Goal: Task Accomplishment & Management: Manage account settings

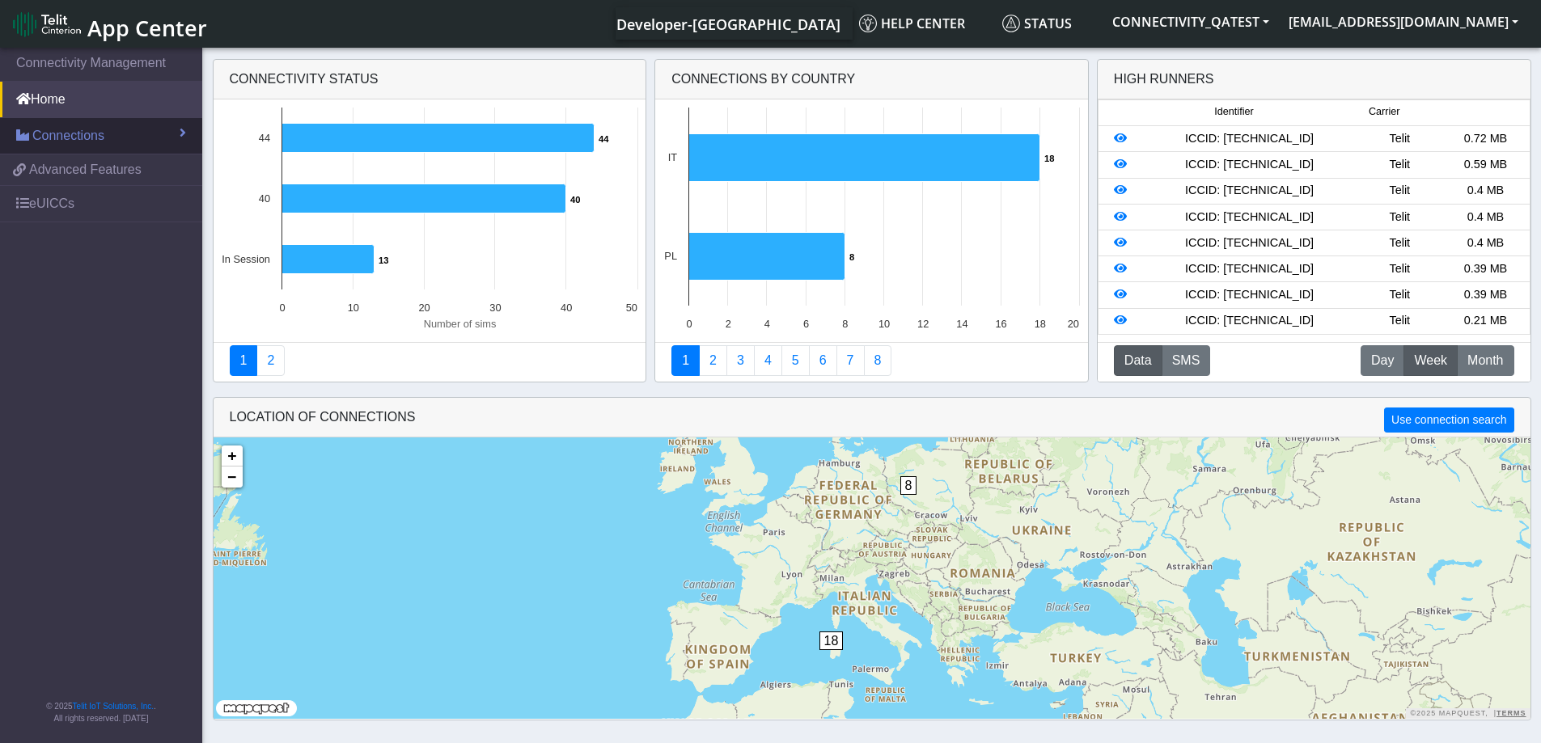
click at [37, 133] on span "Connections" at bounding box center [68, 135] width 72 height 19
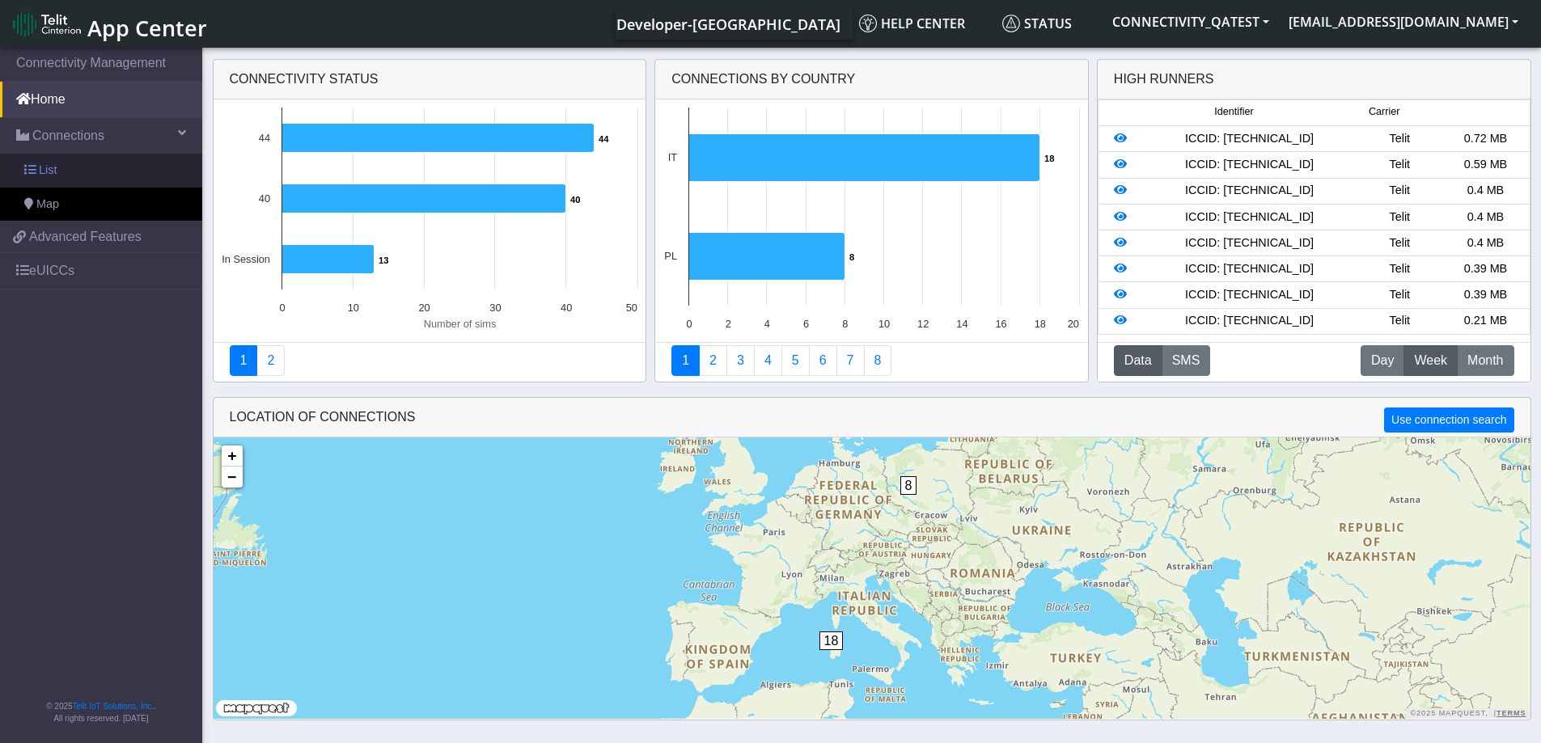
click at [25, 171] on span at bounding box center [29, 169] width 11 height 11
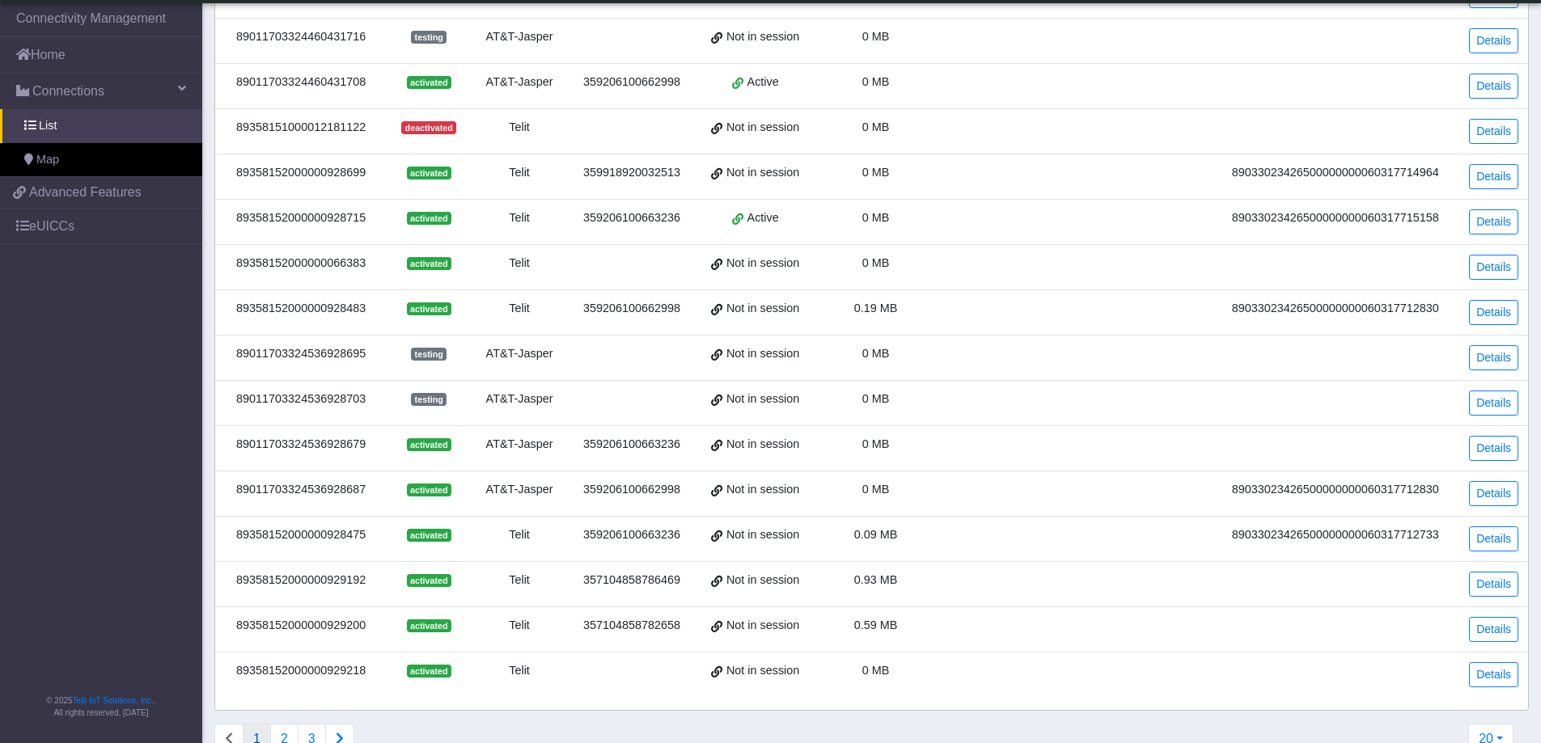
scroll to position [405, 0]
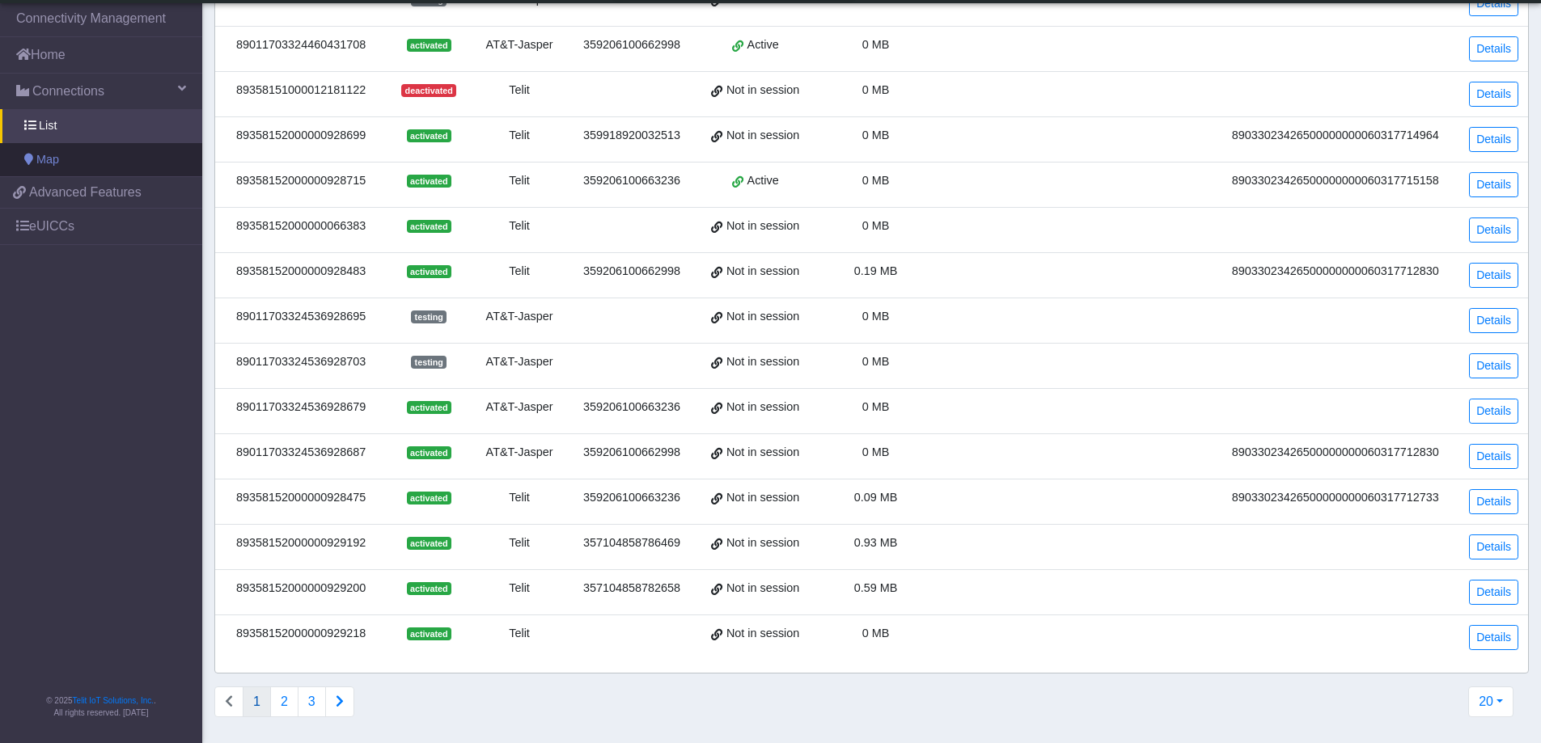
click at [24, 157] on span at bounding box center [28, 159] width 9 height 11
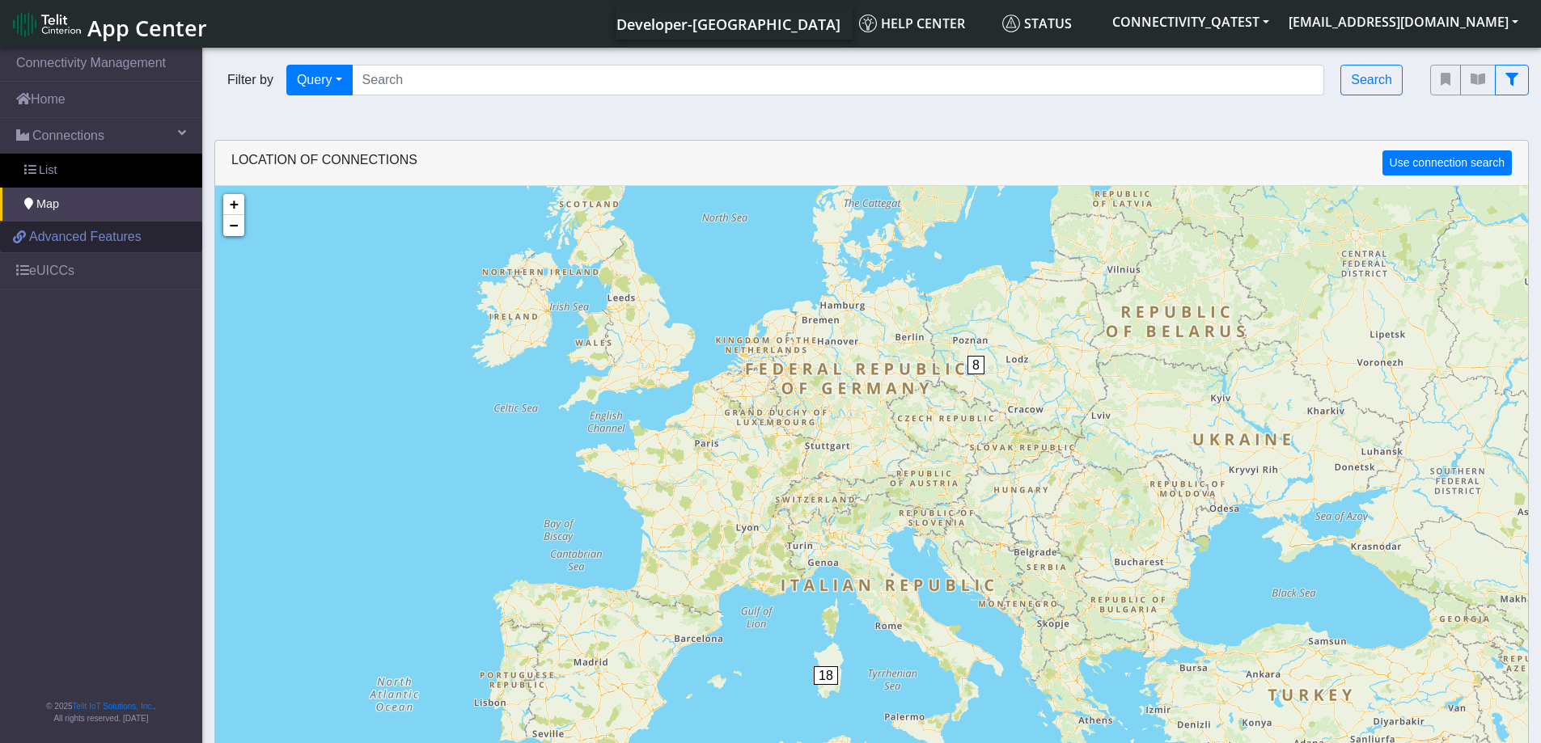
click at [63, 244] on span "Advanced Features" at bounding box center [85, 236] width 112 height 19
click at [85, 269] on link "eUICCs" at bounding box center [101, 271] width 202 height 36
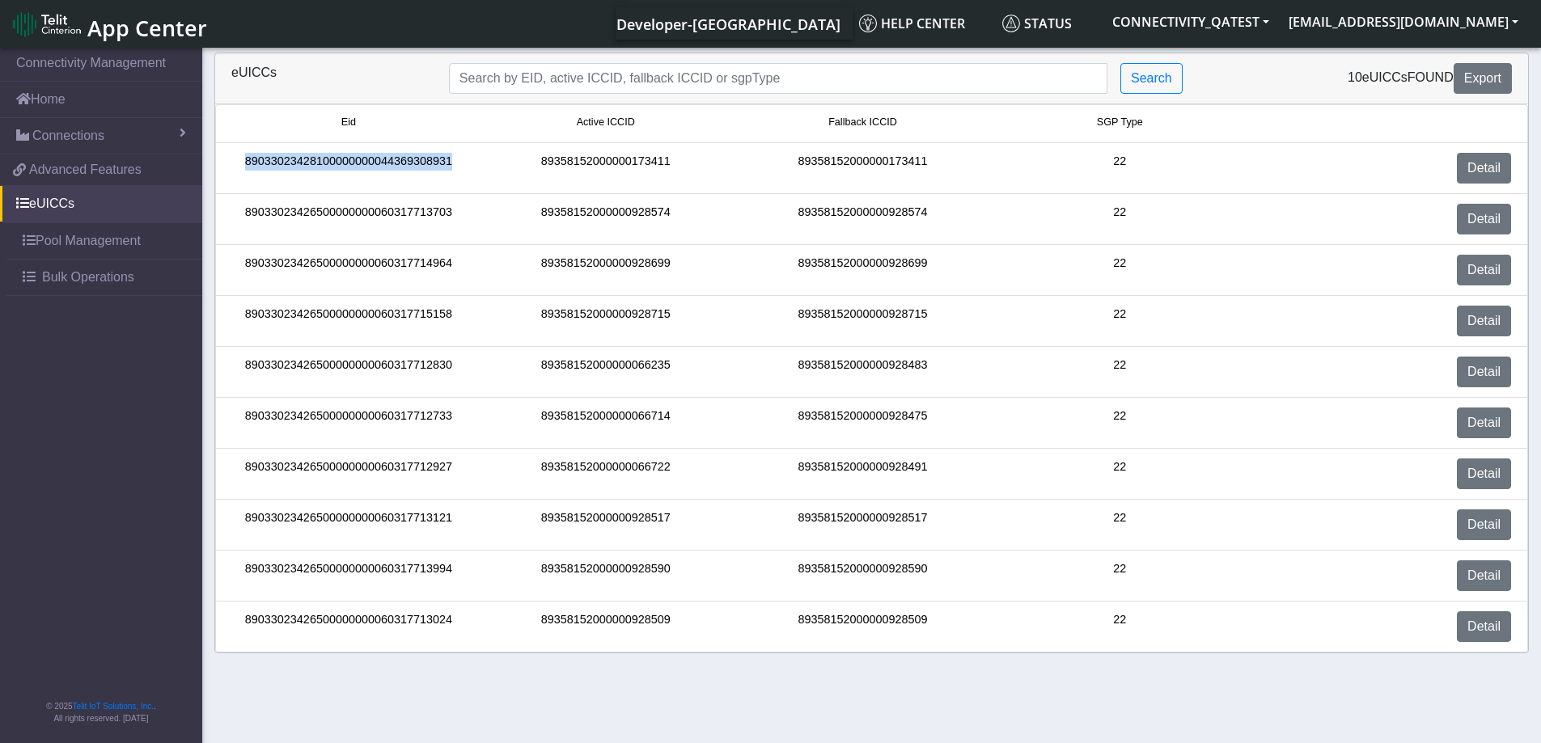
drag, startPoint x: 450, startPoint y: 157, endPoint x: 243, endPoint y: 170, distance: 207.5
click at [243, 170] on div "89033023428100000000044369308931" at bounding box center [348, 168] width 257 height 31
copy div "89033023428100000000044369308931"
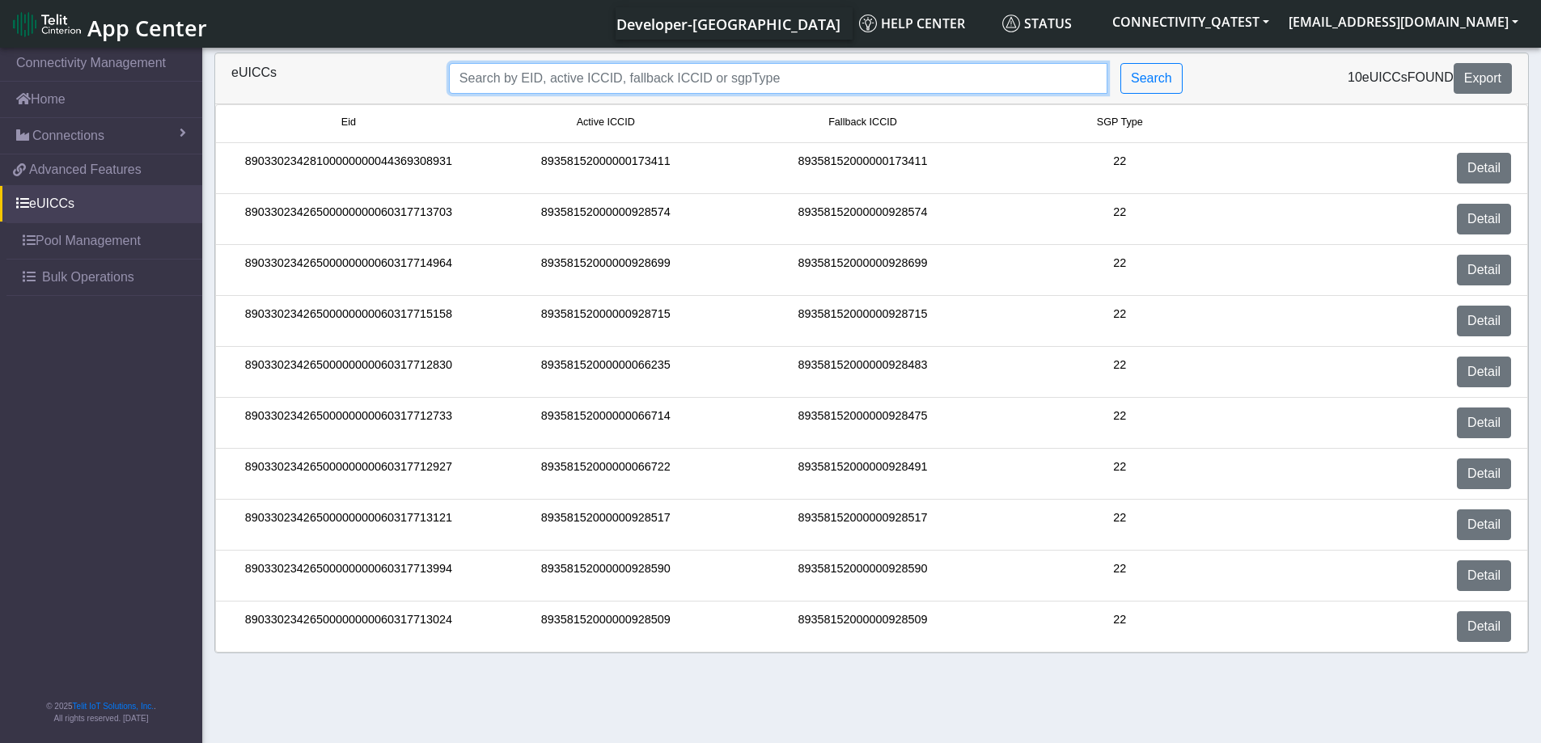
click at [587, 85] on input "Search..." at bounding box center [778, 78] width 658 height 31
paste input "89033023428100000000044369308931"
type input "89033023428100000000044369308931"
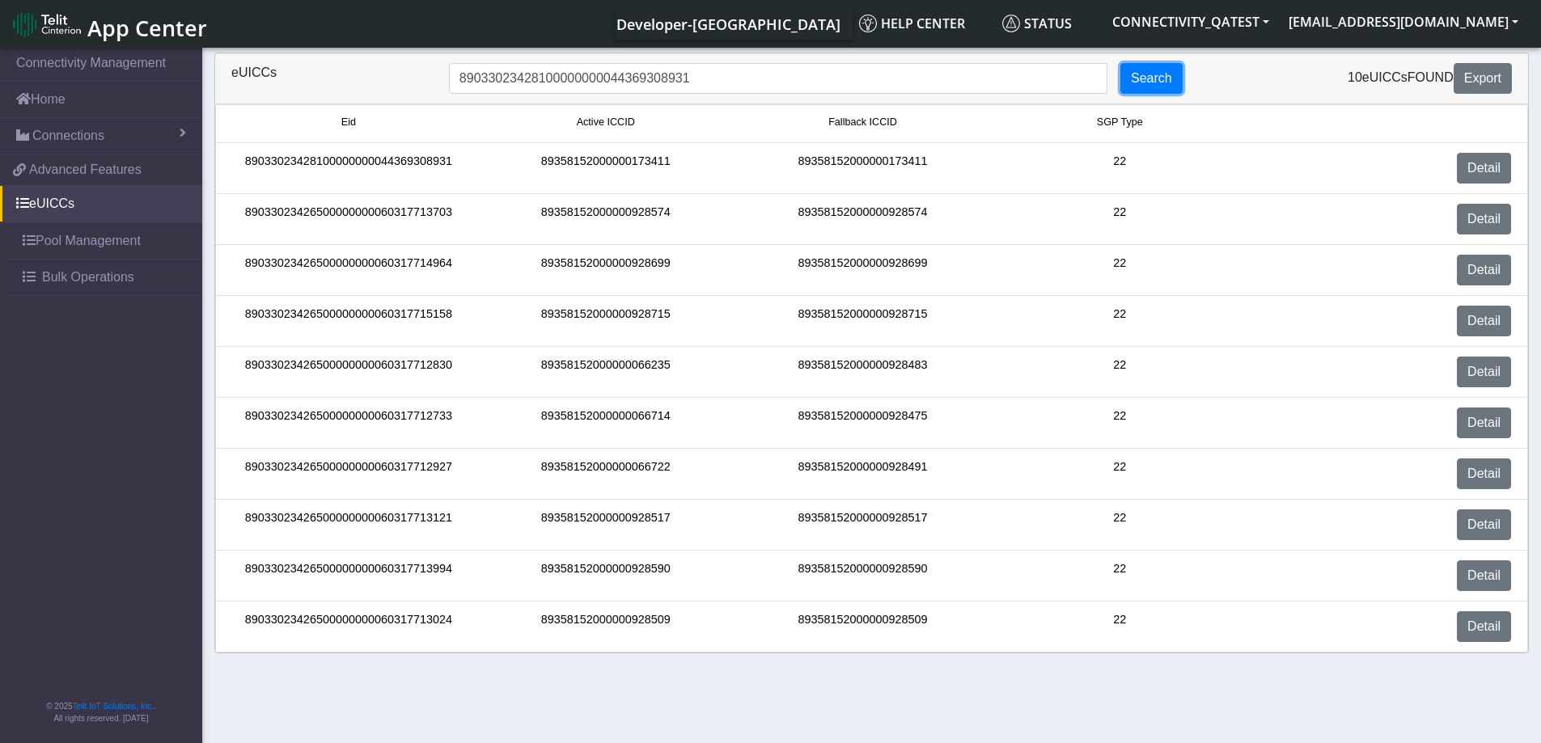
click at [1165, 69] on button "Search" at bounding box center [1151, 78] width 62 height 31
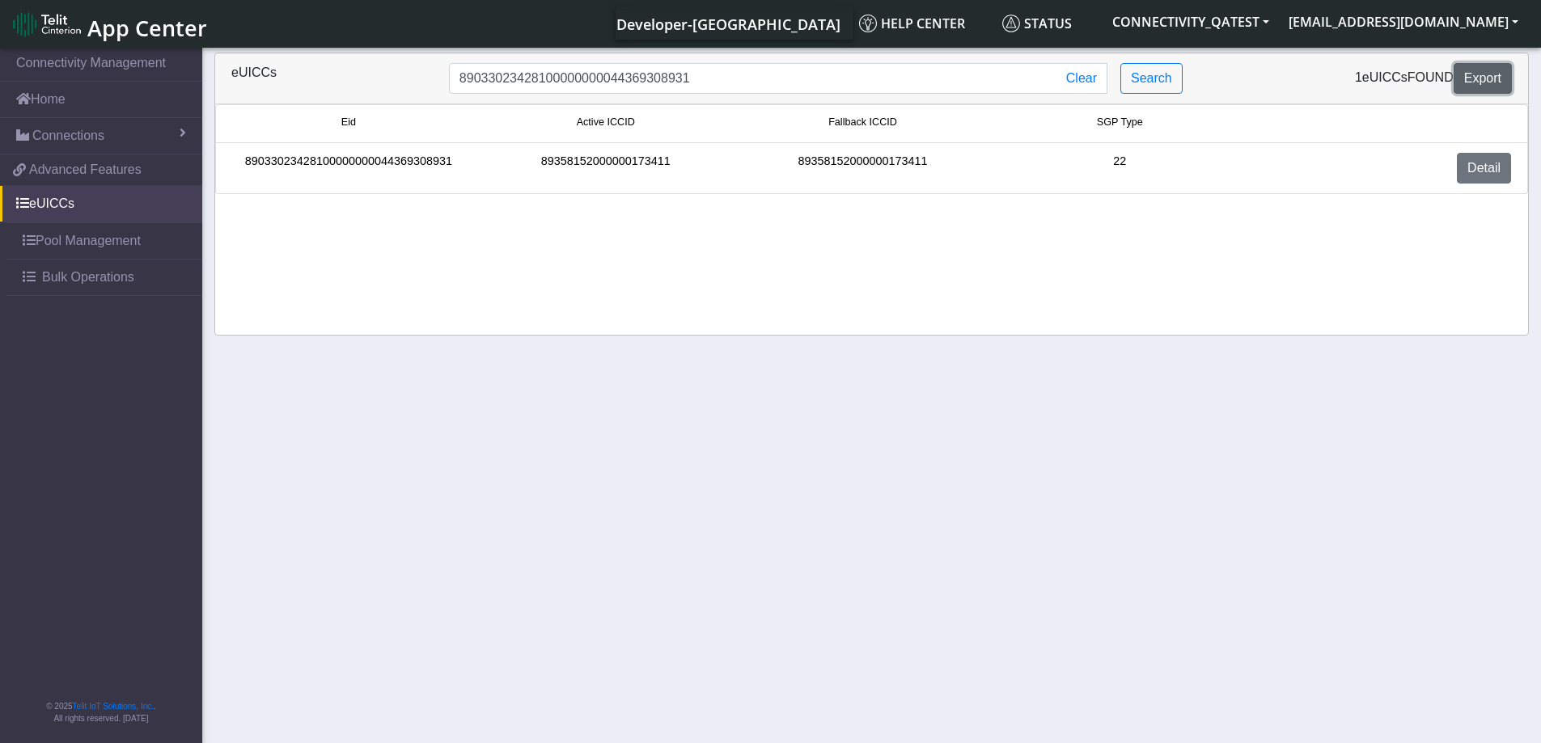
click at [1483, 93] on button "Export" at bounding box center [1482, 78] width 58 height 31
drag, startPoint x: 1091, startPoint y: 82, endPoint x: 977, endPoint y: 128, distance: 123.0
click at [1091, 82] on button "Clear" at bounding box center [1081, 78] width 51 height 31
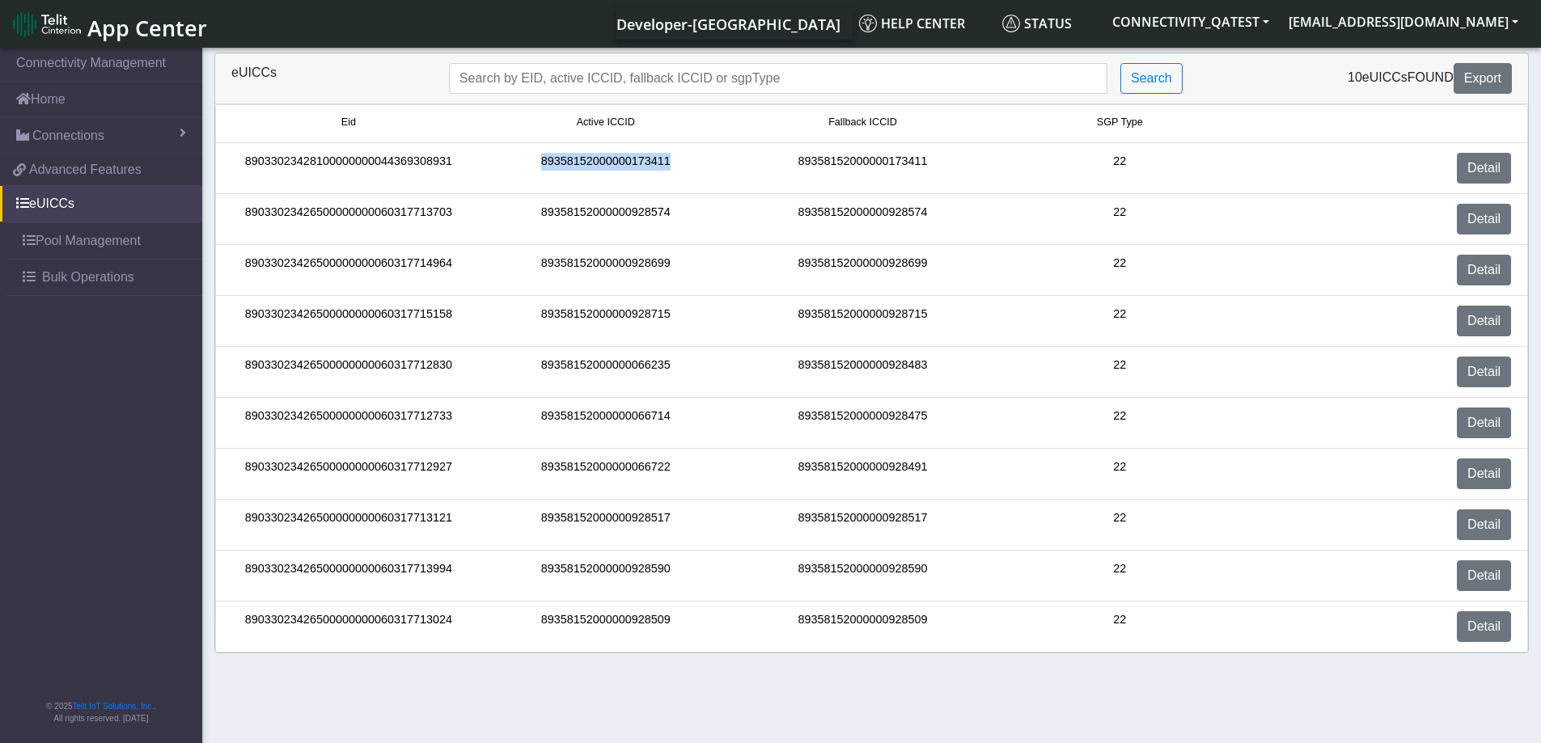
drag, startPoint x: 674, startPoint y: 167, endPoint x: 536, endPoint y: 164, distance: 137.5
click at [536, 164] on div "89358152000000173411" at bounding box center [605, 168] width 257 height 31
copy div "89358152000000173411"
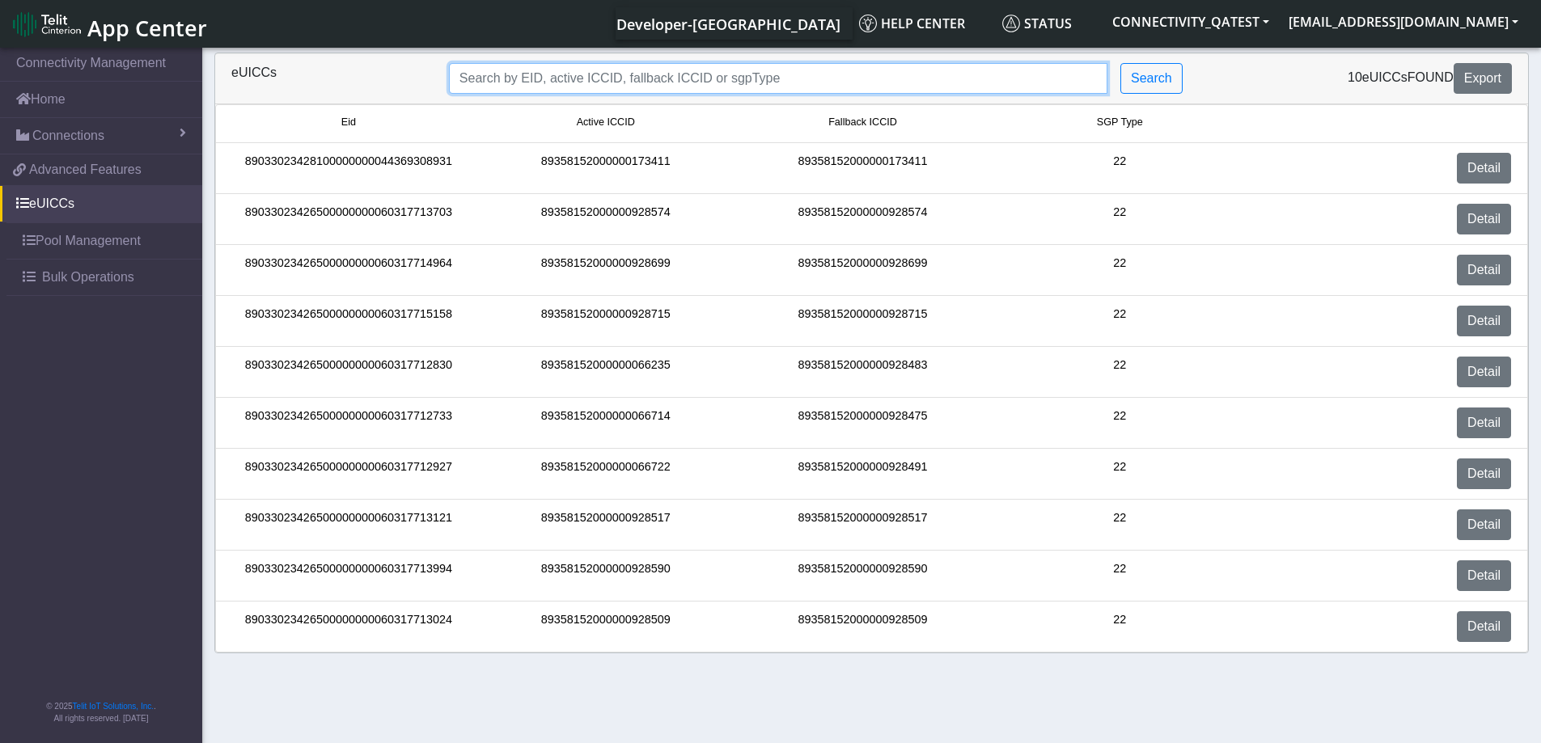
click at [714, 82] on input "Search..." at bounding box center [778, 78] width 658 height 31
paste input "89358152000000173411"
type input "89358152000000173411"
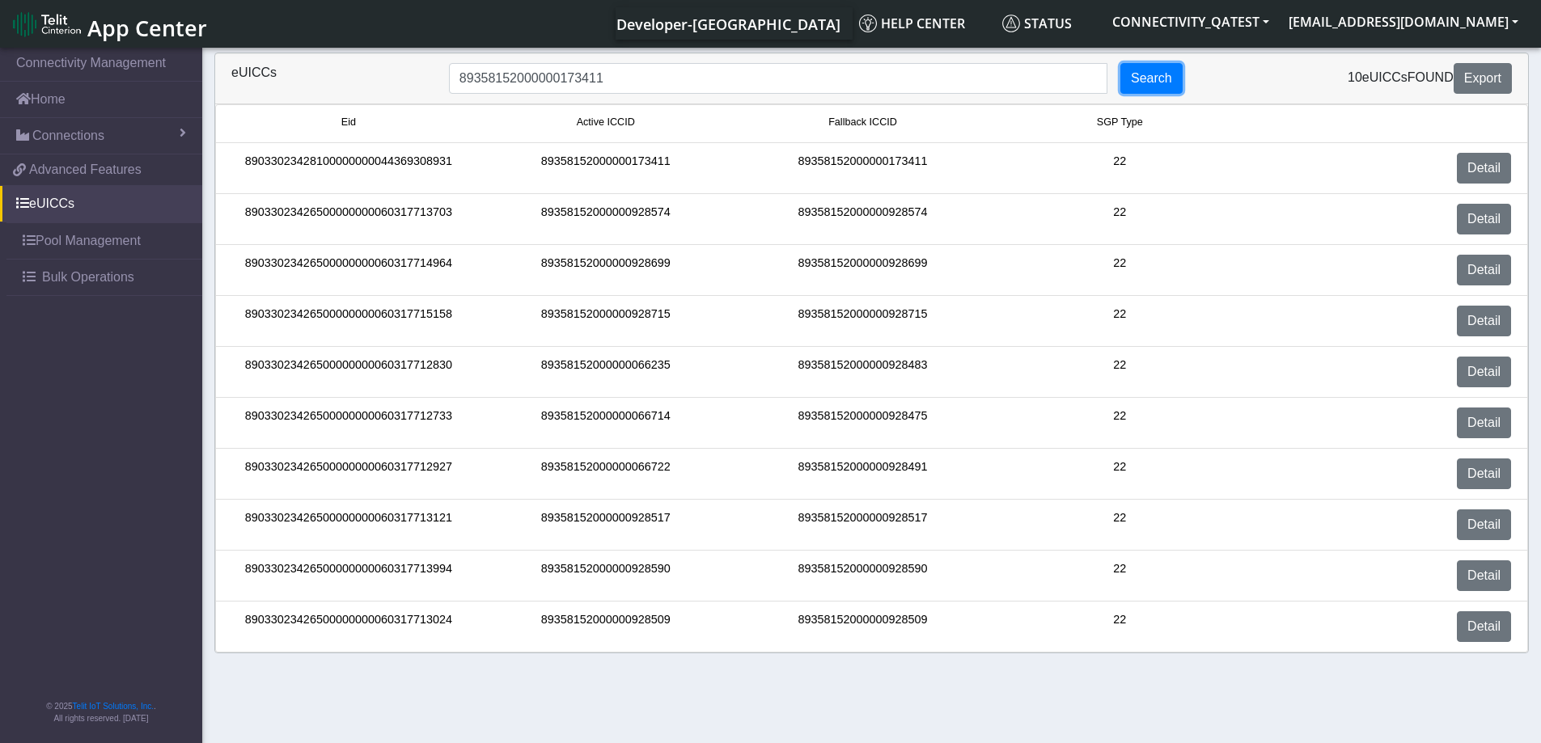
click at [1165, 81] on button "Search" at bounding box center [1151, 78] width 62 height 31
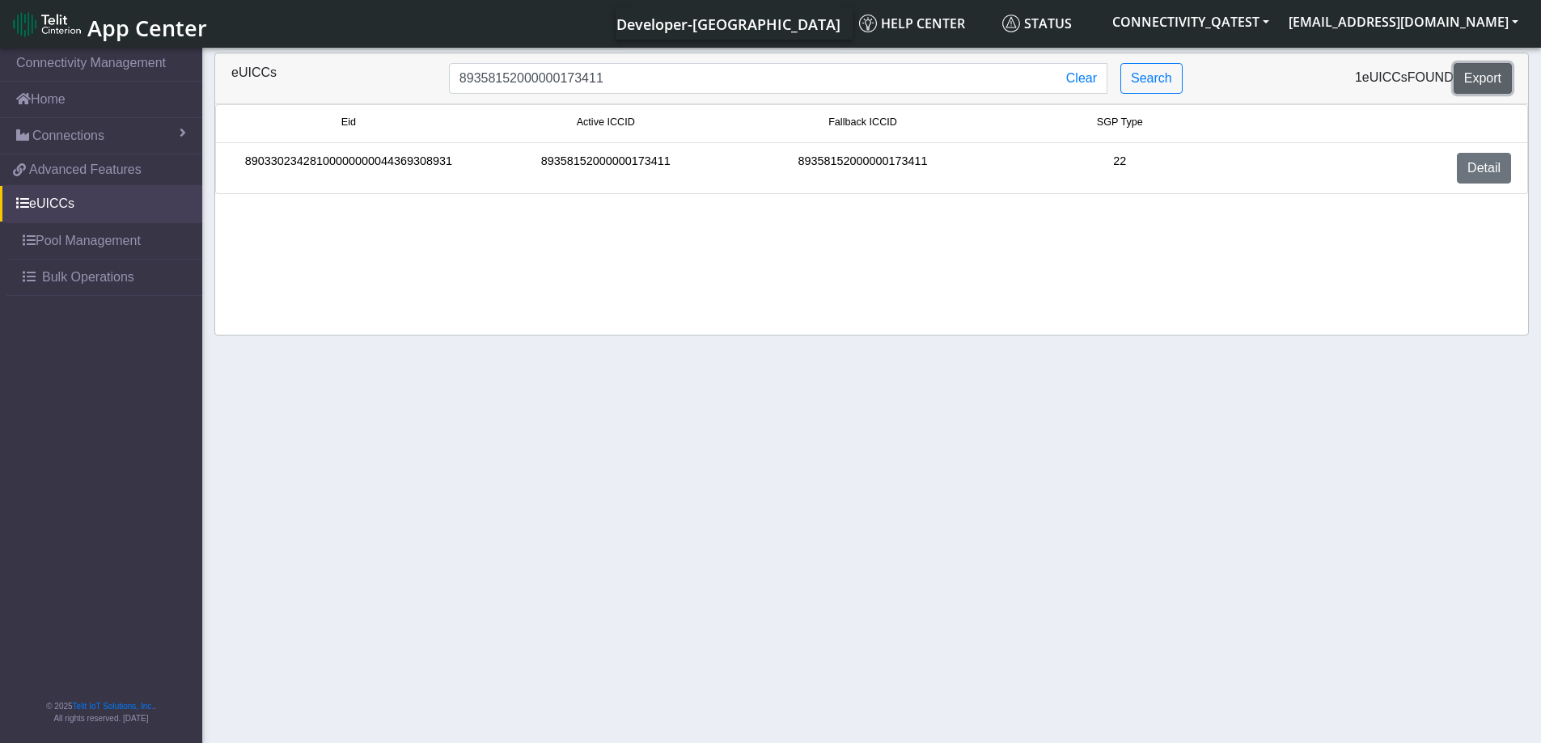
click at [1495, 90] on button "Export" at bounding box center [1482, 78] width 58 height 31
click at [1084, 84] on button "Clear" at bounding box center [1081, 78] width 51 height 31
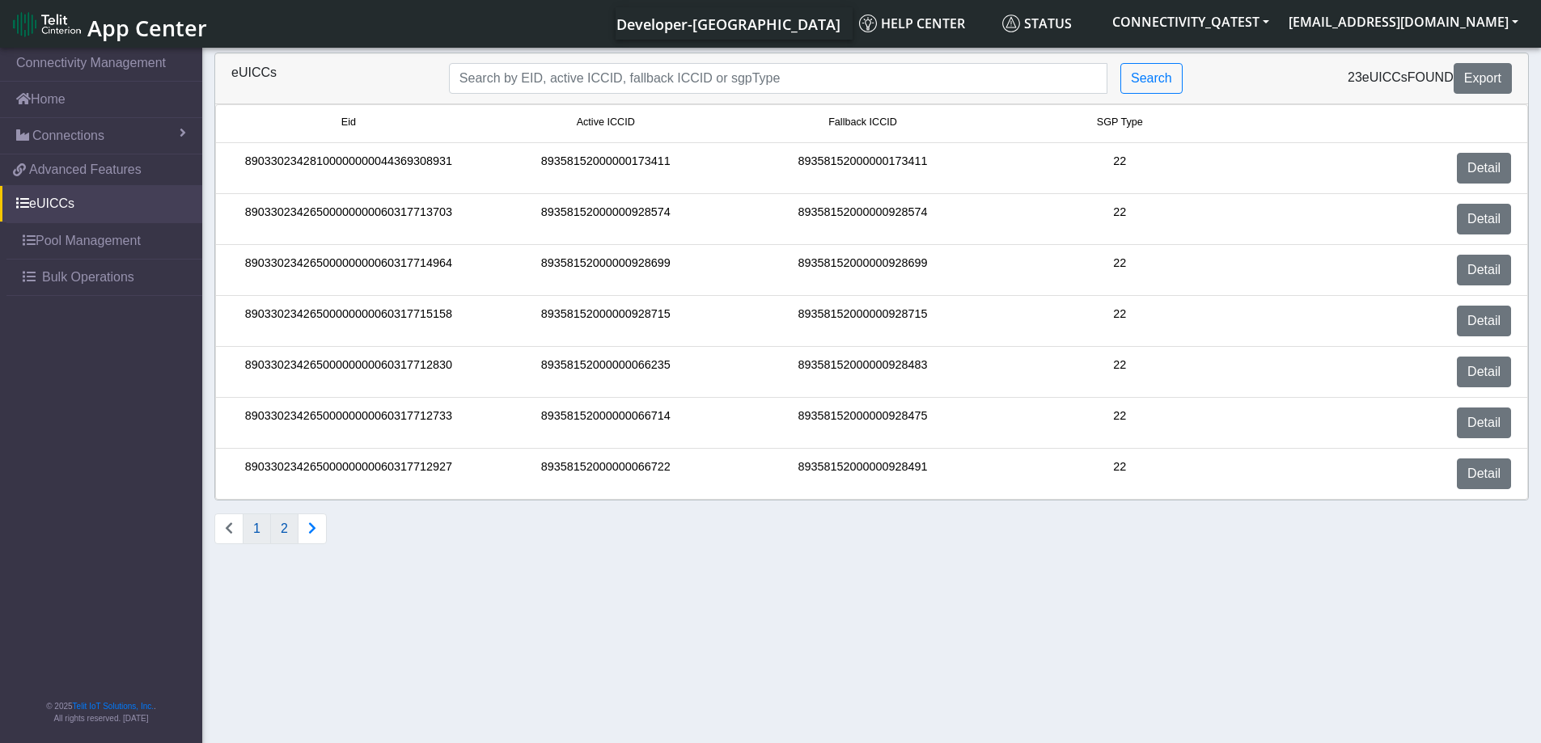
click at [286, 531] on button "2" at bounding box center [284, 529] width 28 height 31
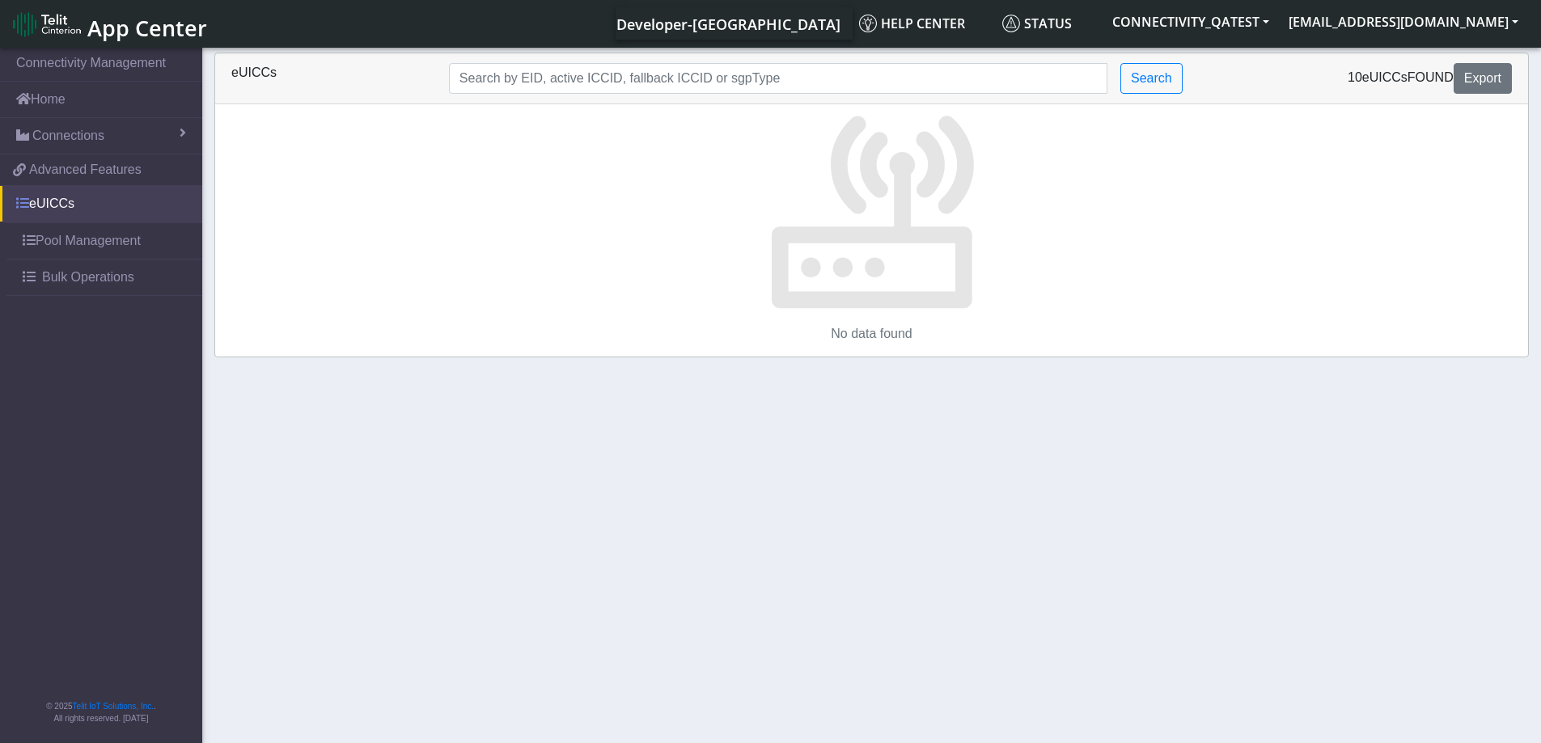
click at [61, 192] on link "eUICCs" at bounding box center [101, 204] width 202 height 36
click at [49, 248] on link "Pool Management" at bounding box center [104, 241] width 196 height 36
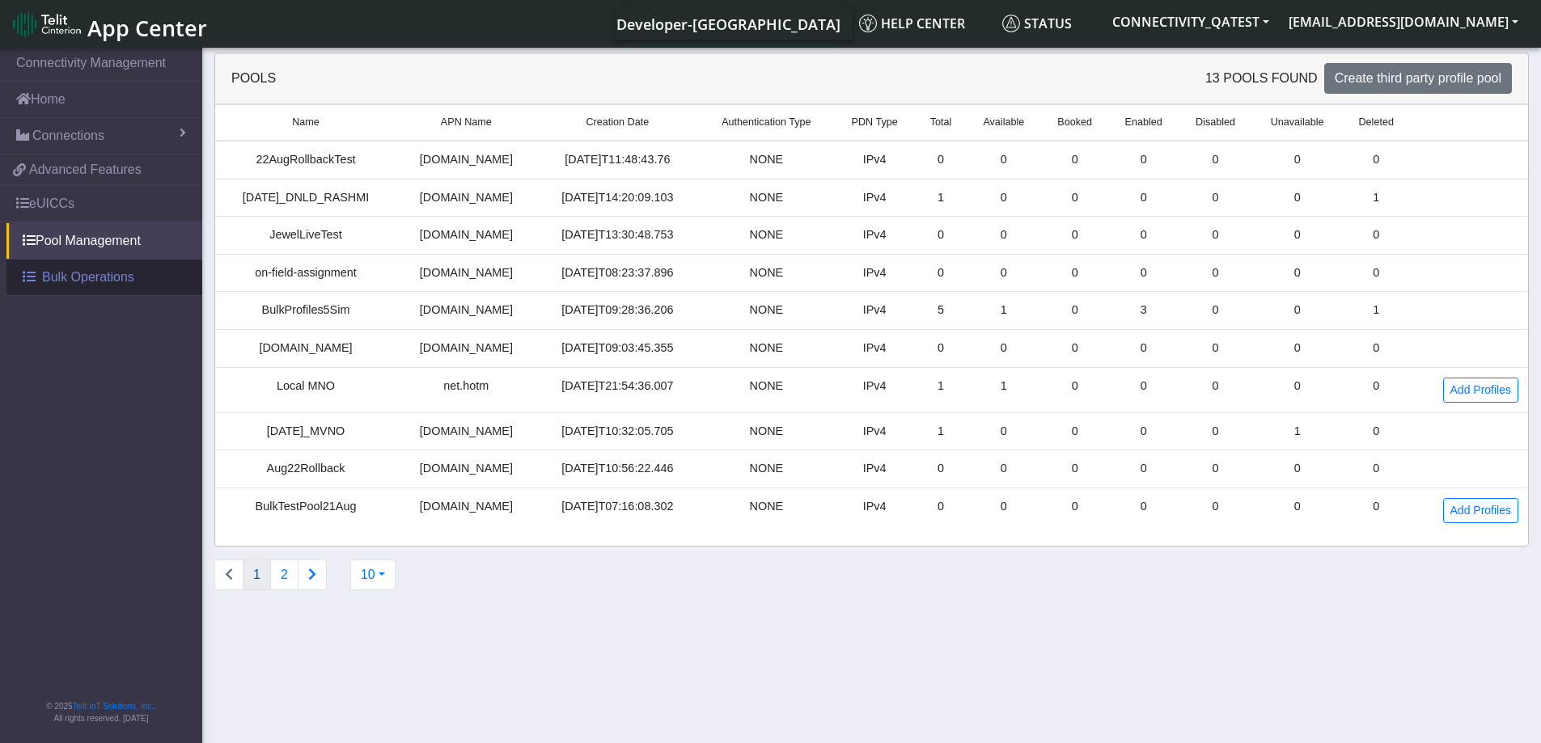
click at [77, 280] on span "Bulk Operations" at bounding box center [88, 277] width 92 height 19
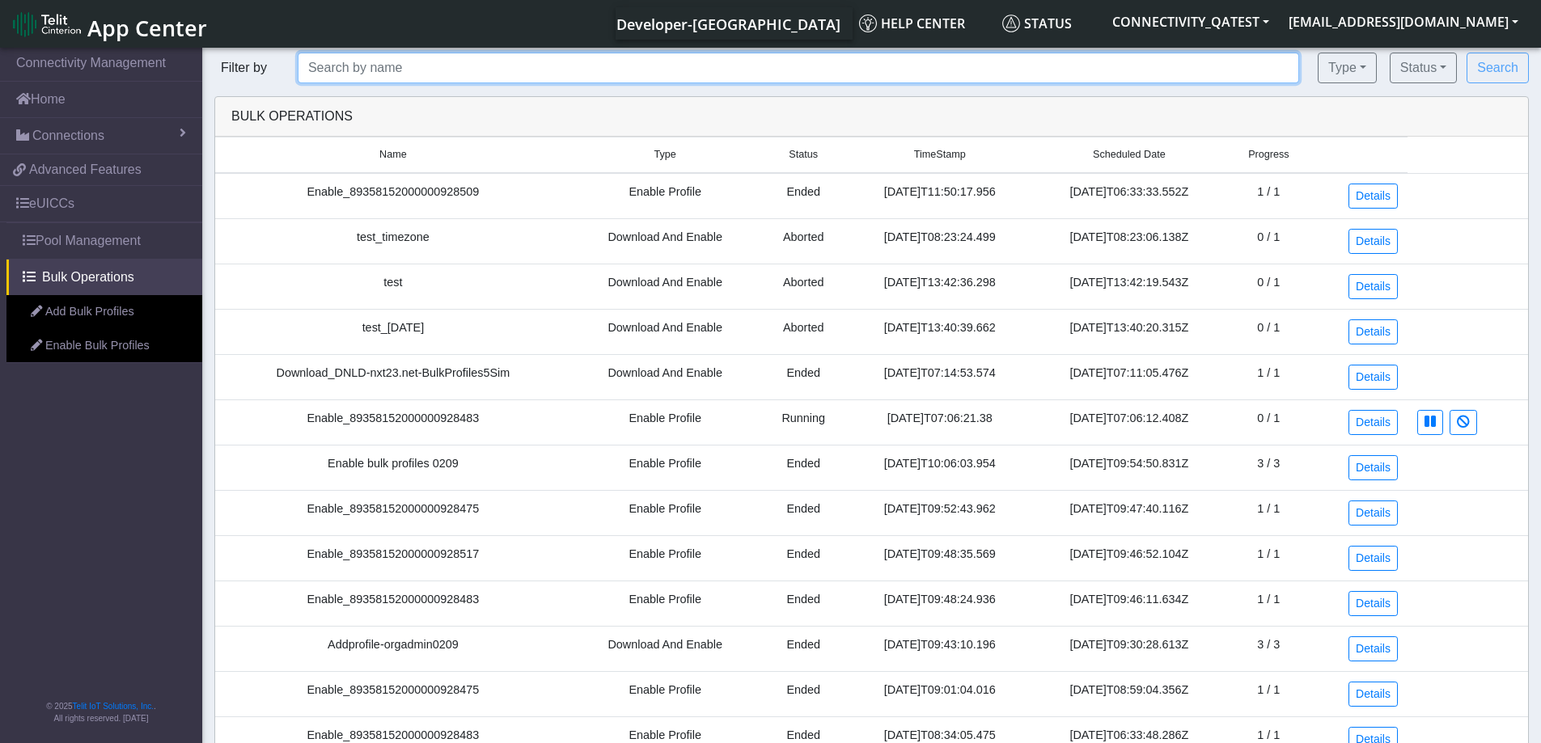
click at [357, 65] on input "text" at bounding box center [798, 68] width 1001 height 31
type input "test"
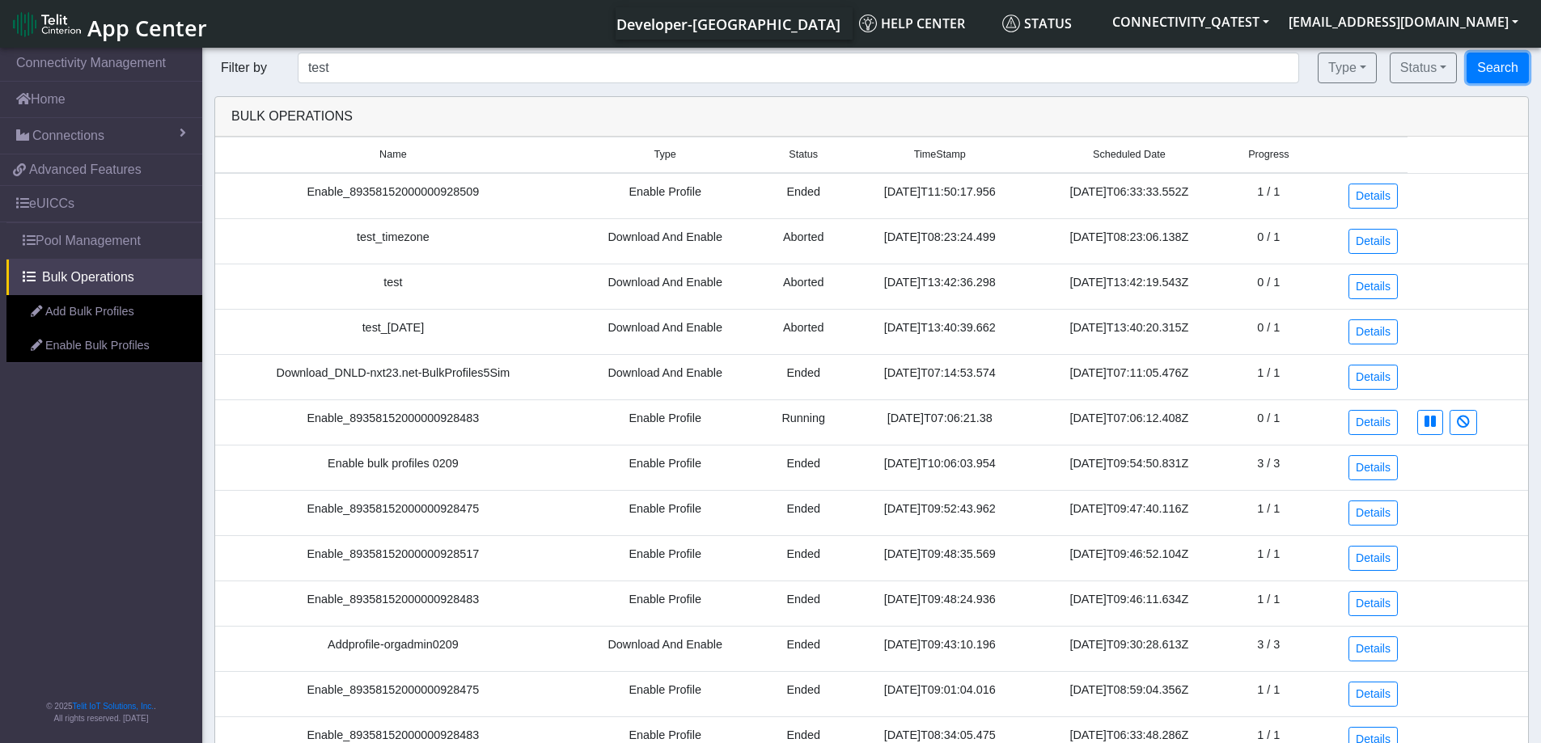
click at [1506, 73] on button "Search" at bounding box center [1497, 68] width 62 height 31
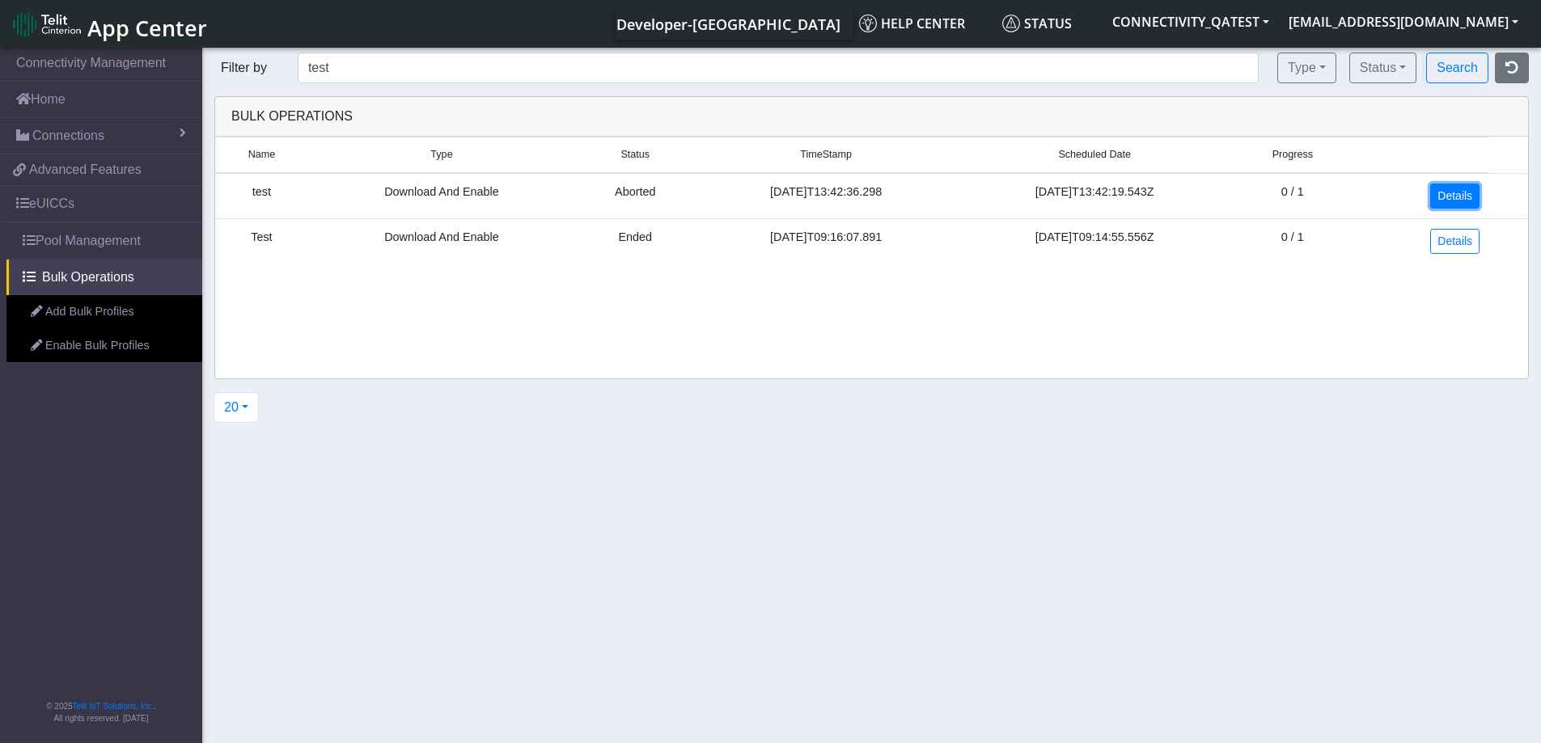
click at [1458, 194] on link "Details" at bounding box center [1454, 196] width 49 height 25
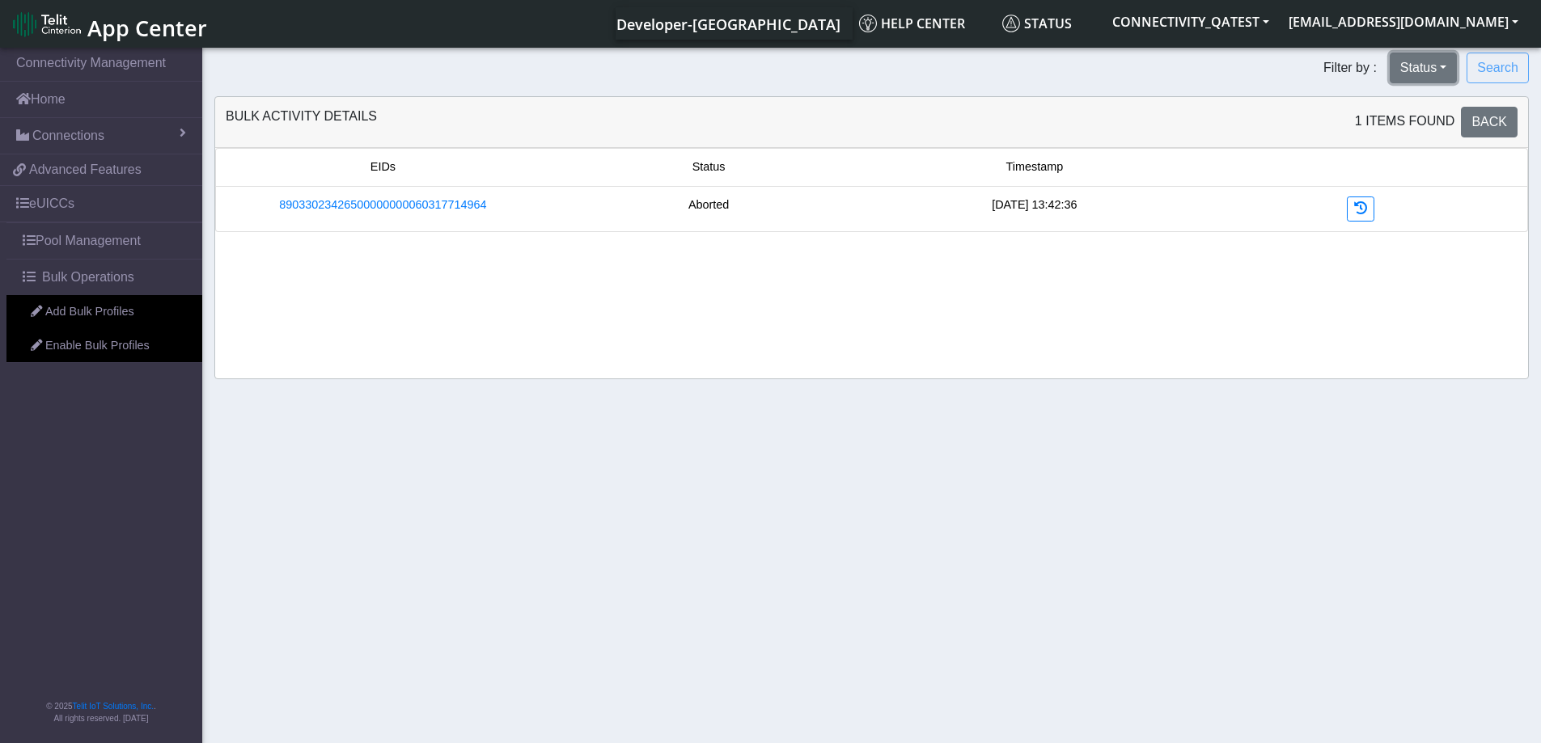
click at [1443, 61] on button "Status" at bounding box center [1423, 68] width 67 height 31
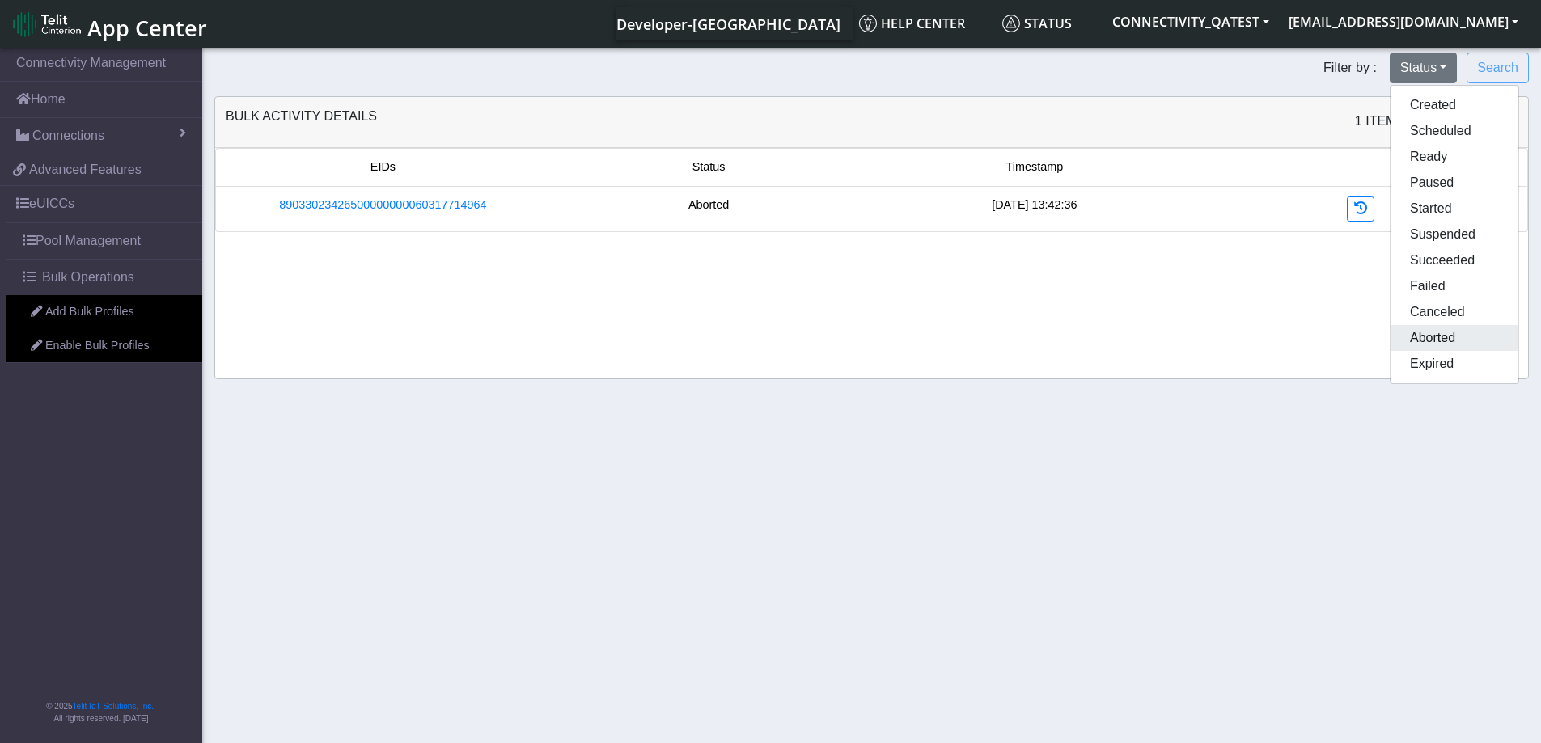
click at [1455, 333] on button "Aborted" at bounding box center [1454, 338] width 128 height 26
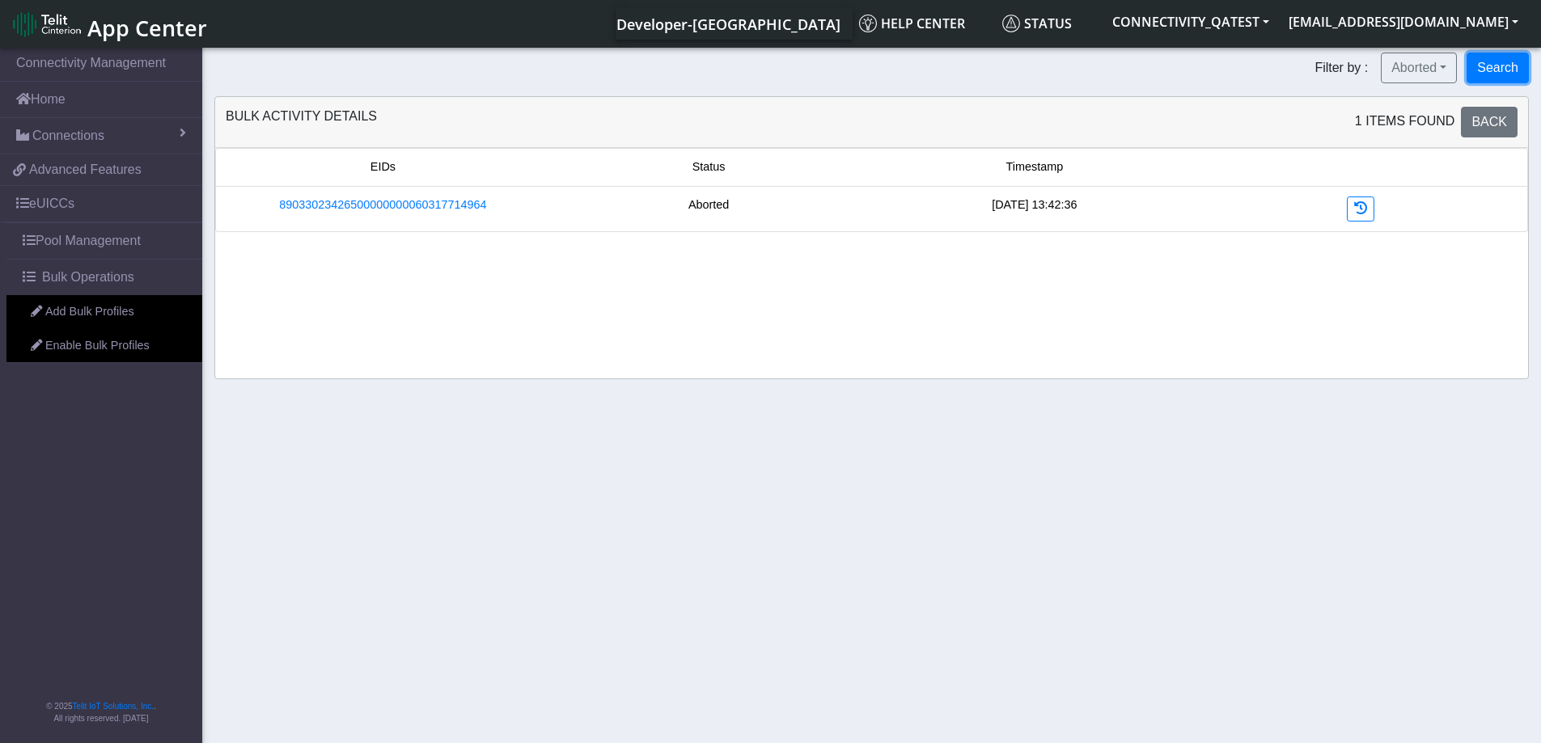
click at [1491, 63] on button "Search" at bounding box center [1497, 68] width 62 height 31
click at [1351, 213] on link at bounding box center [1360, 209] width 27 height 25
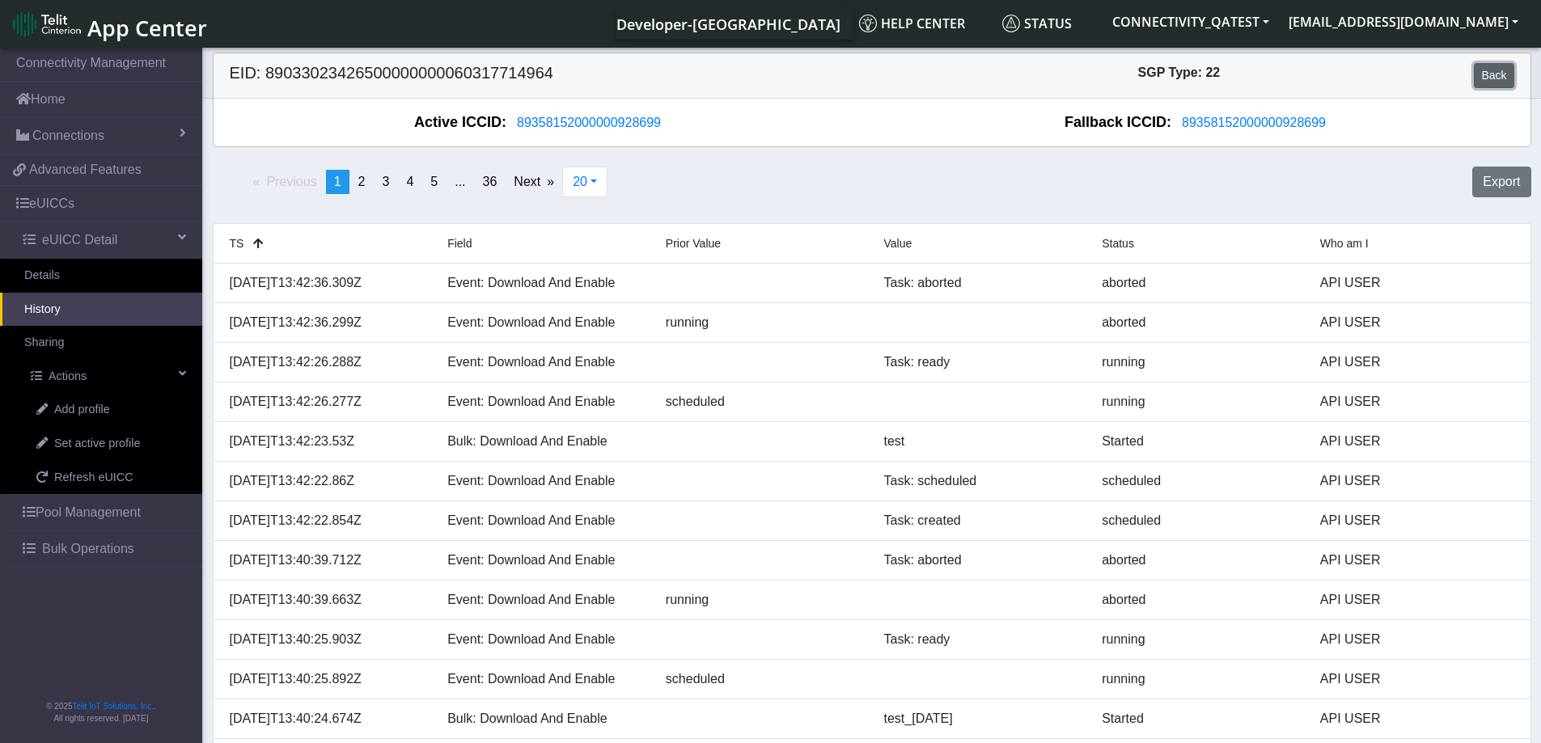
click at [1480, 70] on link "Back" at bounding box center [1494, 75] width 40 height 25
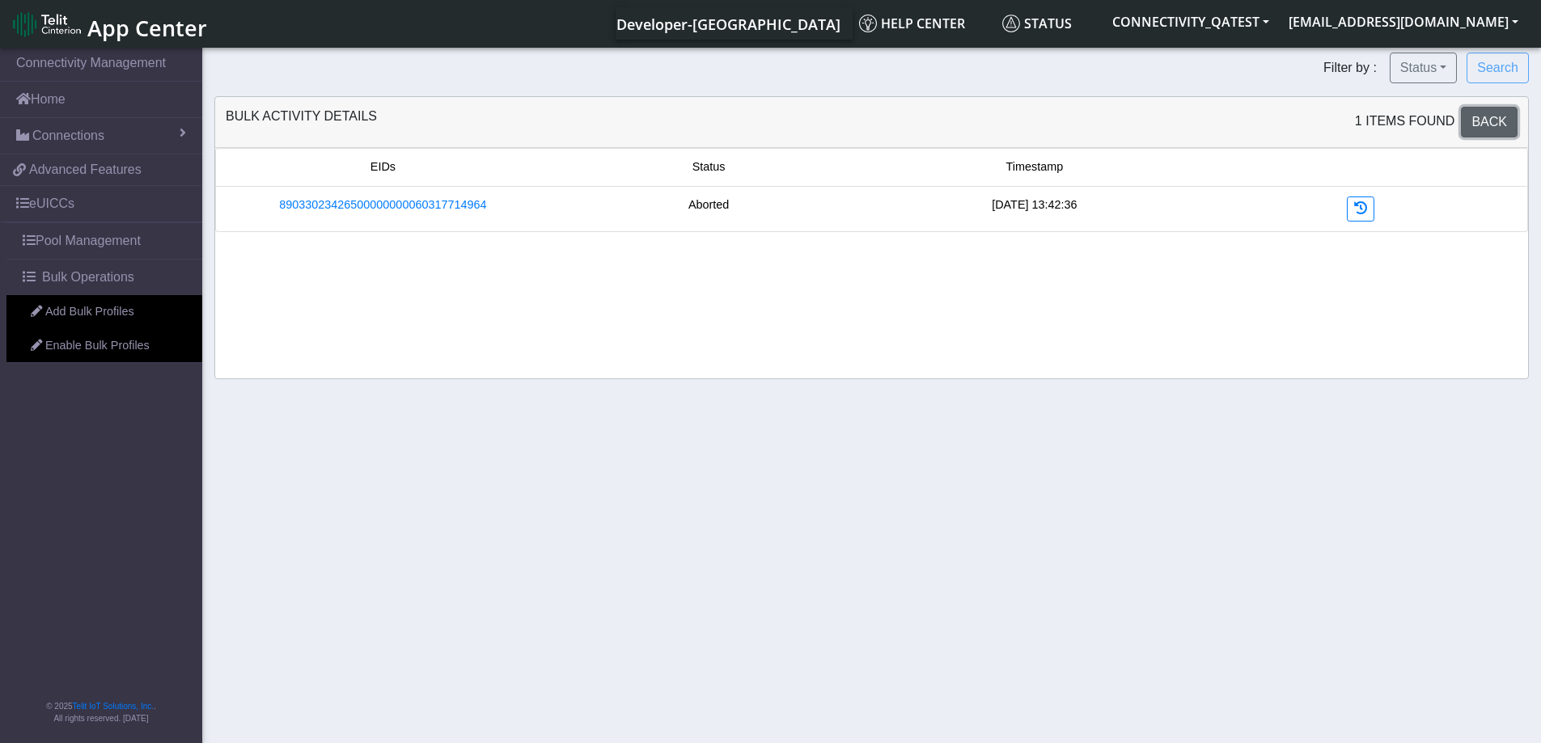
click at [1477, 115] on span "Back" at bounding box center [1489, 122] width 36 height 14
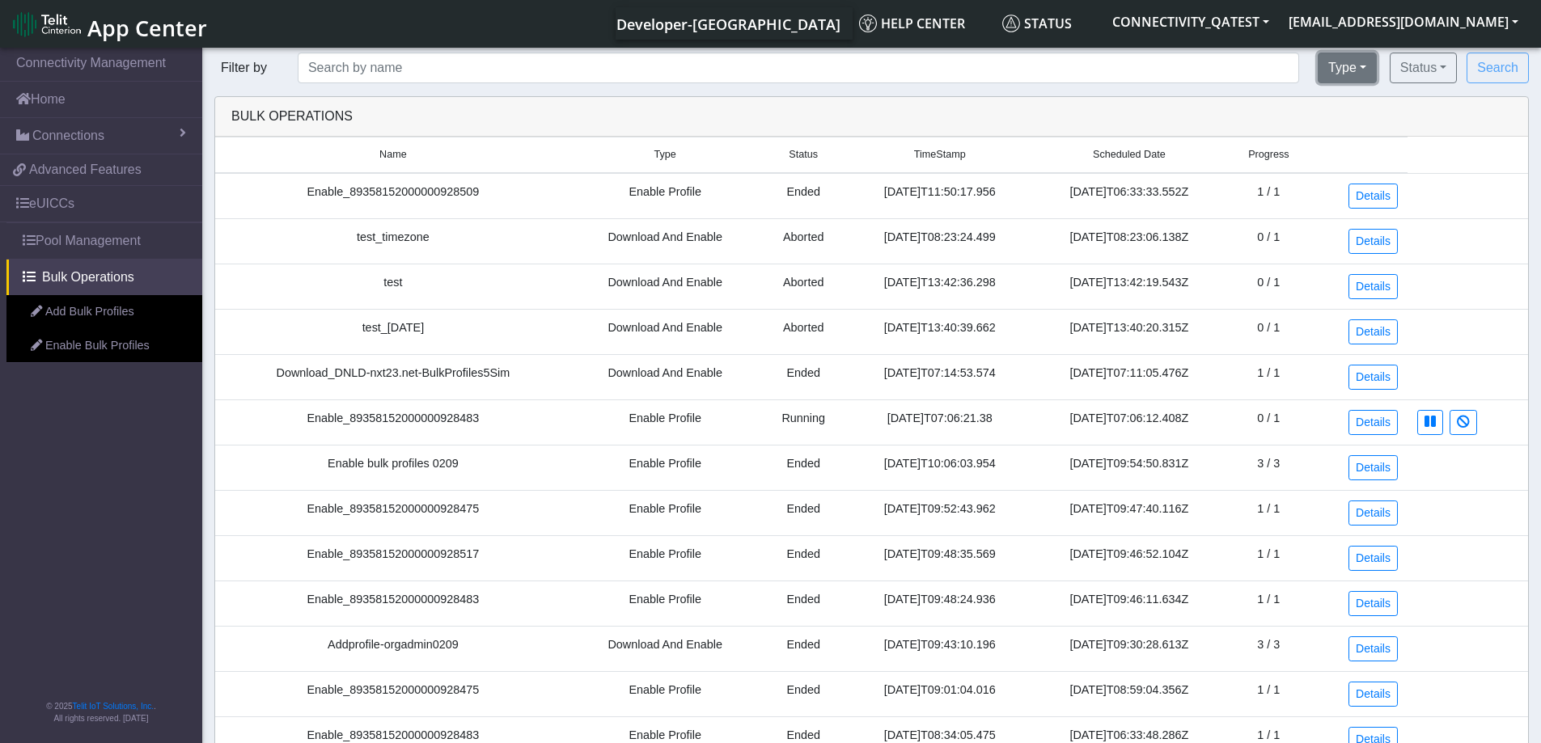
click at [1356, 70] on button "Type" at bounding box center [1347, 68] width 59 height 31
click at [1350, 126] on button "Enable Profile" at bounding box center [1401, 131] width 166 height 26
click at [1506, 66] on button "Search" at bounding box center [1497, 68] width 62 height 31
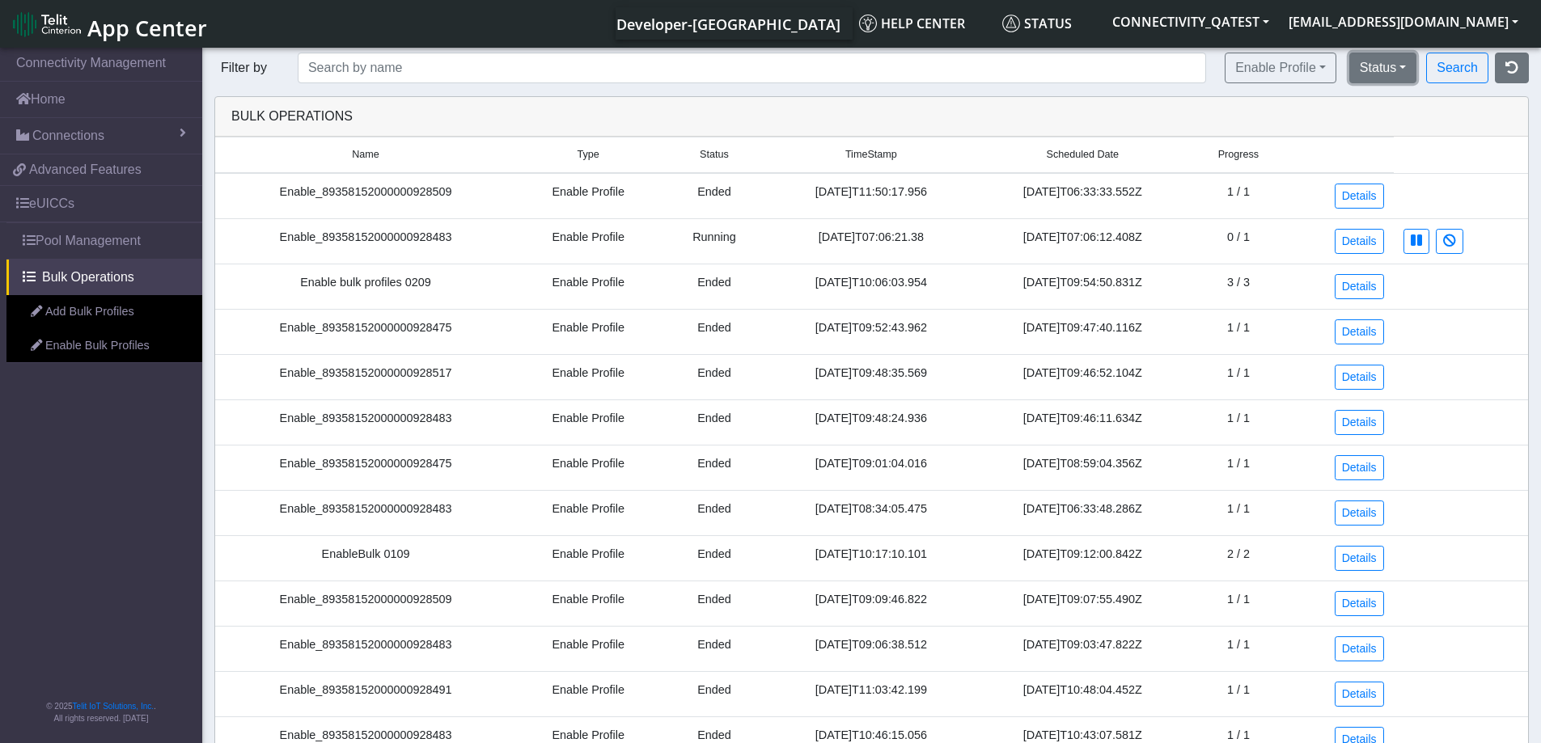
click at [1390, 67] on button "Status" at bounding box center [1382, 68] width 67 height 31
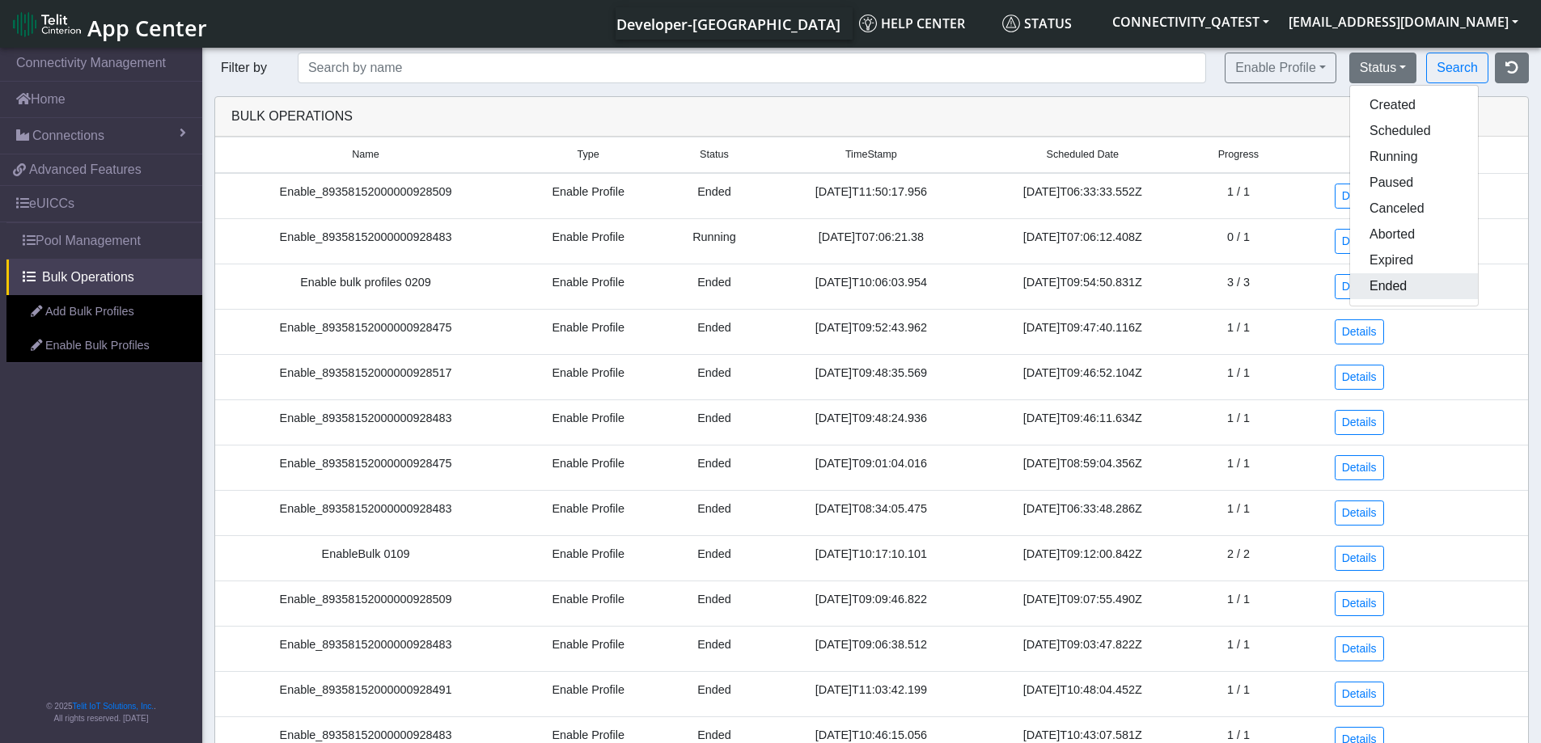
click at [1386, 284] on button "Ended" at bounding box center [1414, 286] width 128 height 26
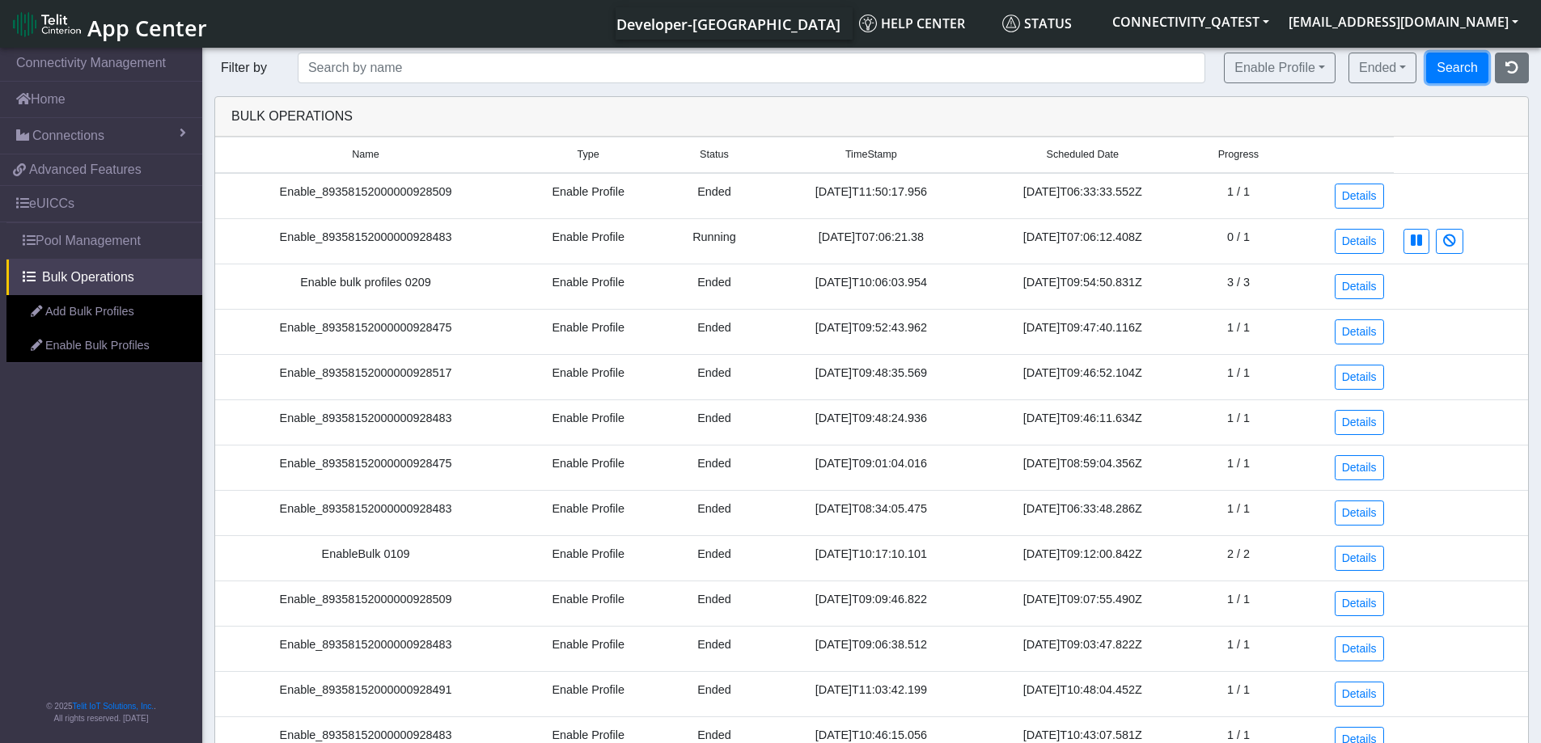
click at [1459, 66] on button "Search" at bounding box center [1457, 68] width 62 height 31
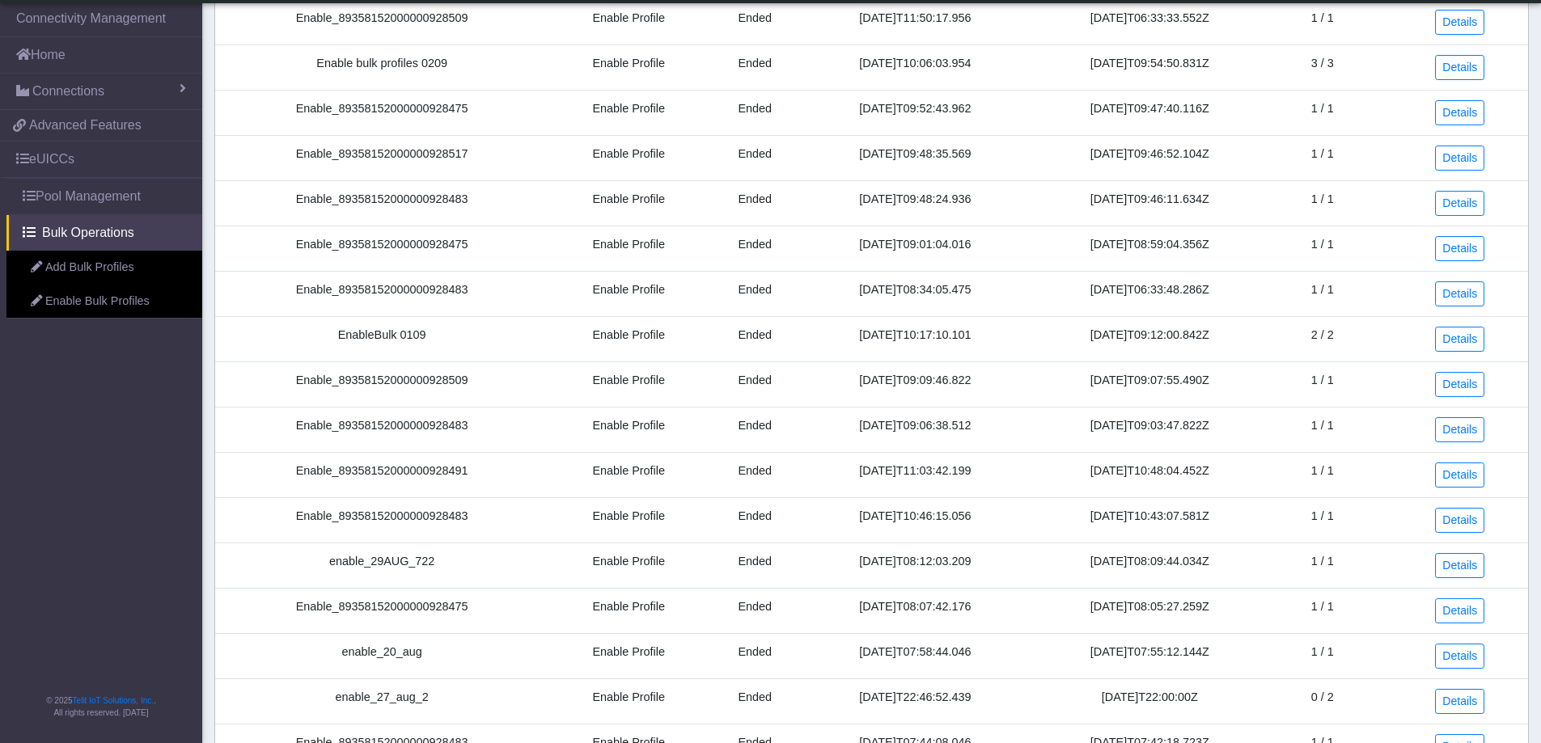
scroll to position [374, 0]
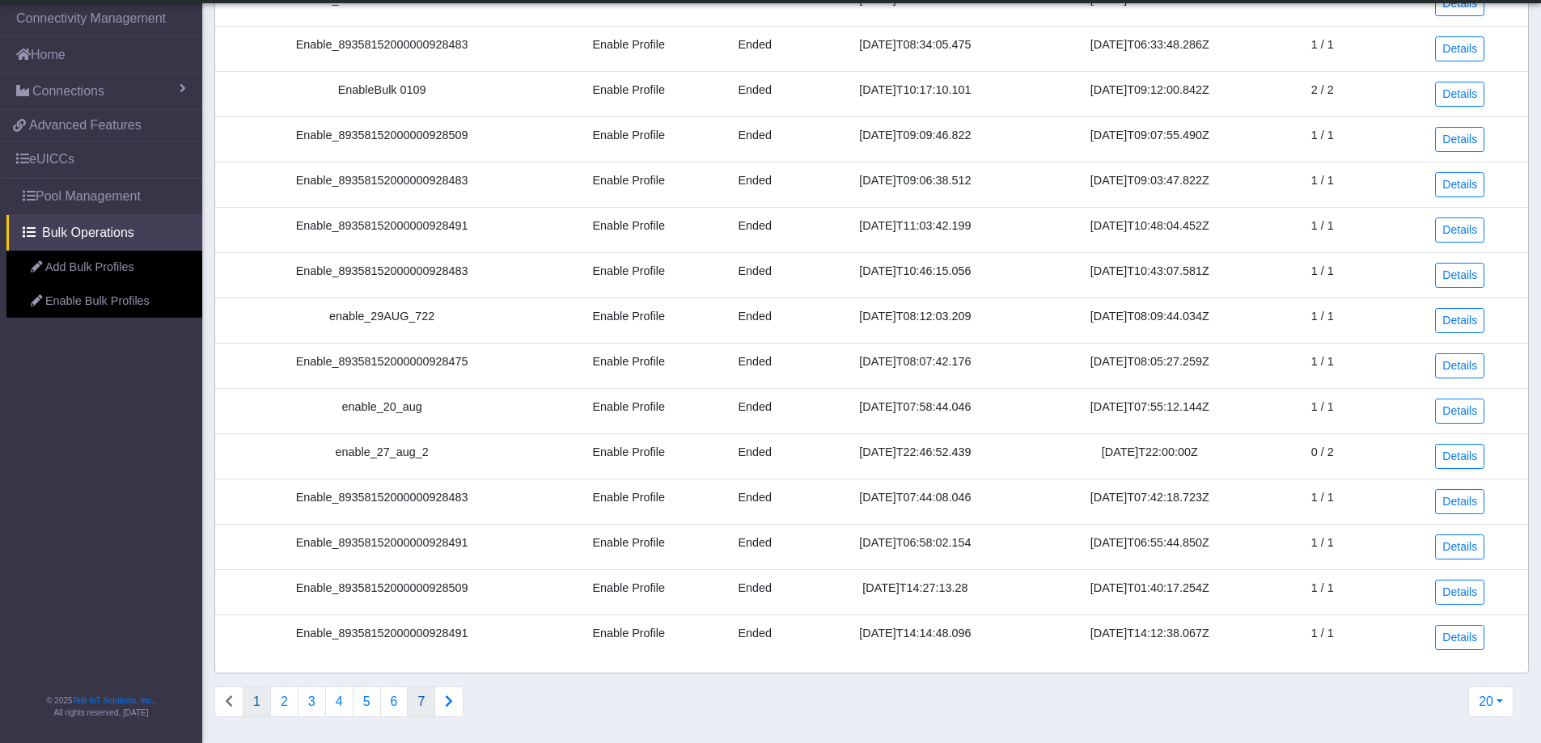
click at [418, 702] on button "7" at bounding box center [421, 702] width 28 height 31
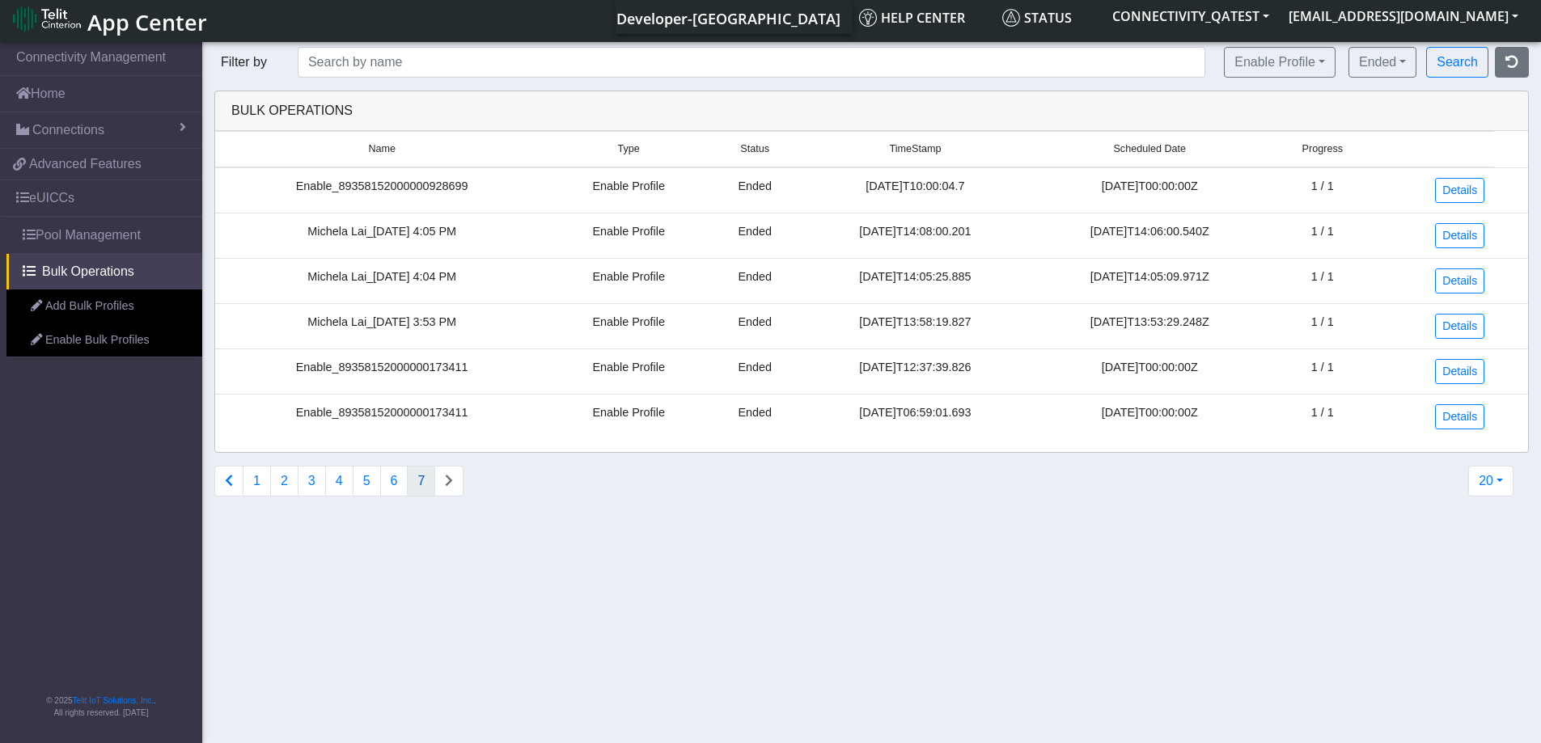
scroll to position [0, 0]
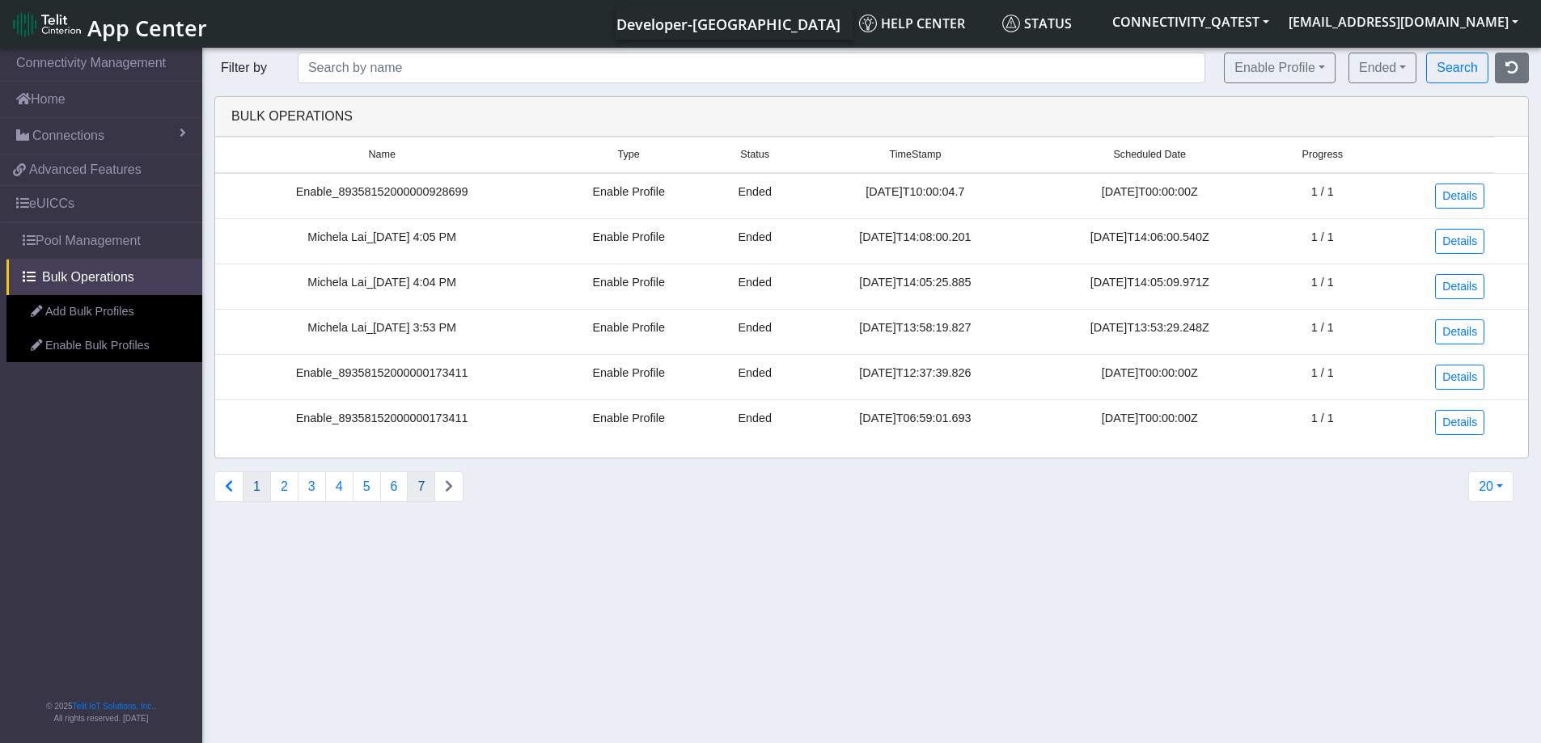
click at [258, 496] on button "1" at bounding box center [257, 487] width 28 height 31
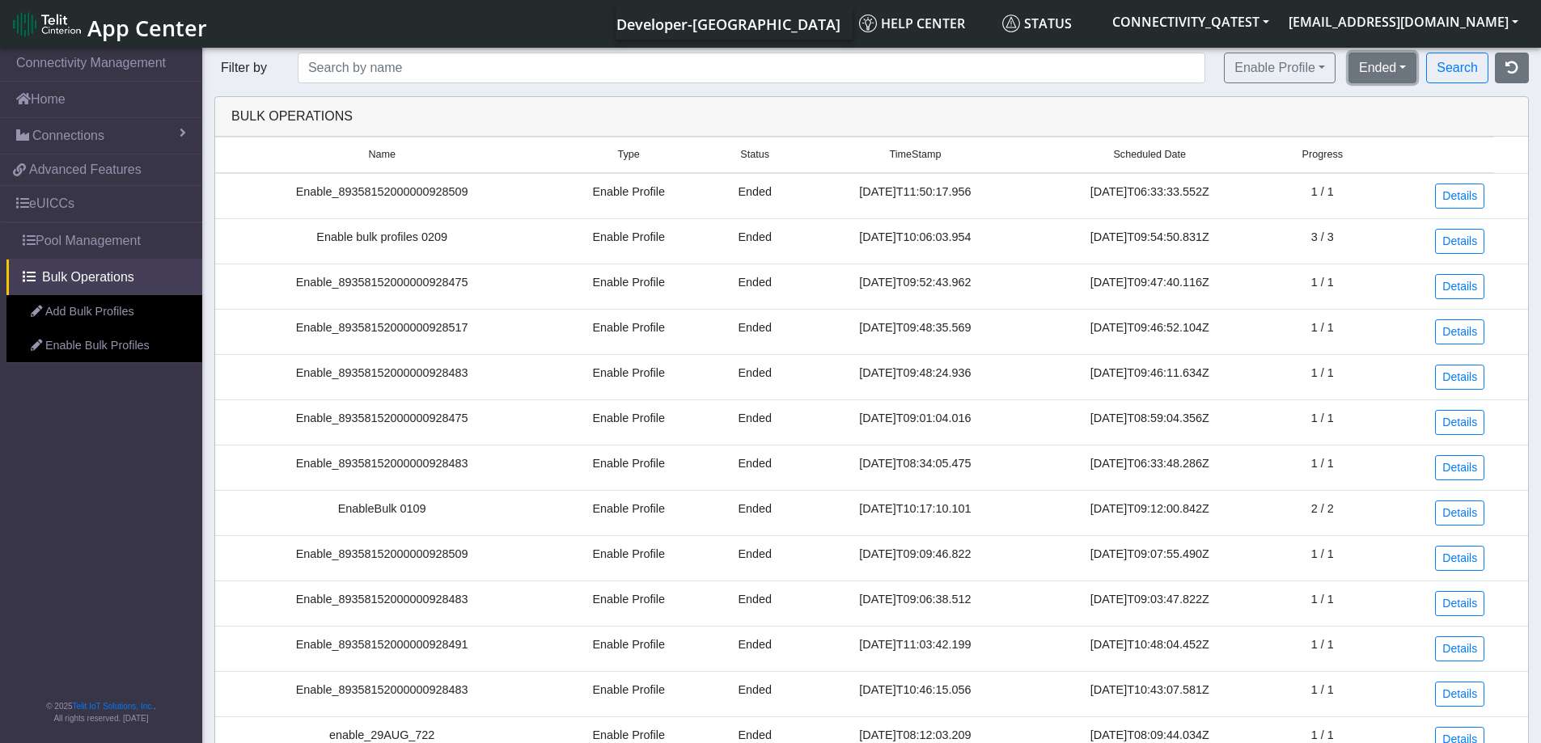
click at [1393, 69] on button "Ended" at bounding box center [1382, 68] width 68 height 31
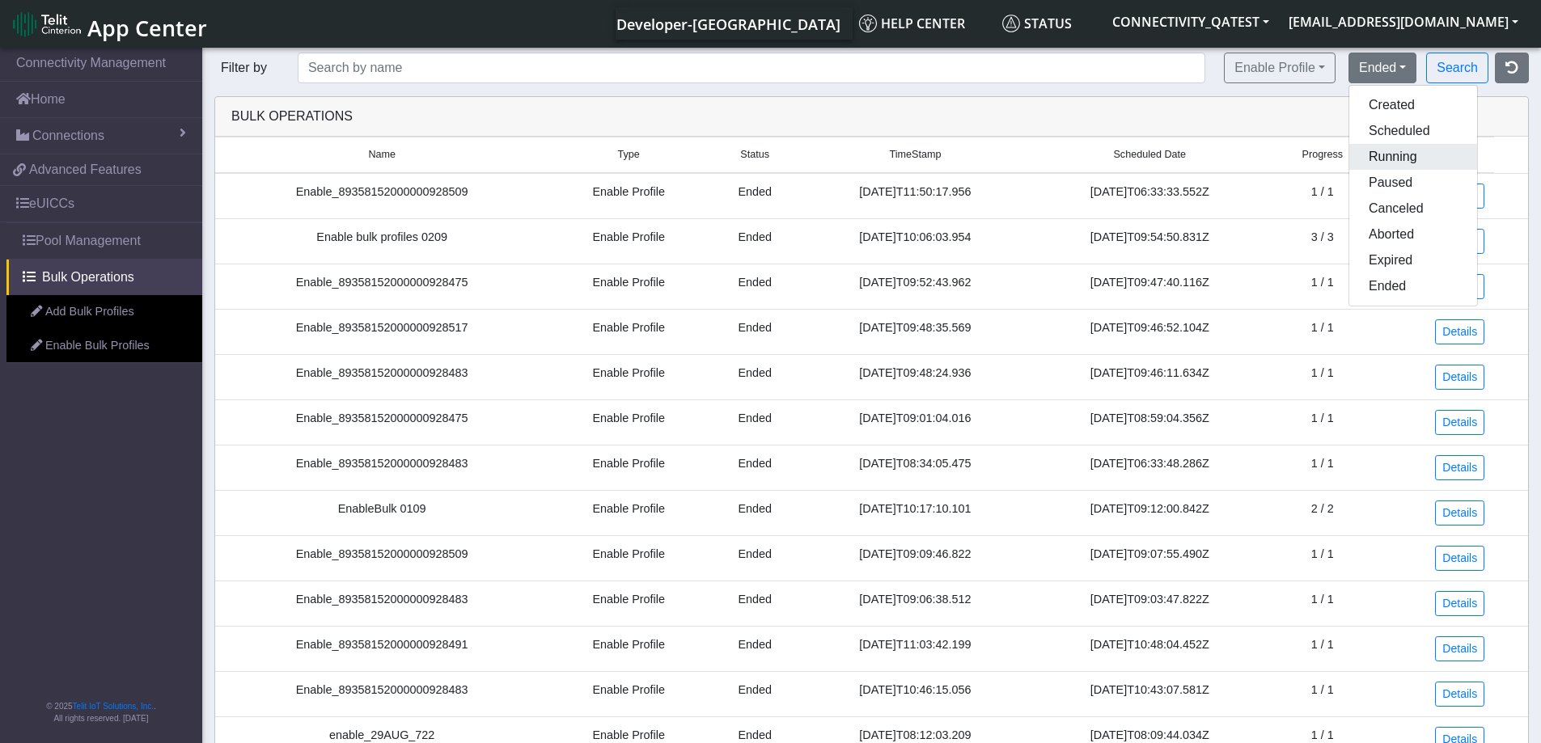
click at [1374, 157] on button "Running" at bounding box center [1413, 157] width 128 height 26
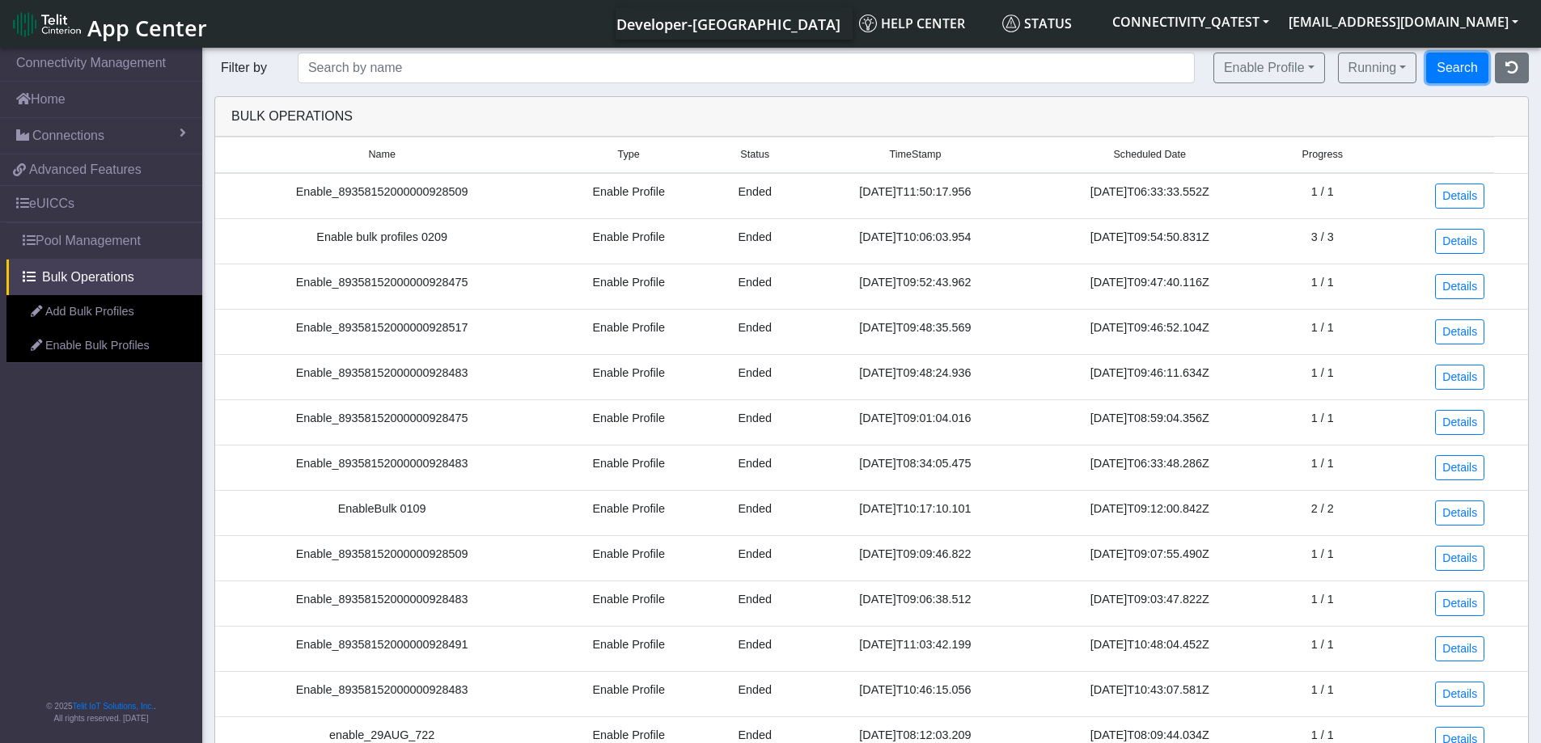
click at [1466, 70] on button "Search" at bounding box center [1457, 68] width 62 height 31
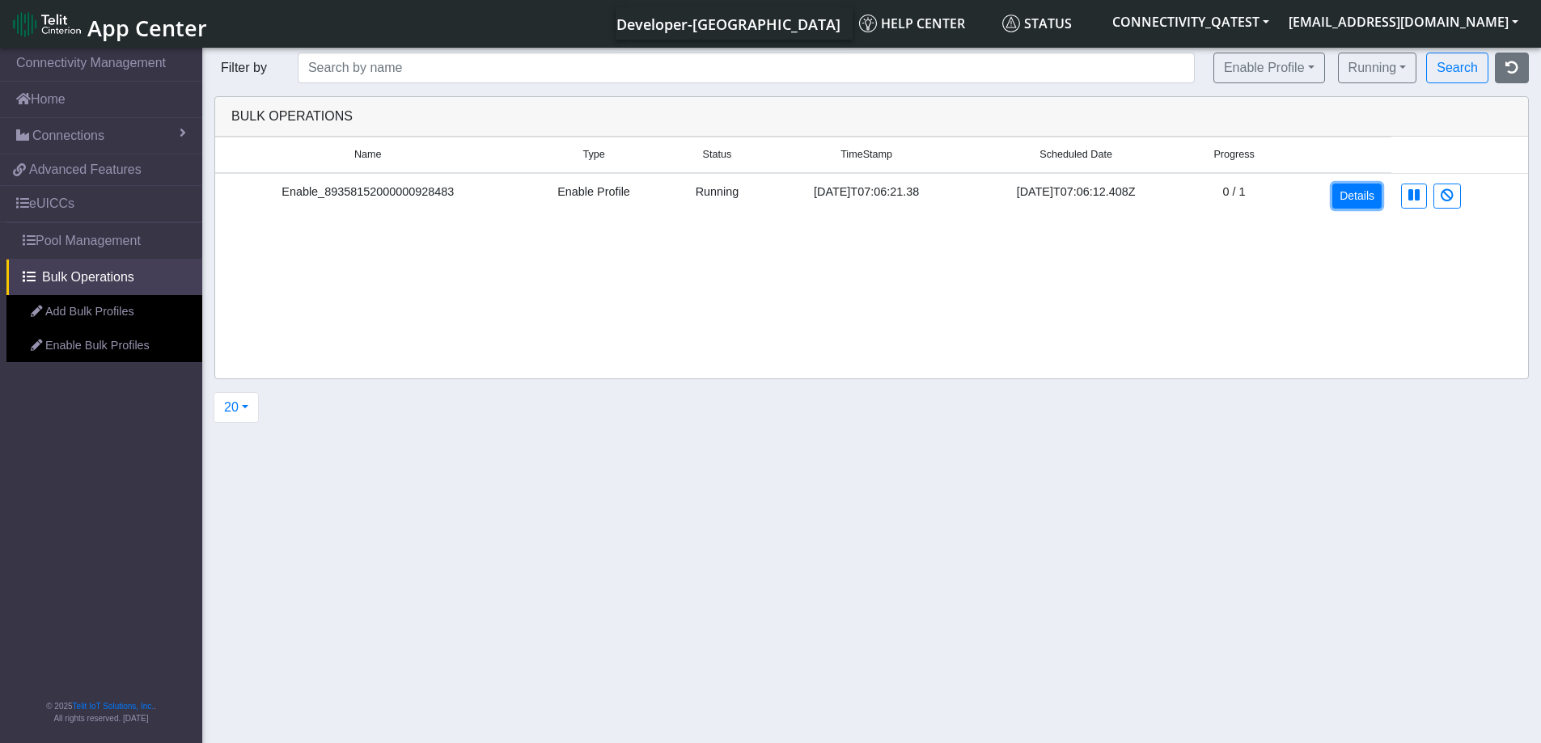
click at [1360, 194] on link "Details" at bounding box center [1356, 196] width 49 height 25
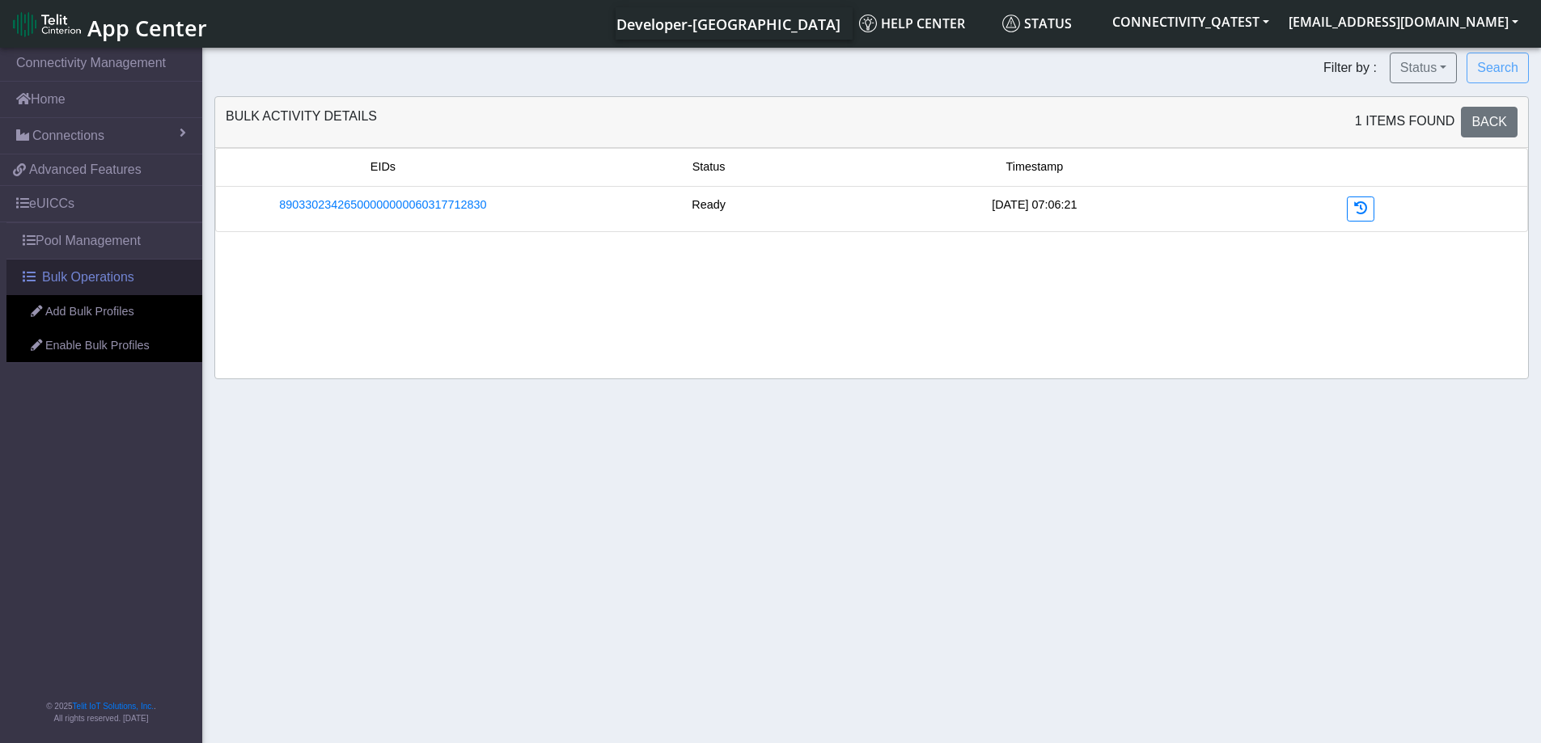
click at [108, 287] on link "Bulk Operations" at bounding box center [104, 278] width 196 height 36
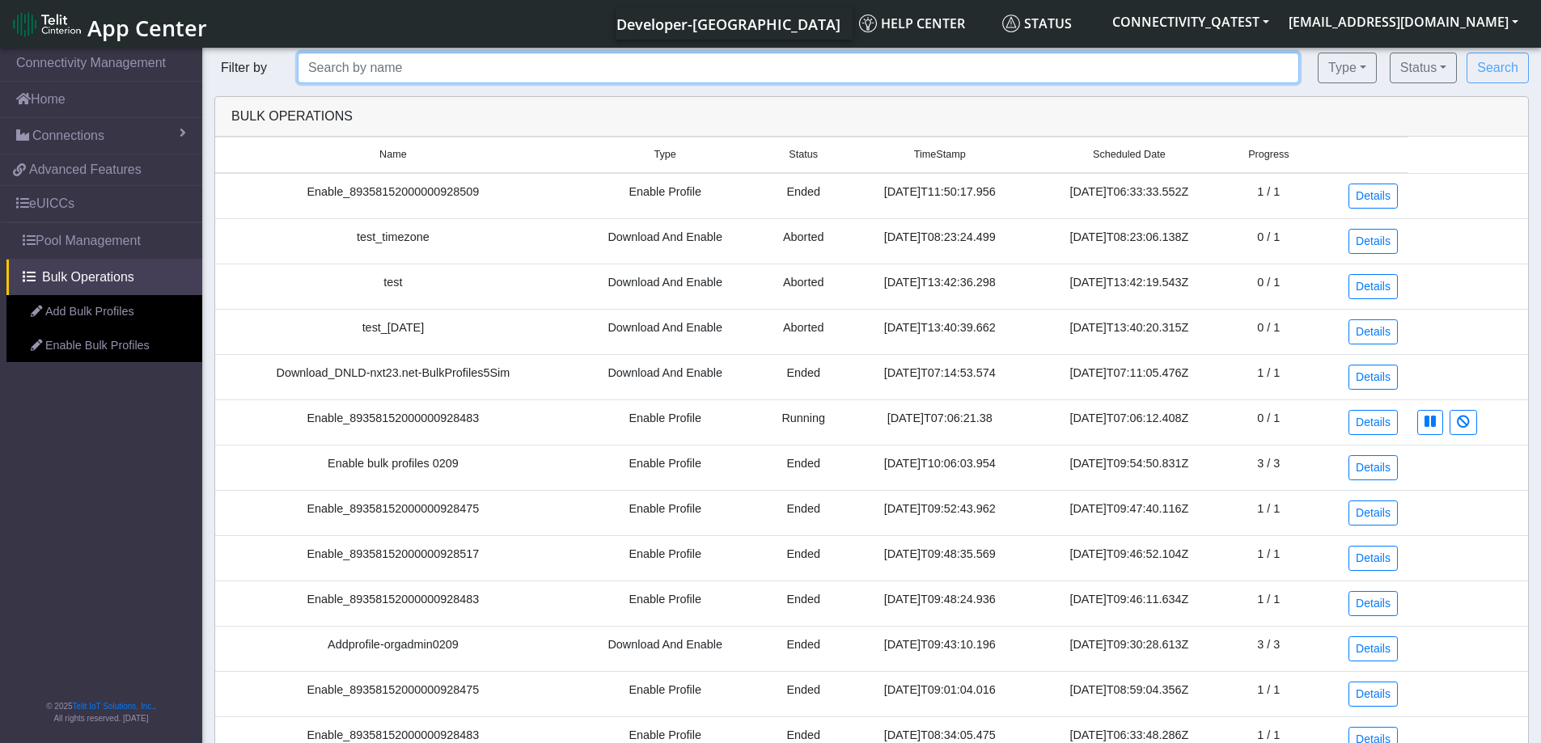
click at [463, 79] on input "text" at bounding box center [798, 68] width 1001 height 31
paste input "89033023426500000000060317712830"
type input "89033023426500000000060317712830"
click at [1466, 53] on button "Search" at bounding box center [1497, 68] width 62 height 31
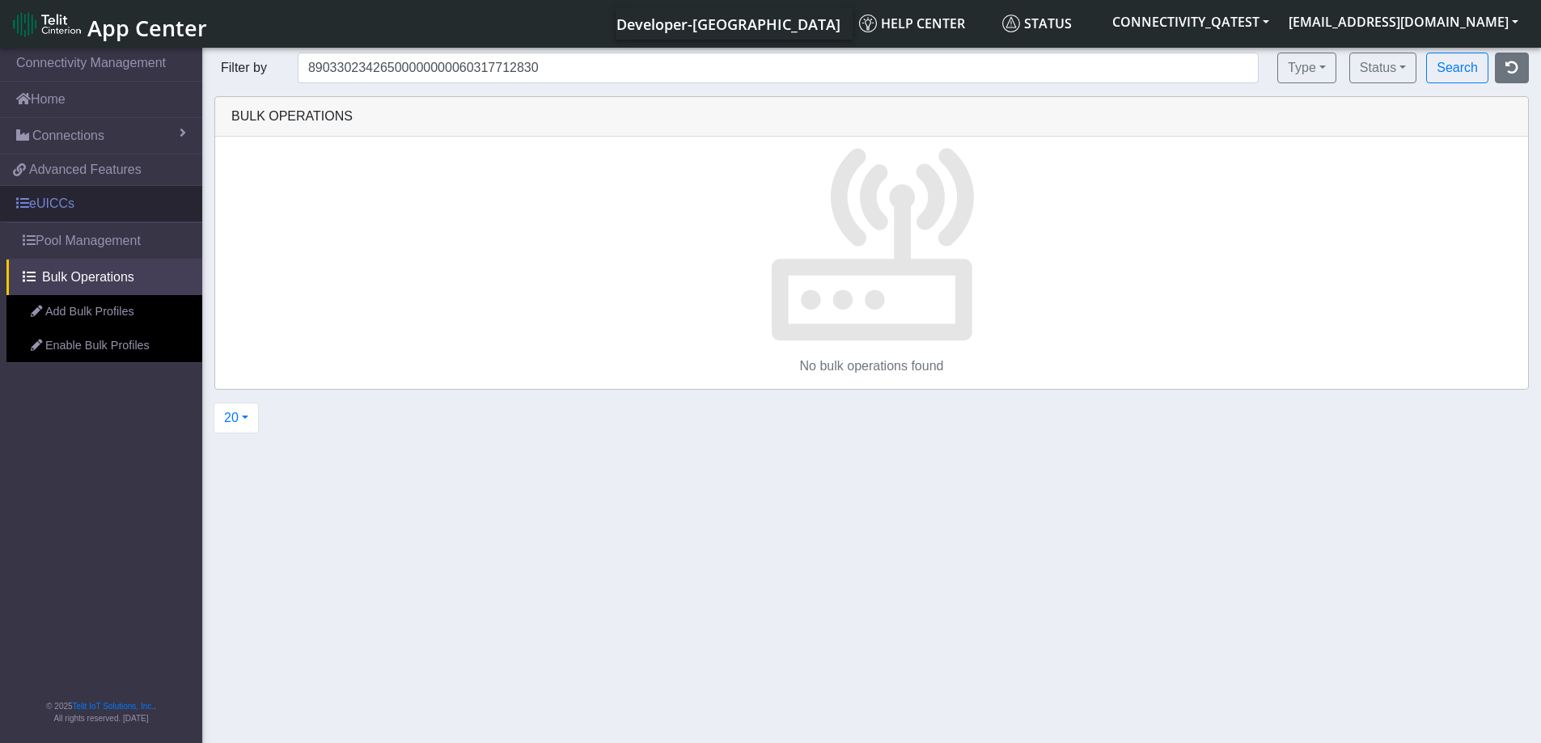
click at [82, 208] on link "eUICCs" at bounding box center [101, 204] width 202 height 36
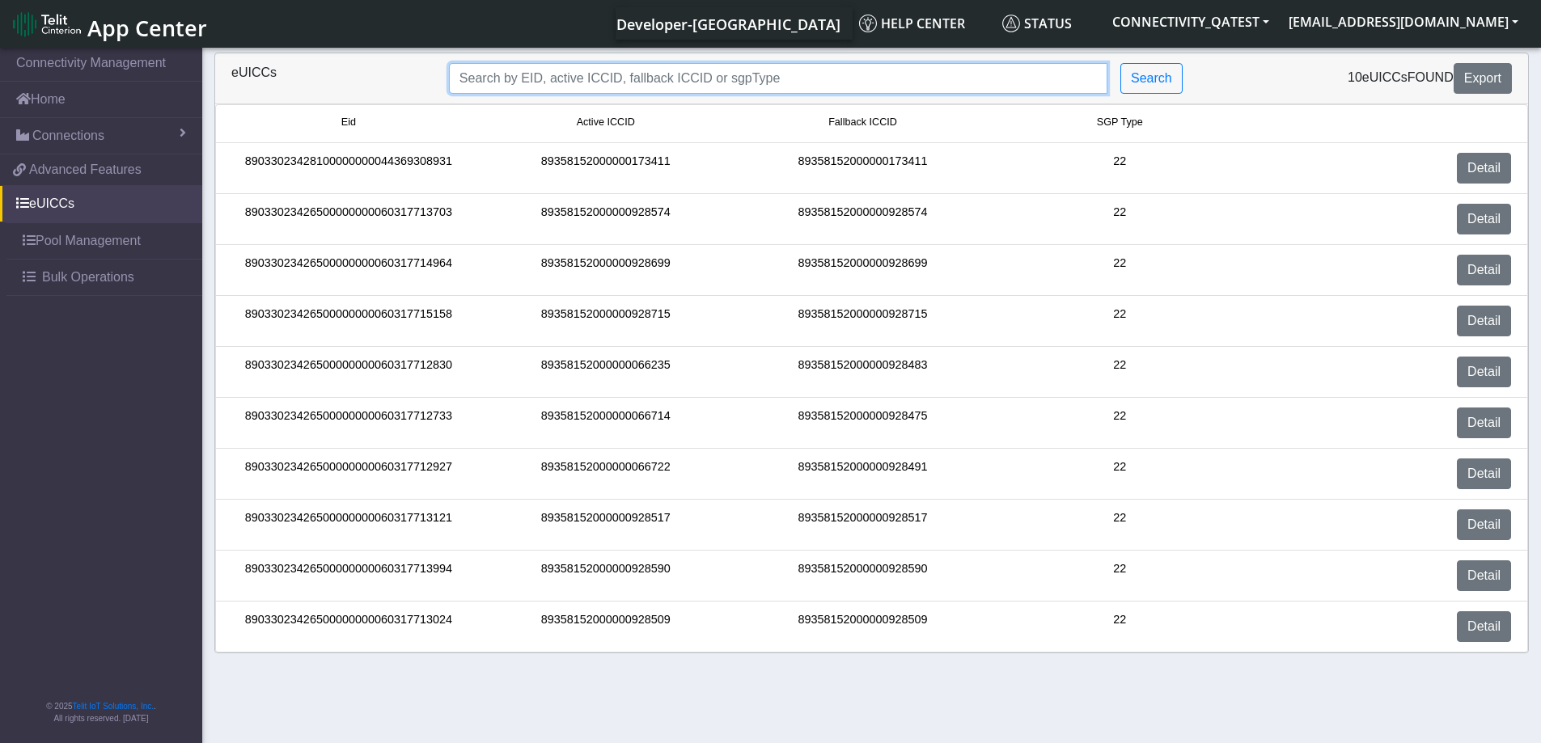
click at [545, 79] on input "Search..." at bounding box center [778, 78] width 658 height 31
paste input "89033023426500000000060317712830"
type input "89033023426500000000060317712830"
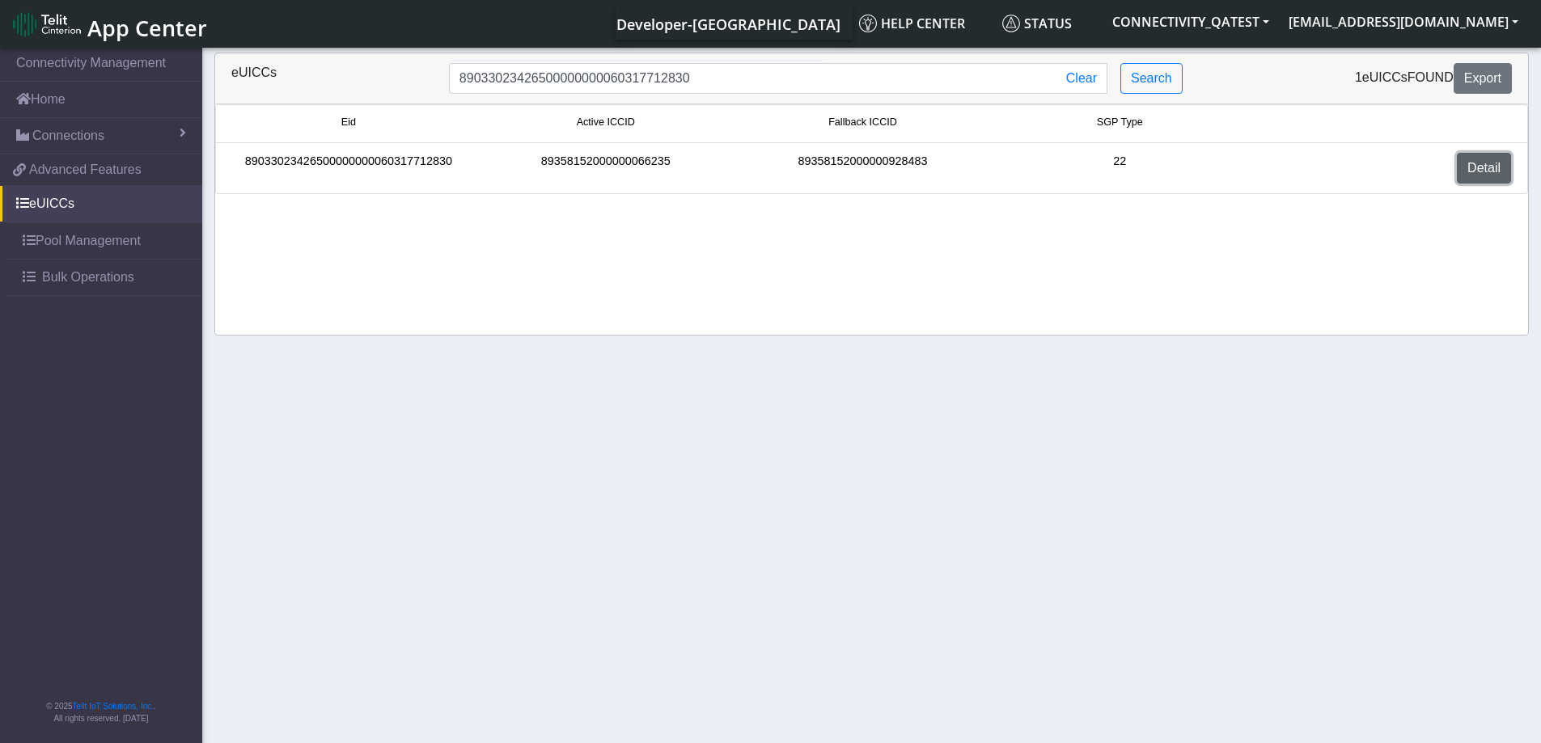
click at [1499, 171] on link "Detail" at bounding box center [1484, 168] width 54 height 31
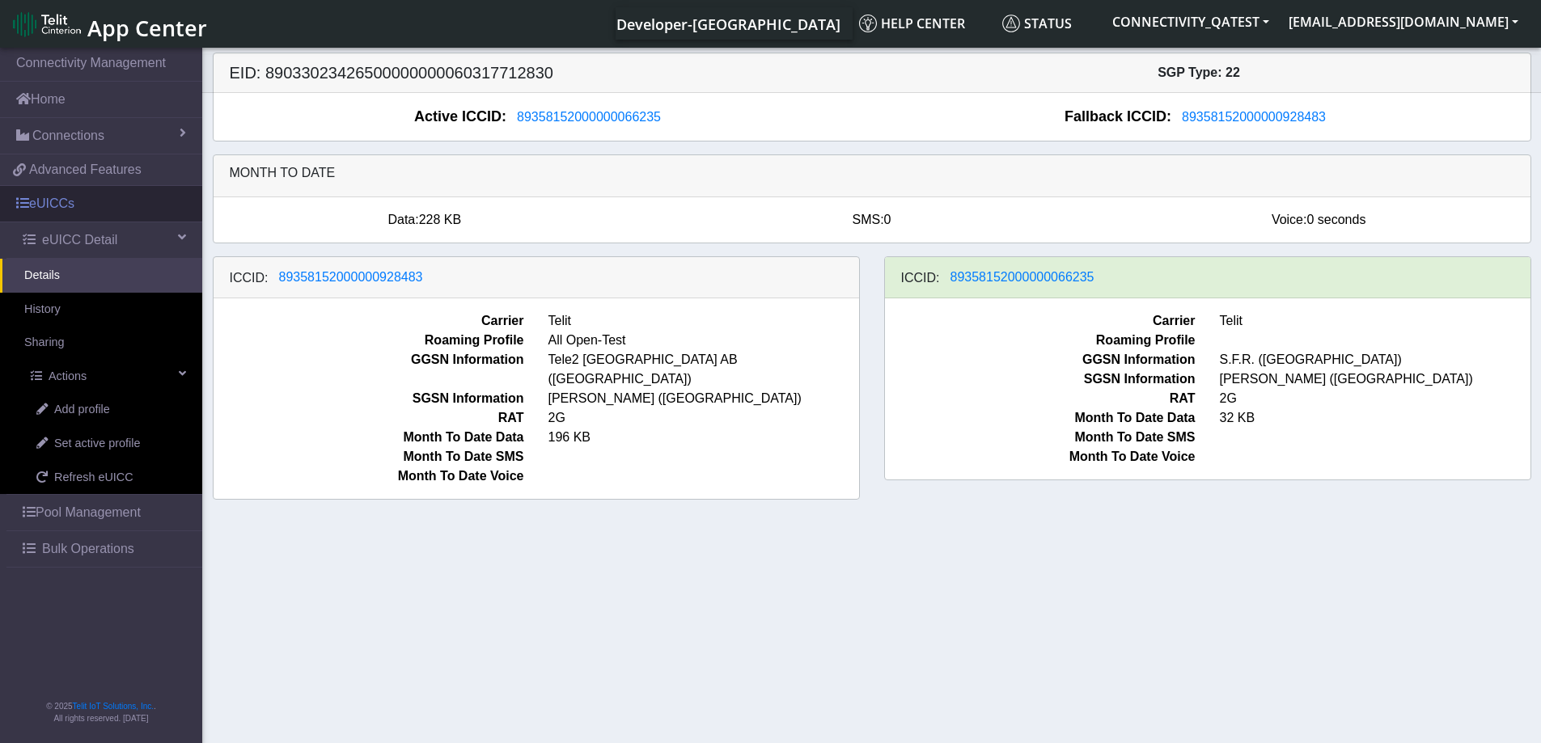
click at [67, 194] on link "eUICCs" at bounding box center [101, 204] width 202 height 36
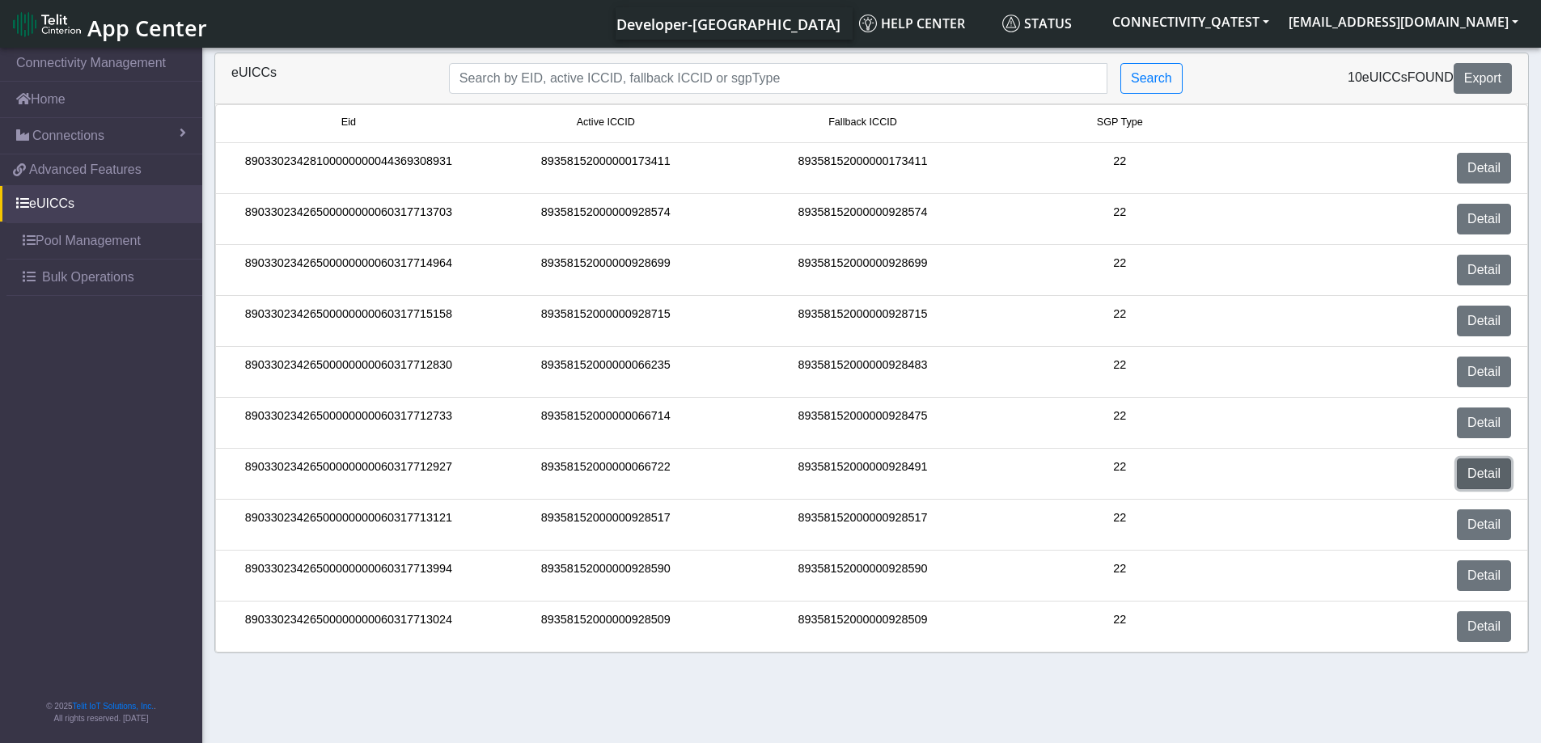
click at [1497, 477] on link "Detail" at bounding box center [1484, 474] width 54 height 31
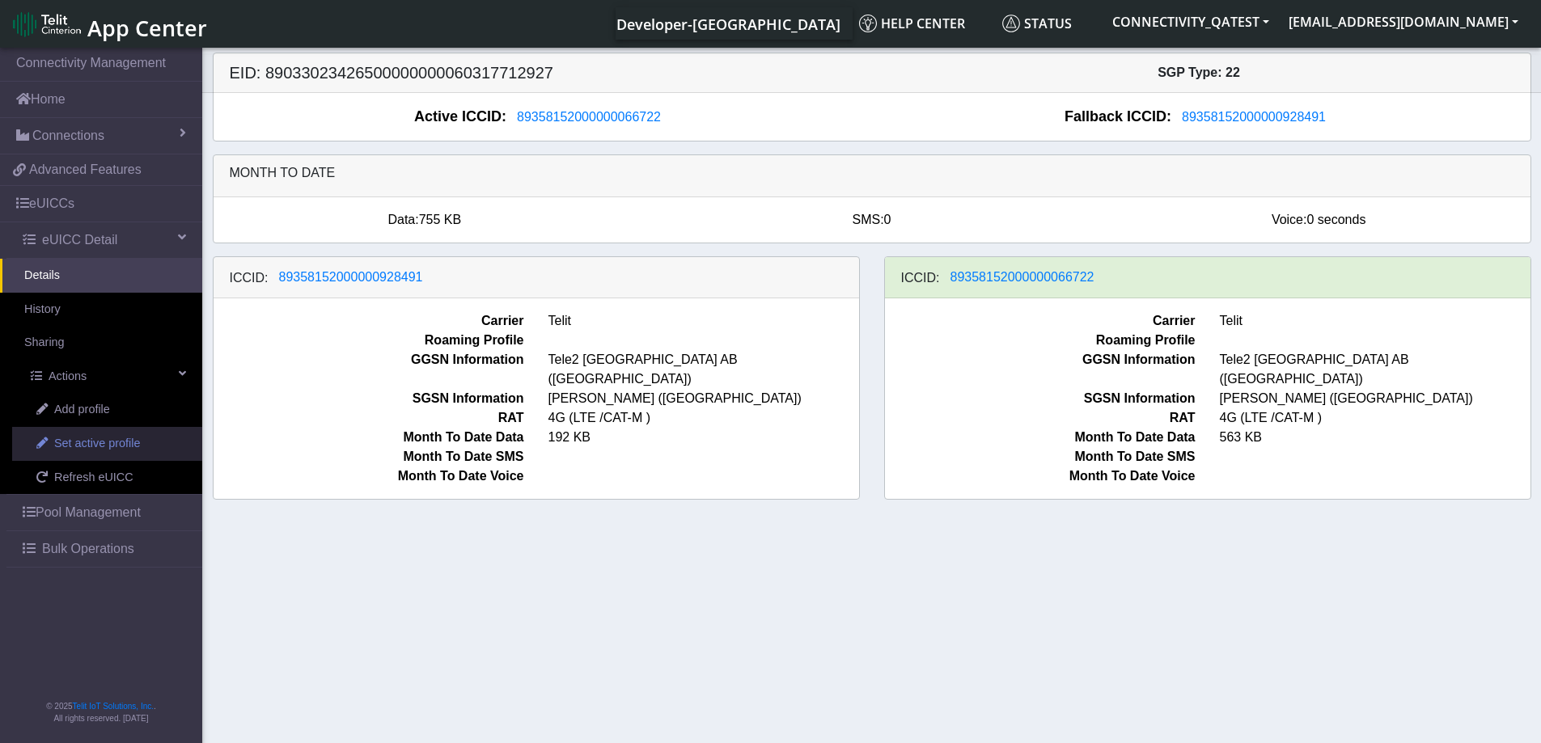
click at [94, 446] on span "Set active profile" at bounding box center [97, 444] width 86 height 18
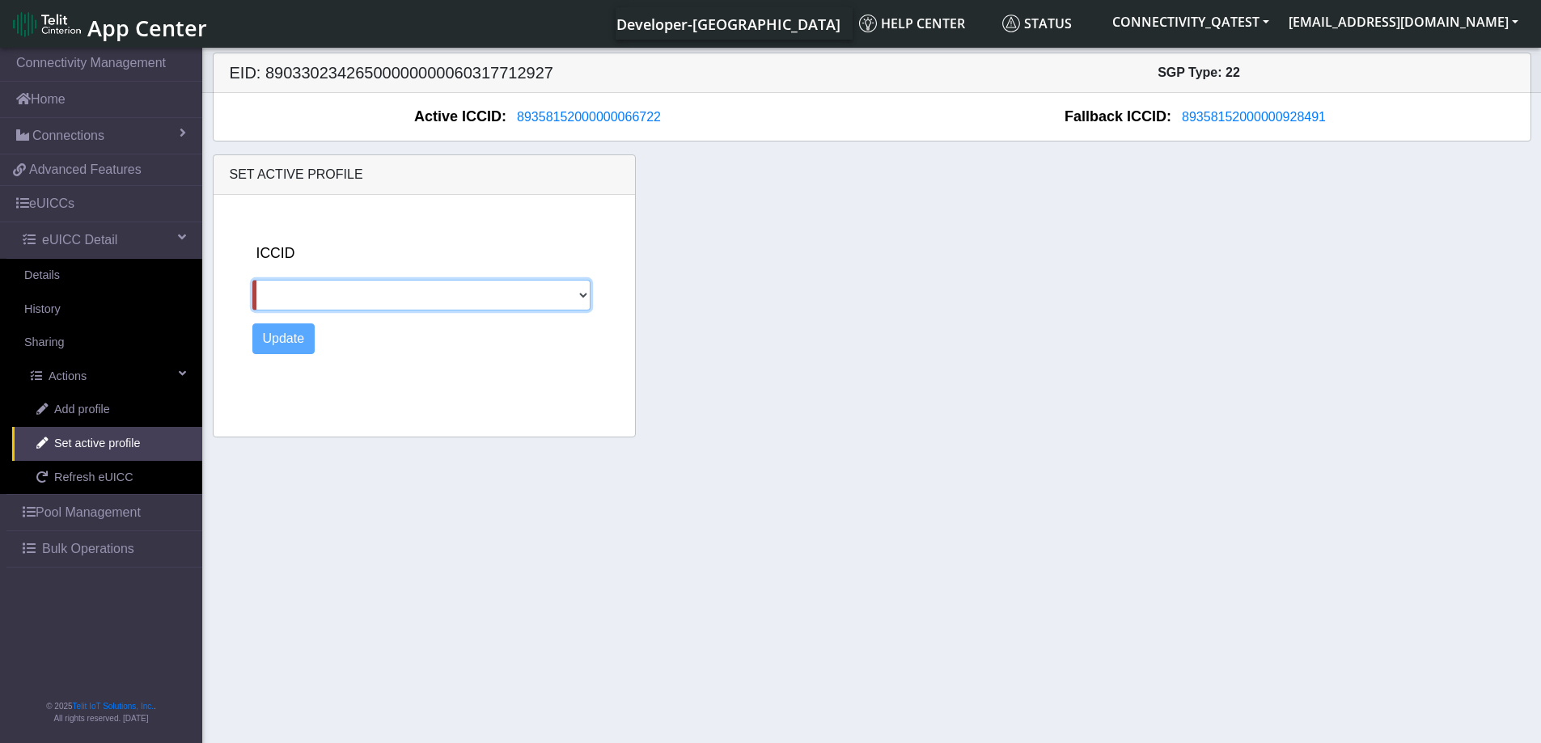
click at [576, 294] on select "89358152000000928491" at bounding box center [421, 295] width 339 height 31
select select "89358152000000928491"
click at [252, 280] on select "89358152000000928491" at bounding box center [421, 295] width 339 height 31
click at [291, 345] on button "Update" at bounding box center [283, 339] width 63 height 31
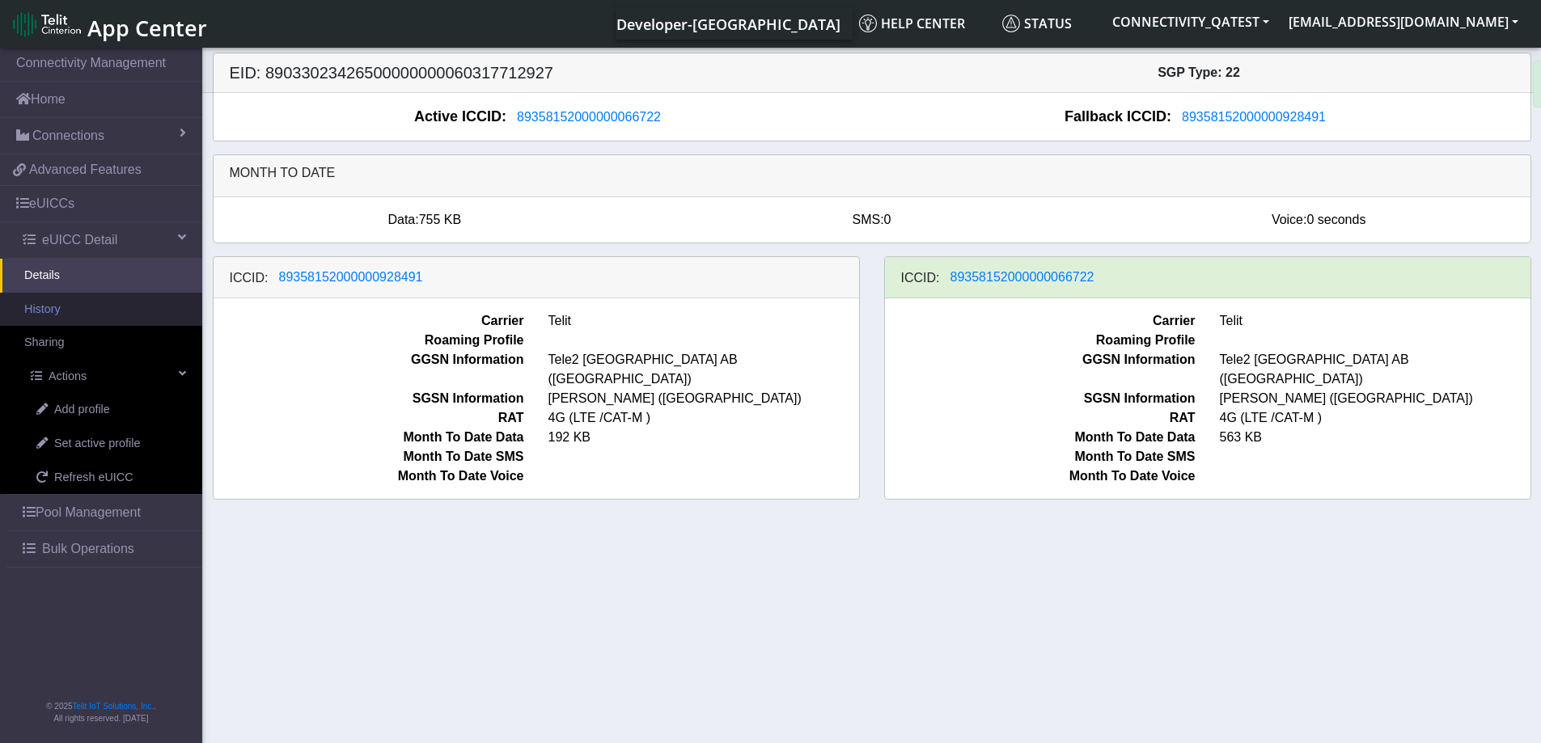
click at [46, 311] on link "History" at bounding box center [101, 310] width 202 height 34
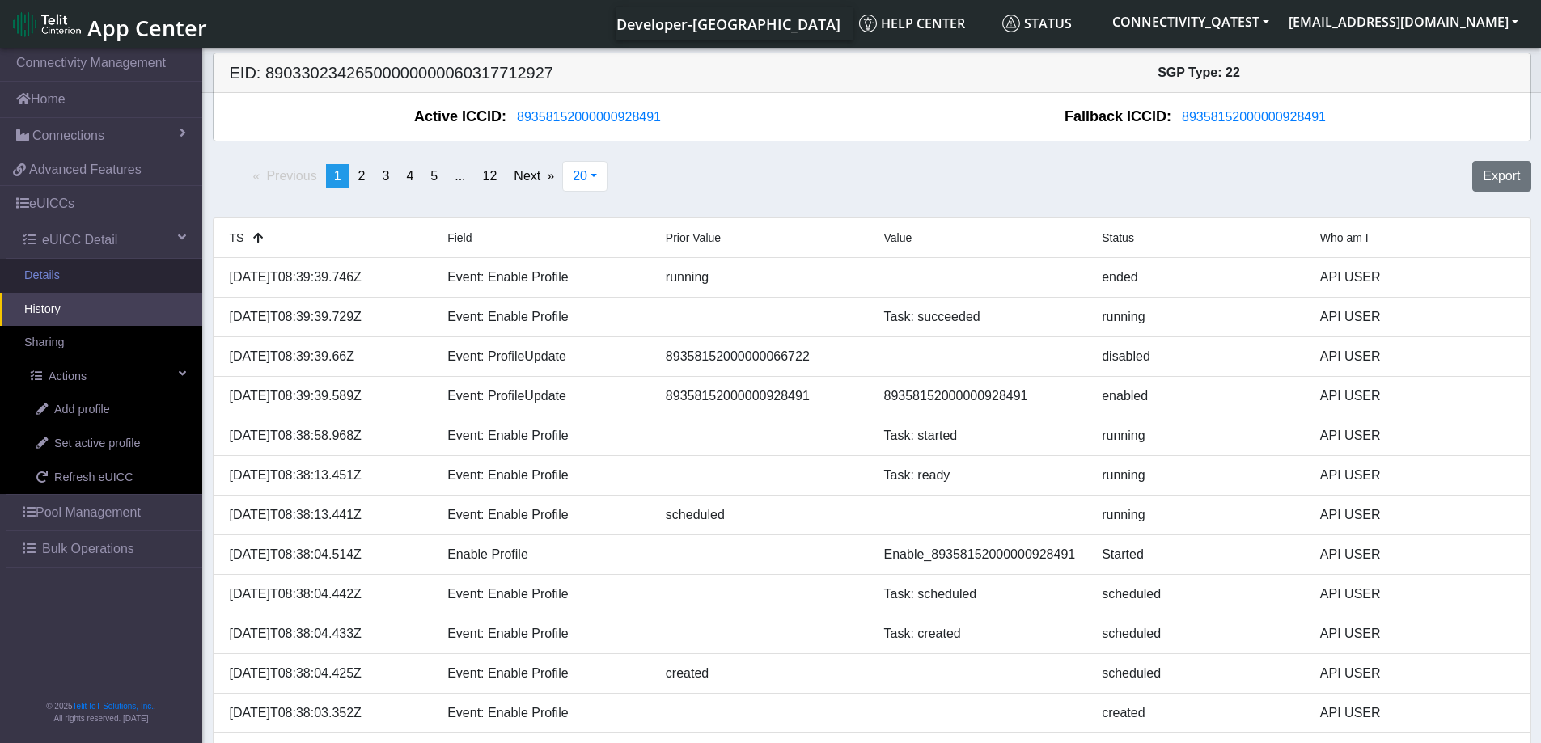
click at [100, 284] on link "Details" at bounding box center [101, 276] width 202 height 34
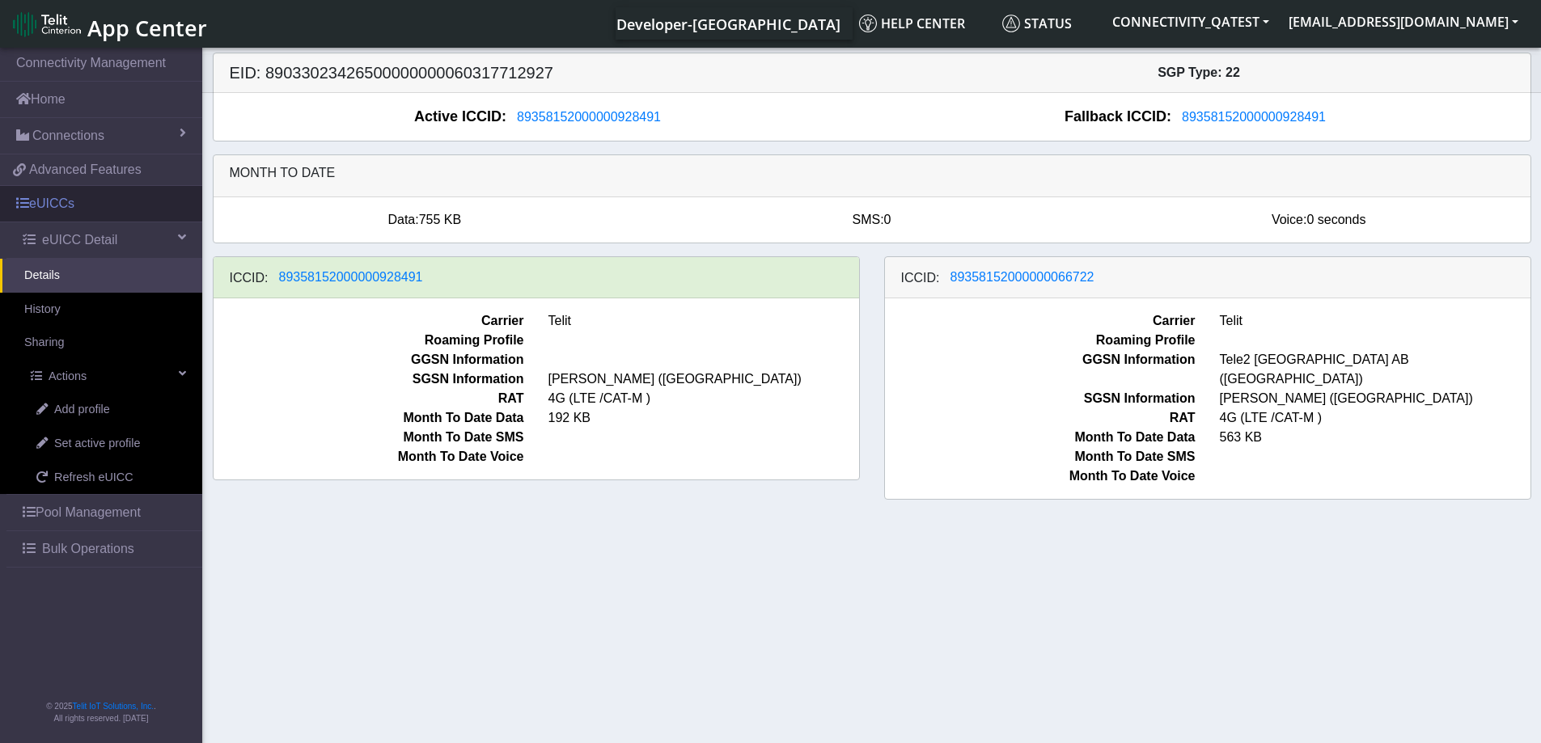
click at [71, 200] on link "eUICCs" at bounding box center [101, 204] width 202 height 36
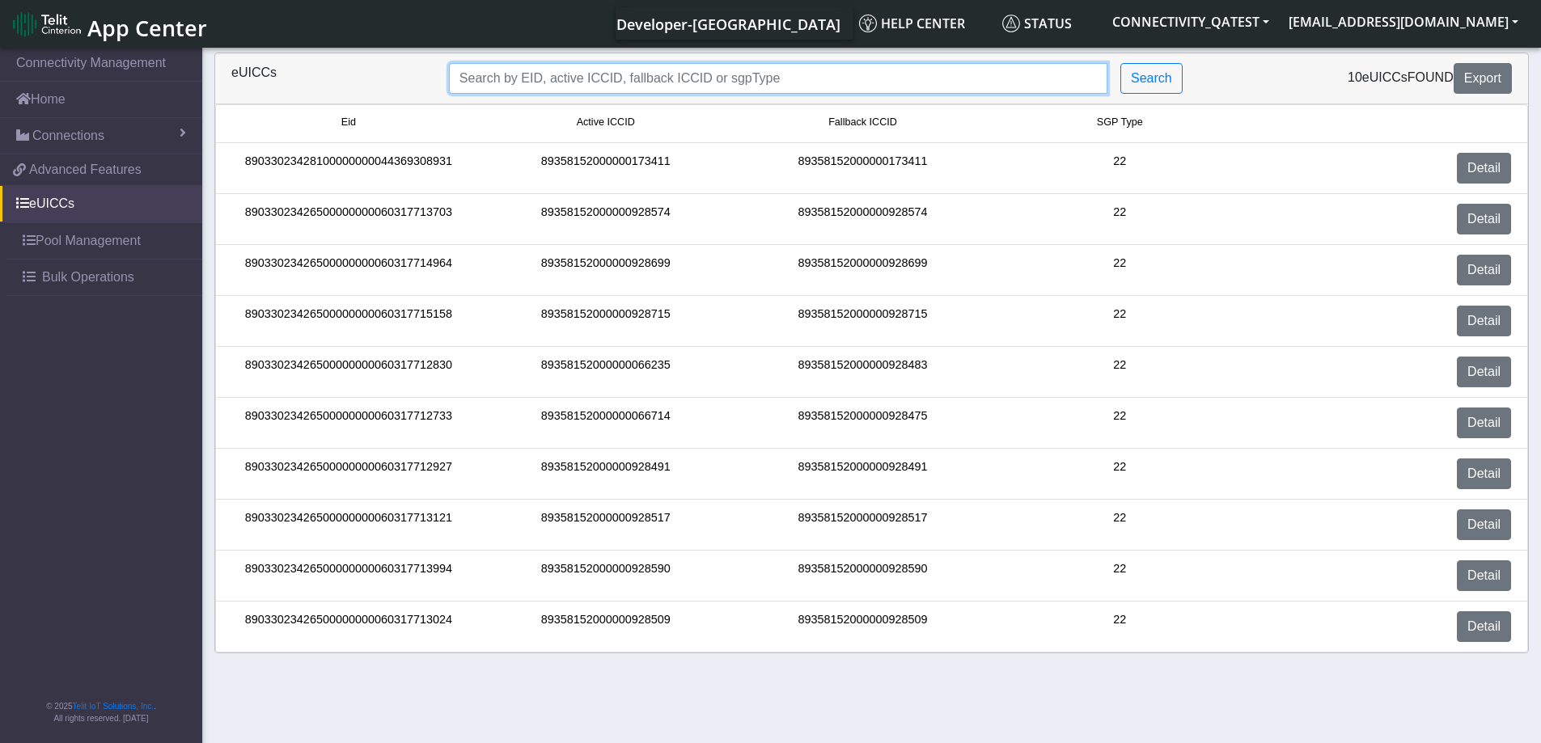
click at [595, 76] on input "Search..." at bounding box center [778, 78] width 658 height 31
paste input "89033023426500000000060317712830"
type input "89033023426500000000060317712830"
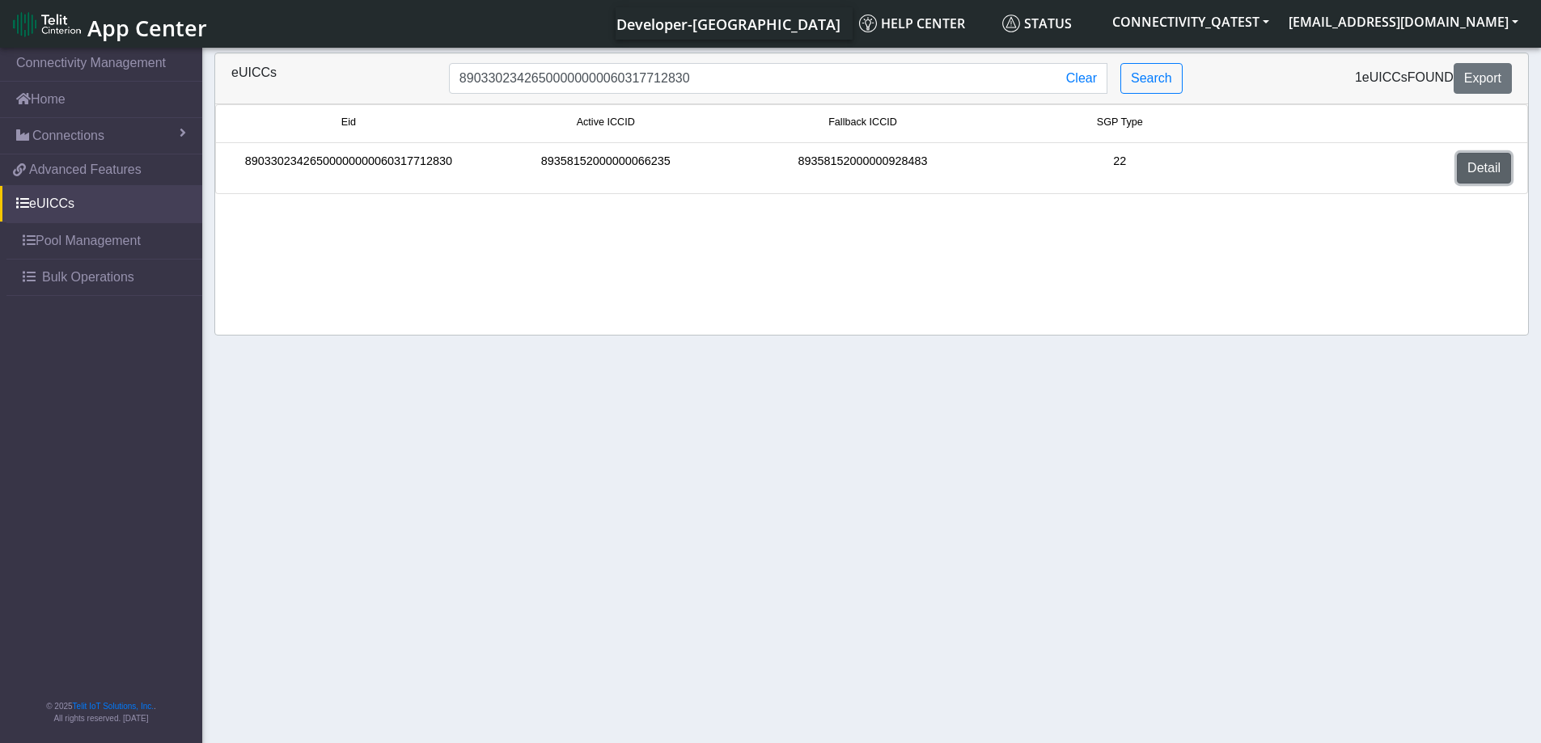
click at [1490, 167] on link "Detail" at bounding box center [1484, 168] width 54 height 31
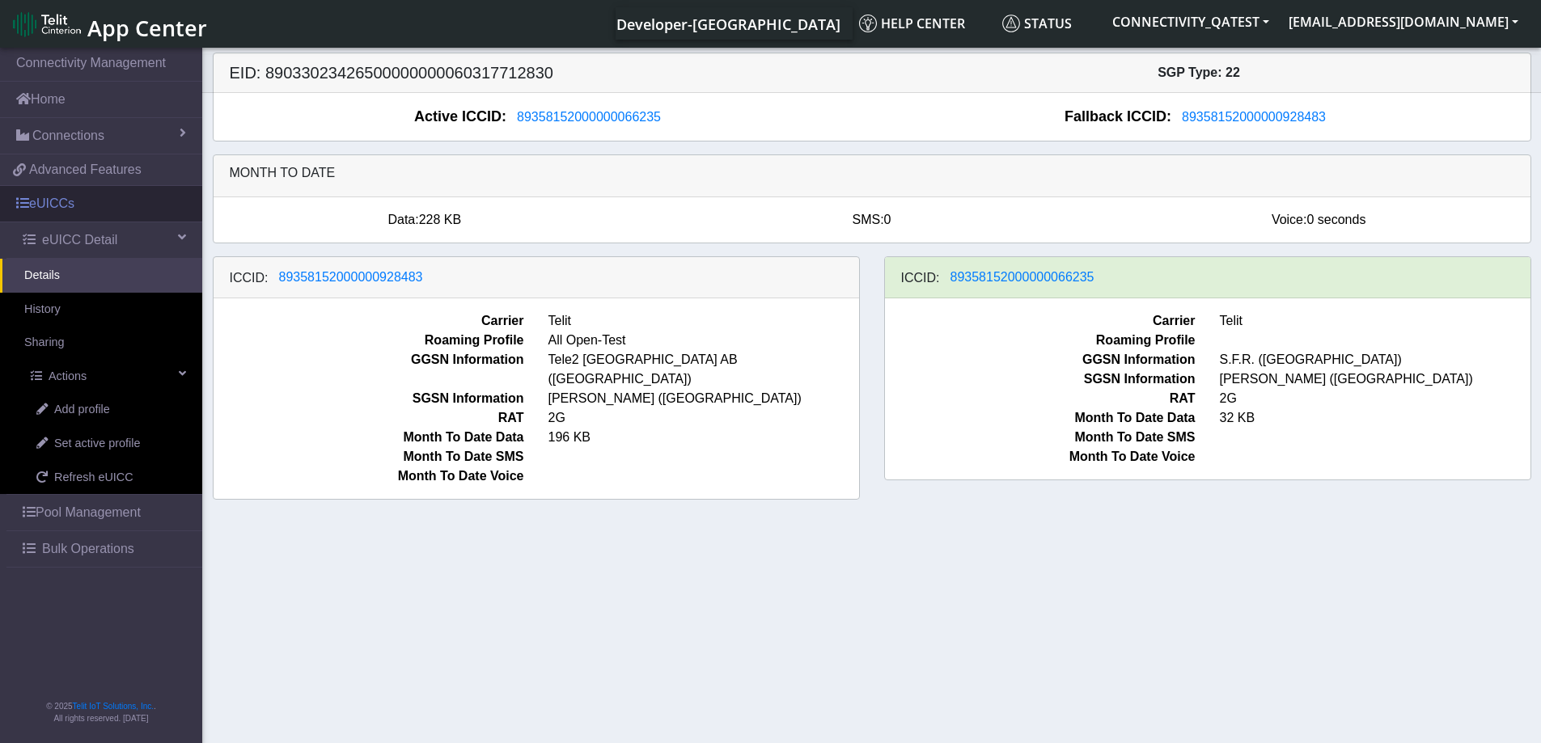
click at [66, 197] on link "eUICCs" at bounding box center [101, 204] width 202 height 36
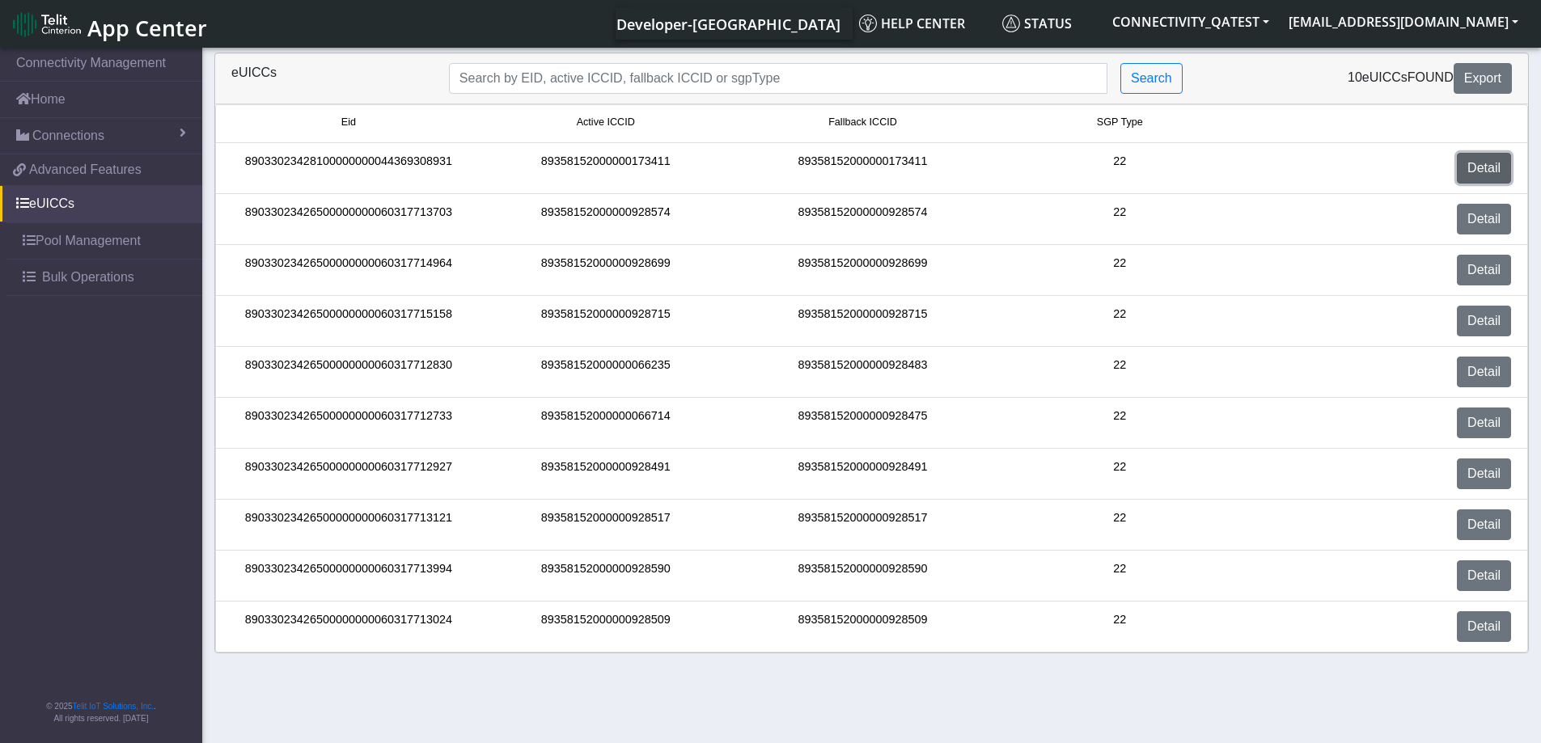
click at [1484, 165] on link "Detail" at bounding box center [1484, 168] width 54 height 31
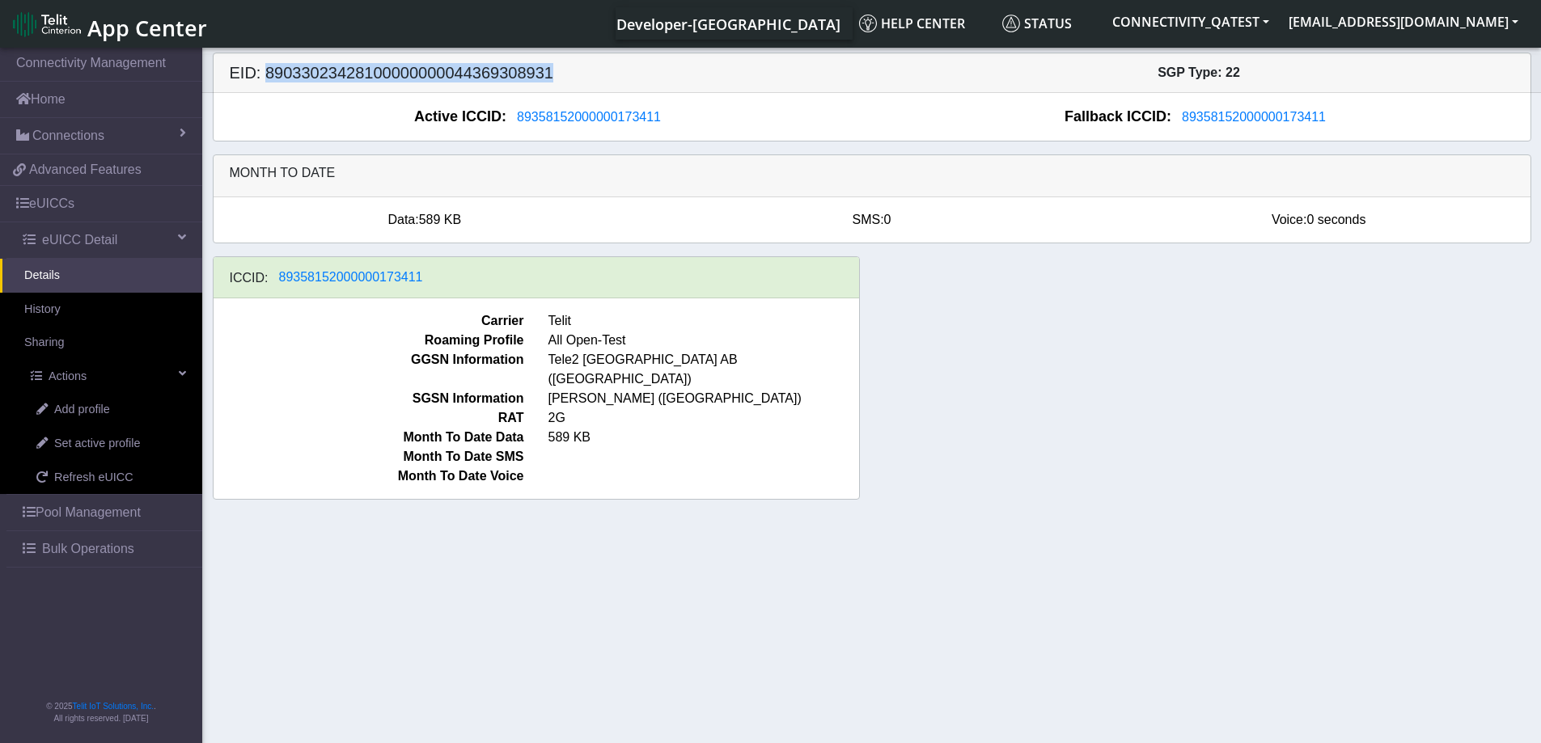
drag, startPoint x: 551, startPoint y: 76, endPoint x: 266, endPoint y: 78, distance: 284.7
click at [266, 78] on h5 "EID: 89033023428100000000044369308931" at bounding box center [545, 72] width 654 height 19
drag, startPoint x: 430, startPoint y: 277, endPoint x: 273, endPoint y: 280, distance: 156.9
click at [273, 280] on div "ICCID: [TECHNICAL_ID]" at bounding box center [536, 277] width 645 height 41
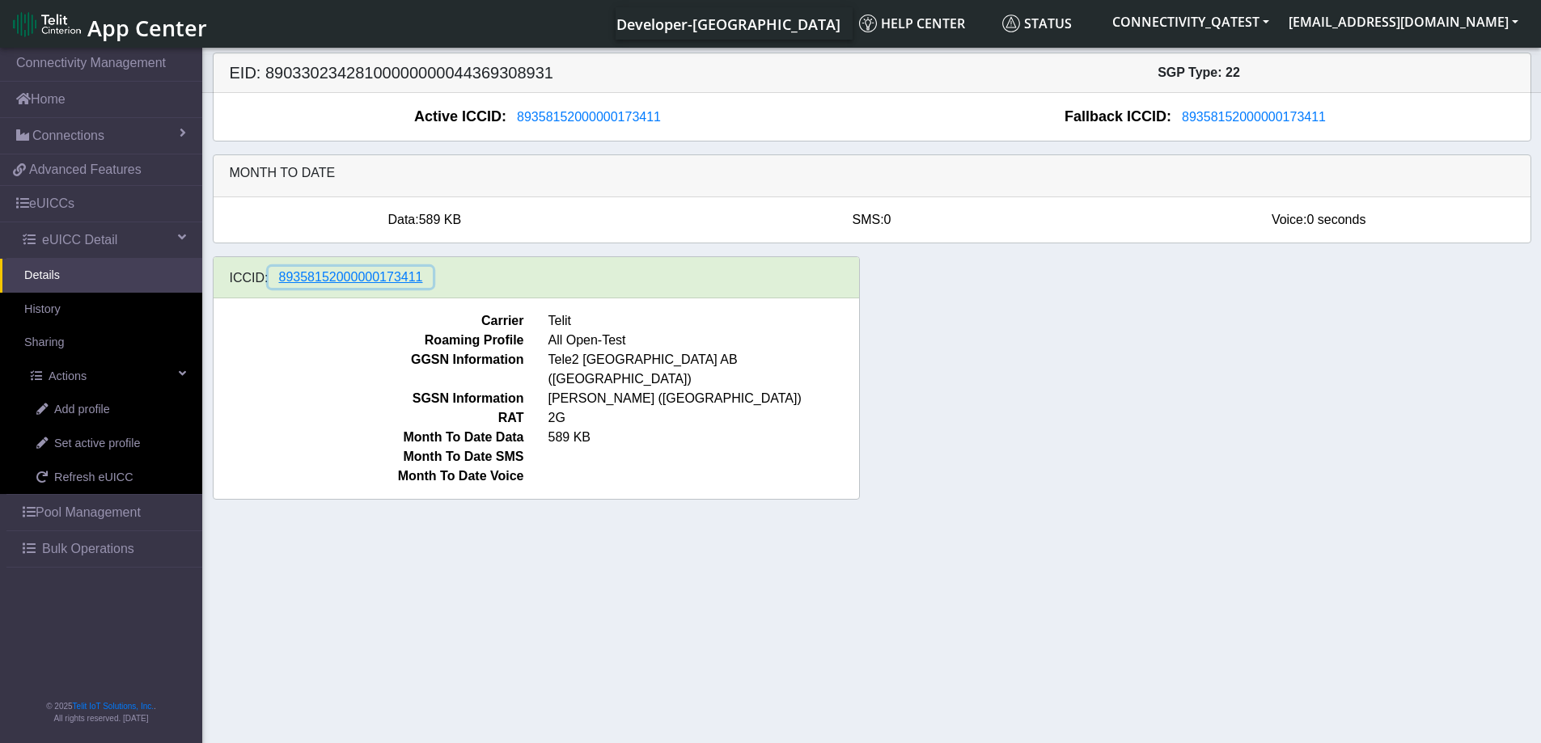
drag, startPoint x: 397, startPoint y: 283, endPoint x: 336, endPoint y: 293, distance: 61.4
click at [336, 293] on div "ICCID: [TECHNICAL_ID]" at bounding box center [536, 277] width 645 height 41
click at [71, 202] on link "eUICCs" at bounding box center [101, 204] width 202 height 36
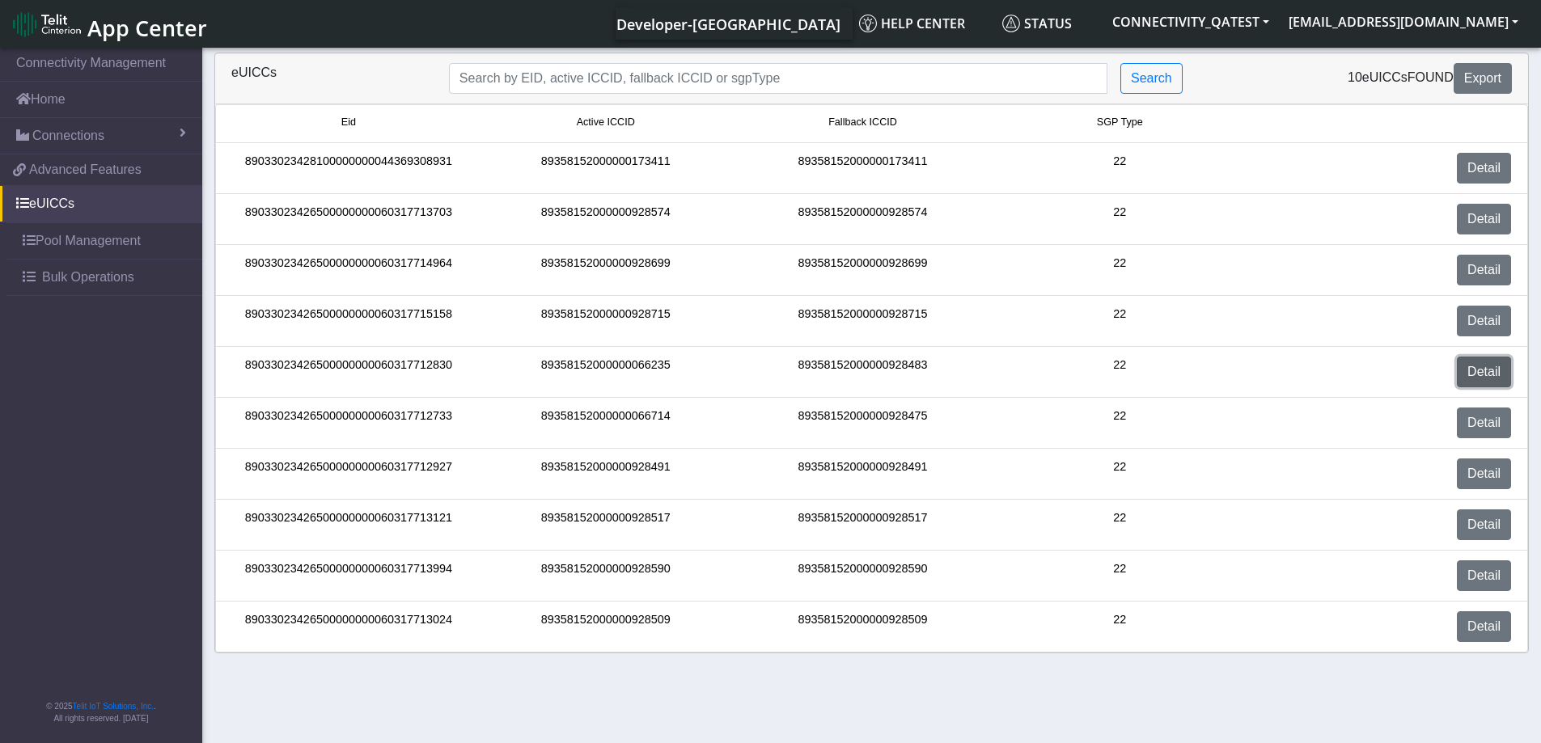
click at [1492, 376] on link "Detail" at bounding box center [1484, 372] width 54 height 31
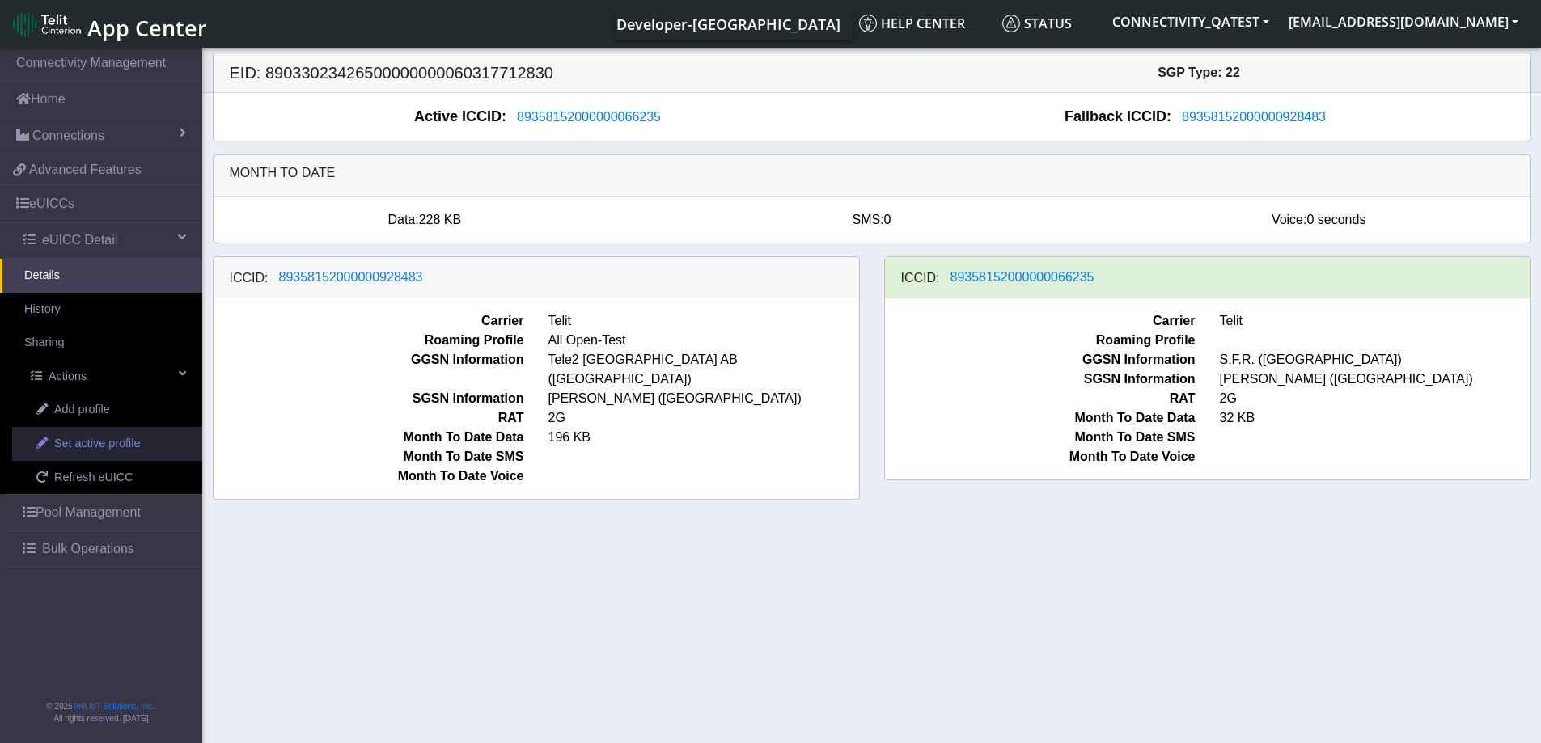
click at [94, 447] on span "Set active profile" at bounding box center [97, 444] width 86 height 18
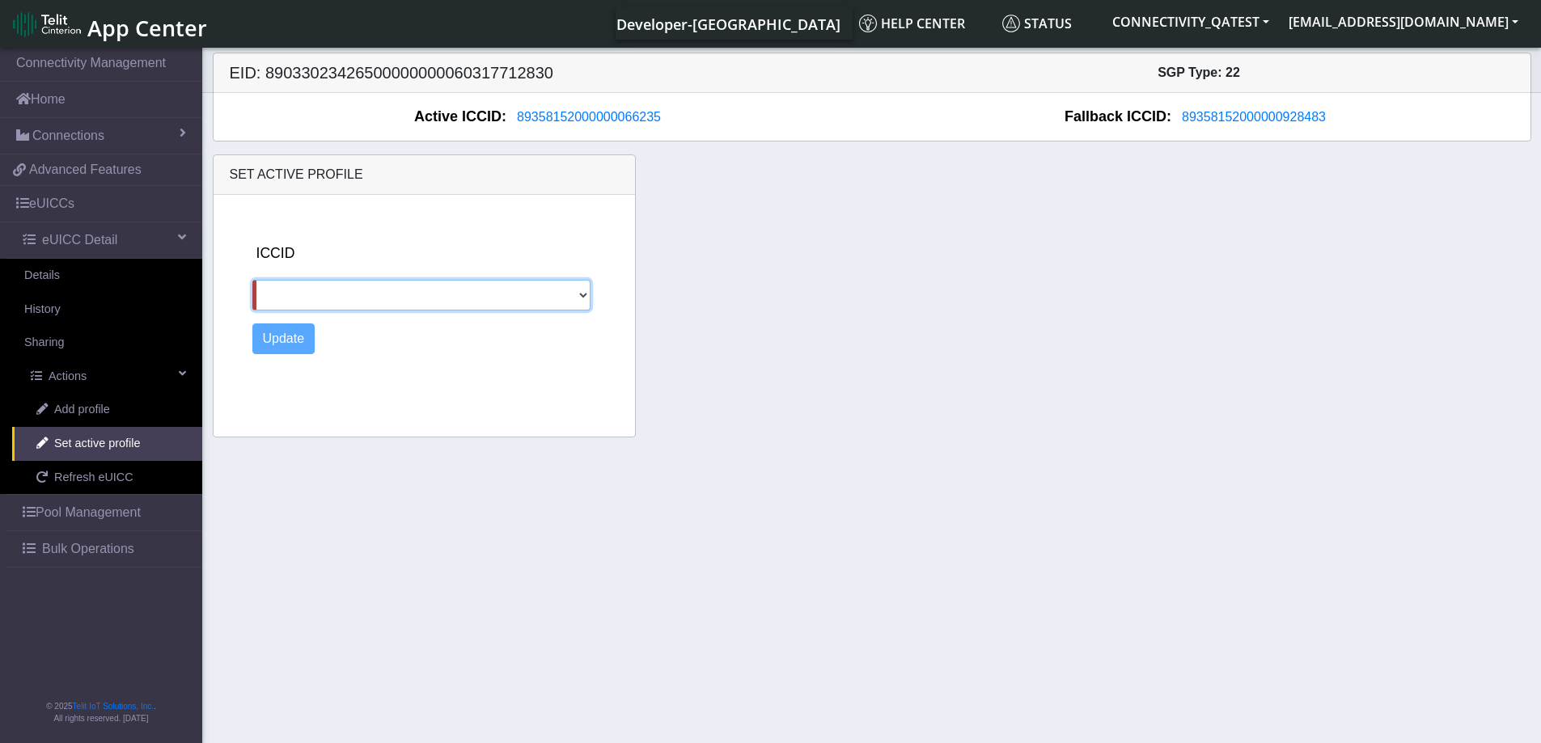
click at [573, 296] on select "89358152000000928483" at bounding box center [421, 295] width 339 height 31
select select "89358152000000928483"
click at [252, 280] on select "89358152000000928483" at bounding box center [421, 295] width 339 height 31
click at [288, 338] on button "Update" at bounding box center [283, 339] width 63 height 31
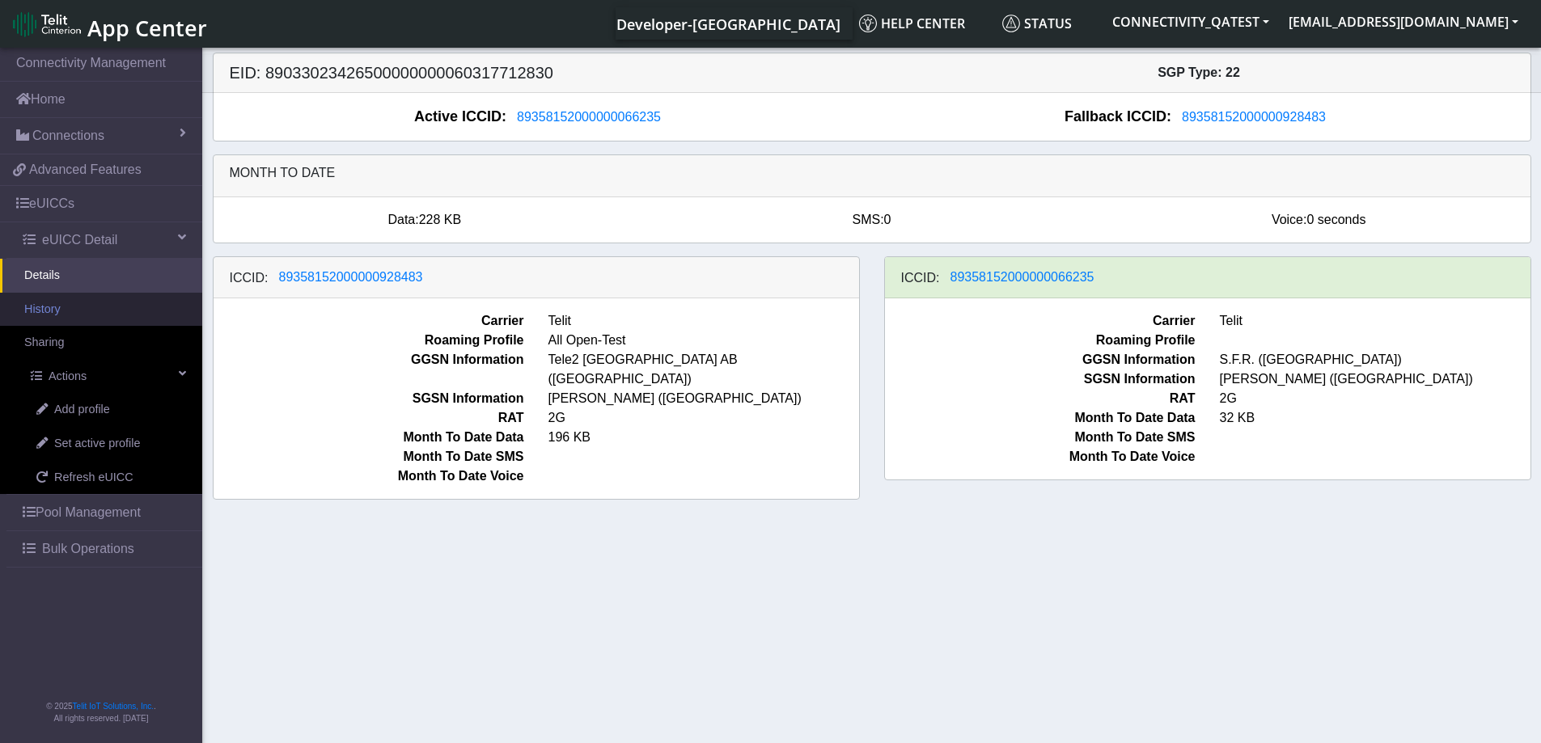
click at [61, 307] on link "History" at bounding box center [101, 310] width 202 height 34
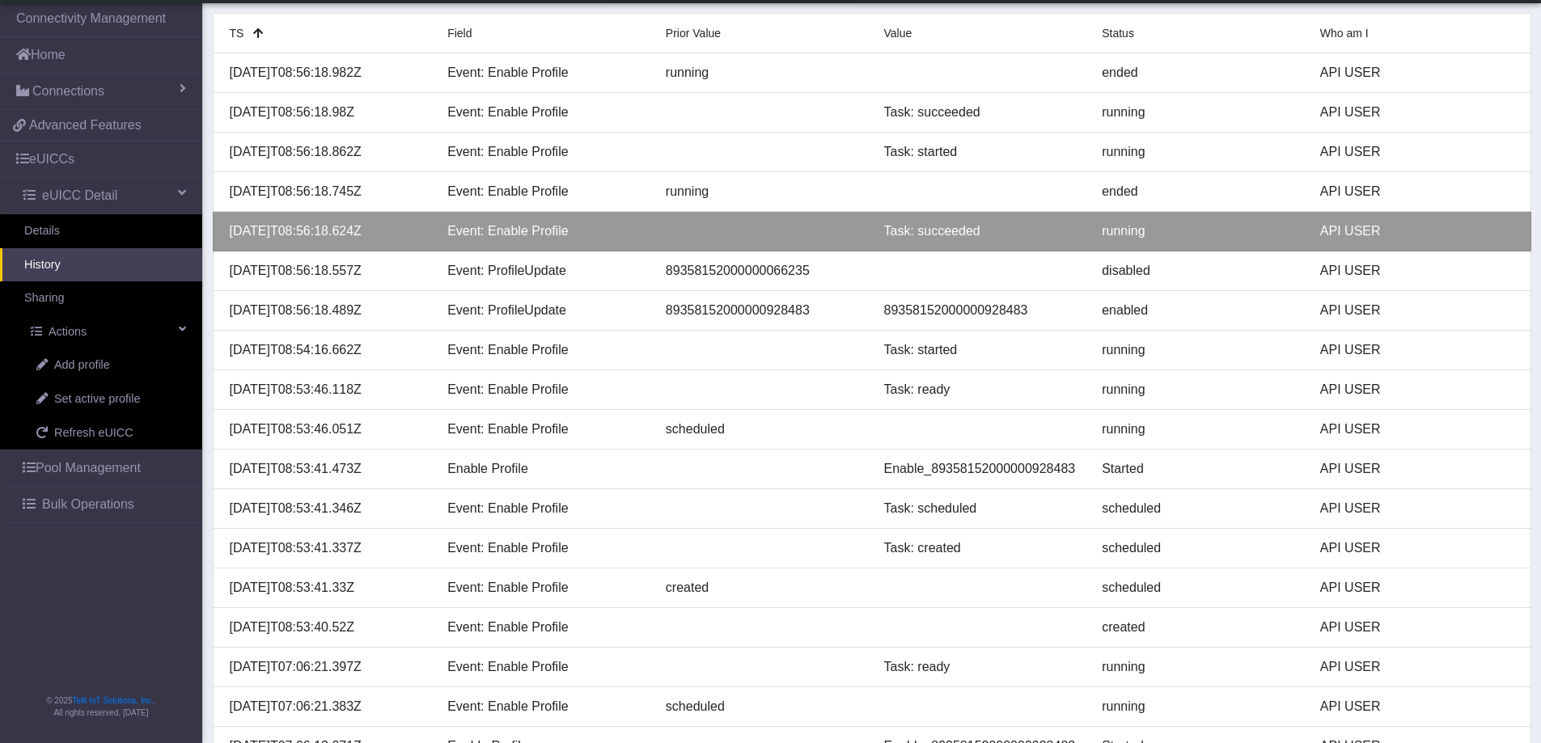
scroll to position [162, 0]
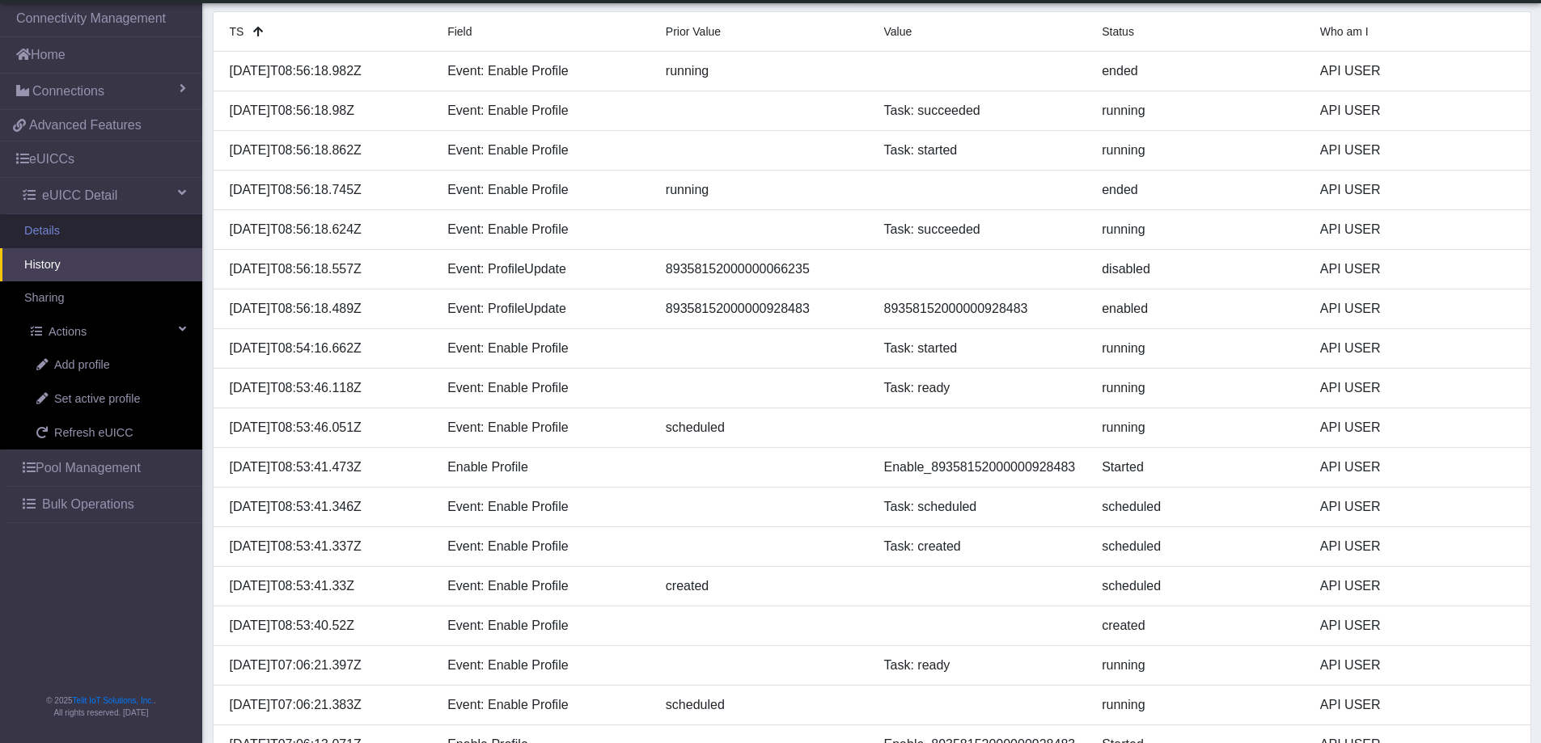
click at [104, 235] on link "Details" at bounding box center [101, 231] width 202 height 34
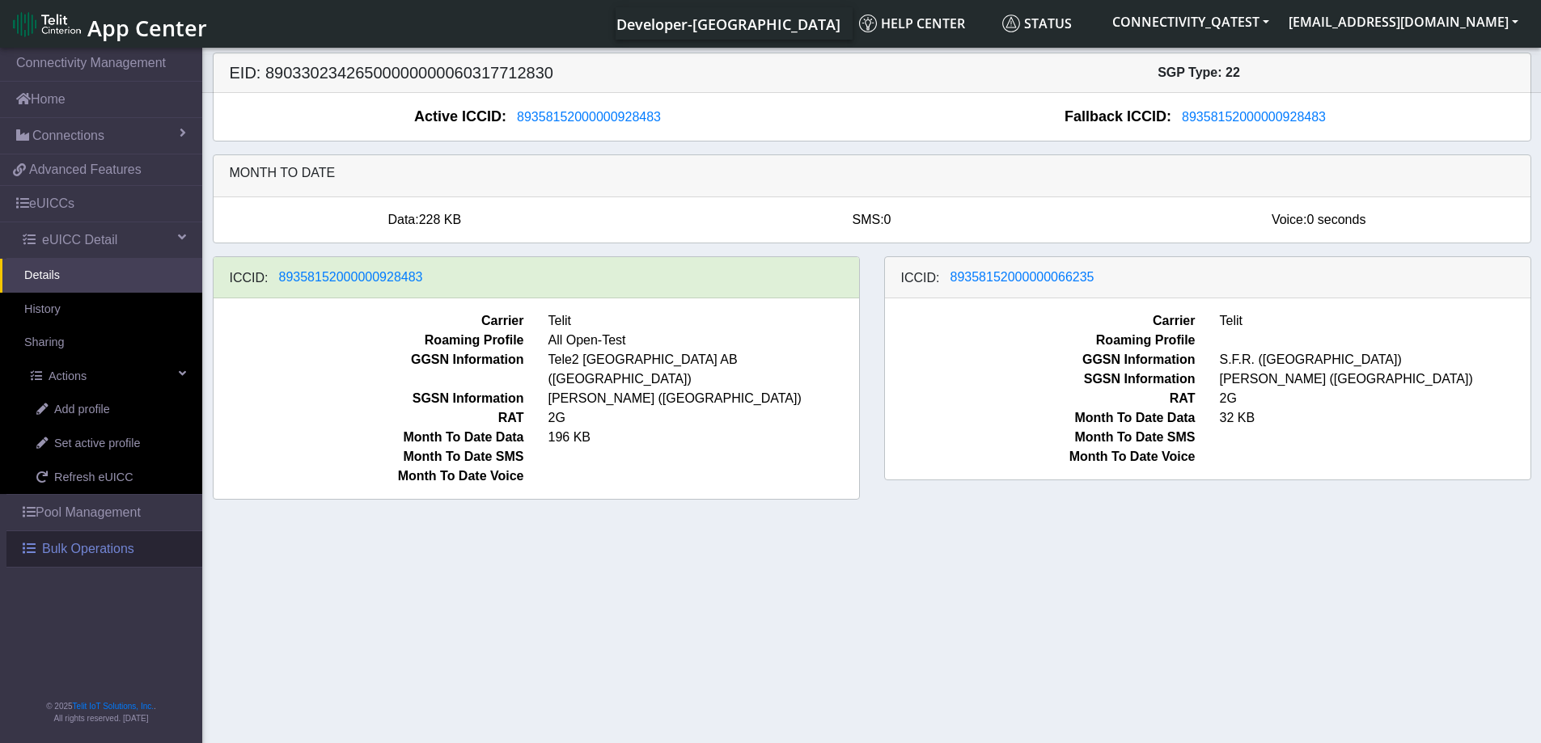
click at [94, 551] on span "Bulk Operations" at bounding box center [88, 548] width 92 height 19
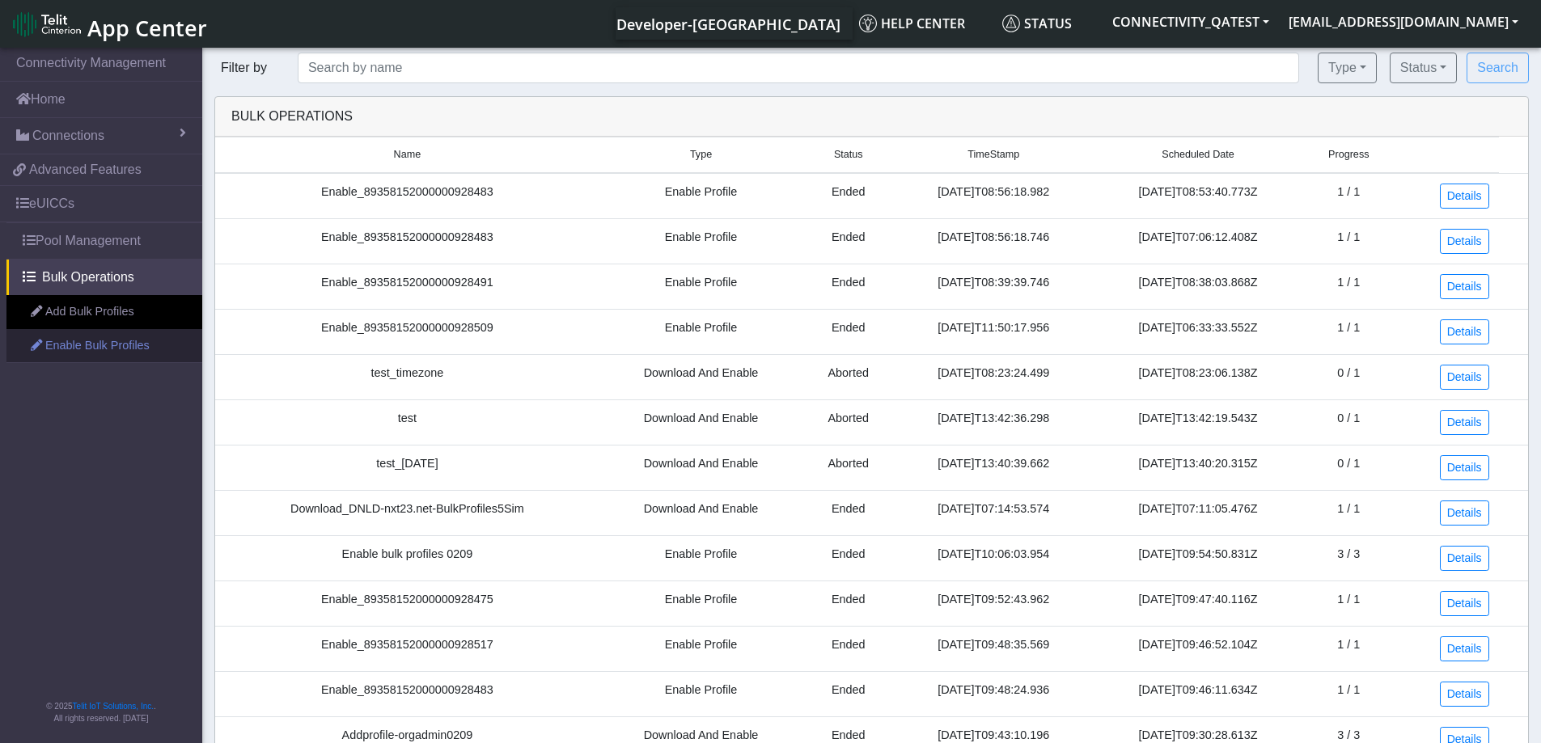
click at [95, 349] on link "Enable Bulk Profiles" at bounding box center [104, 346] width 196 height 34
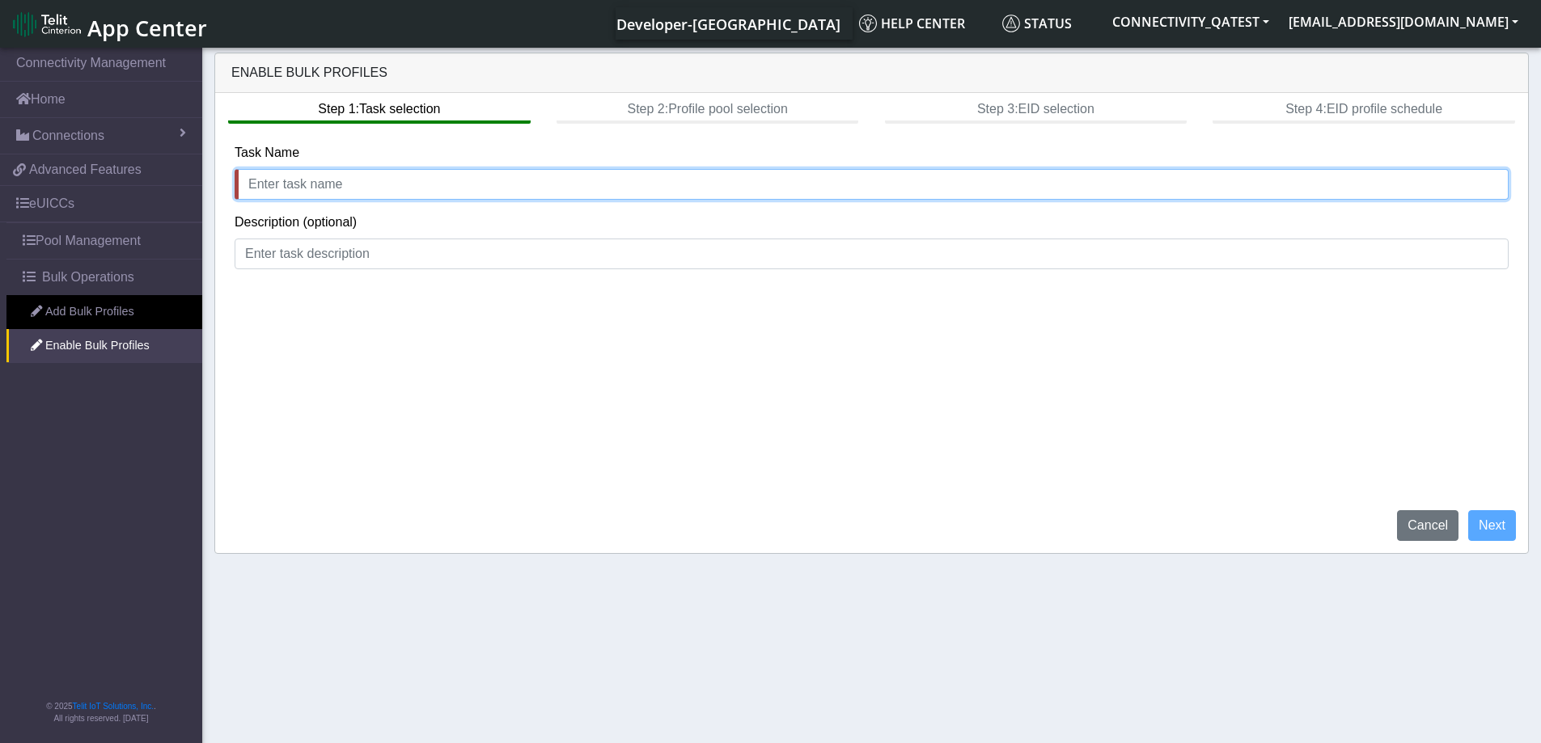
click at [279, 180] on input "text" at bounding box center [872, 184] width 1274 height 31
type input "enable_2profiles"
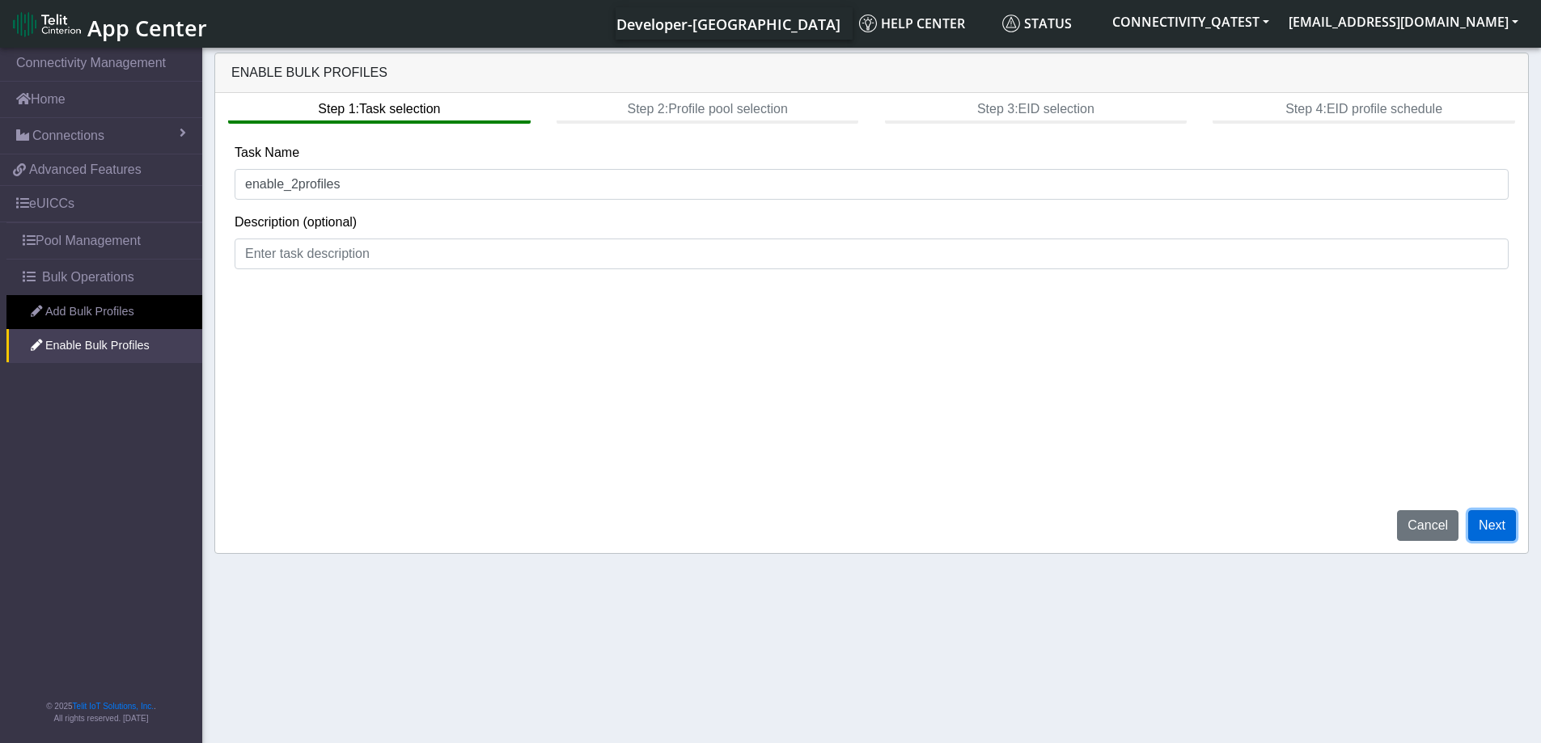
click at [1490, 526] on button "Next" at bounding box center [1492, 525] width 48 height 31
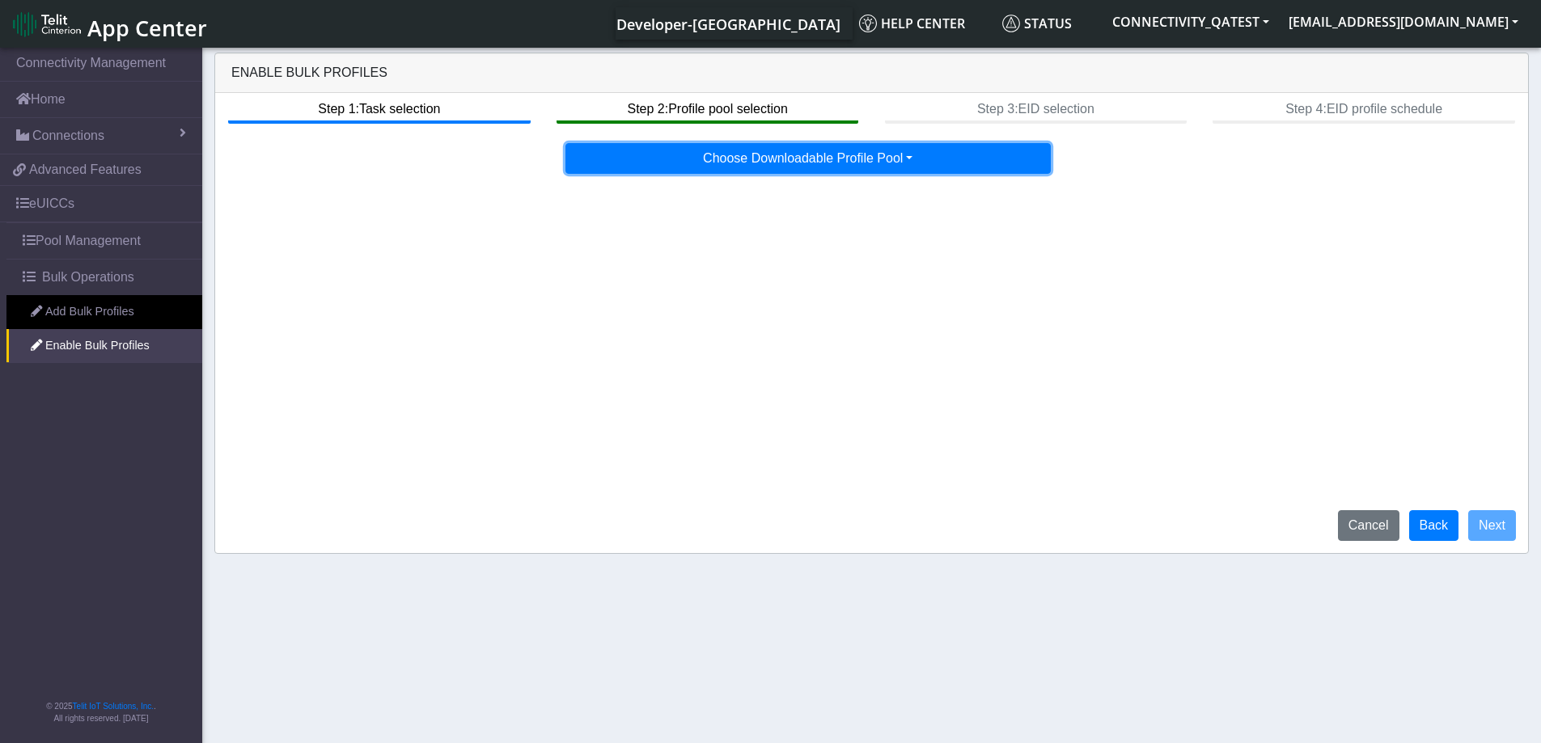
click at [851, 166] on button "Choose Downloadable Profile Pool" at bounding box center [807, 158] width 485 height 31
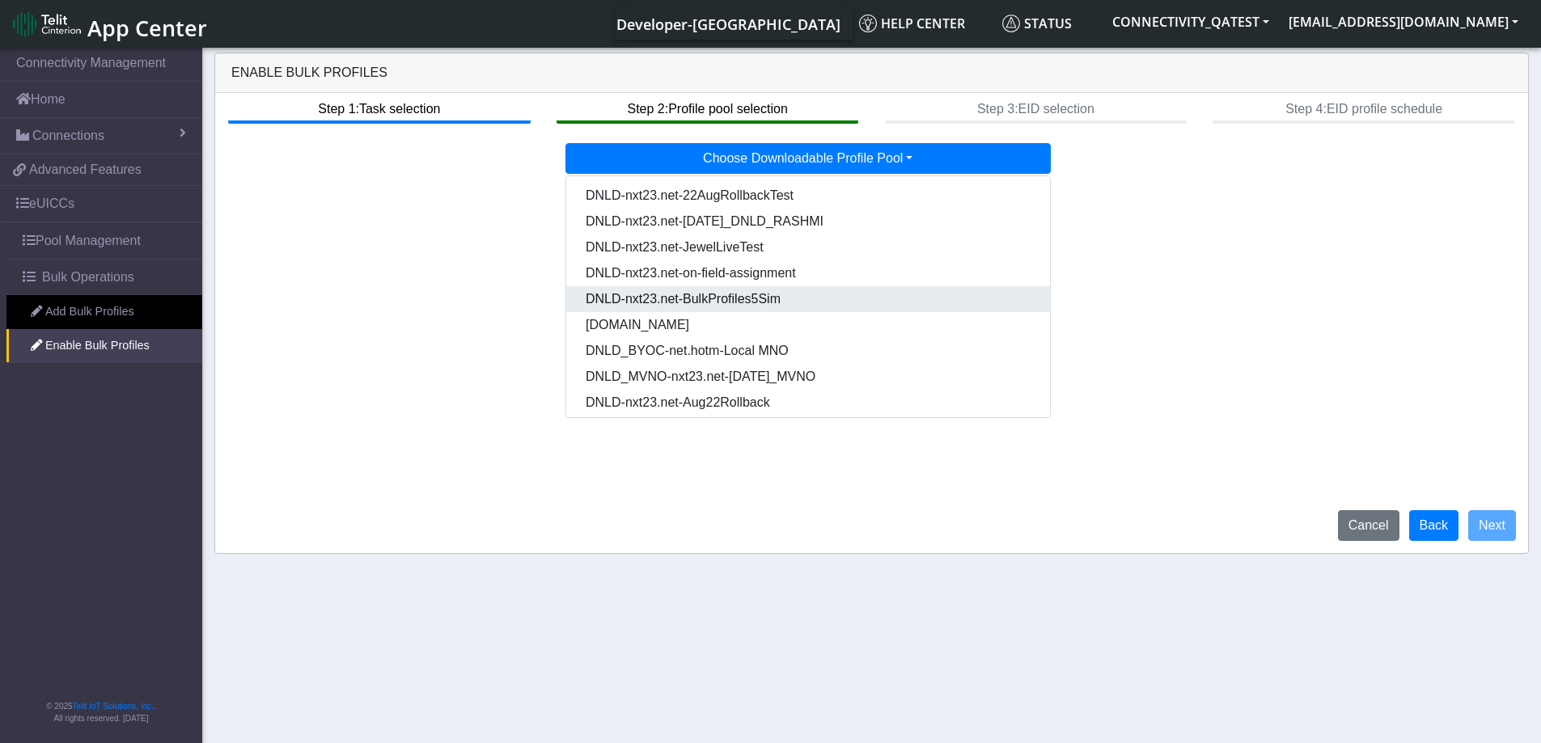
click at [764, 300] on Pool8c8c7d1b-f140-47d7-ba31-50d48655a96a-dropdown "DNLD-nxt23.net-BulkProfiles5Sim" at bounding box center [808, 299] width 484 height 26
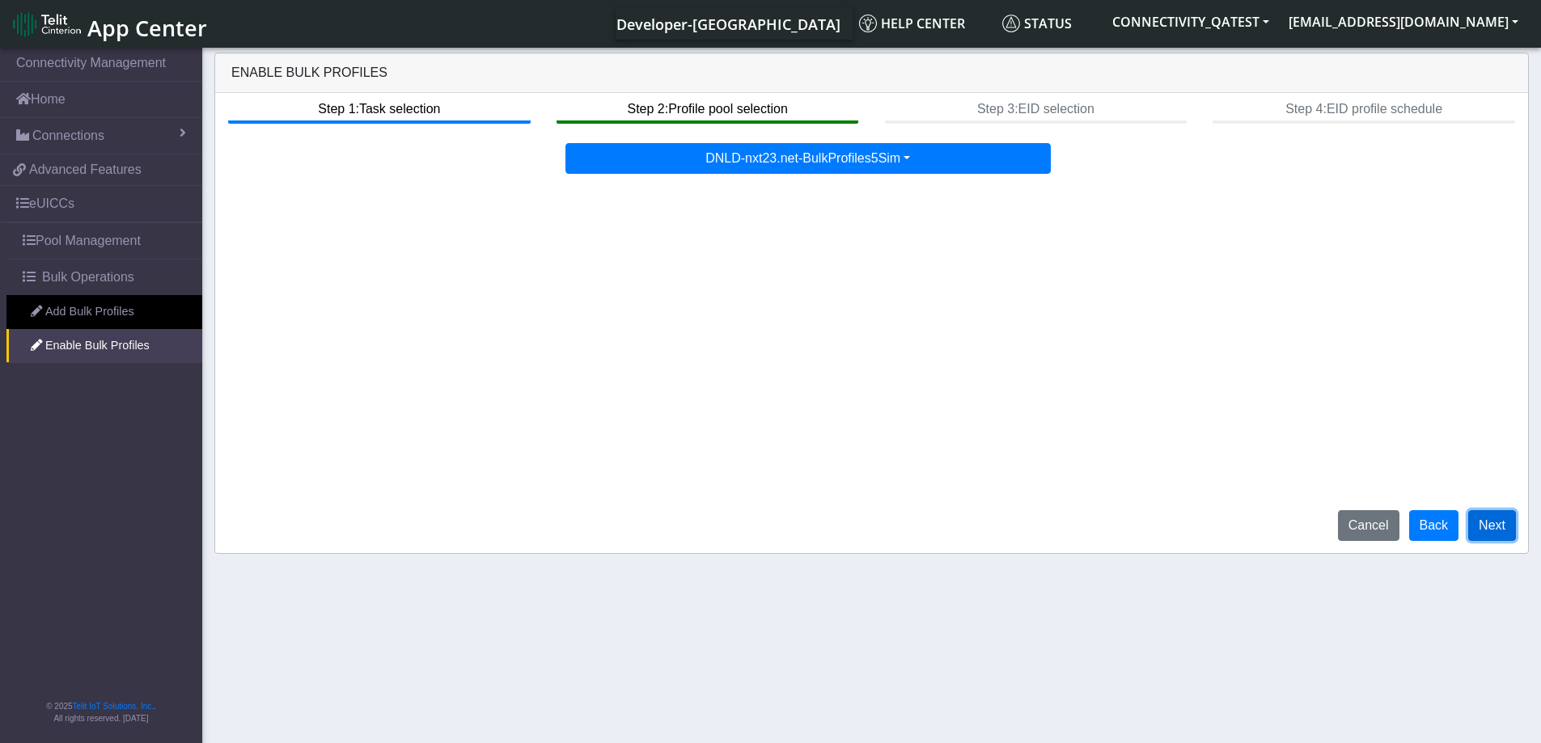
click at [1497, 527] on button "Next" at bounding box center [1492, 525] width 48 height 31
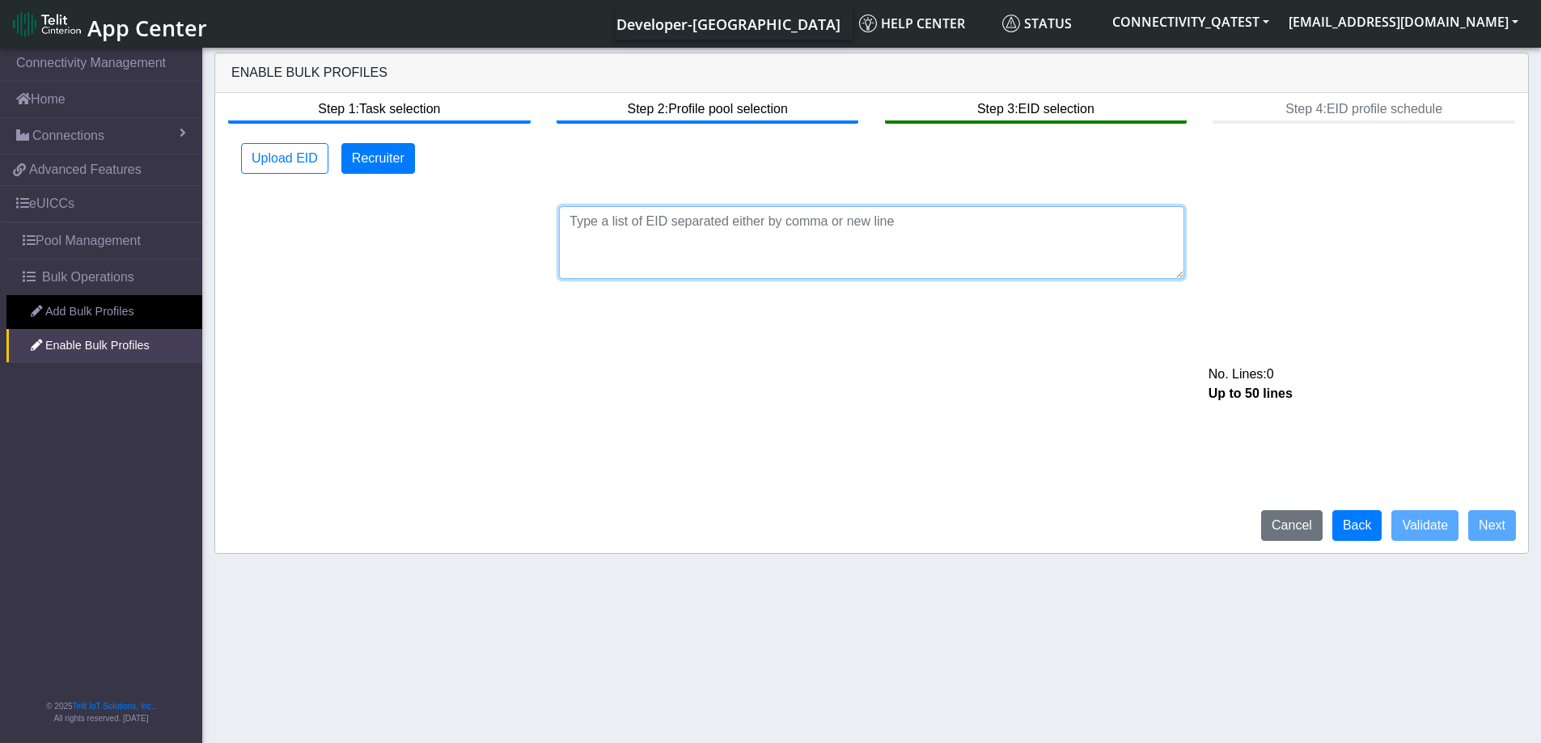
click at [563, 222] on textarea at bounding box center [871, 242] width 625 height 73
paste textarea "89033023426500000000060317712927"
click at [829, 226] on textarea "89033023426500000000060317712927," at bounding box center [871, 242] width 625 height 73
paste textarea "89033023426500000000060317712830"
type textarea "89033023426500000000060317712927, 89033023426500000000060317712830"
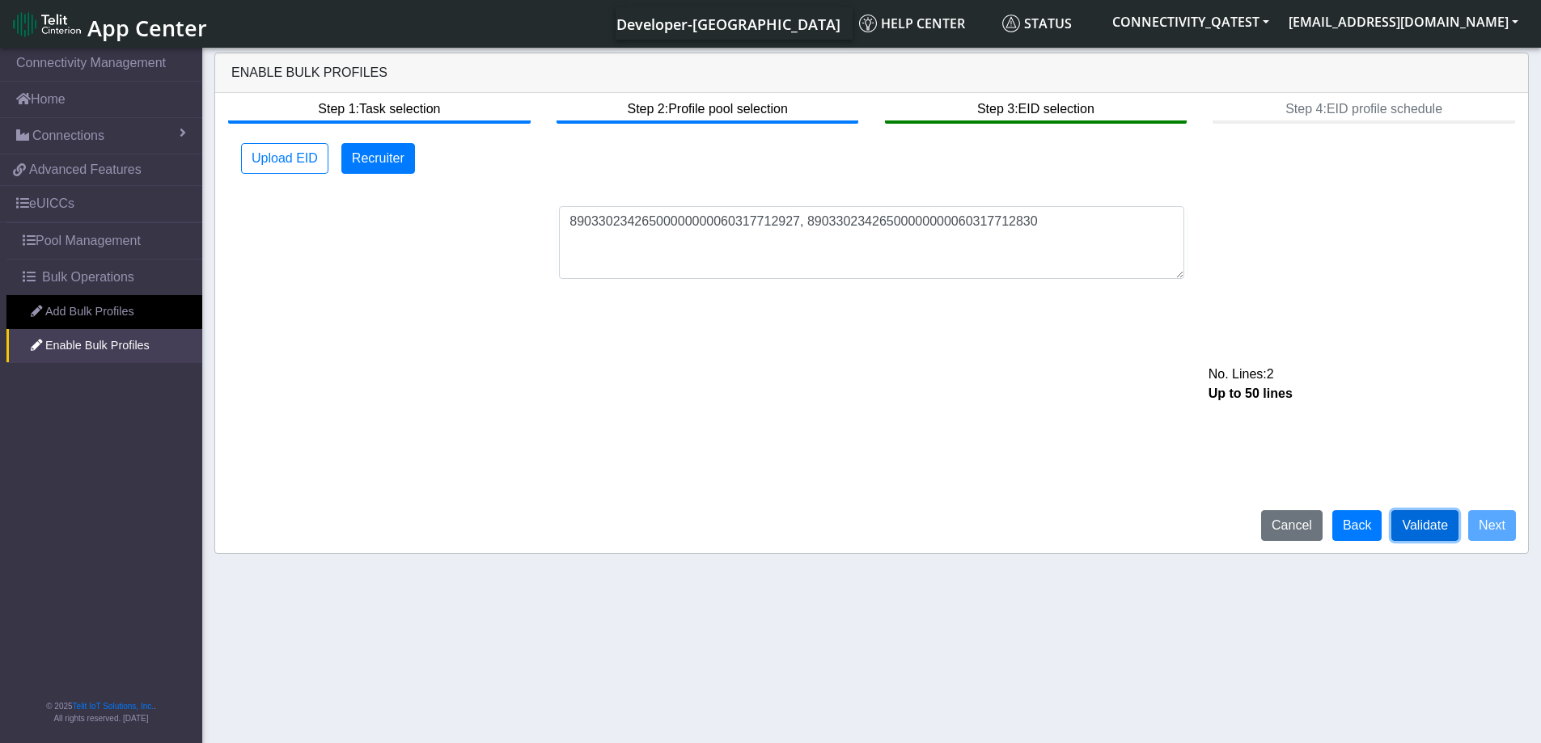
click at [1445, 531] on button "Validate" at bounding box center [1424, 525] width 67 height 31
click at [71, 207] on link "eUICCs" at bounding box center [101, 204] width 202 height 36
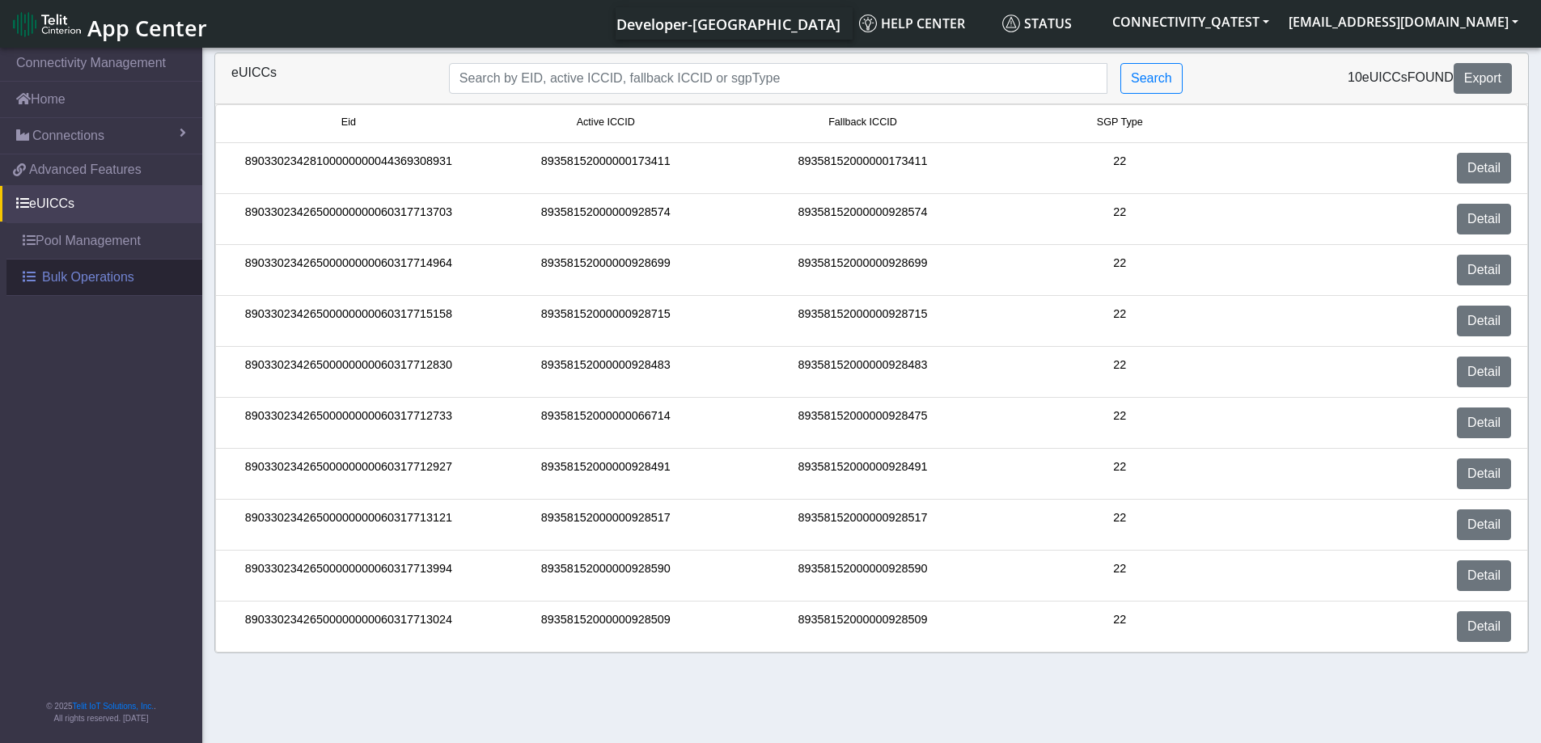
click at [69, 279] on span "Bulk Operations" at bounding box center [88, 277] width 92 height 19
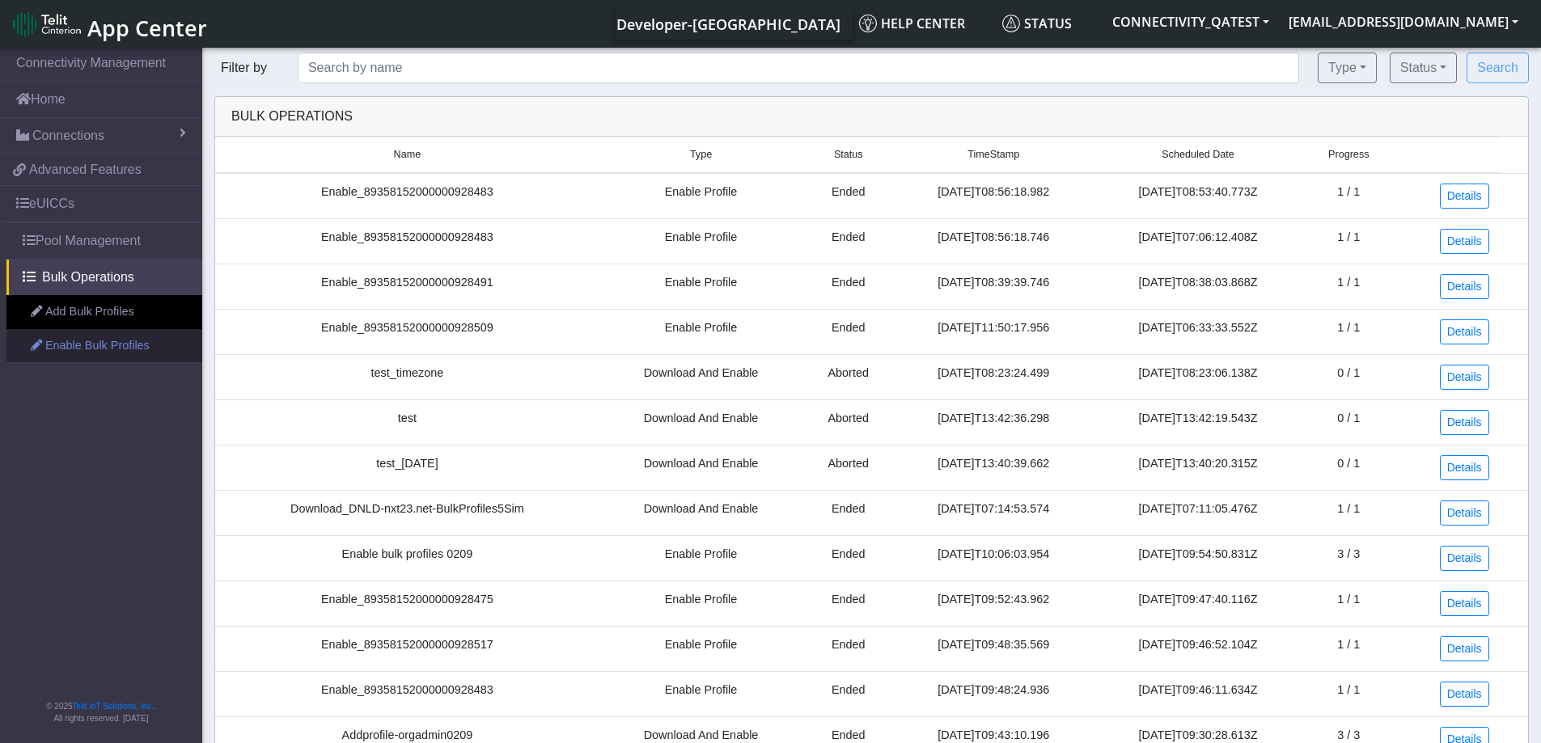
click at [74, 347] on link "Enable Bulk Profiles" at bounding box center [104, 346] width 196 height 34
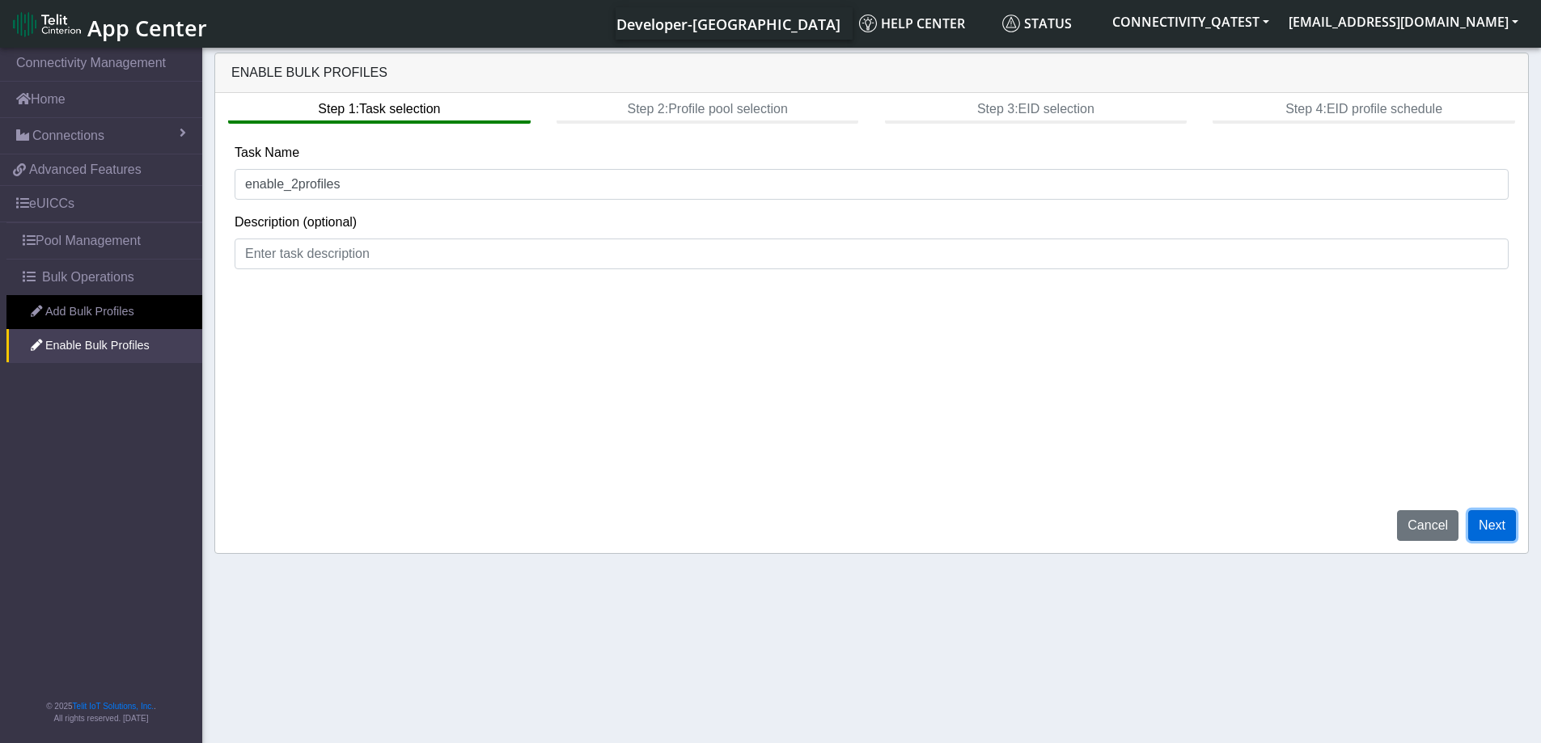
click at [1502, 530] on button "Next" at bounding box center [1492, 525] width 48 height 31
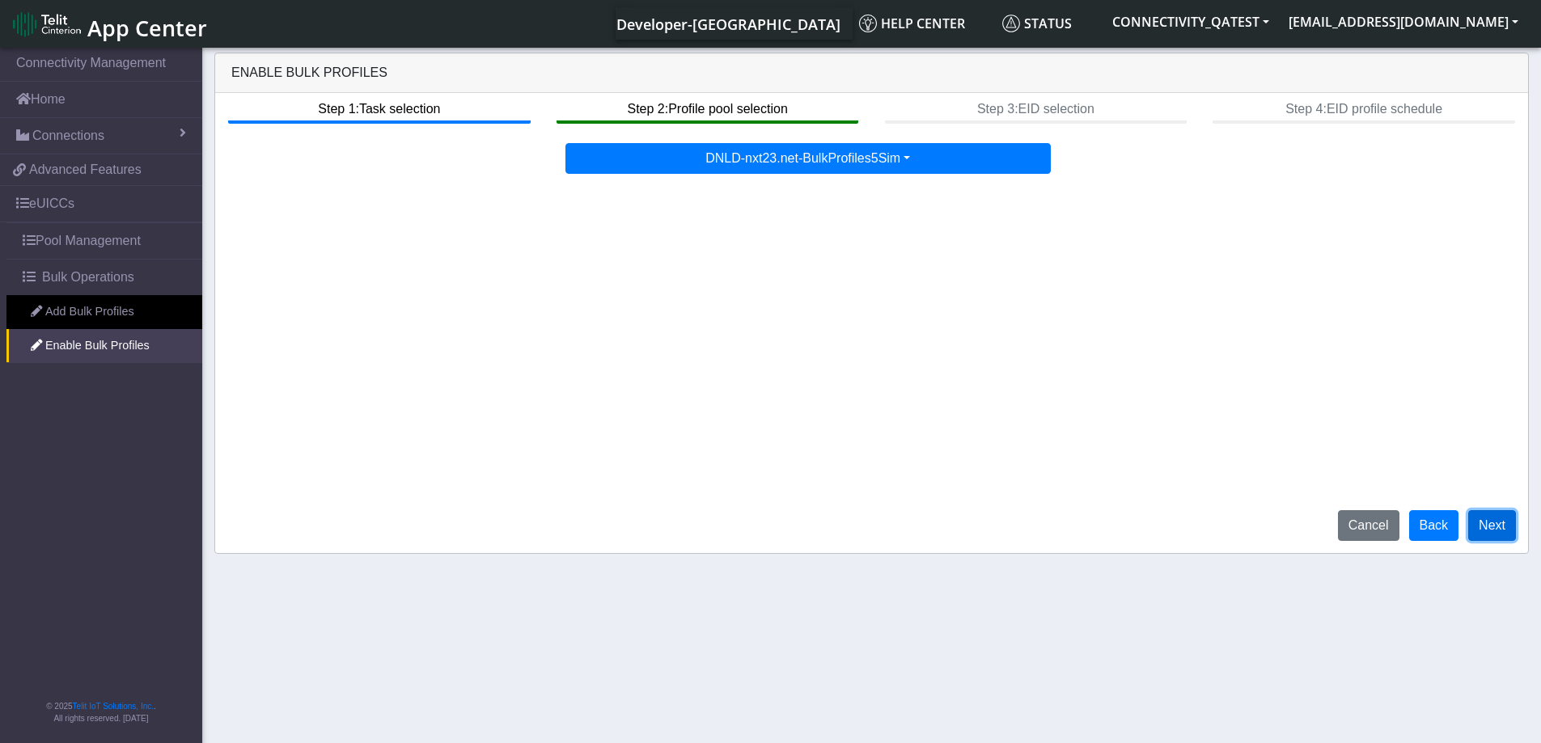
click at [1501, 527] on button "Next" at bounding box center [1492, 525] width 48 height 31
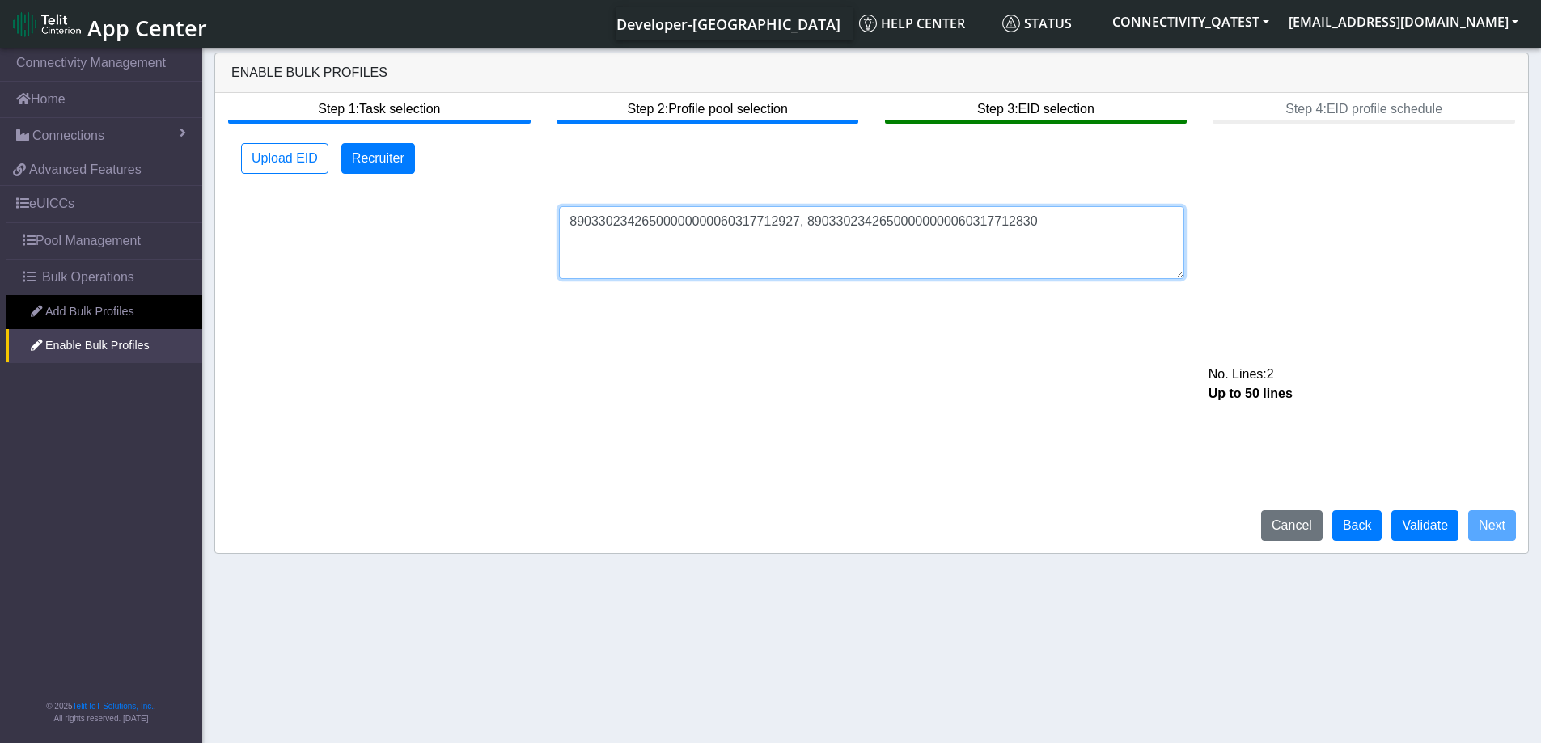
click at [801, 225] on textarea "89033023426500000000060317712927, 89033023426500000000060317712830" at bounding box center [871, 242] width 625 height 73
type textarea "89033023426500000000060317712927,89033023426500000000060317712830"
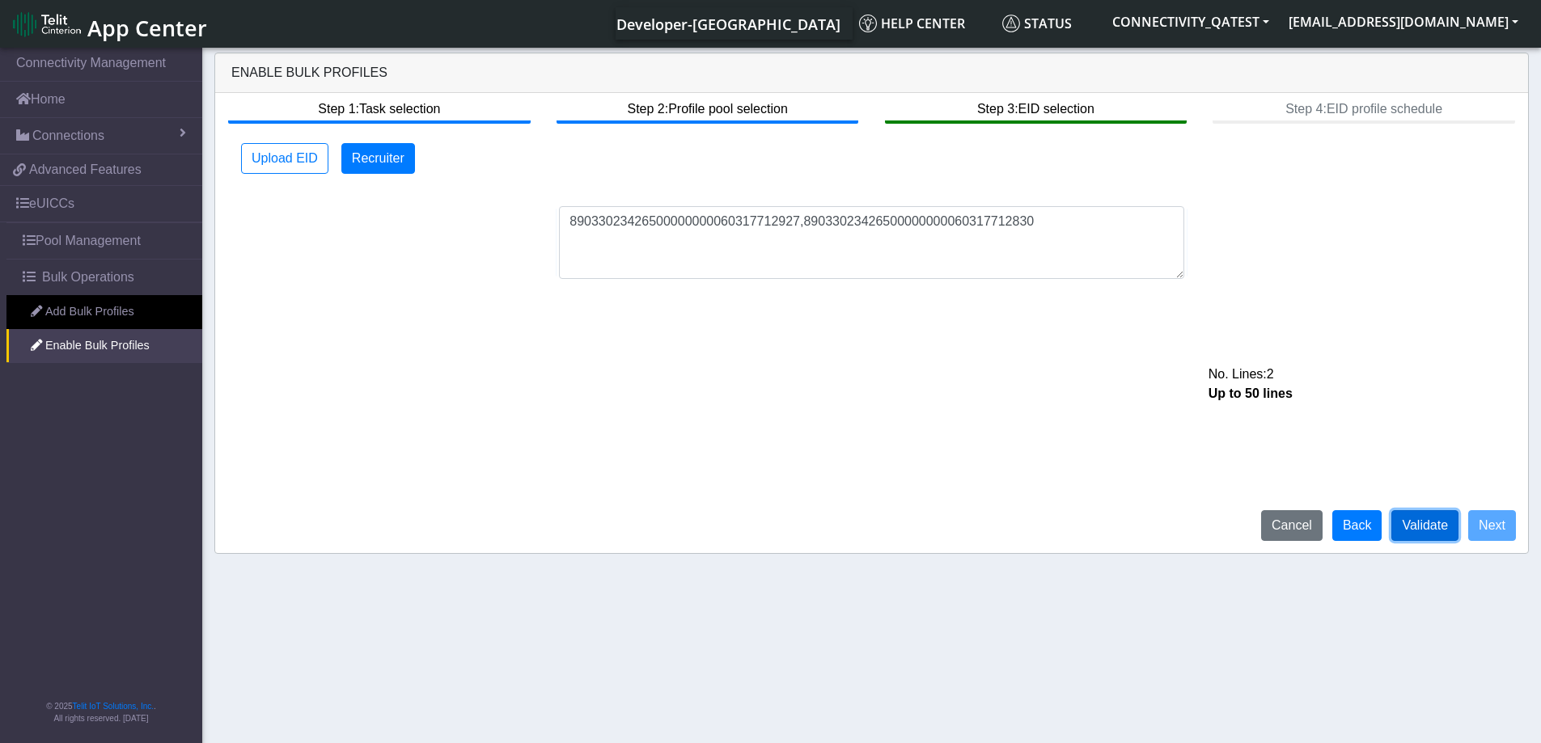
click at [1415, 532] on button "Validate" at bounding box center [1424, 525] width 67 height 31
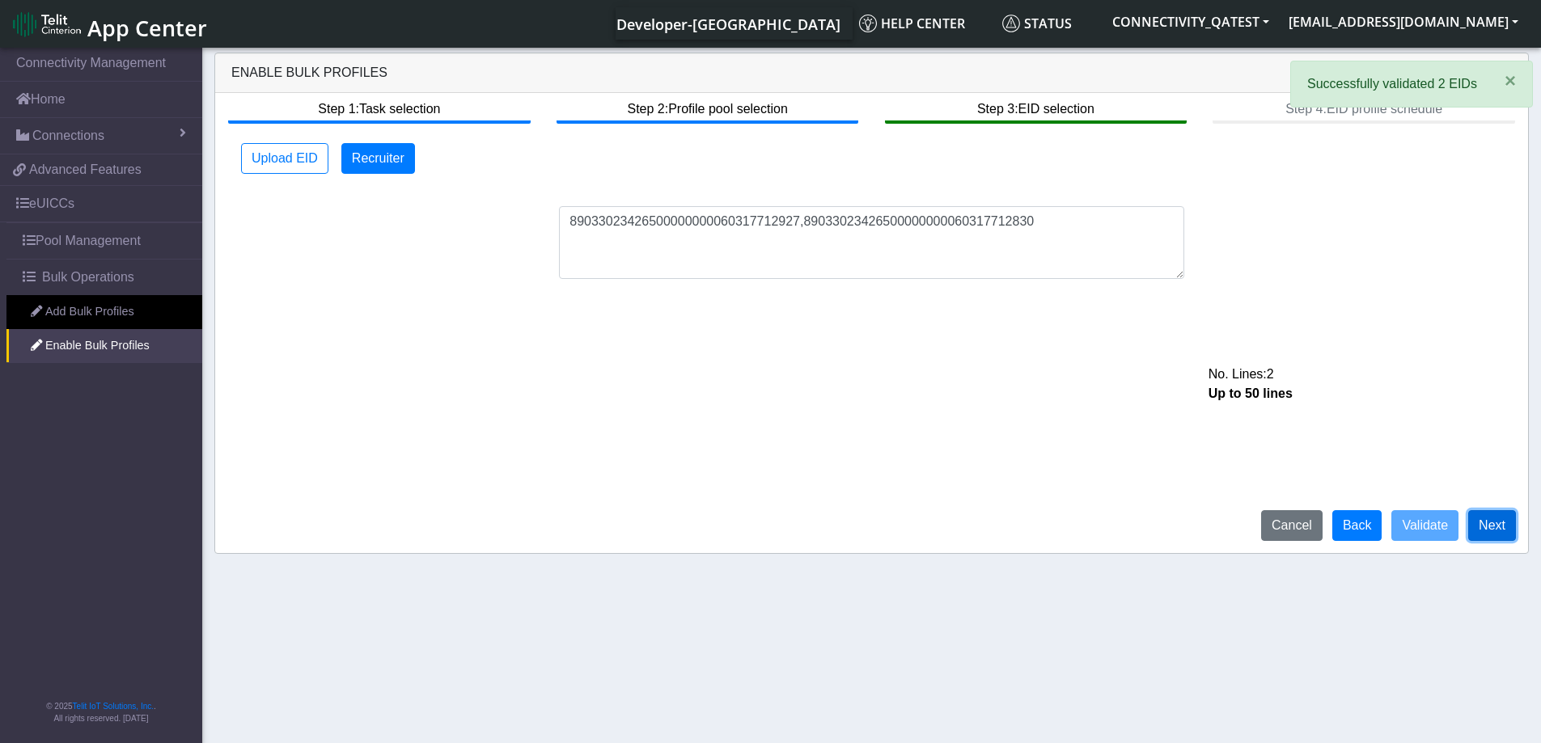
click at [1496, 521] on button "Next" at bounding box center [1492, 525] width 48 height 31
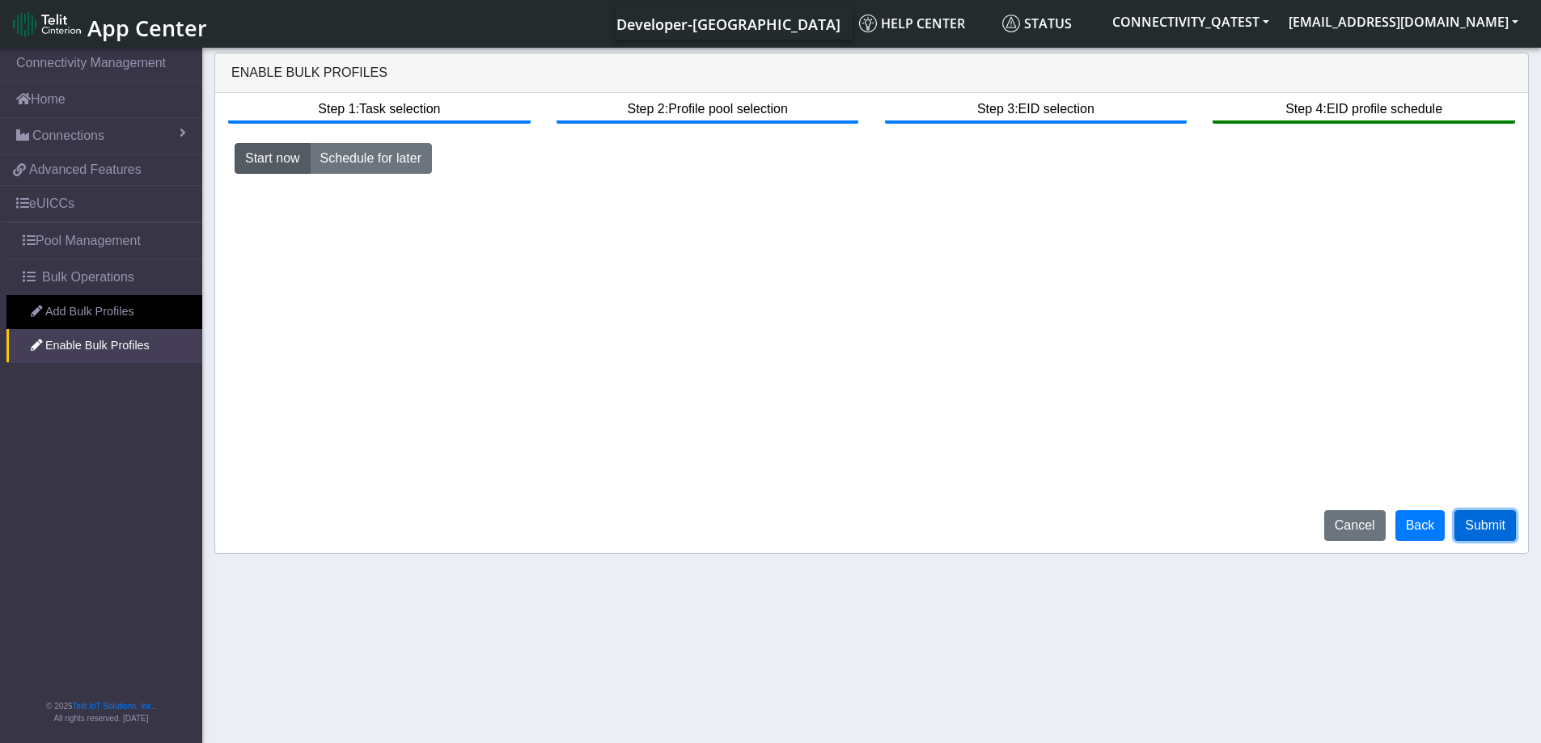
click at [1486, 530] on button "Submit" at bounding box center [1484, 525] width 61 height 31
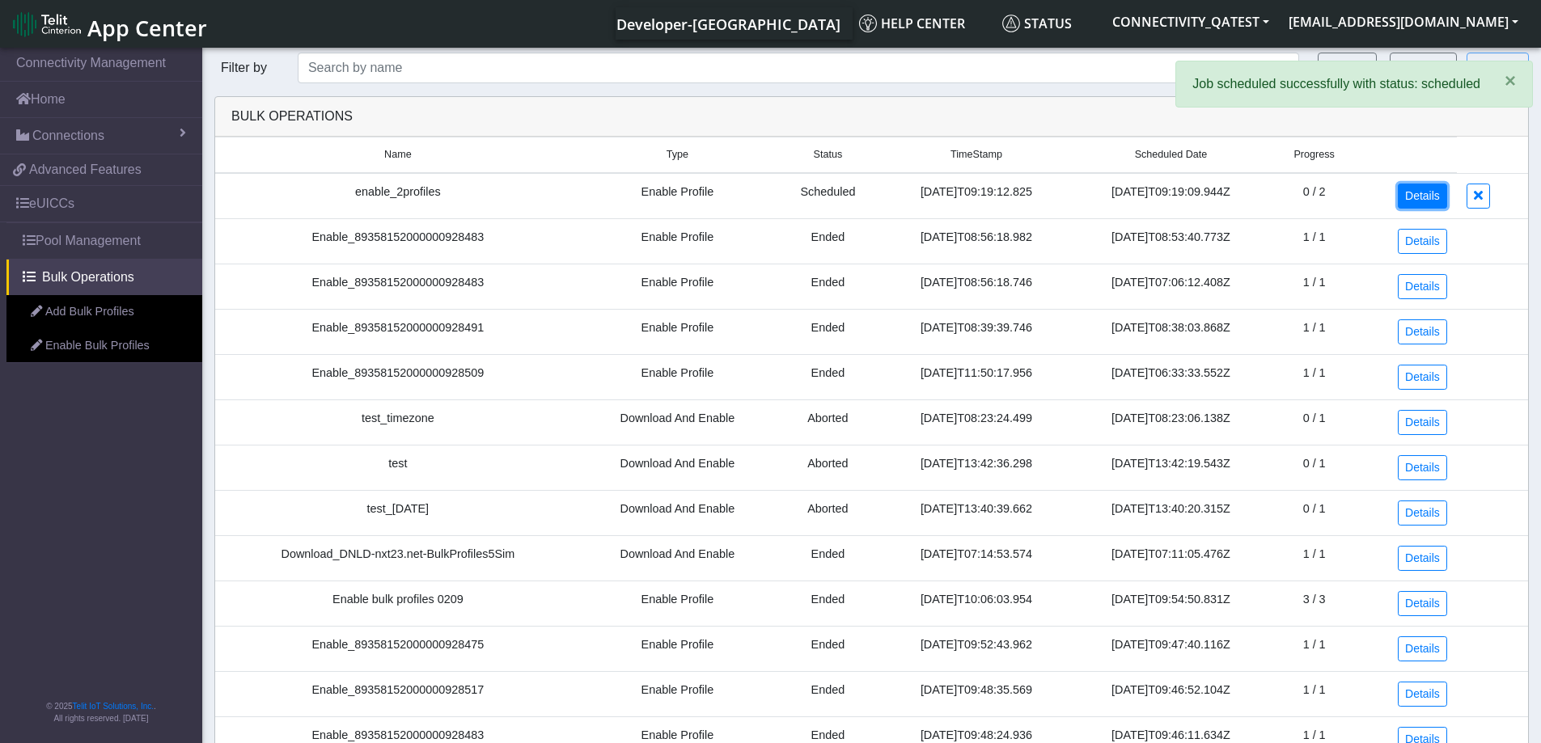
click at [1429, 205] on link "Details" at bounding box center [1422, 196] width 49 height 25
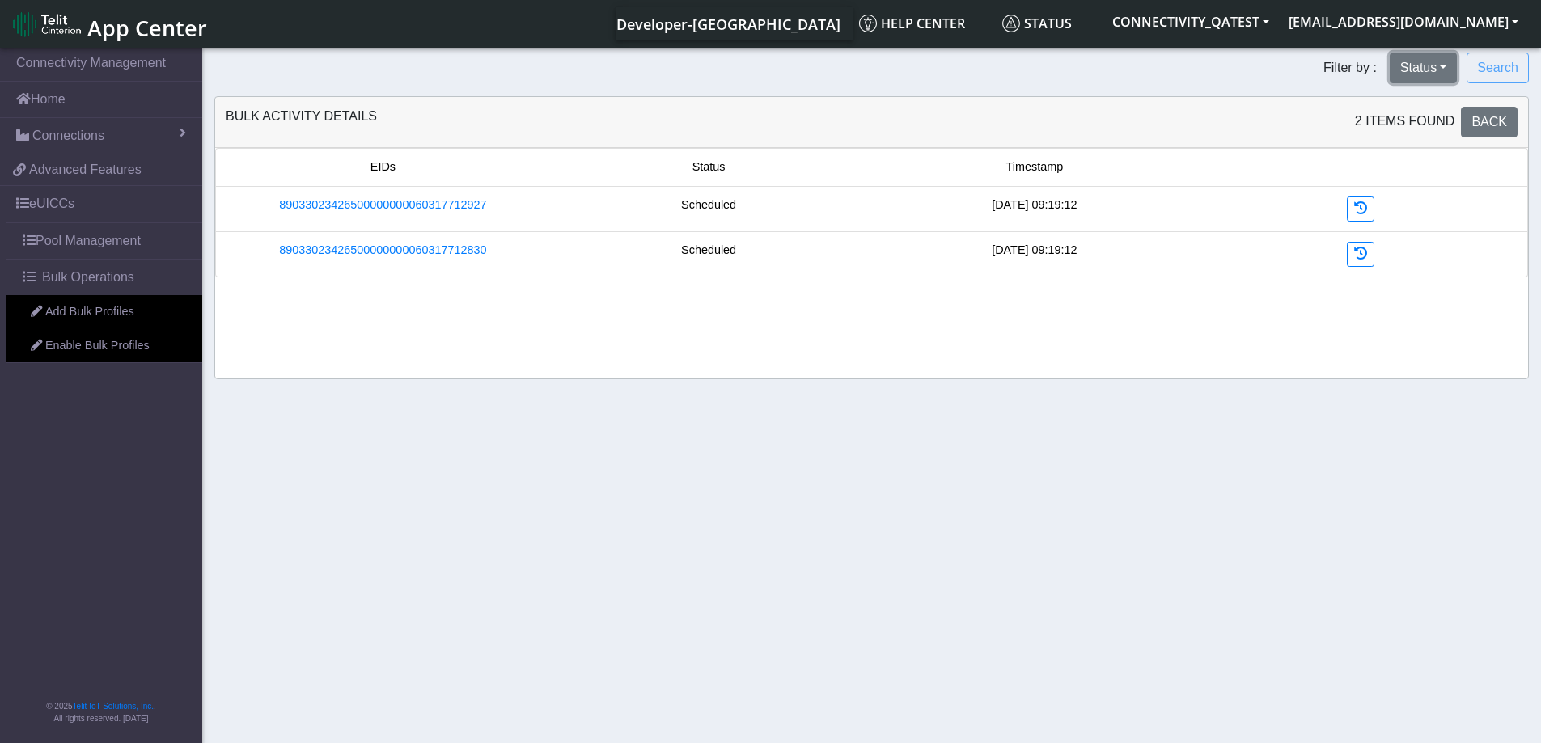
click at [1449, 76] on button "Status" at bounding box center [1423, 68] width 67 height 31
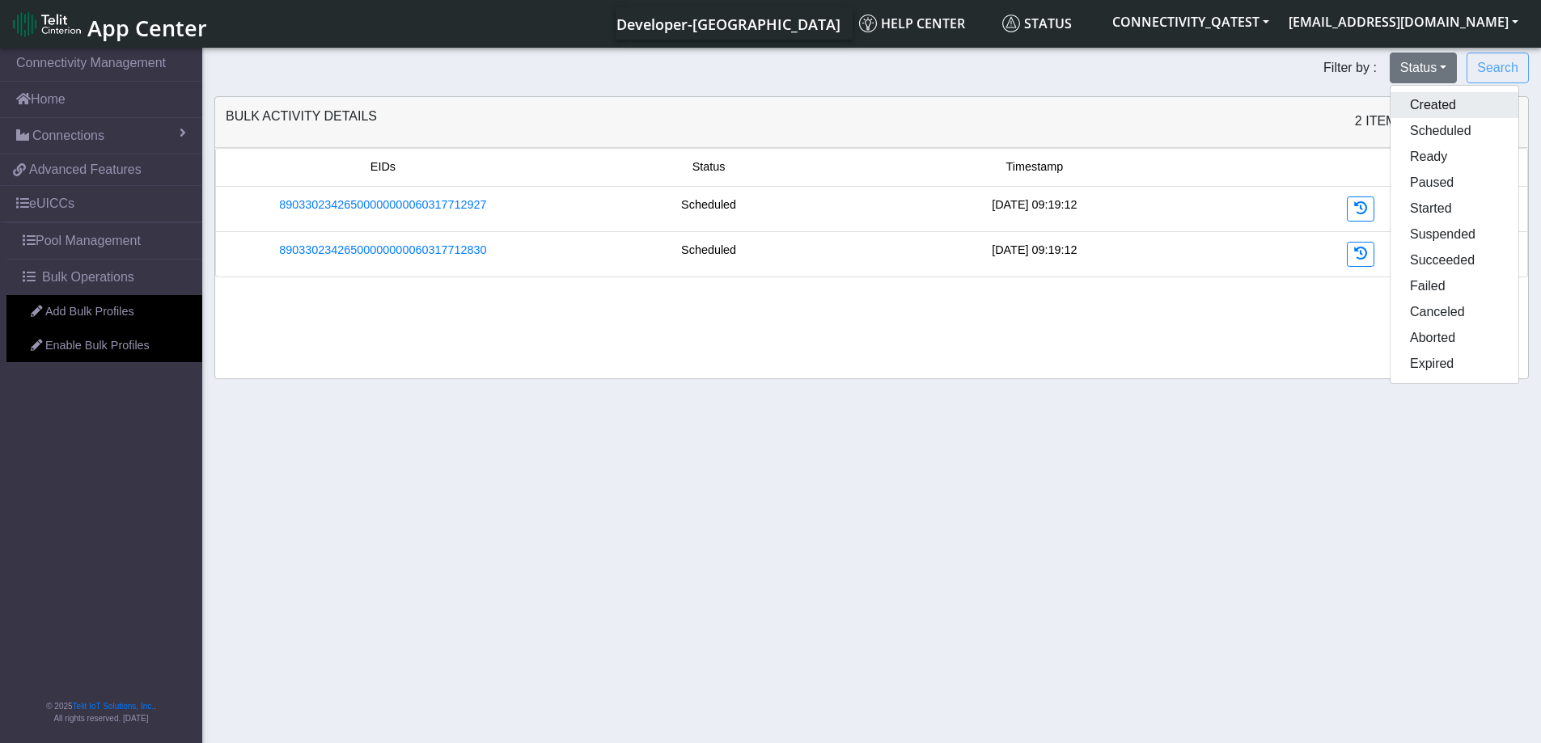
click at [1436, 100] on button "Created" at bounding box center [1454, 105] width 128 height 26
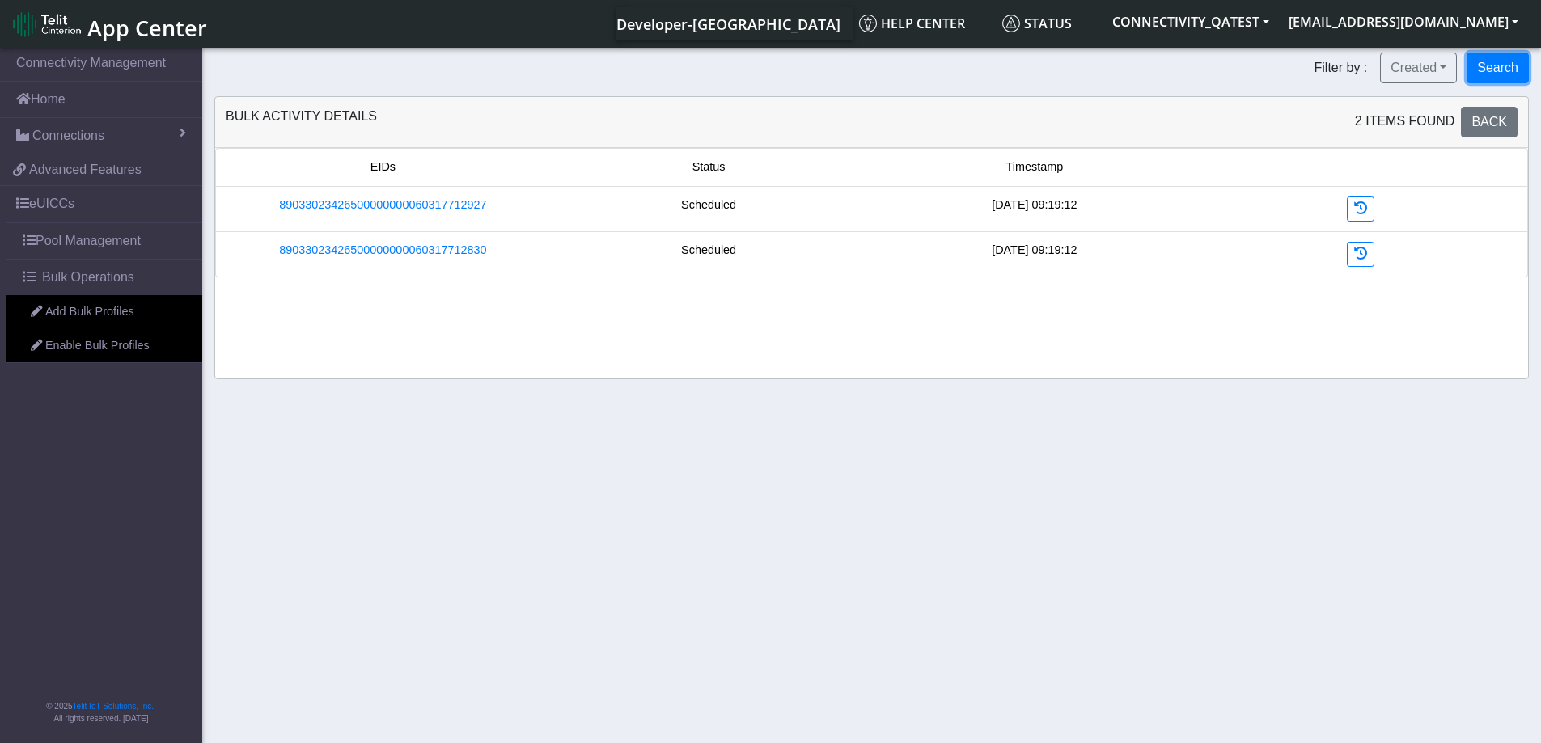
click at [1502, 74] on button "Search" at bounding box center [1497, 68] width 62 height 31
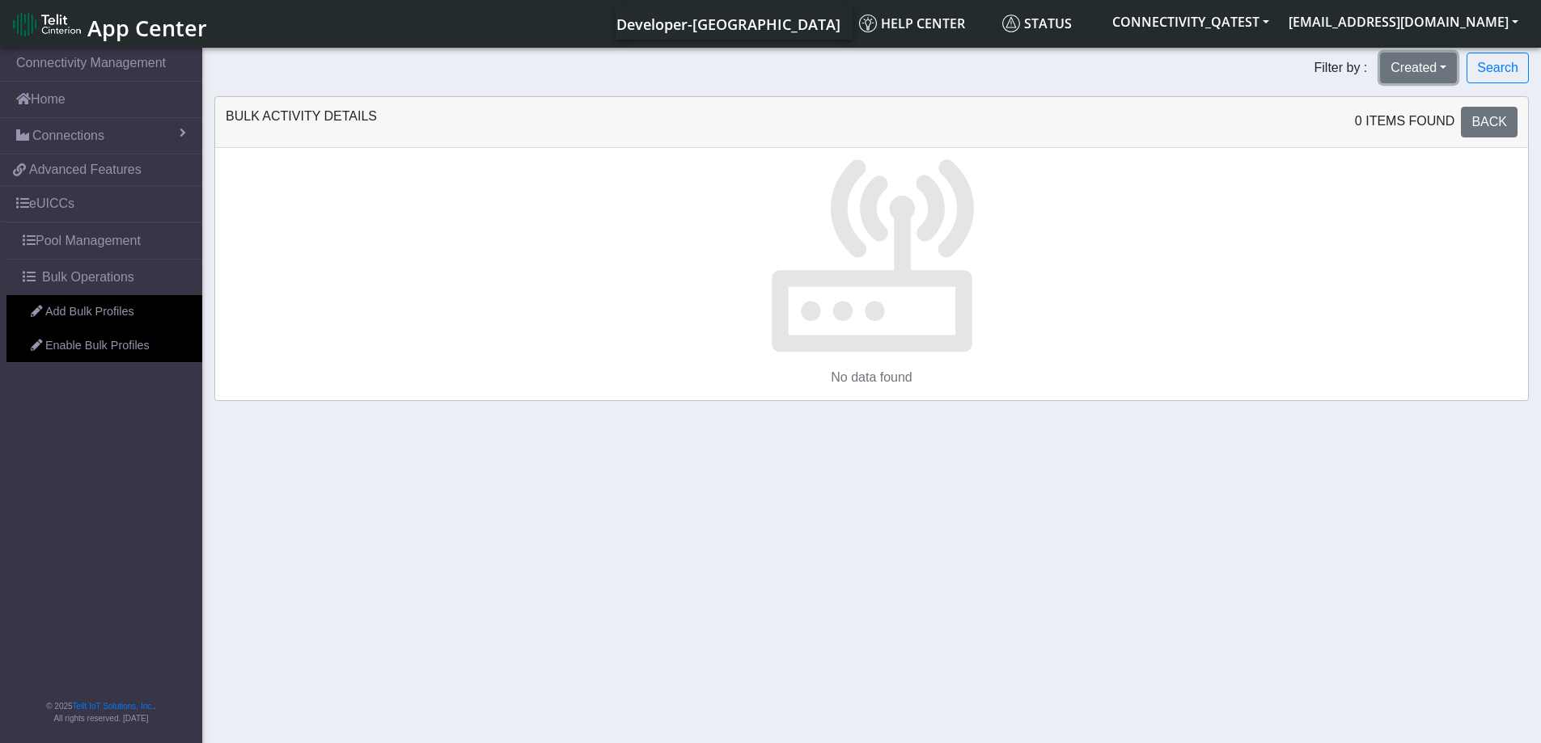
click at [1423, 74] on button "Created" at bounding box center [1418, 68] width 77 height 31
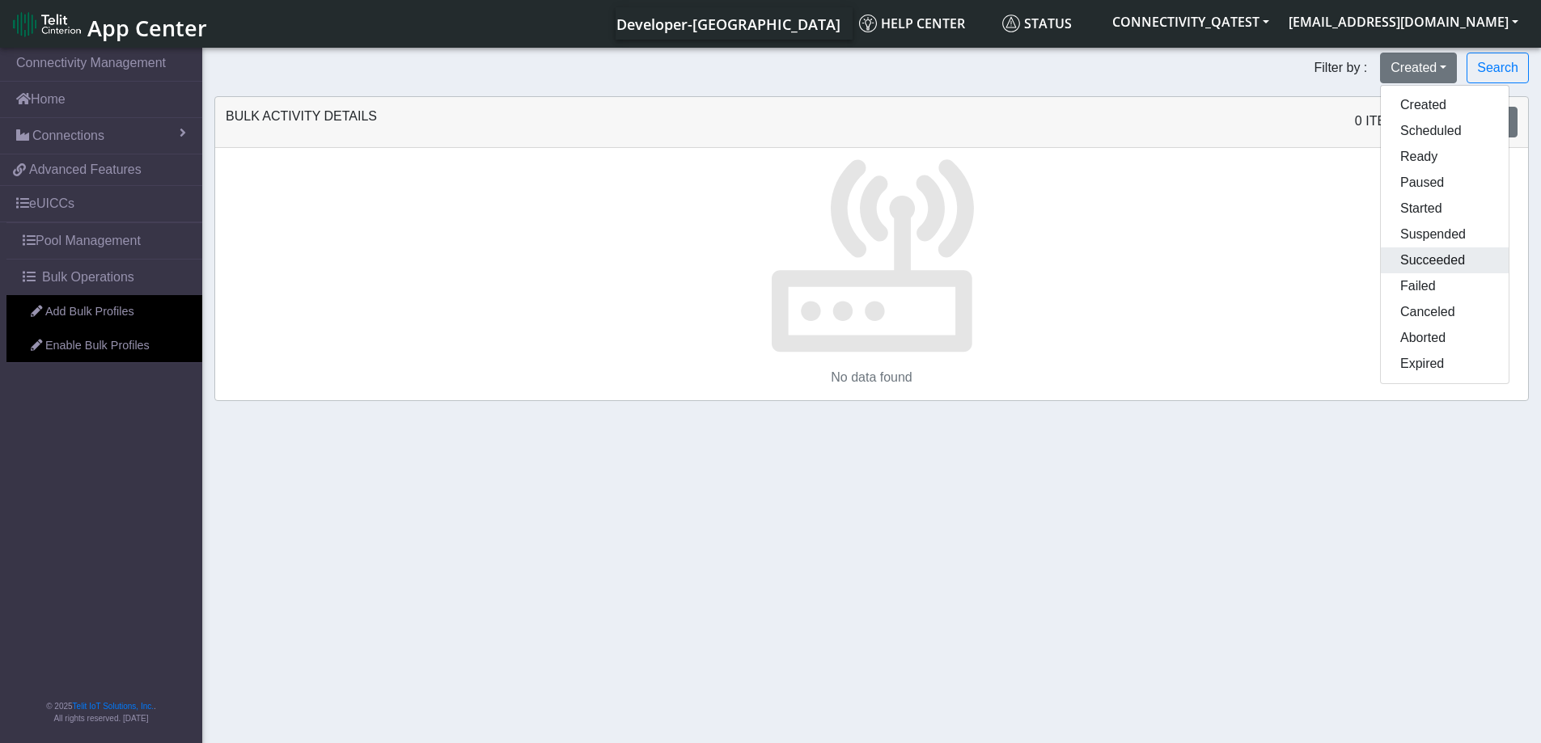
click at [1433, 265] on button "Succeeded" at bounding box center [1445, 260] width 128 height 26
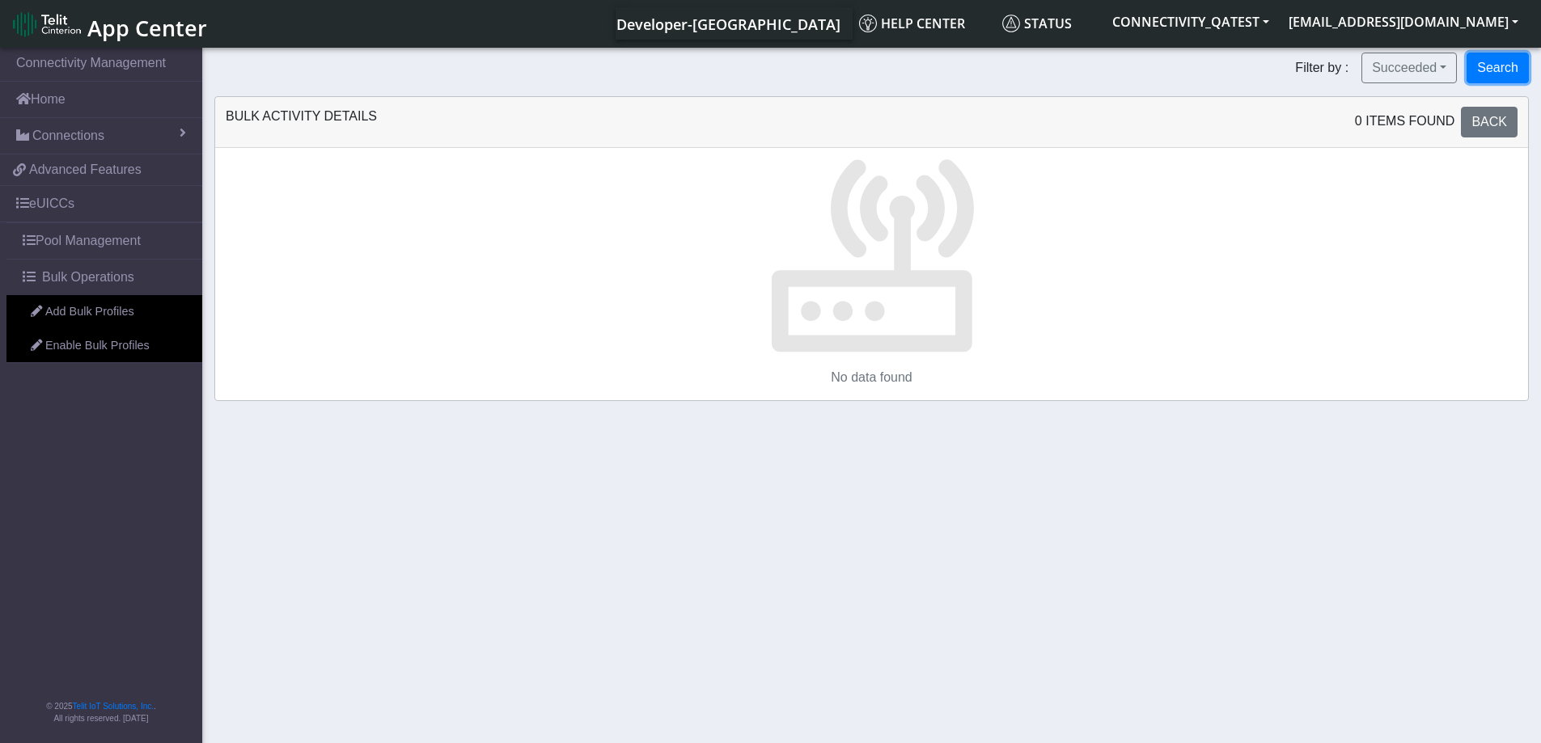
click at [1496, 73] on button "Search" at bounding box center [1497, 68] width 62 height 31
click at [104, 281] on span "Bulk Operations" at bounding box center [88, 277] width 92 height 19
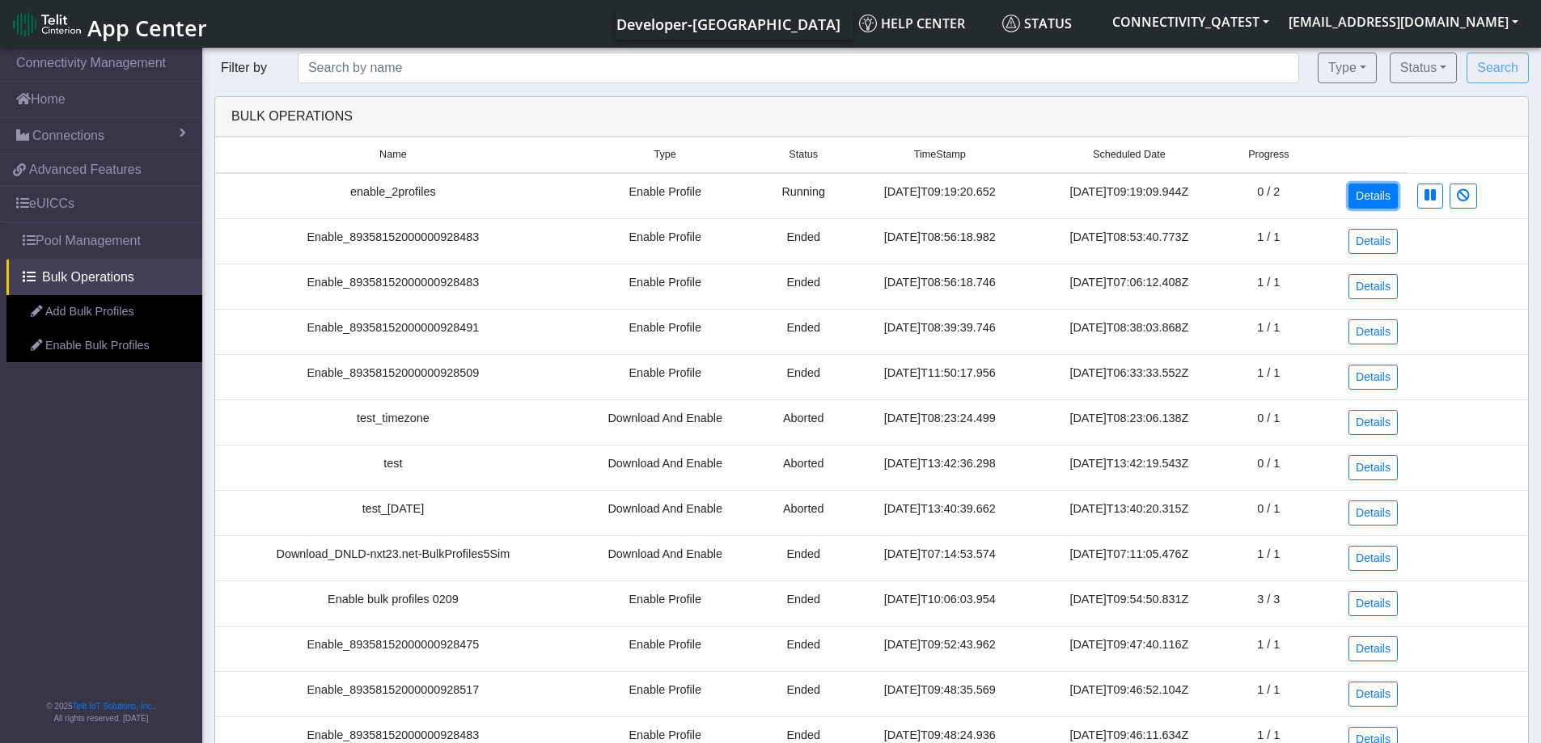
click at [1373, 191] on link "Details" at bounding box center [1372, 196] width 49 height 25
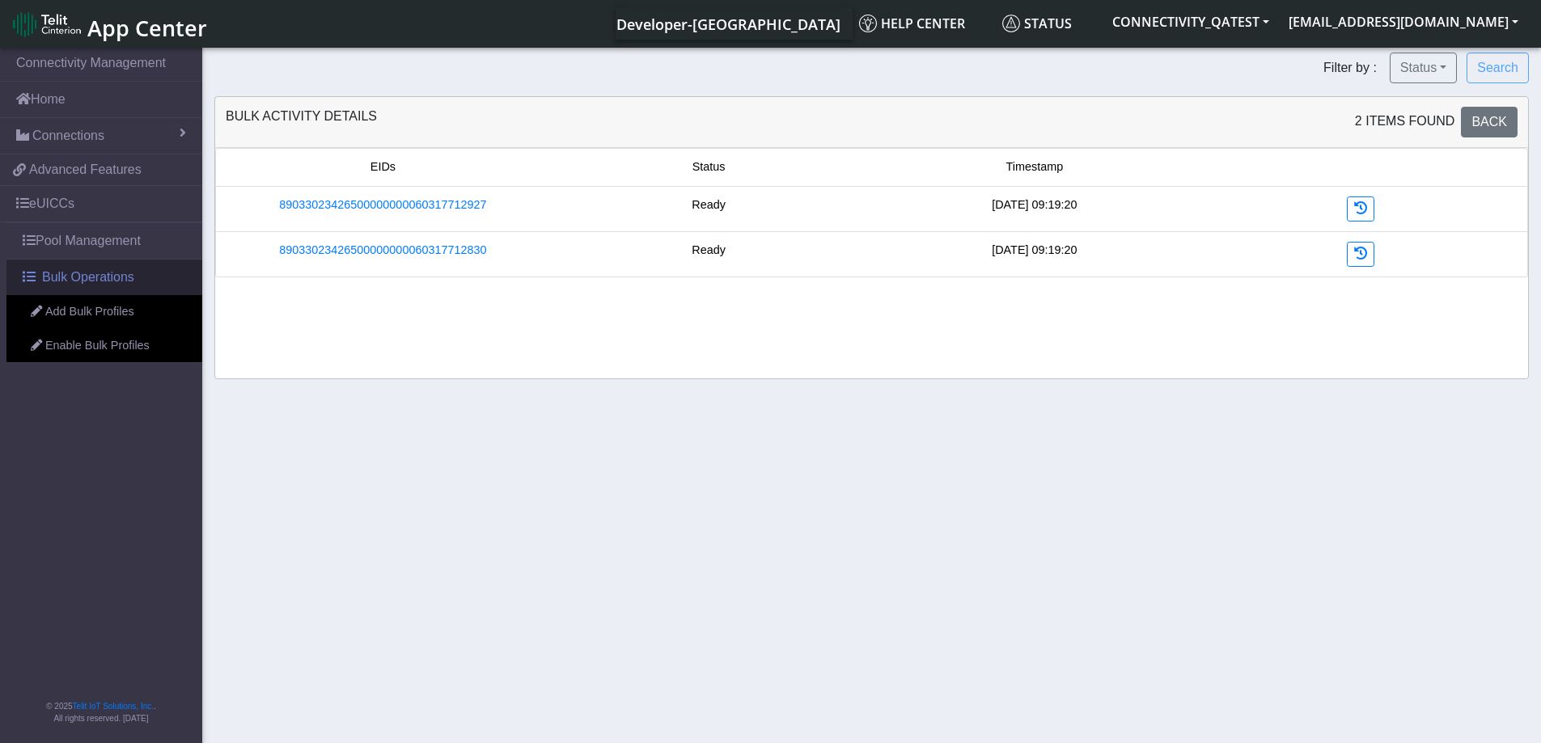
click at [87, 277] on span "Bulk Operations" at bounding box center [88, 277] width 92 height 19
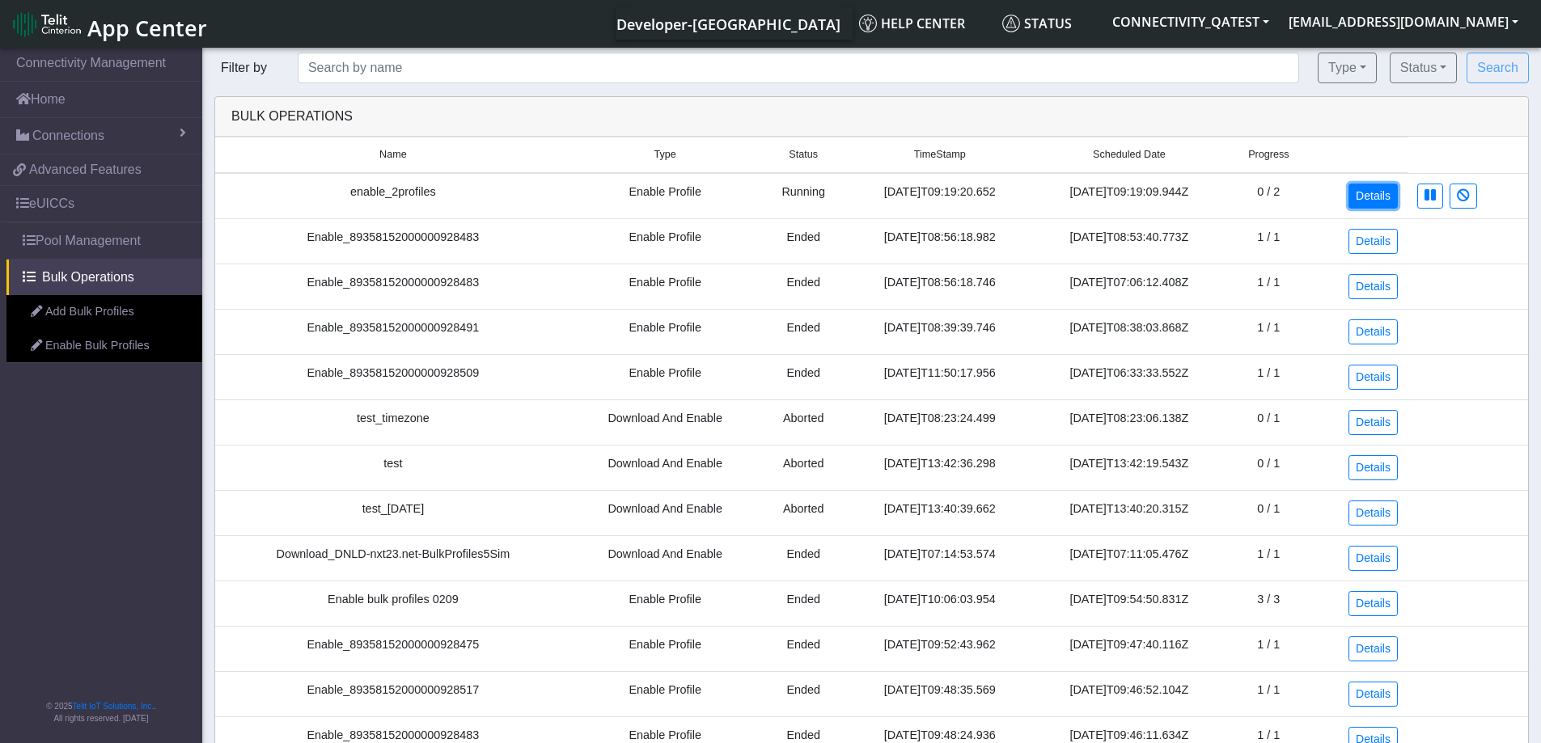
click at [1381, 190] on link "Details" at bounding box center [1372, 196] width 49 height 25
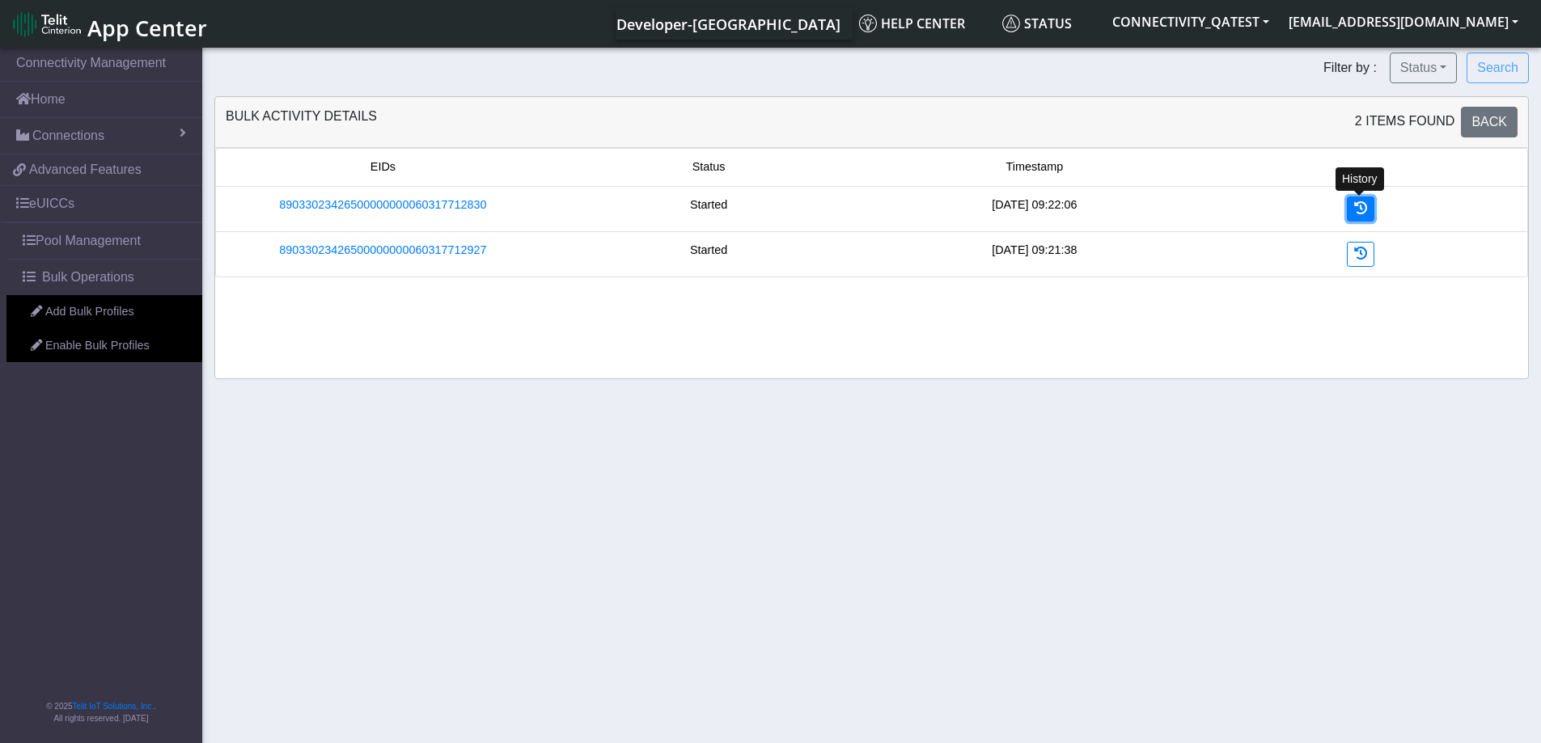
click at [1360, 218] on link at bounding box center [1360, 209] width 27 height 25
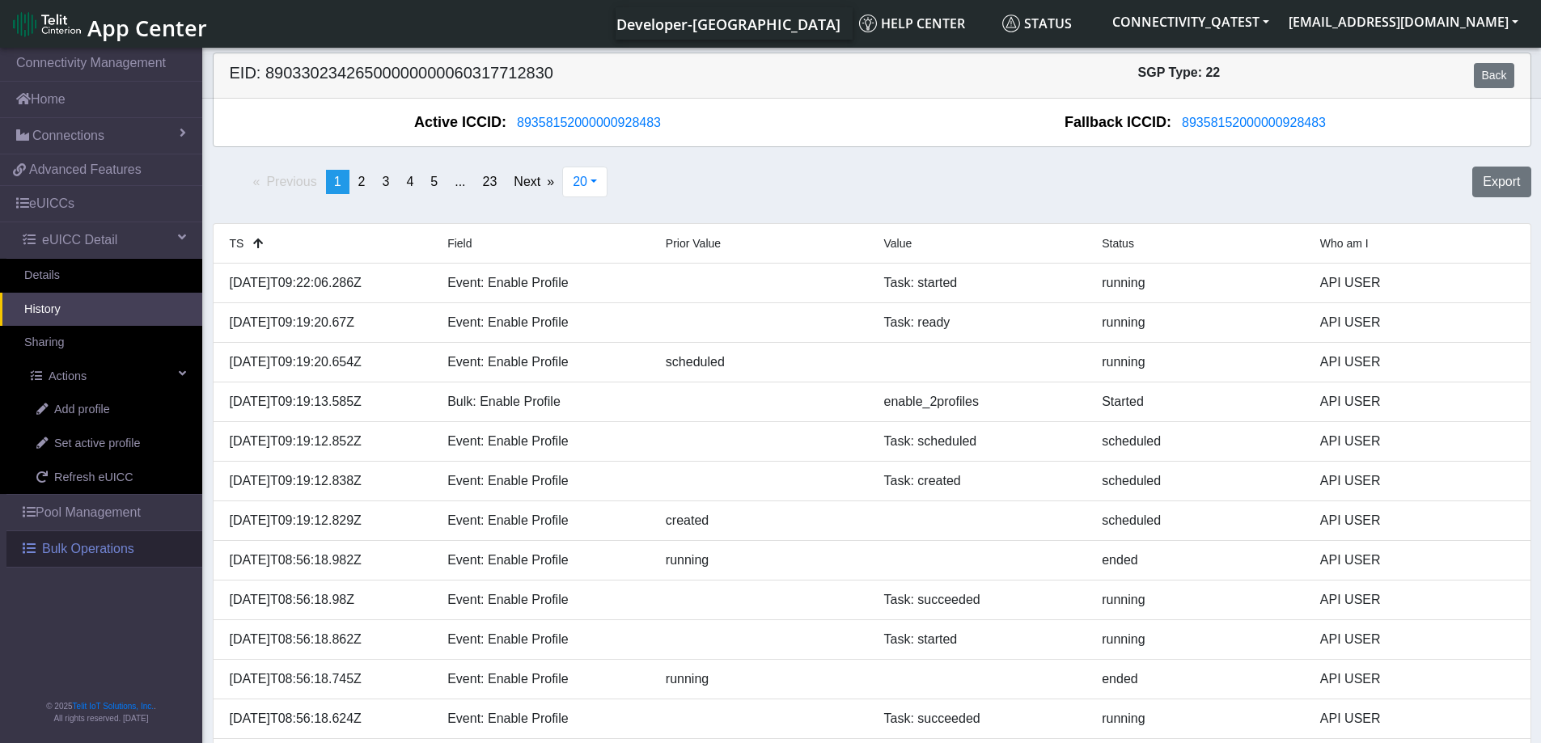
click at [94, 549] on span "Bulk Operations" at bounding box center [88, 548] width 92 height 19
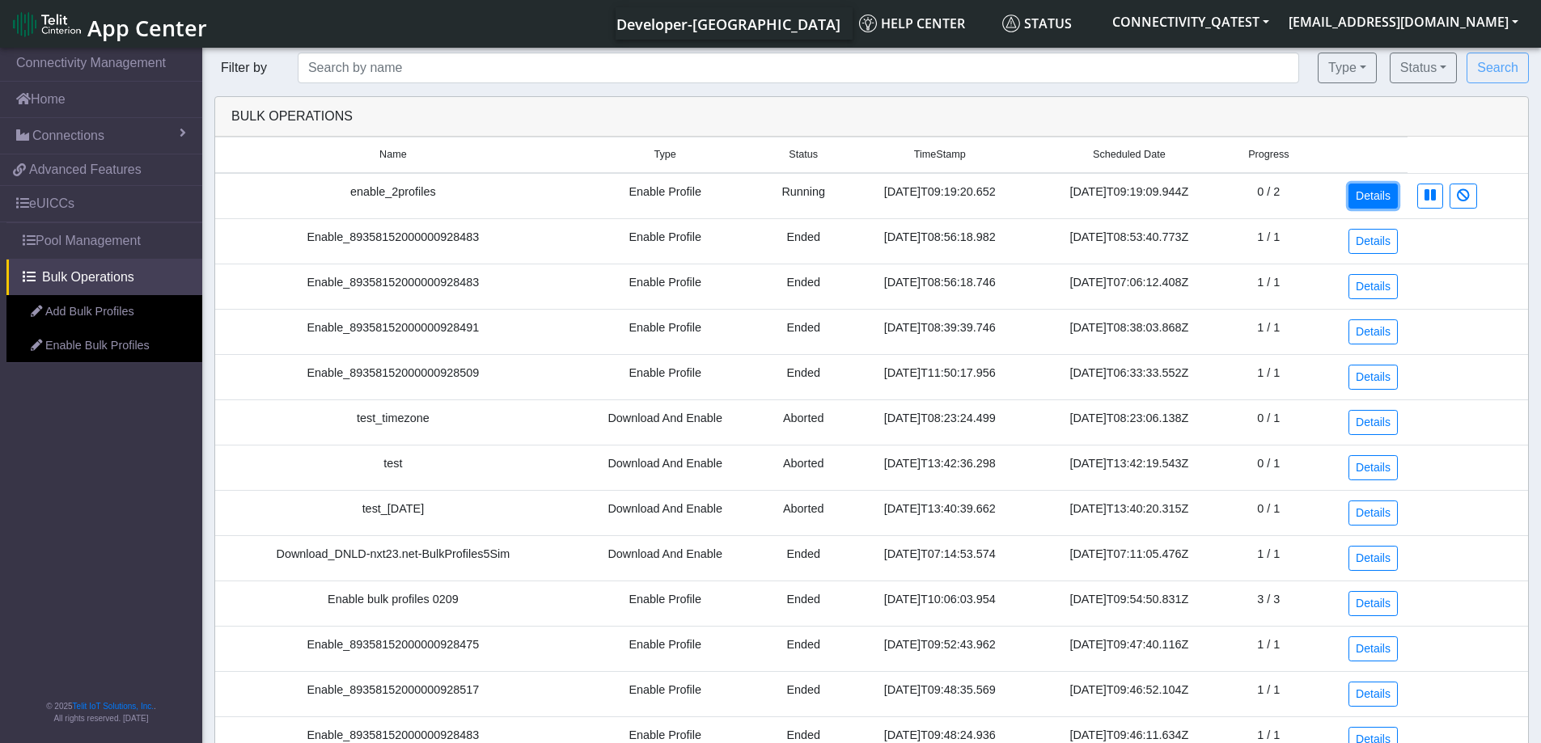
click at [1378, 197] on link "Details" at bounding box center [1372, 196] width 49 height 25
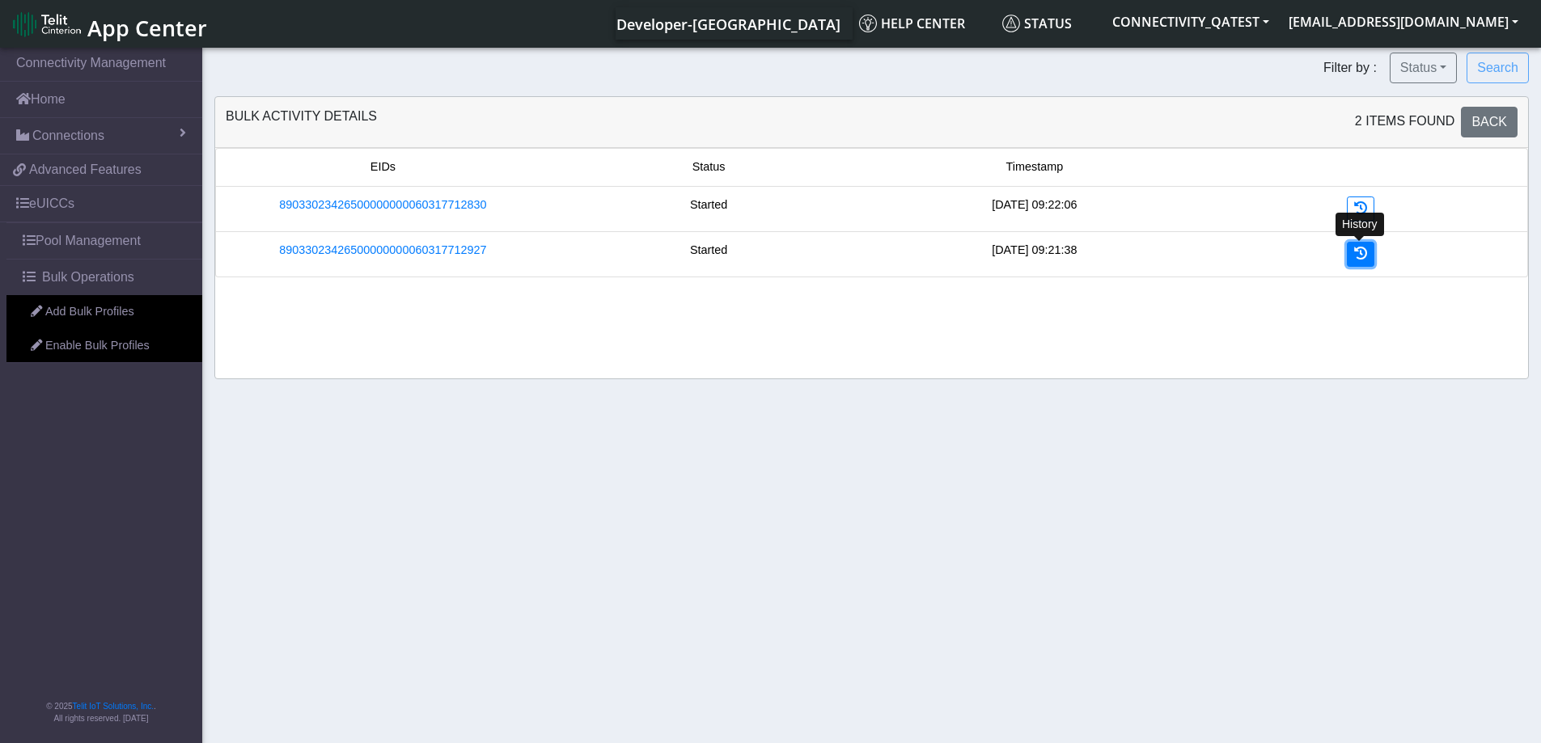
click at [1359, 257] on icon at bounding box center [1360, 253] width 13 height 13
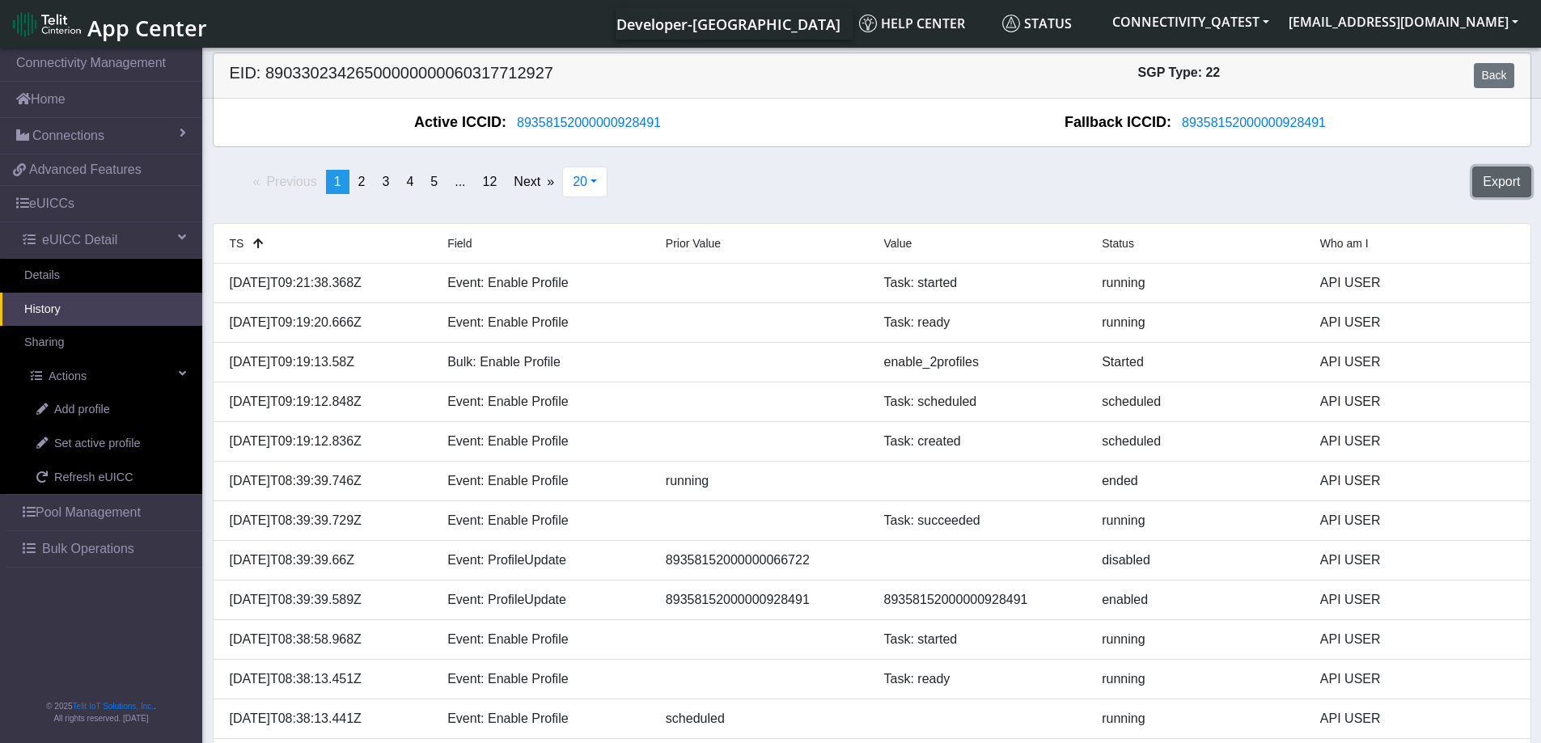
click at [1512, 179] on button "Export" at bounding box center [1501, 182] width 58 height 31
click at [1485, 77] on link "Back" at bounding box center [1494, 75] width 40 height 25
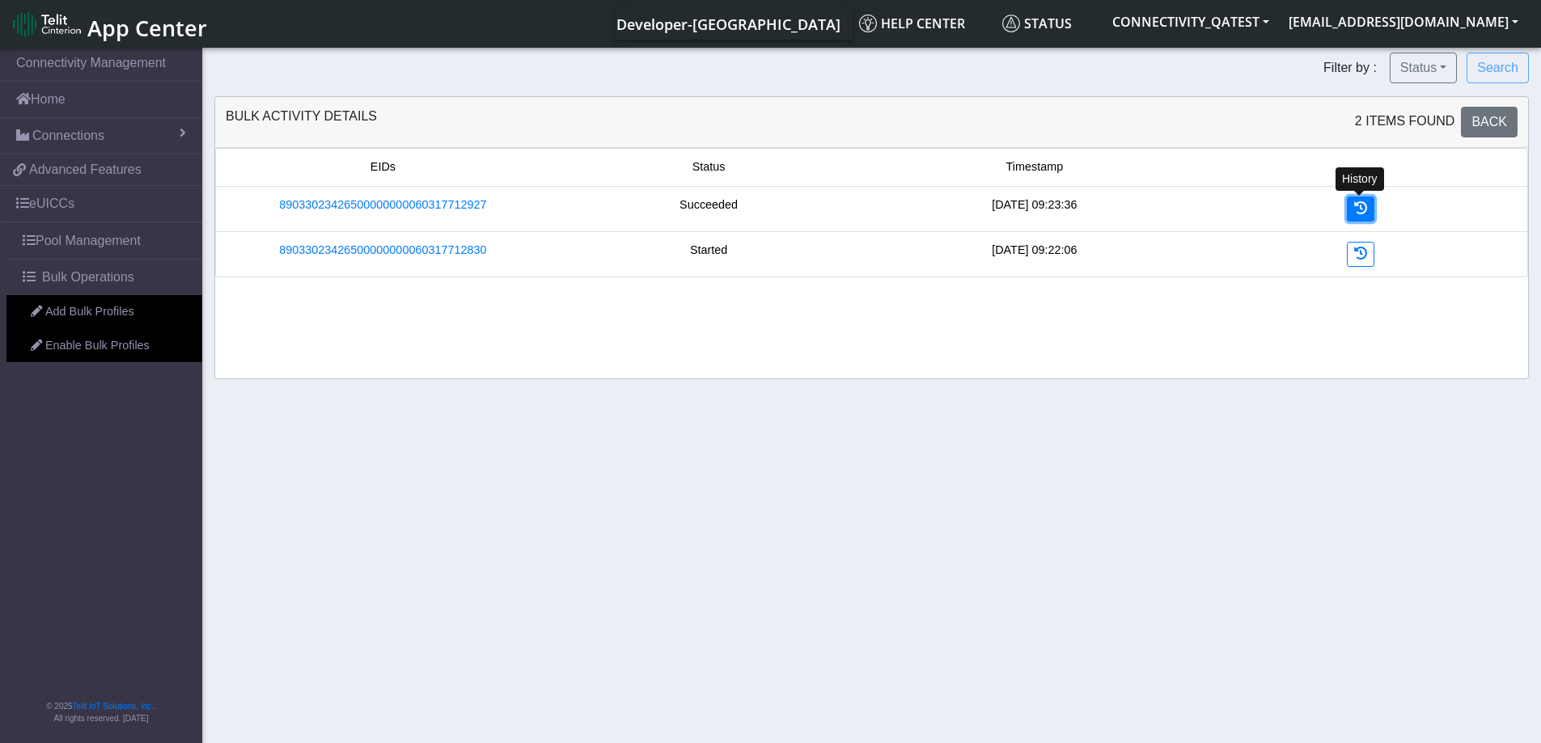
click at [1367, 215] on link at bounding box center [1360, 209] width 27 height 25
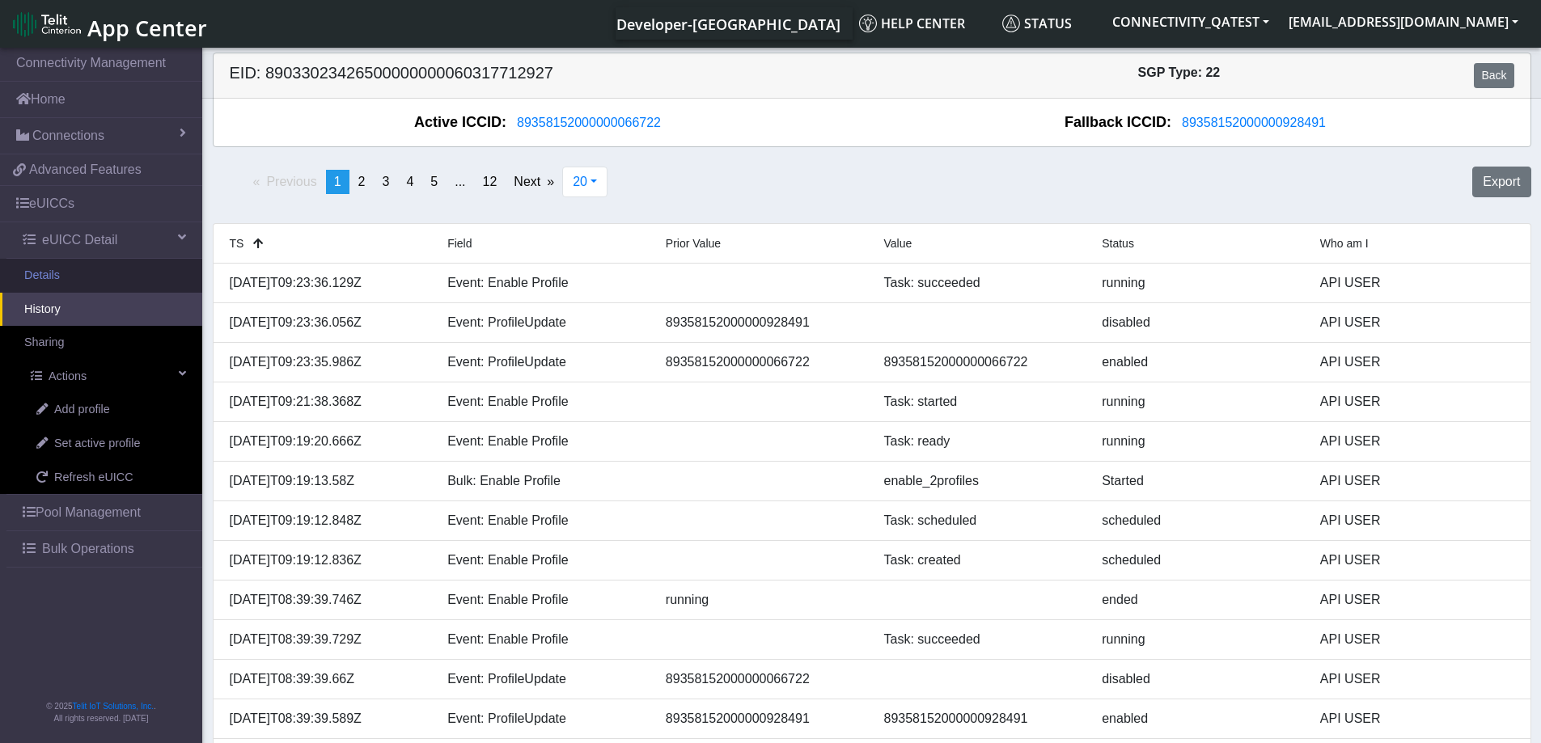
click at [98, 273] on link "Details" at bounding box center [101, 276] width 202 height 34
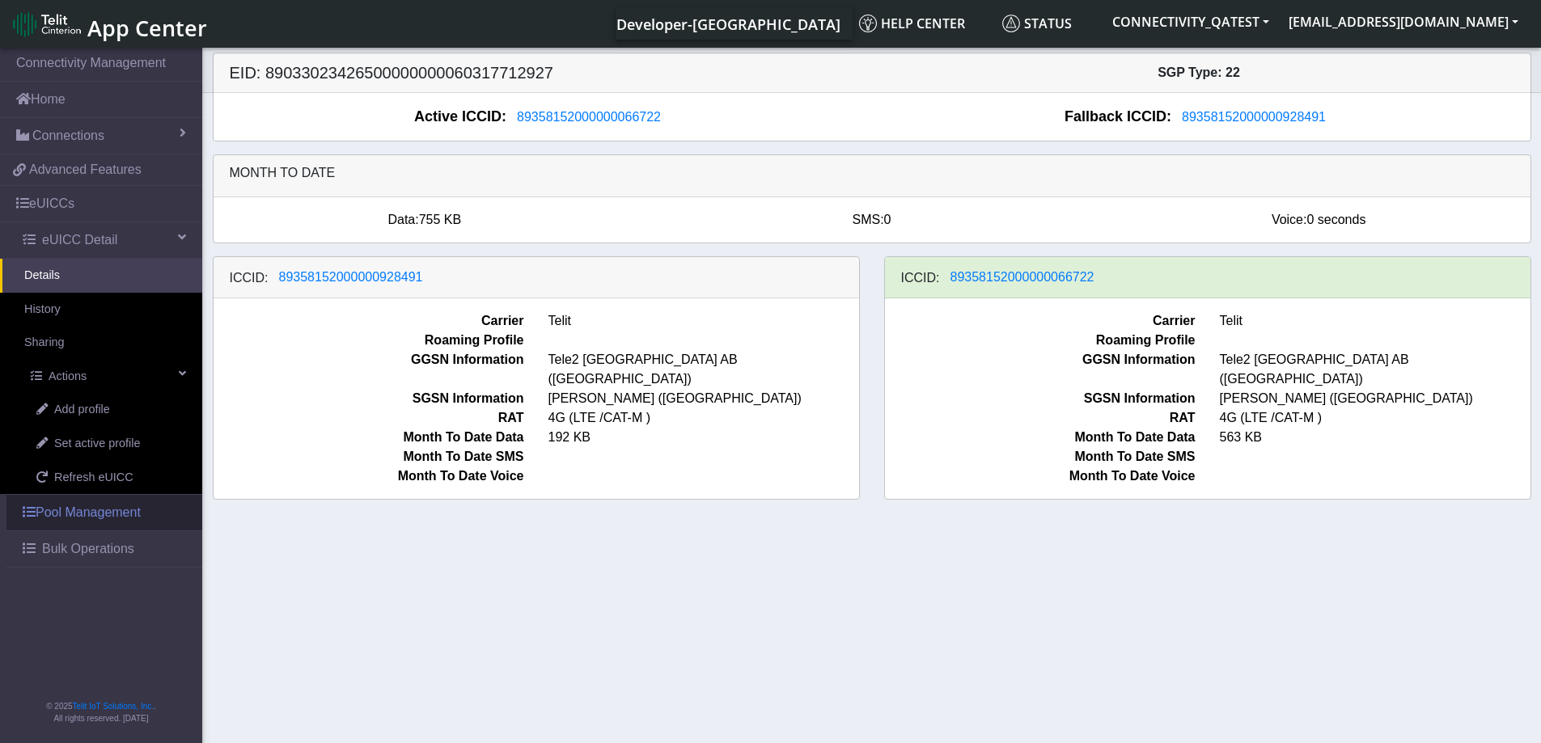
click at [95, 522] on link "Pool Management" at bounding box center [104, 513] width 196 height 36
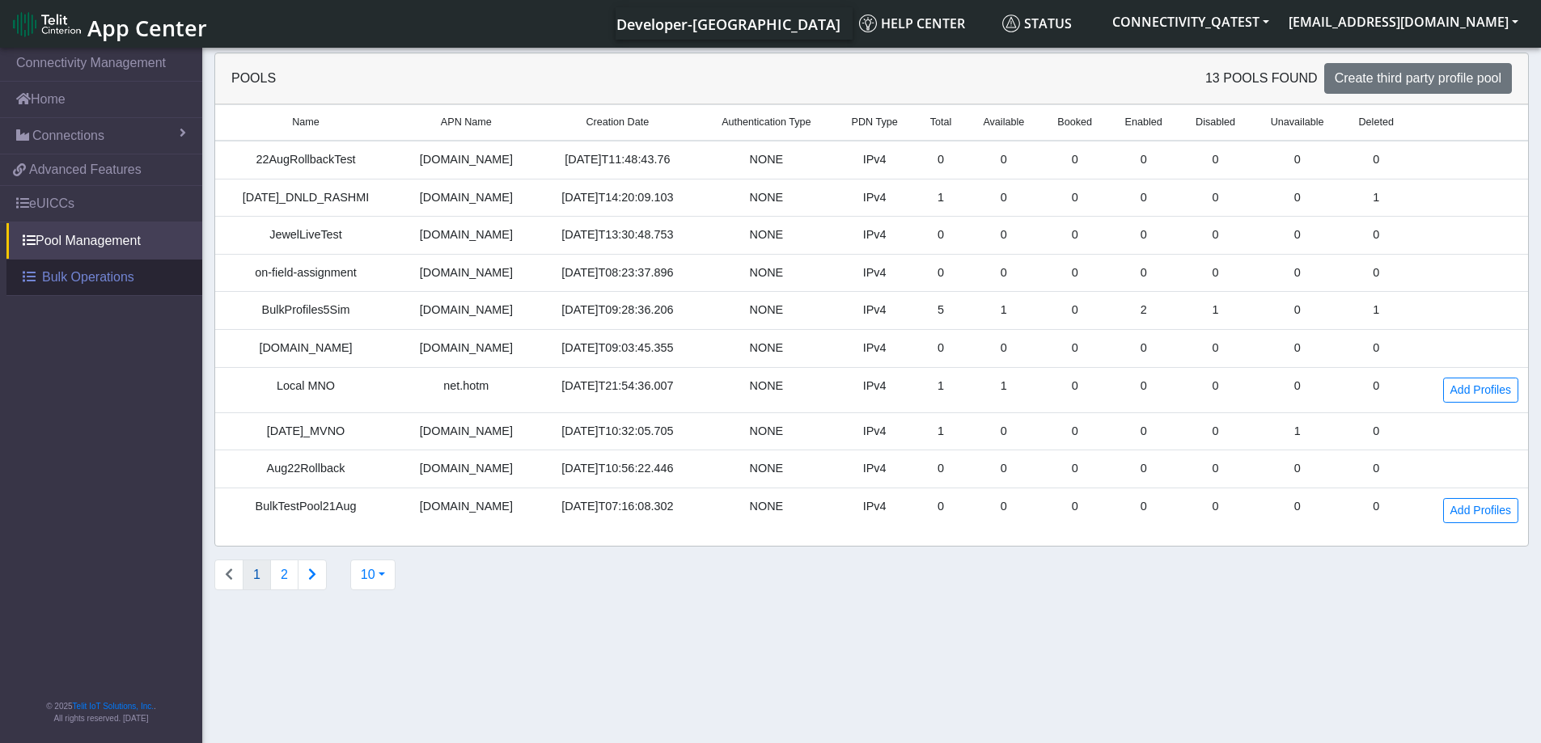
click at [95, 265] on link "Bulk Operations" at bounding box center [104, 278] width 196 height 36
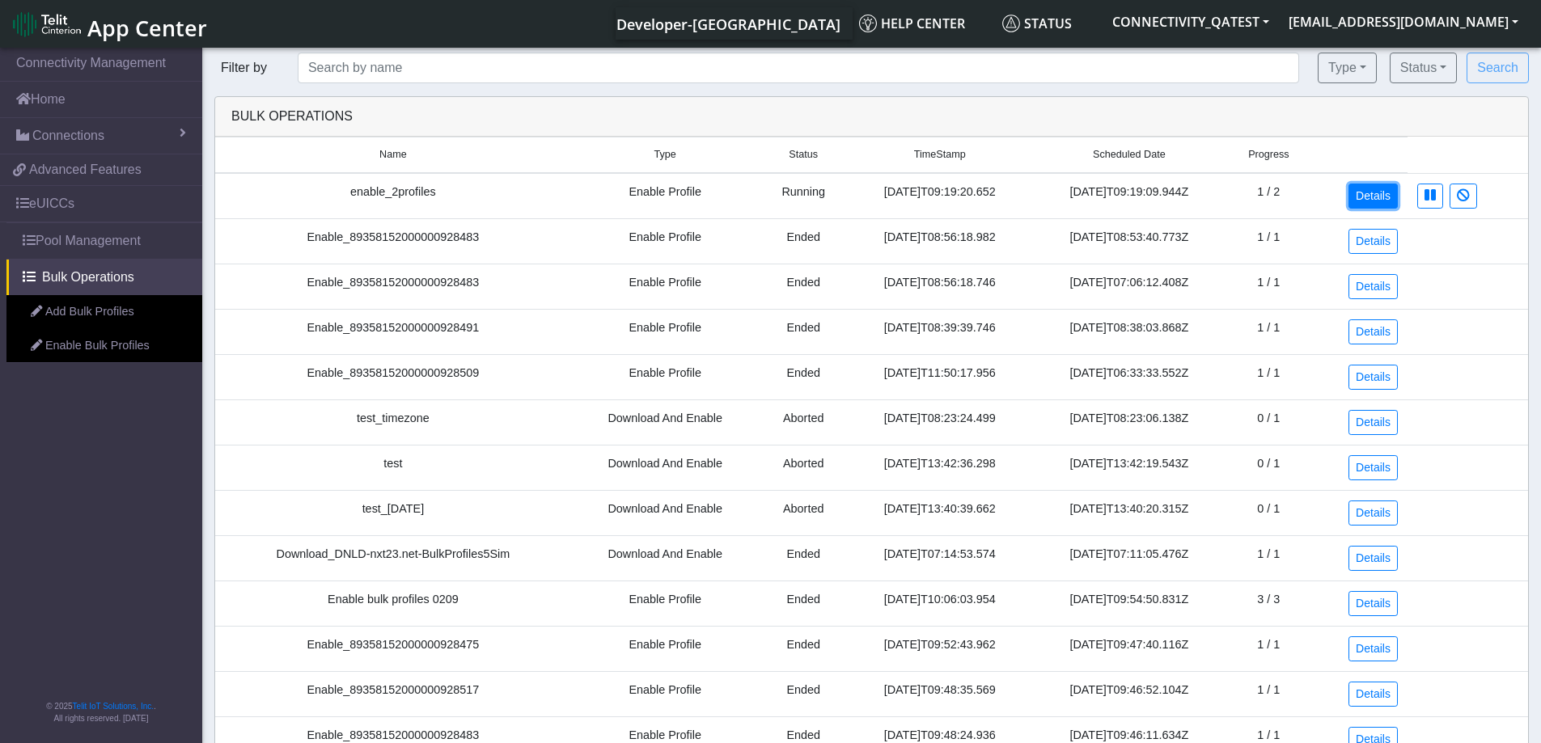
click at [1378, 201] on link "Details" at bounding box center [1372, 196] width 49 height 25
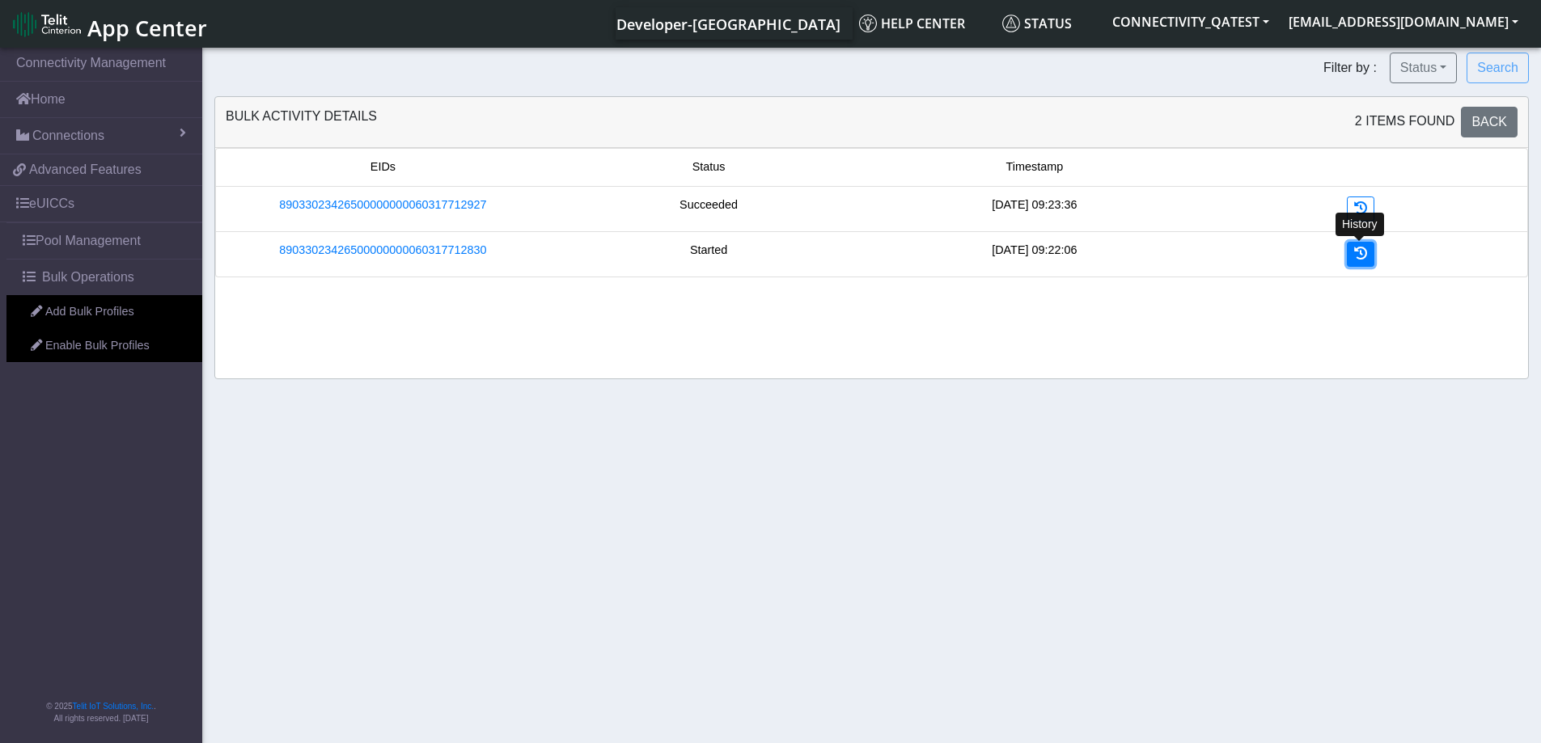
click at [1364, 258] on icon at bounding box center [1360, 253] width 13 height 13
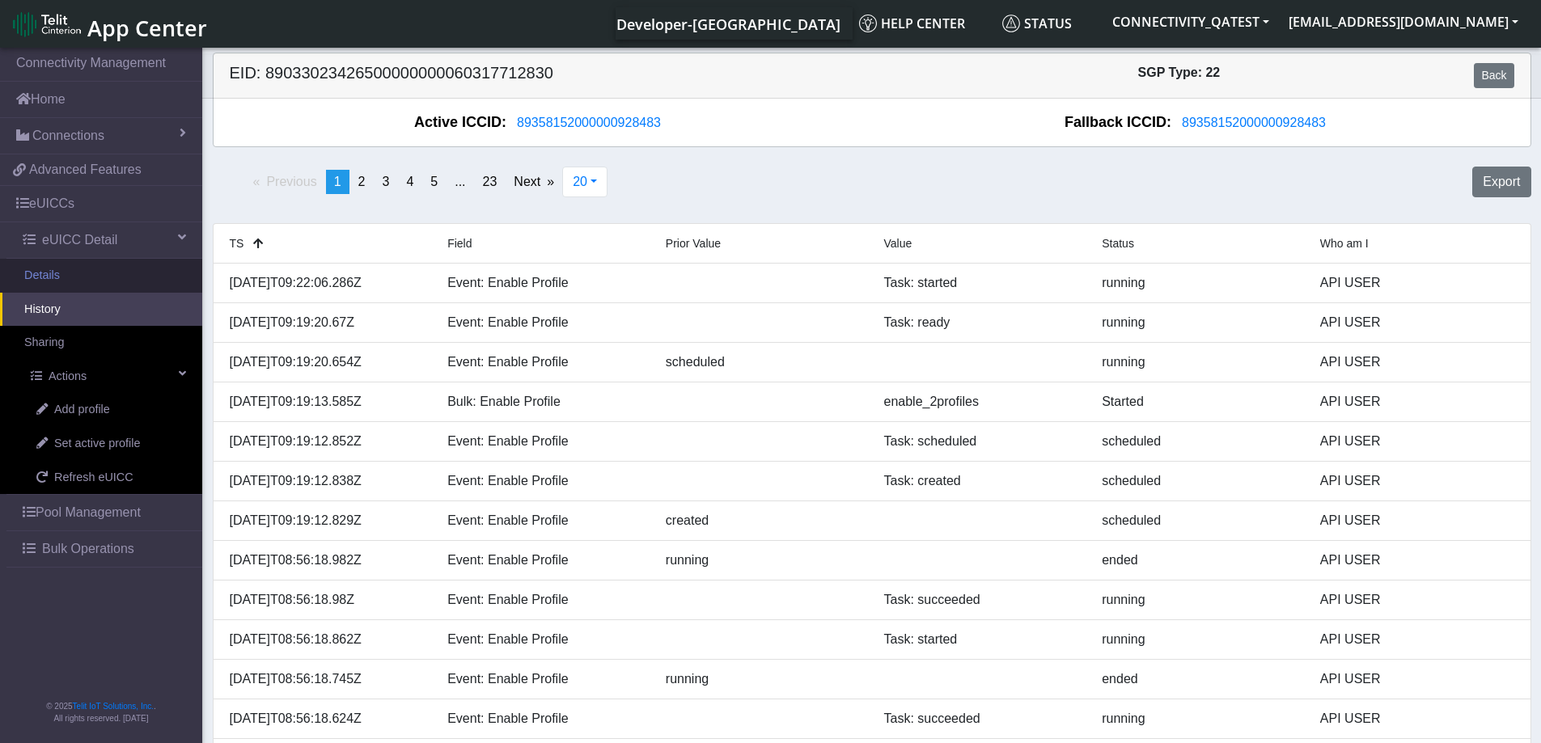
click at [53, 275] on link "Details" at bounding box center [101, 276] width 202 height 34
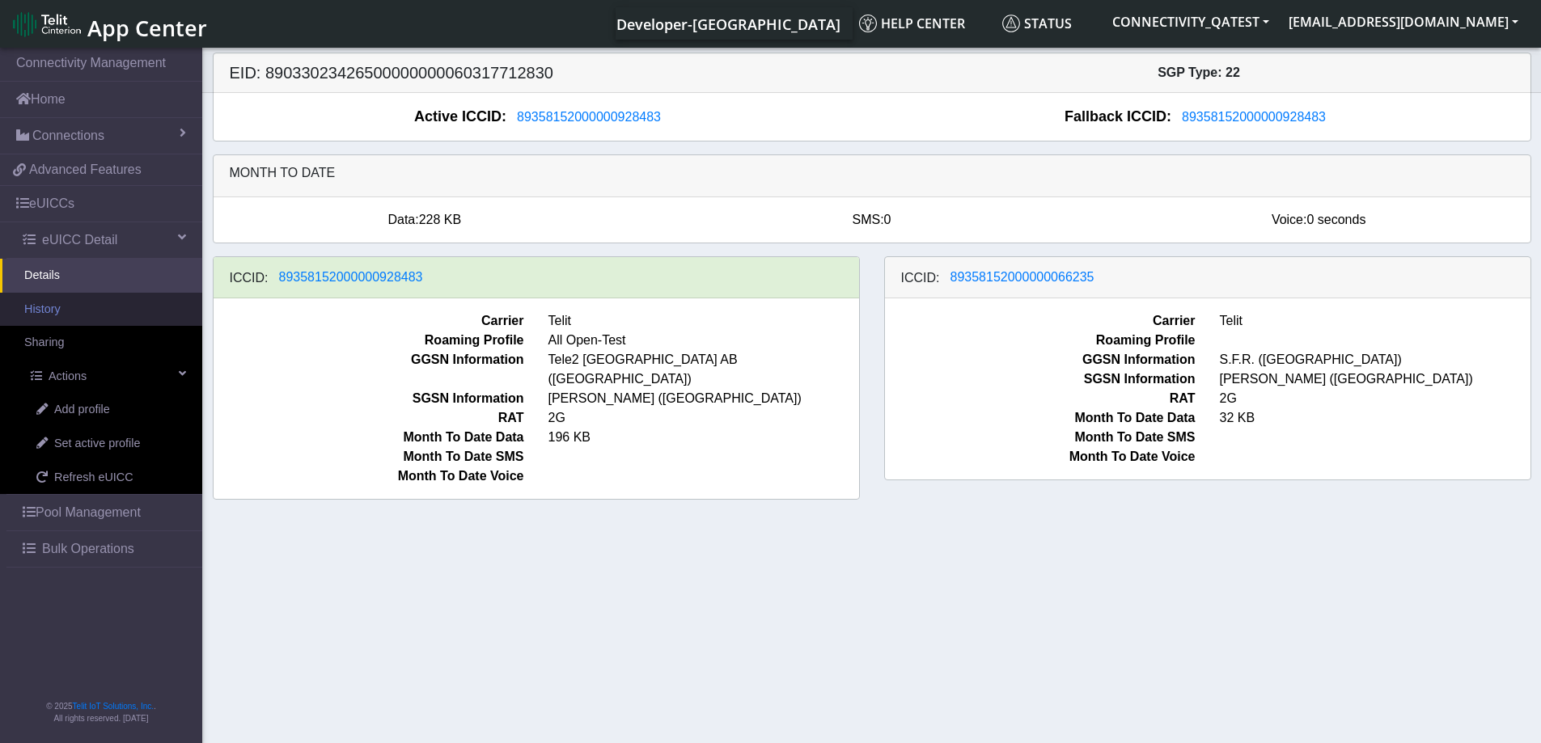
click at [65, 314] on link "History" at bounding box center [101, 310] width 202 height 34
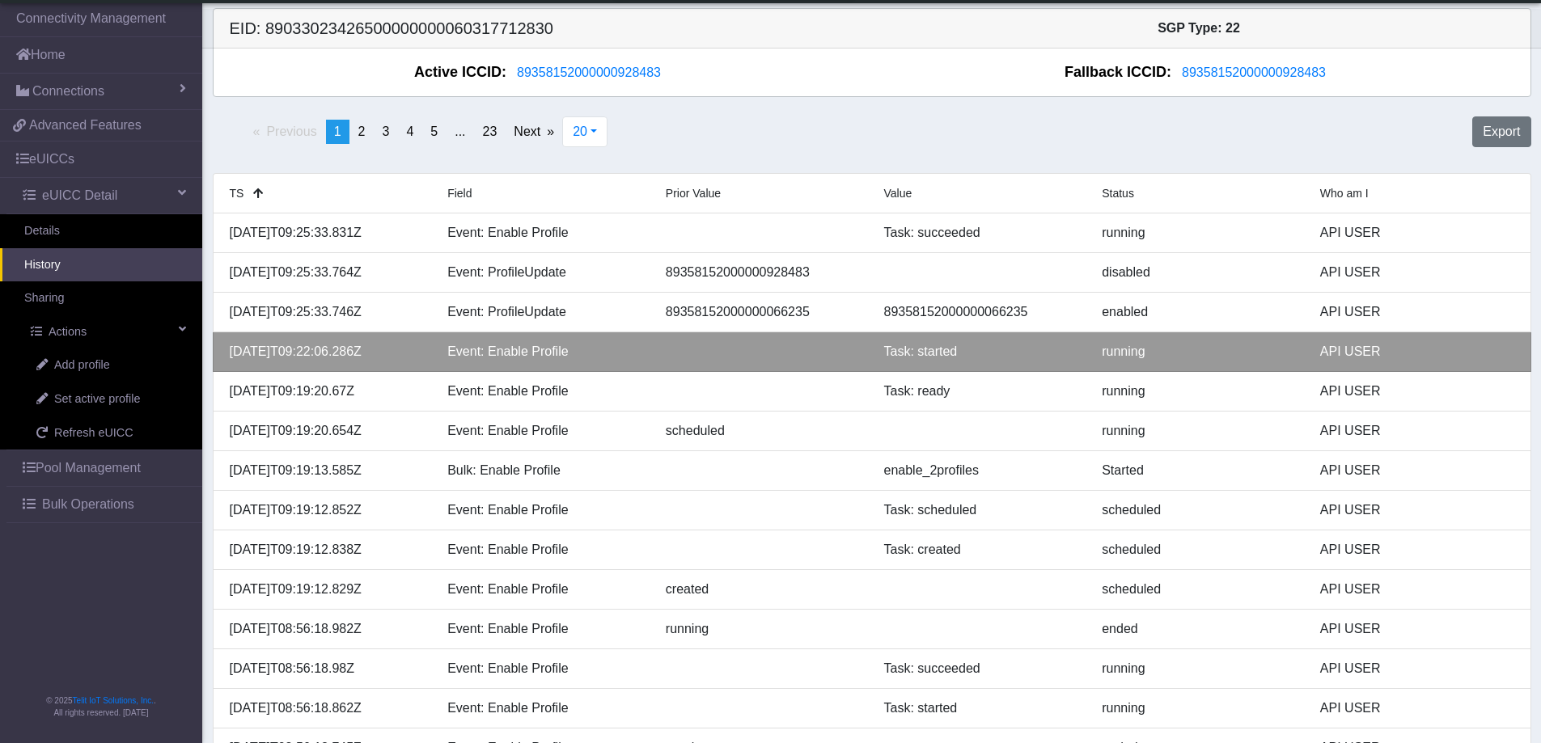
scroll to position [81, 0]
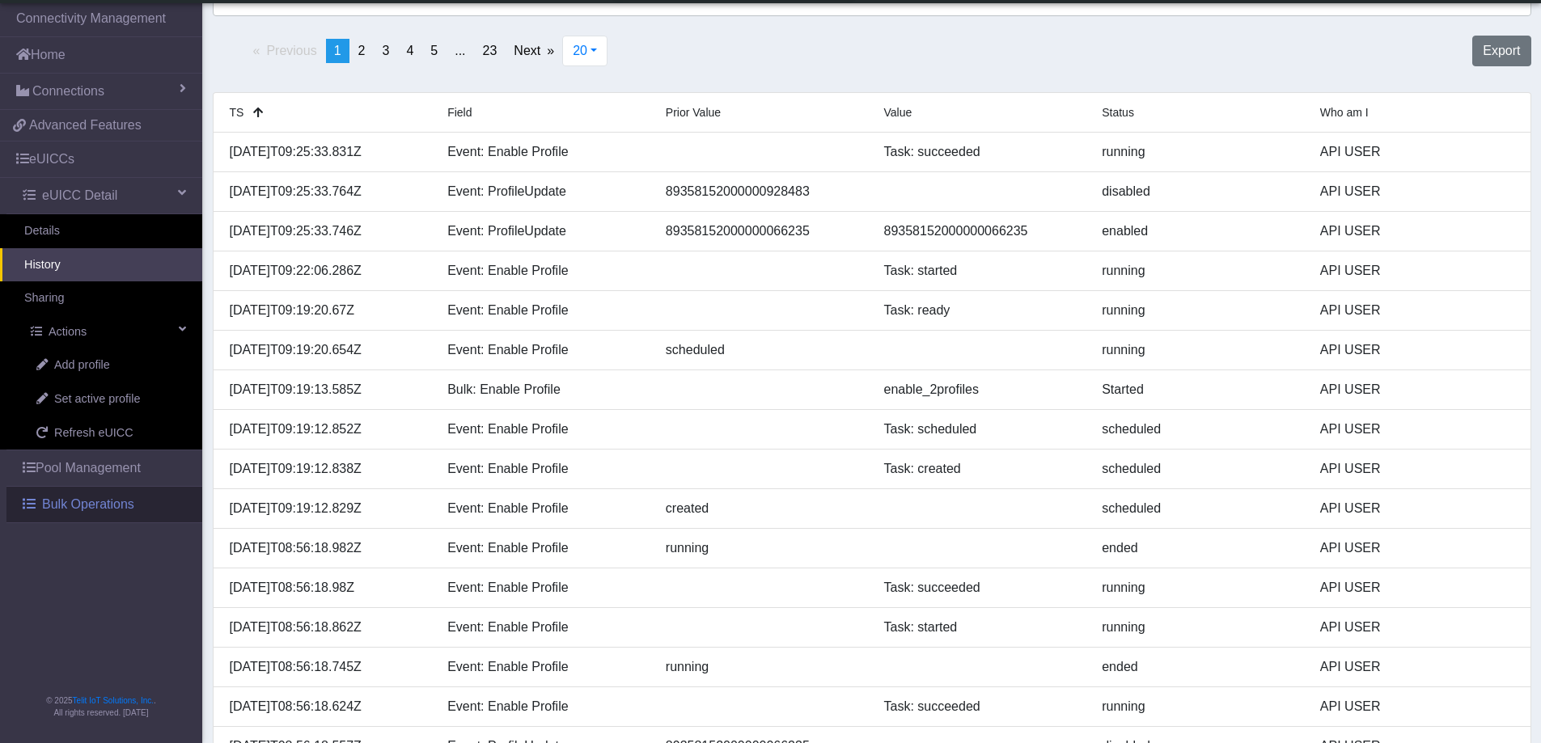
click at [36, 505] on link "Bulk Operations" at bounding box center [104, 505] width 196 height 36
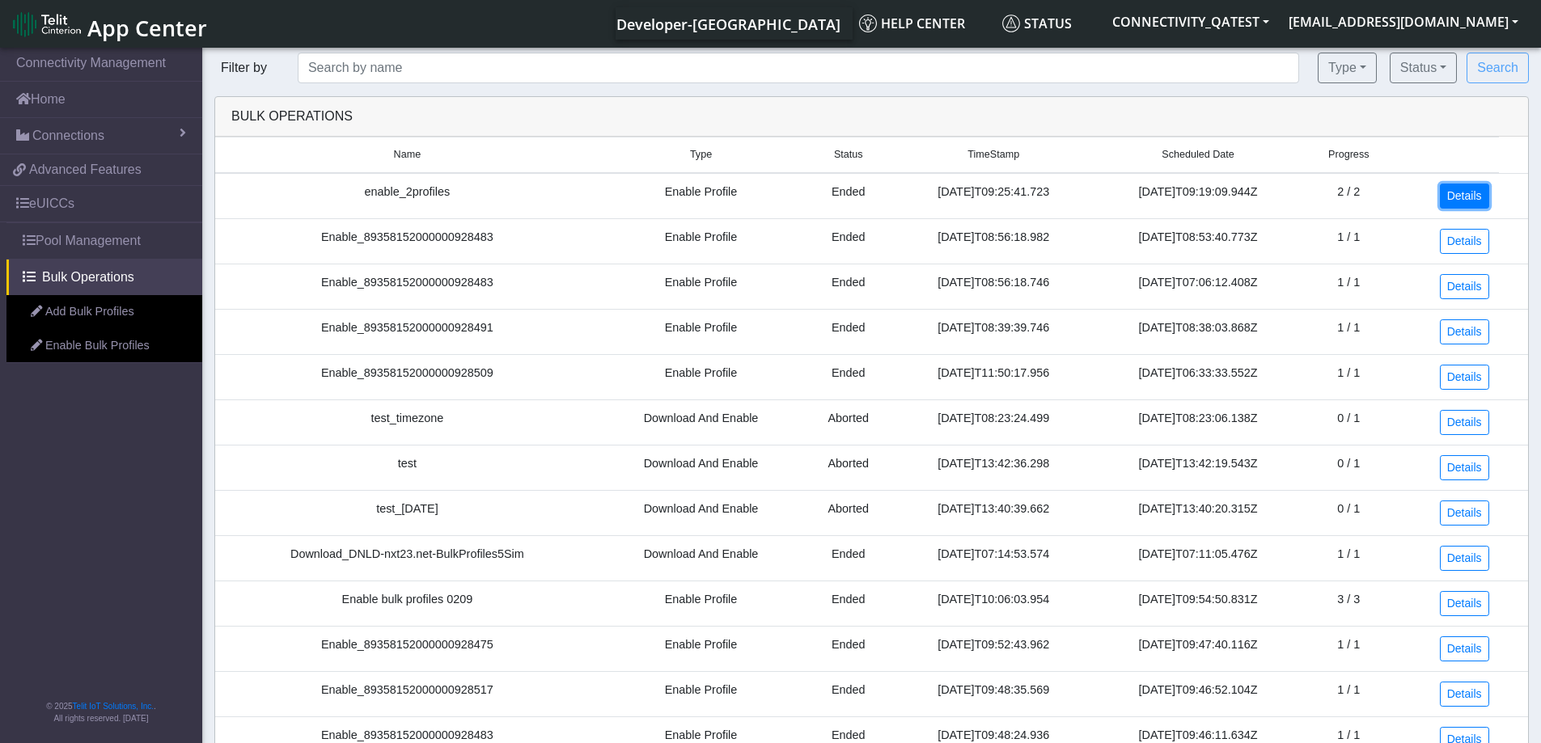
click at [1456, 206] on link "Details" at bounding box center [1464, 196] width 49 height 25
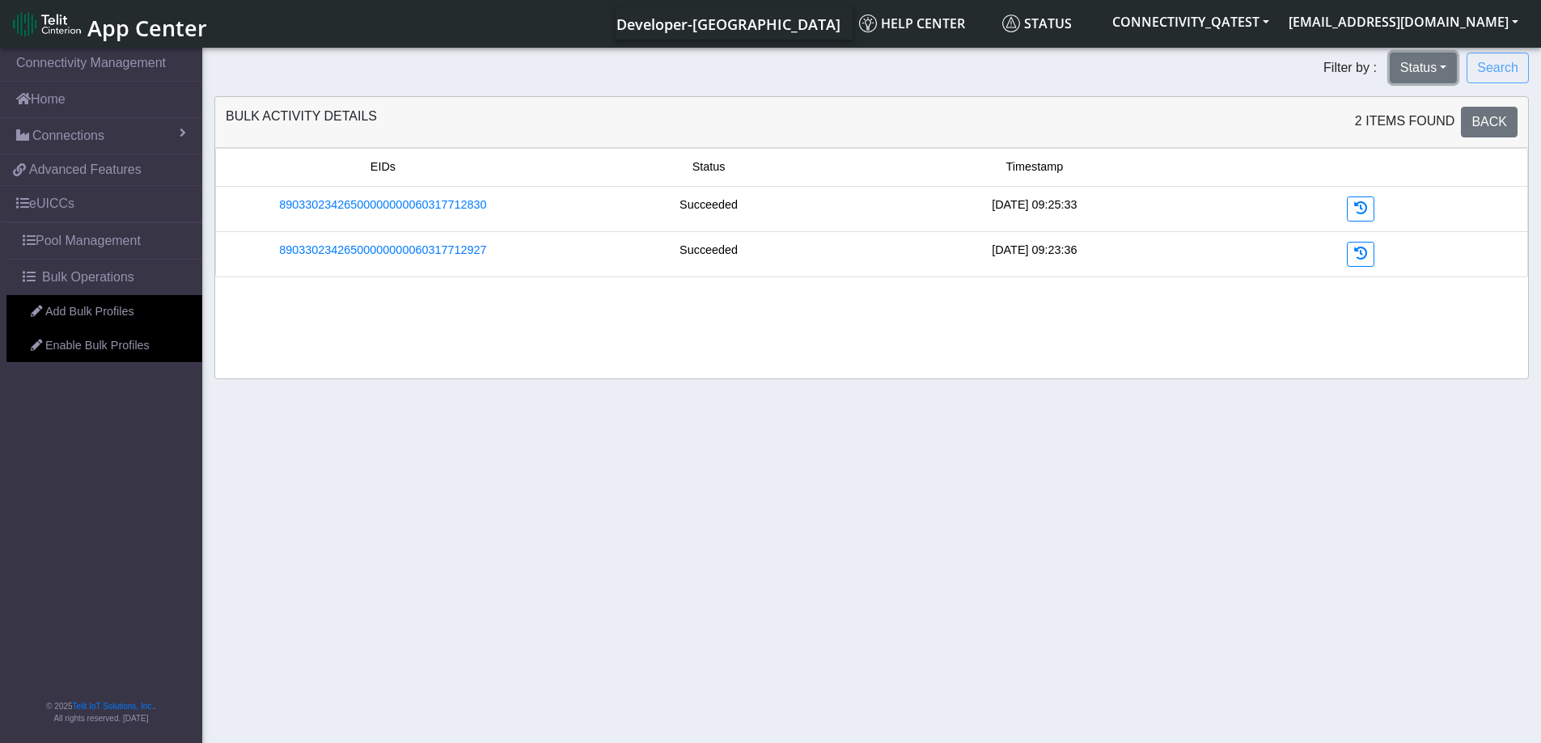
click at [1448, 61] on button "Status" at bounding box center [1423, 68] width 67 height 31
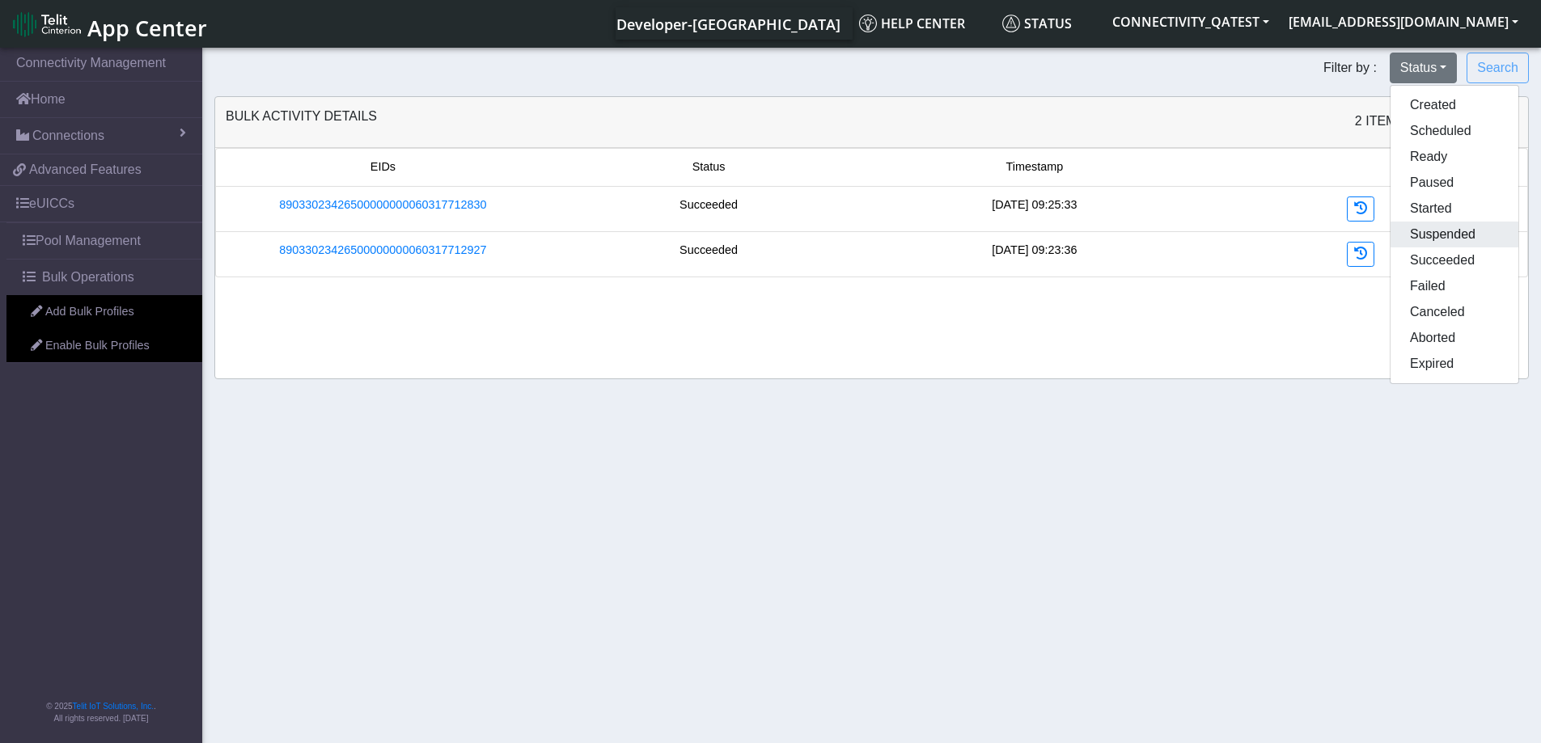
click at [1444, 232] on button "Suspended" at bounding box center [1454, 235] width 128 height 26
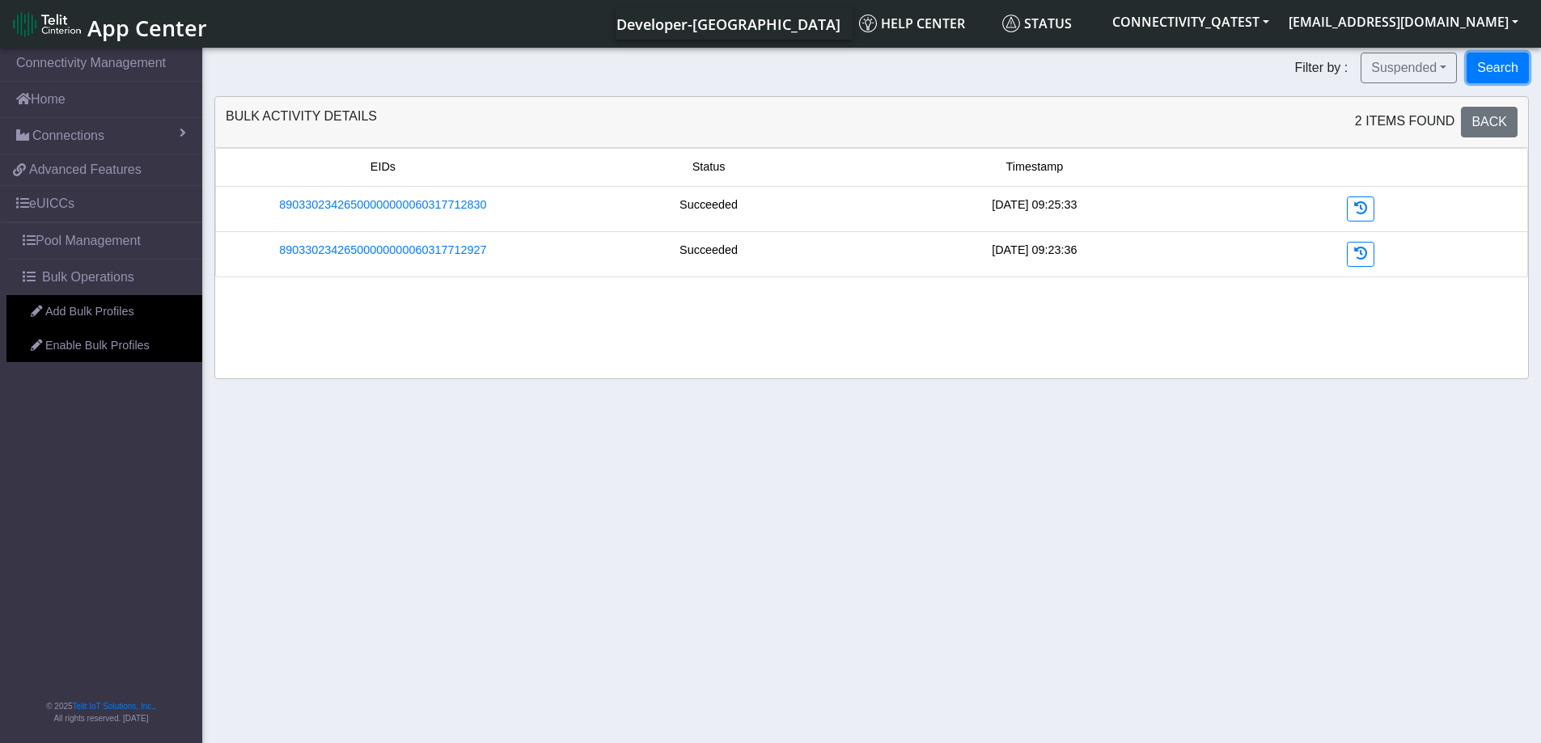
click at [1489, 70] on button "Search" at bounding box center [1497, 68] width 62 height 31
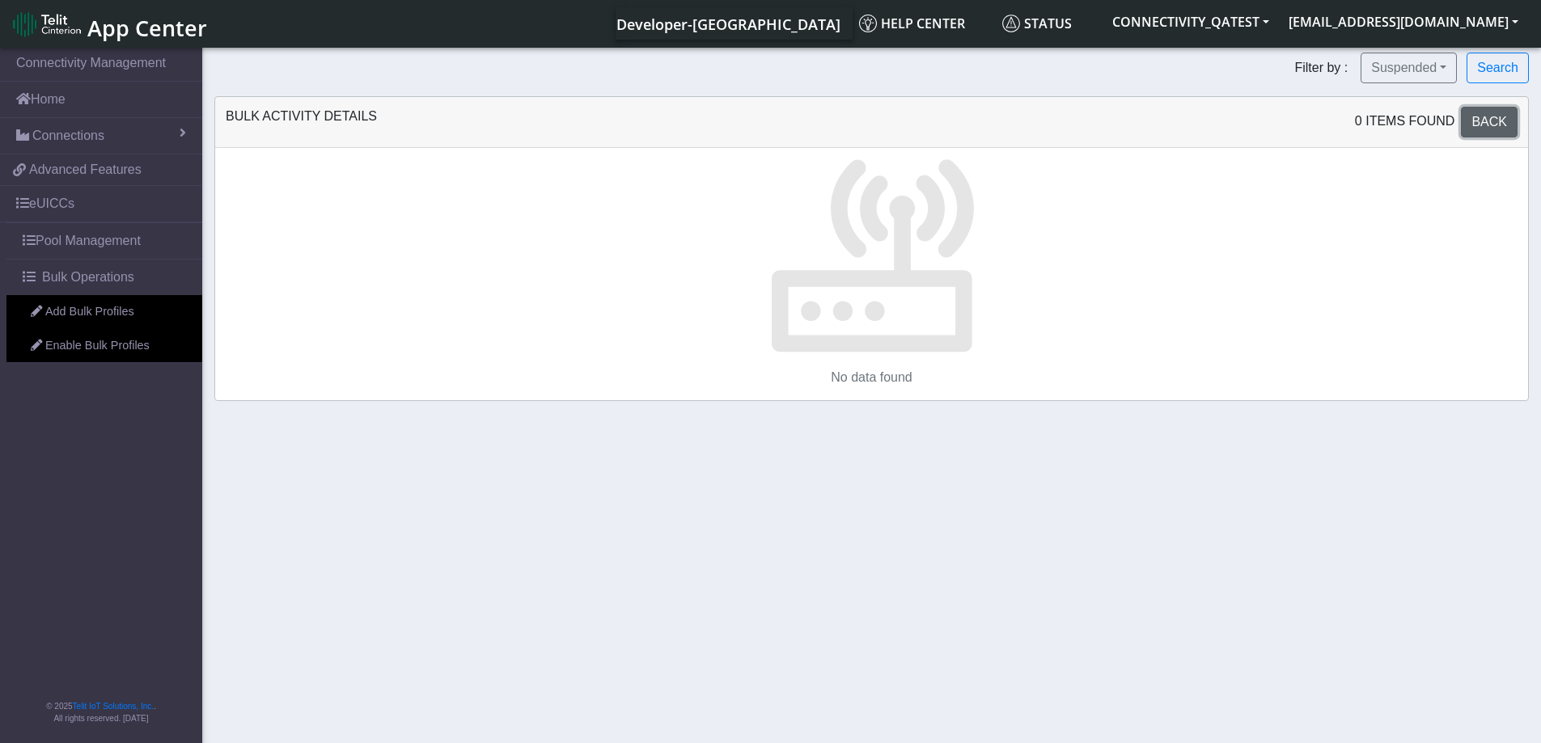
click at [1502, 122] on span "Back" at bounding box center [1489, 122] width 36 height 14
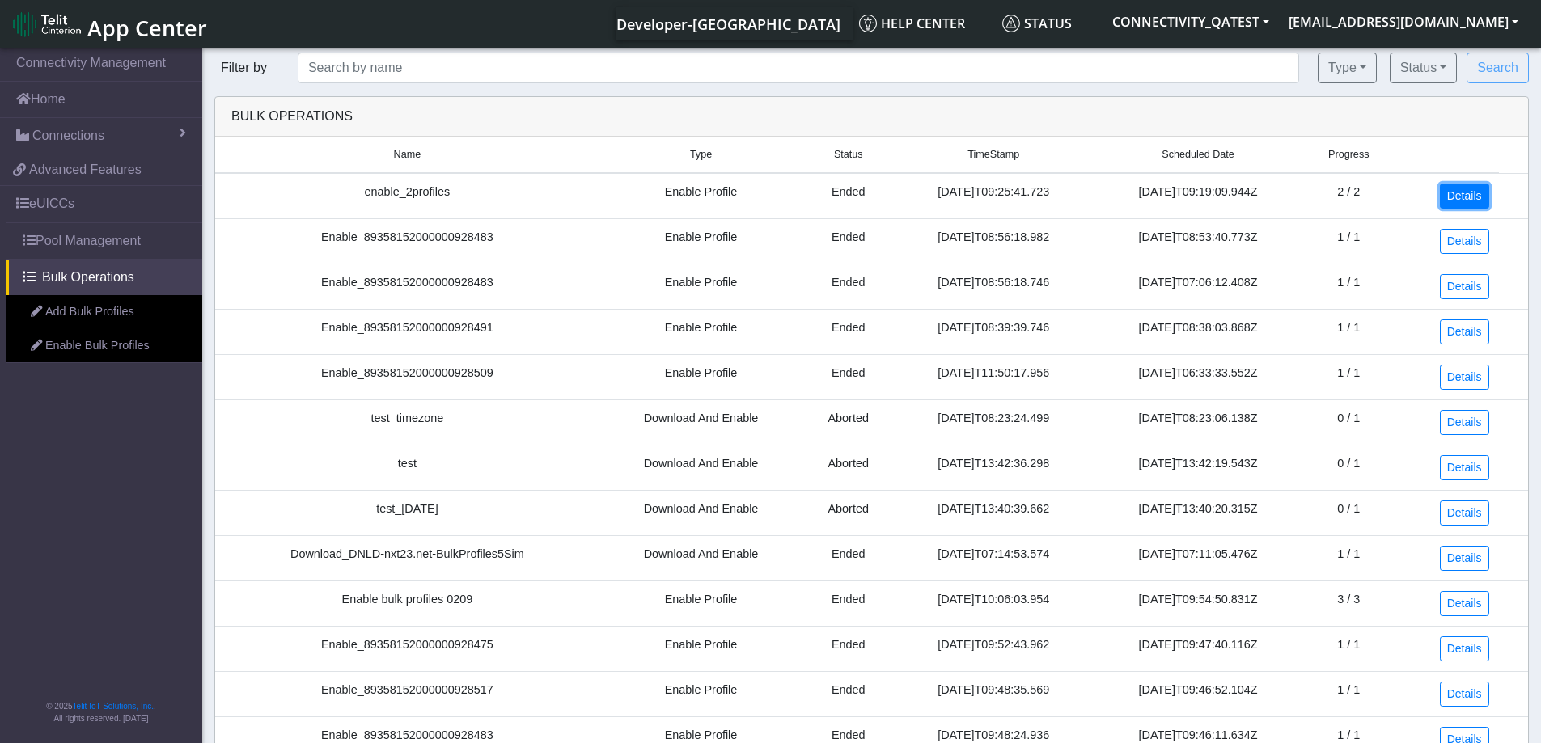
click at [1466, 201] on link "Details" at bounding box center [1464, 196] width 49 height 25
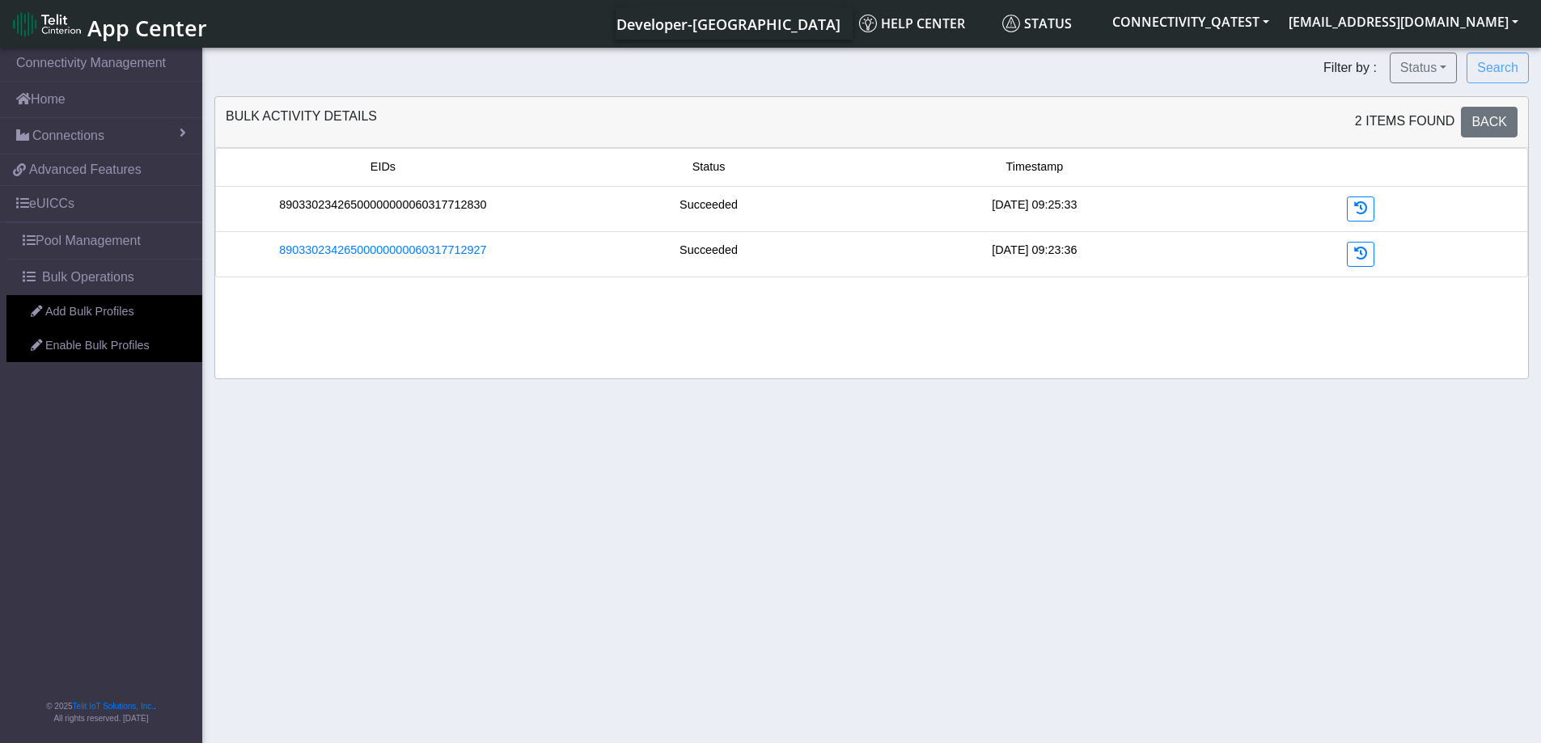
click at [423, 209] on link "89033023426500000000060317712830" at bounding box center [382, 206] width 207 height 18
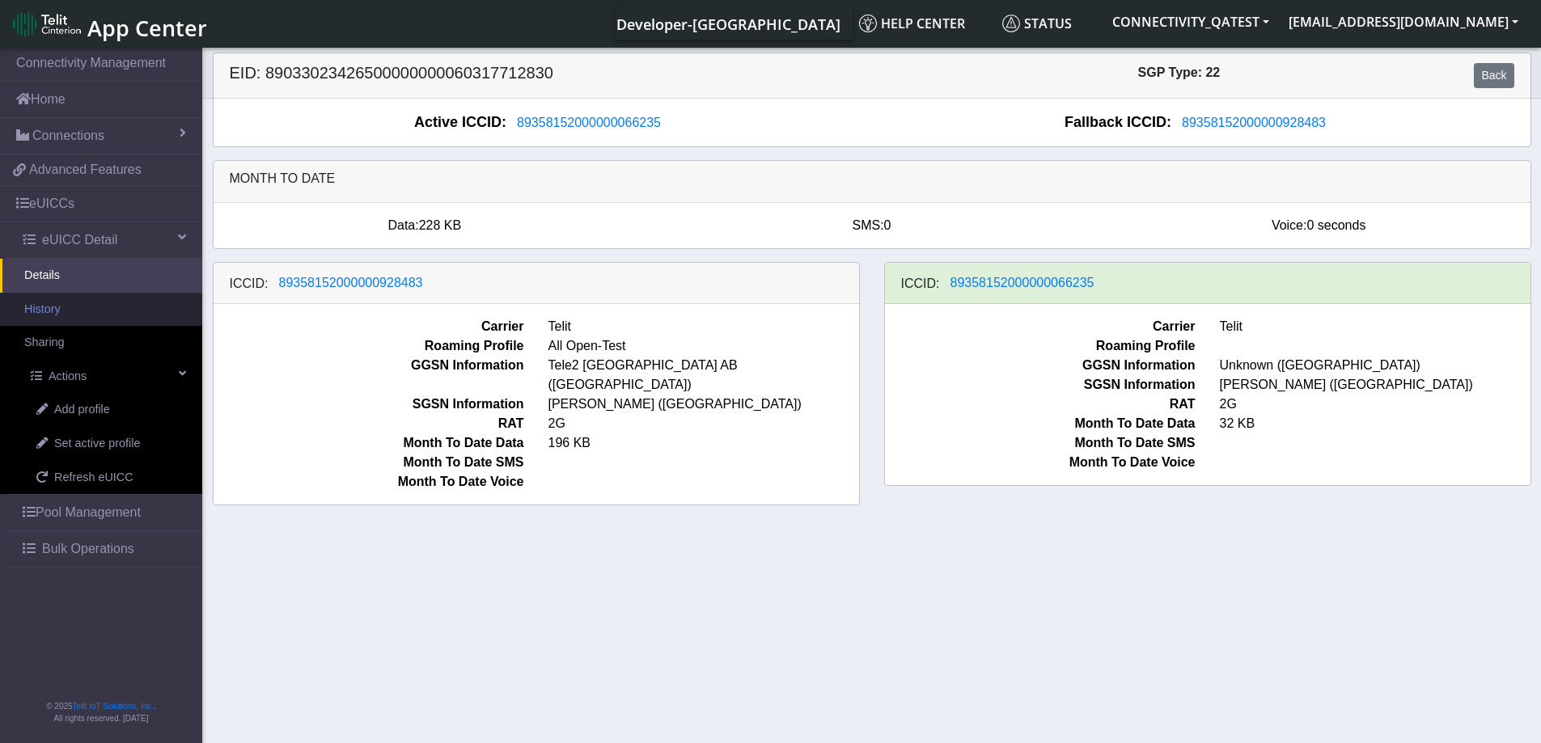
click at [73, 317] on link "History" at bounding box center [101, 310] width 202 height 34
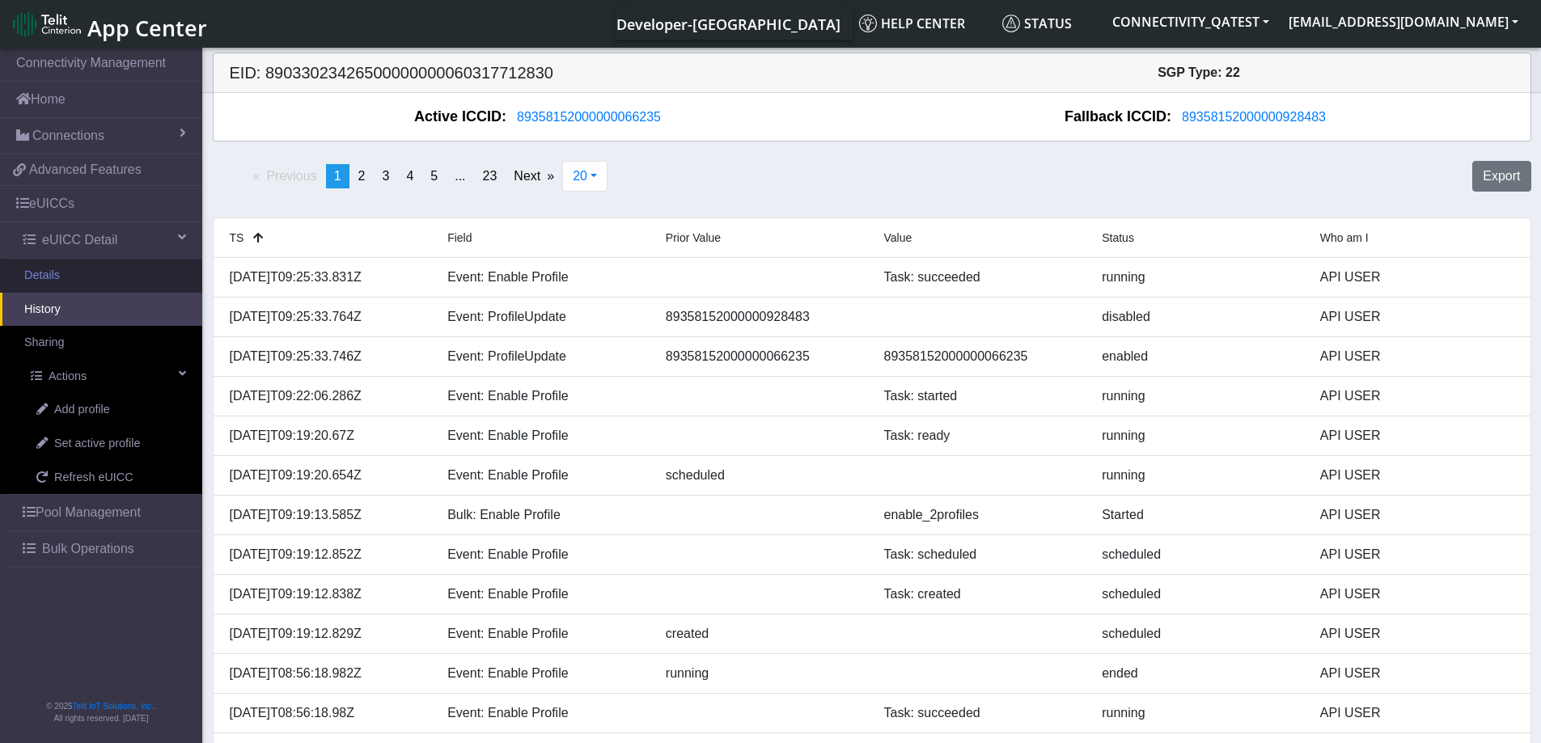
click at [56, 275] on link "Details" at bounding box center [101, 276] width 202 height 34
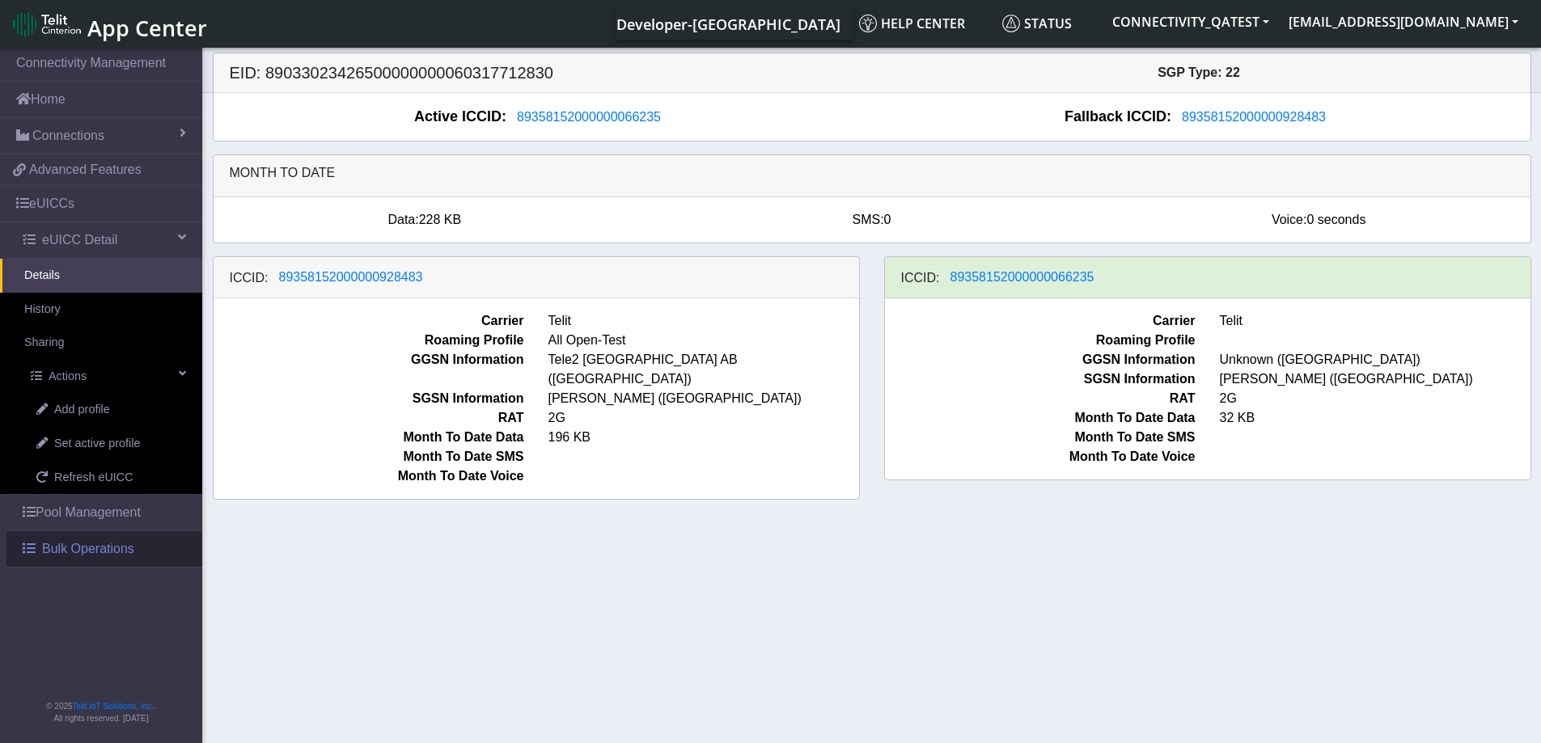
click at [98, 550] on span "Bulk Operations" at bounding box center [88, 548] width 92 height 19
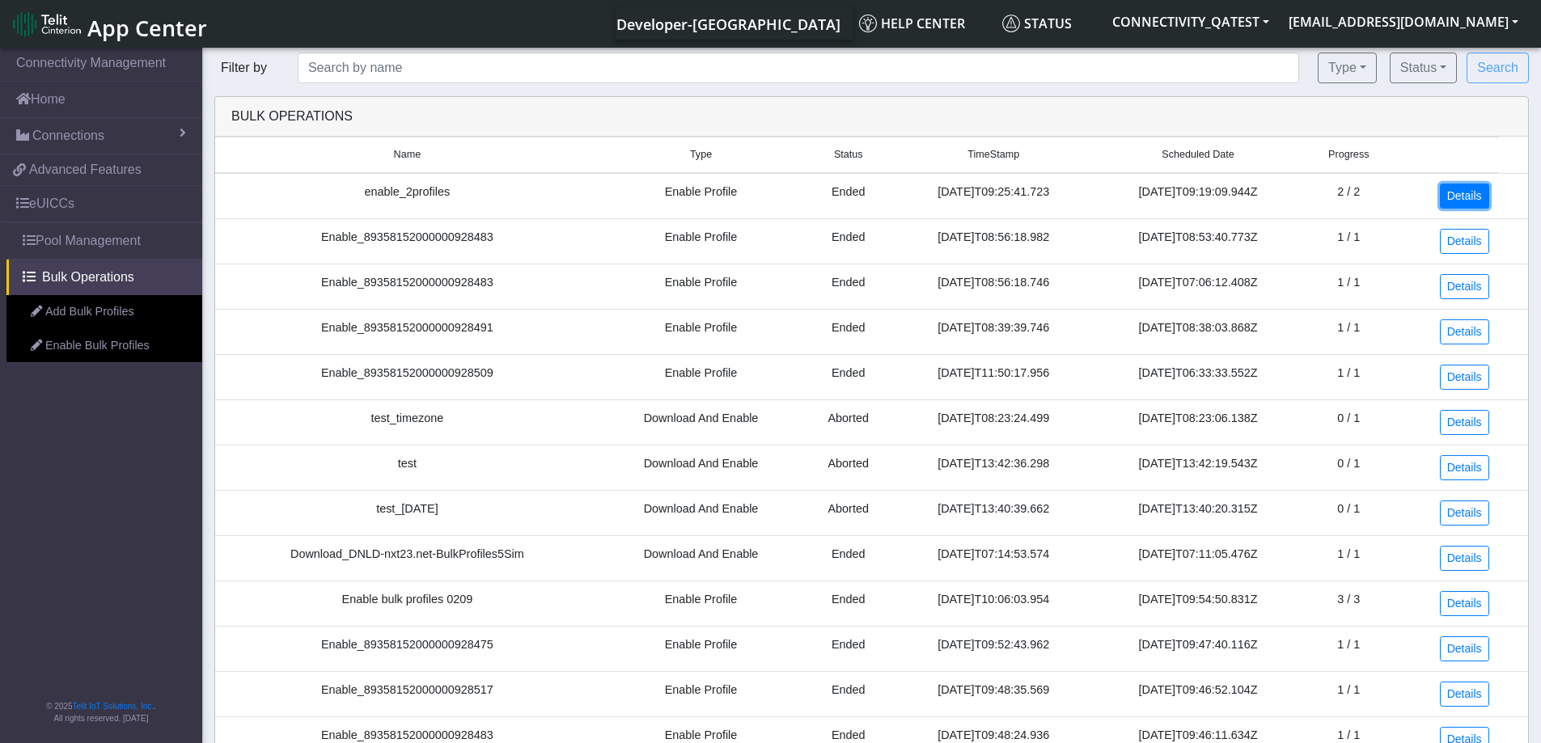
click at [1462, 197] on link "Details" at bounding box center [1464, 196] width 49 height 25
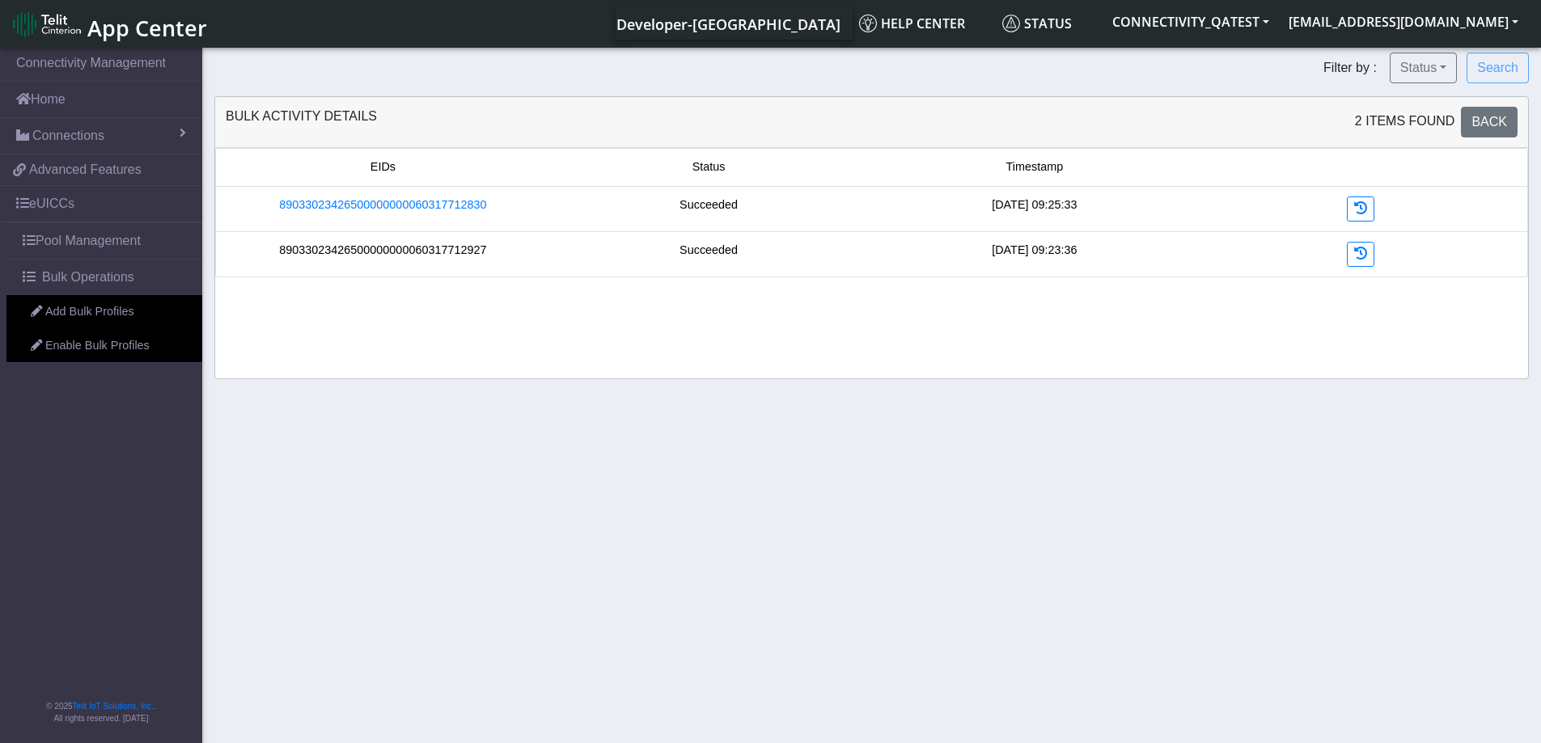
click at [442, 255] on link "89033023426500000000060317712927" at bounding box center [382, 251] width 207 height 18
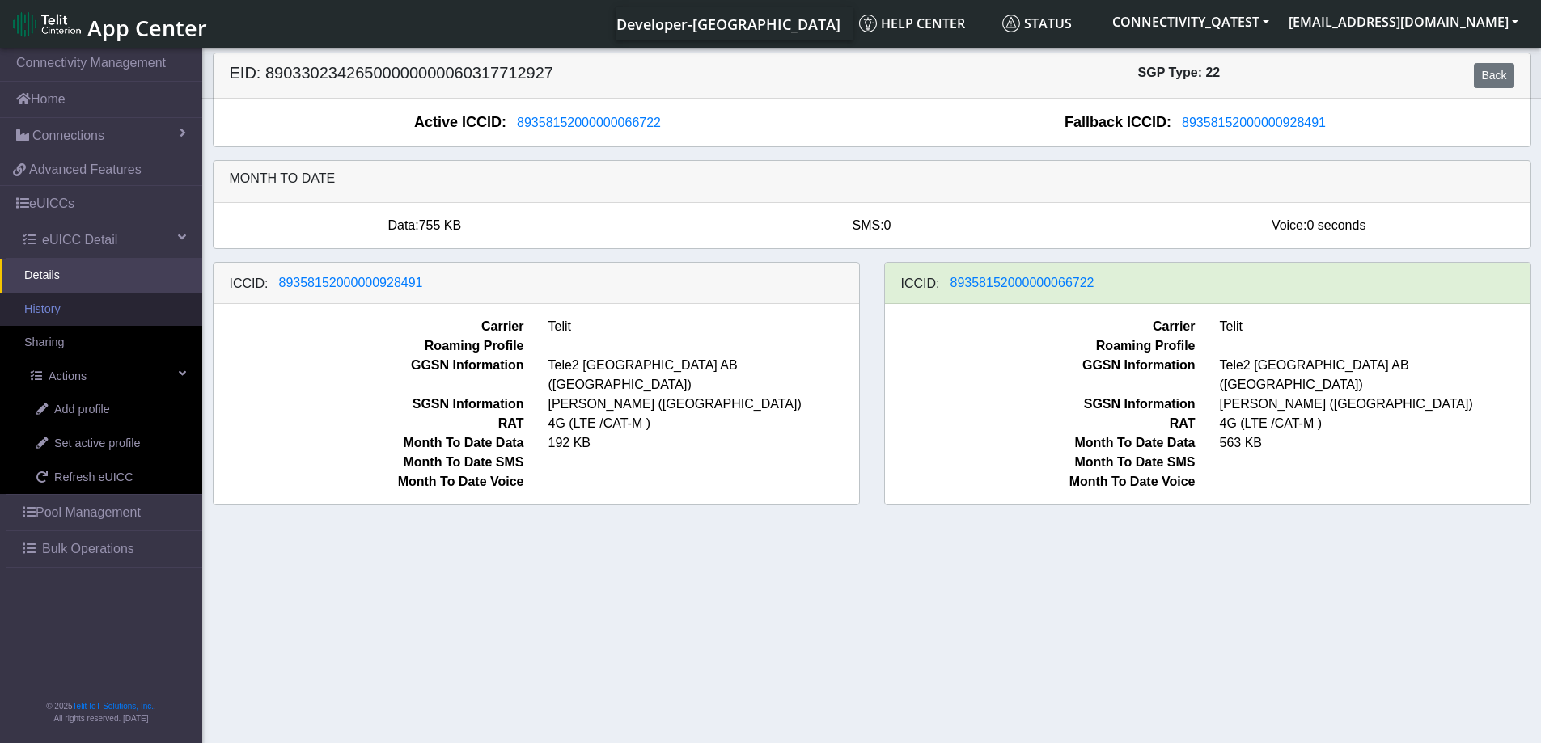
click at [67, 317] on link "History" at bounding box center [101, 310] width 202 height 34
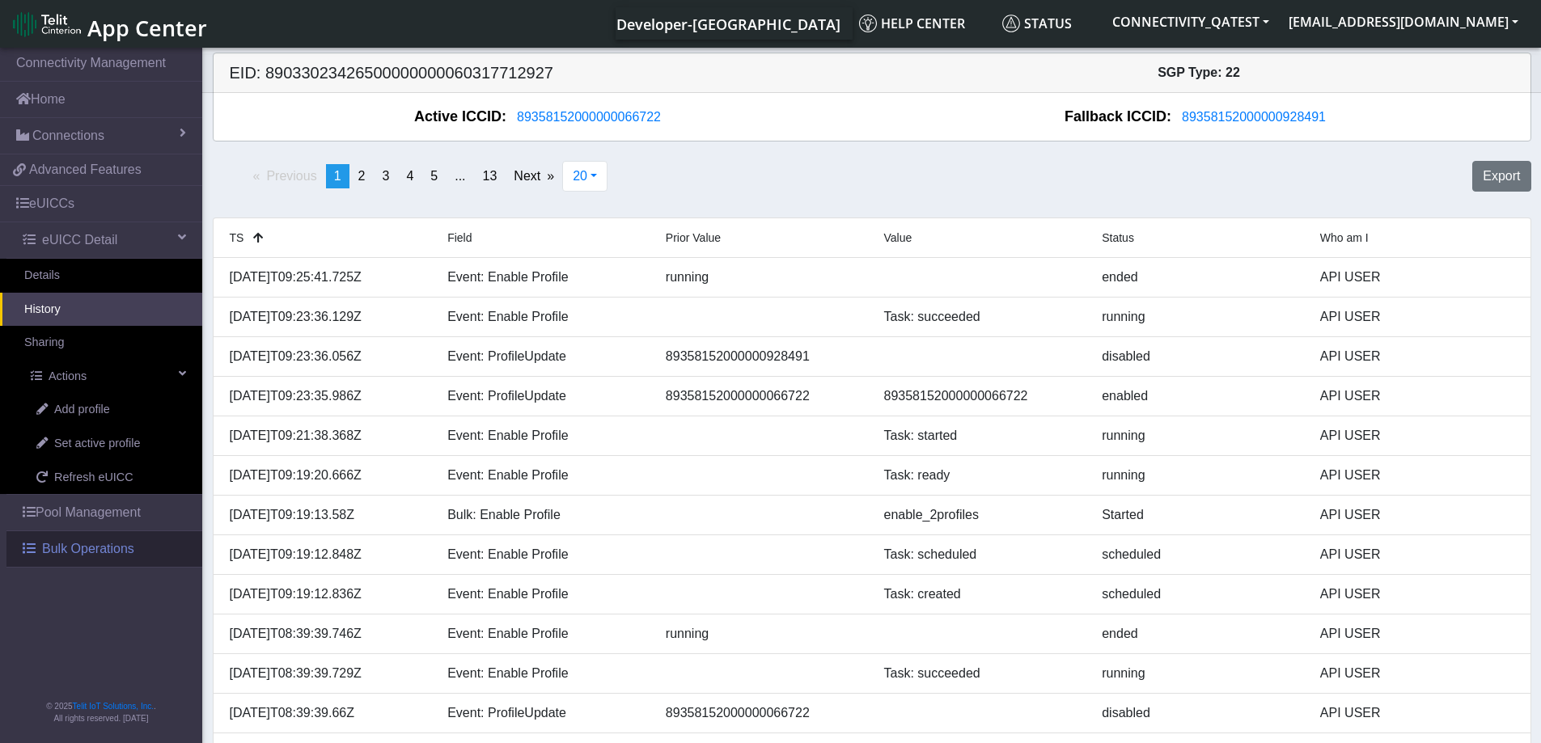
click at [45, 541] on span "Bulk Operations" at bounding box center [88, 548] width 92 height 19
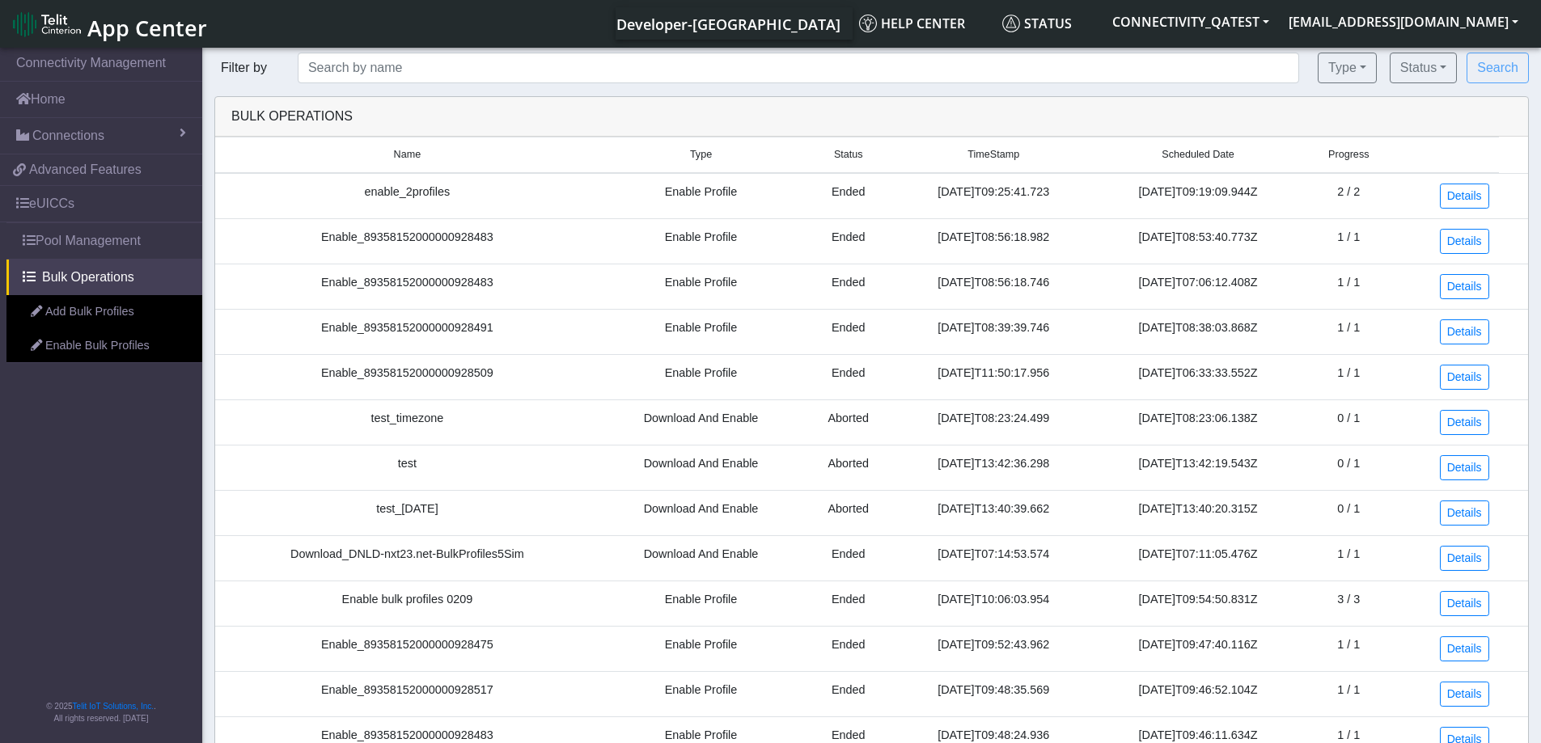
click at [1491, 194] on td "Details" at bounding box center [1446, 196] width 104 height 46
click at [1480, 196] on link "Details" at bounding box center [1464, 196] width 49 height 25
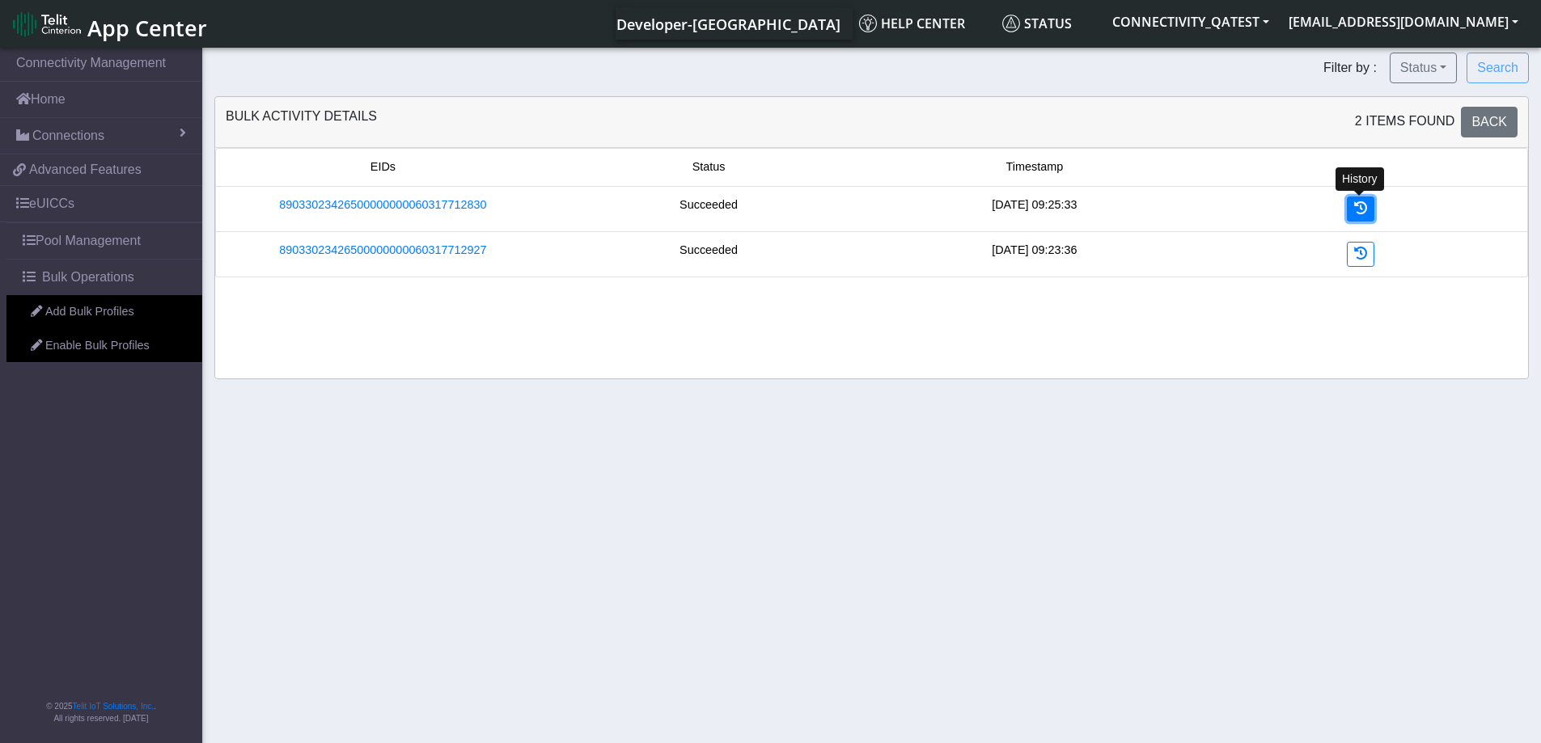
click at [1368, 212] on link at bounding box center [1360, 209] width 27 height 25
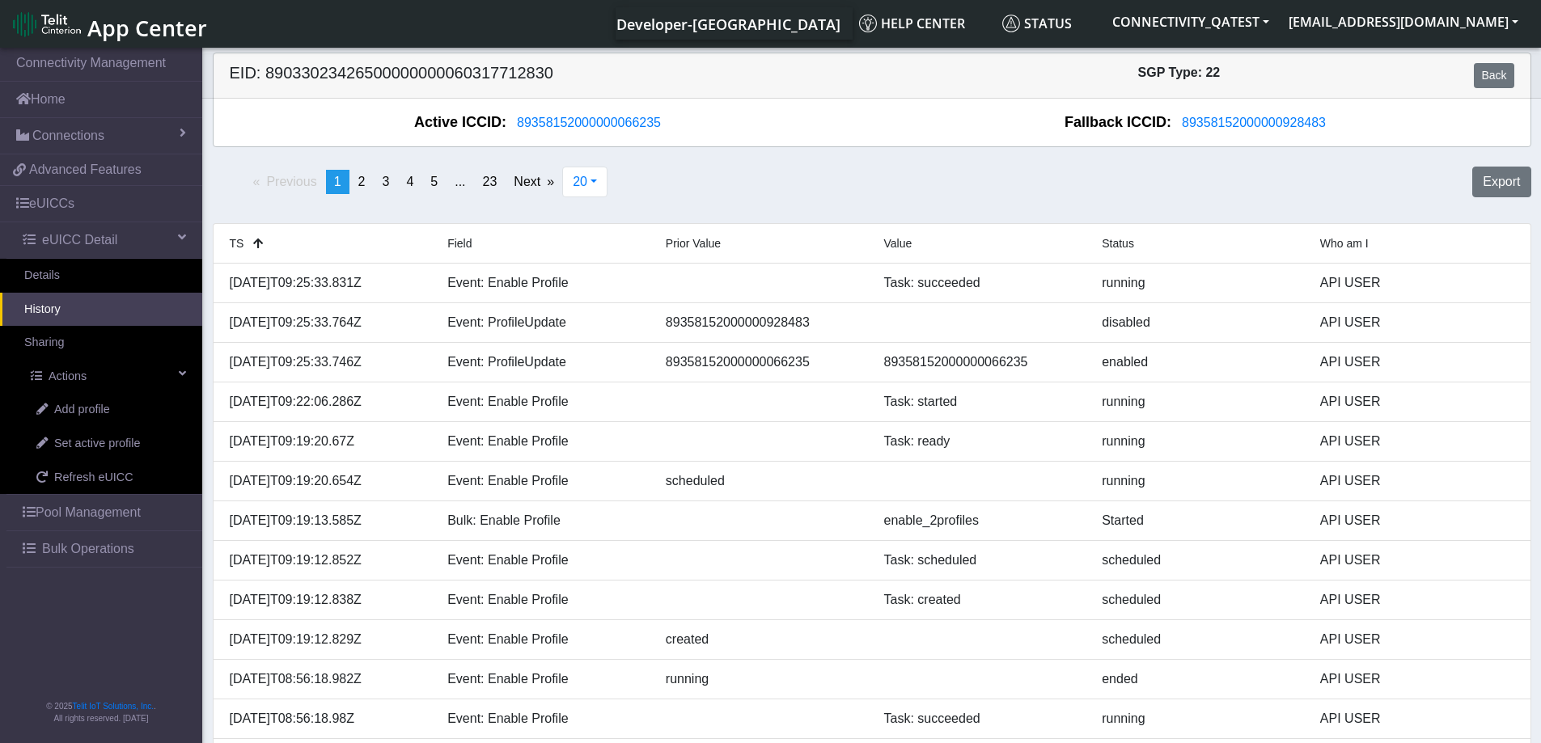
click at [80, 304] on link "History" at bounding box center [101, 310] width 202 height 34
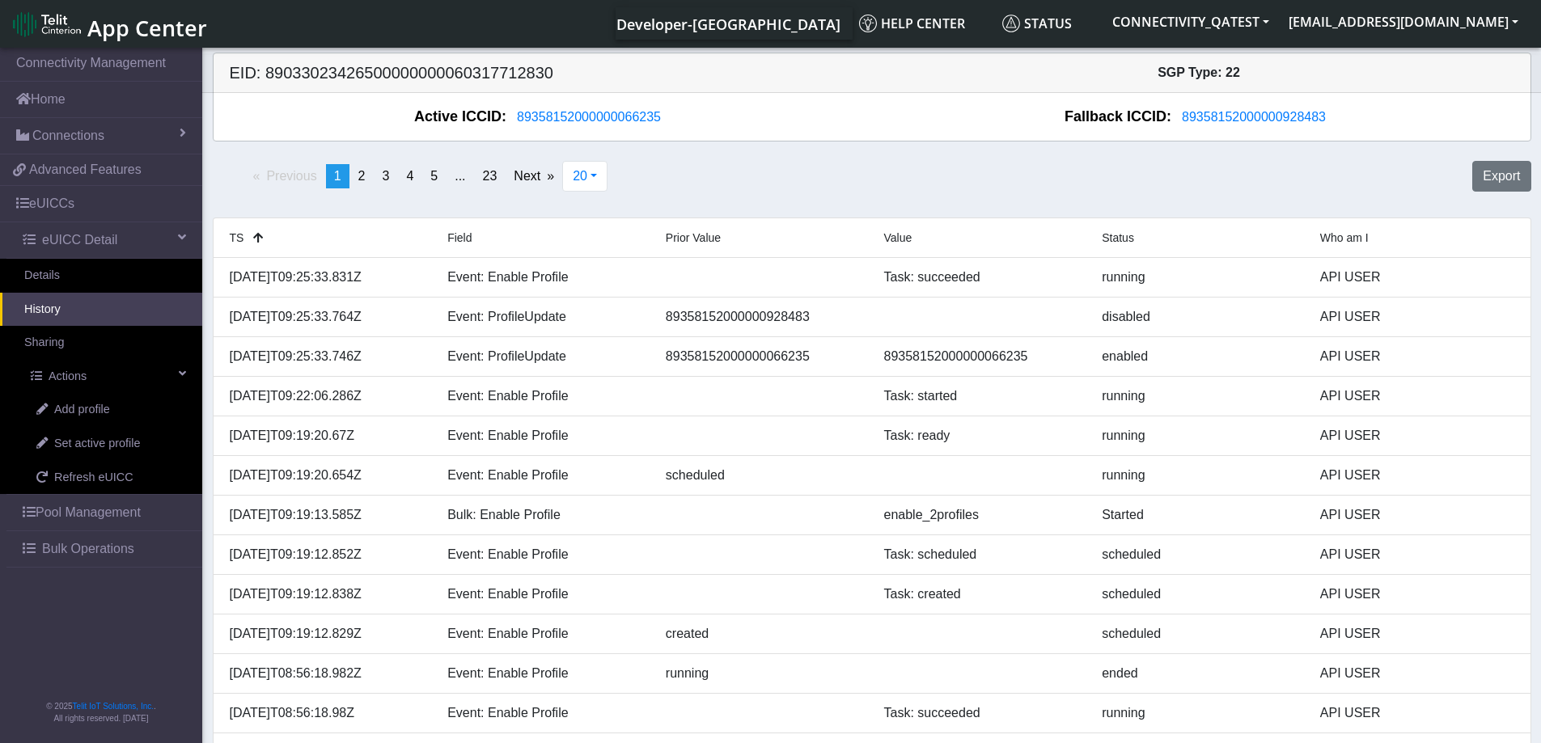
click at [66, 556] on span "Bulk Operations" at bounding box center [88, 548] width 92 height 19
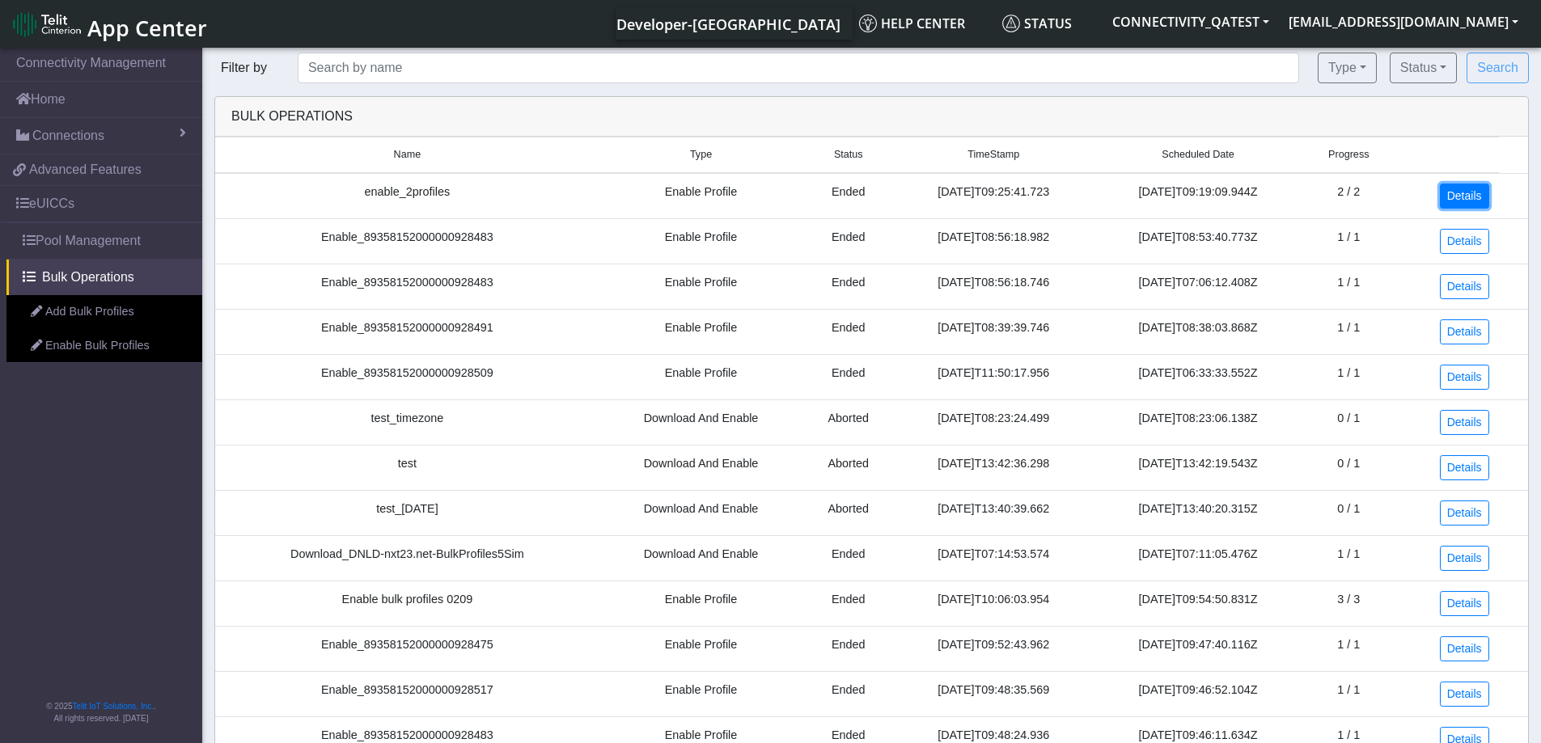
click at [1471, 195] on link "Details" at bounding box center [1464, 196] width 49 height 25
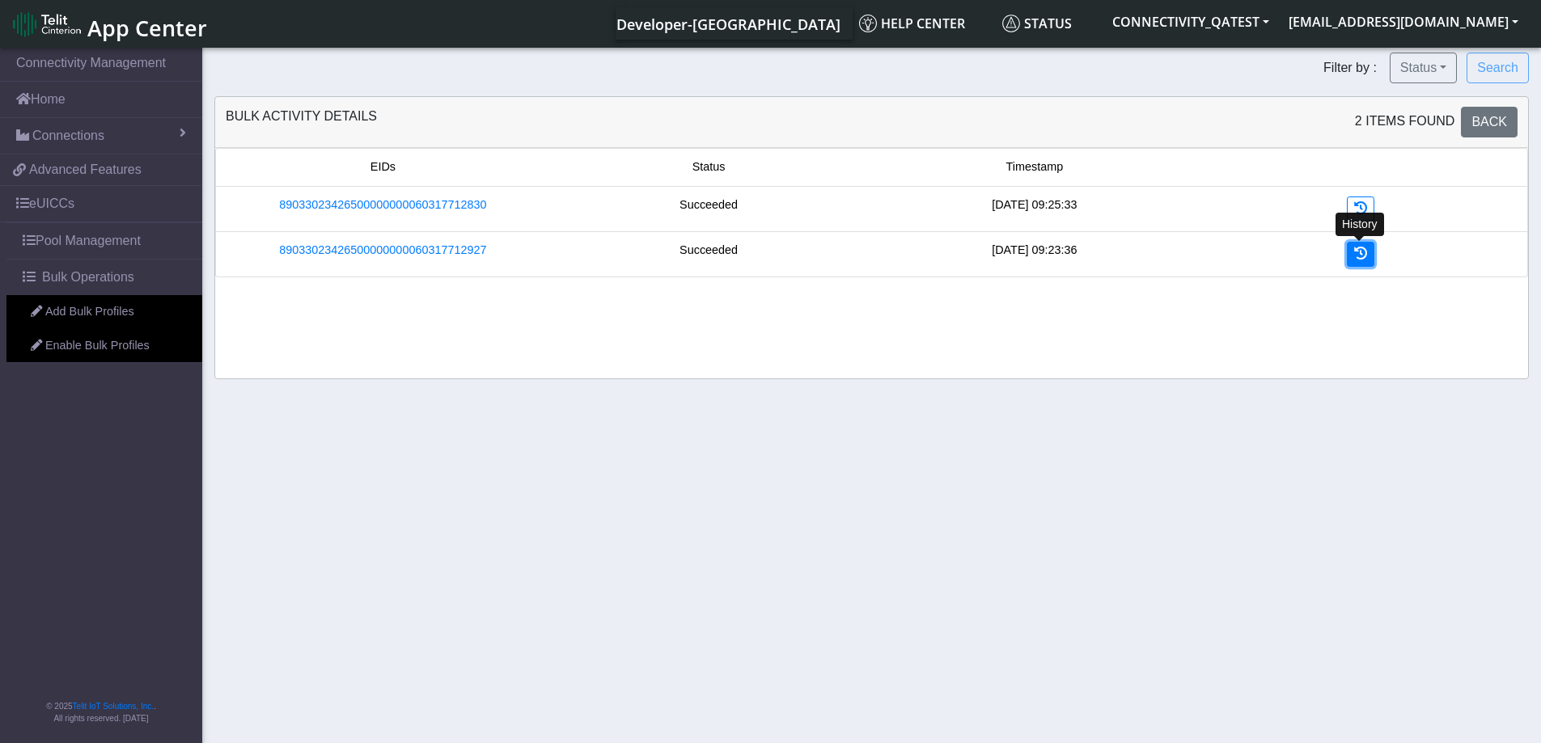
click at [1362, 260] on link at bounding box center [1360, 254] width 27 height 25
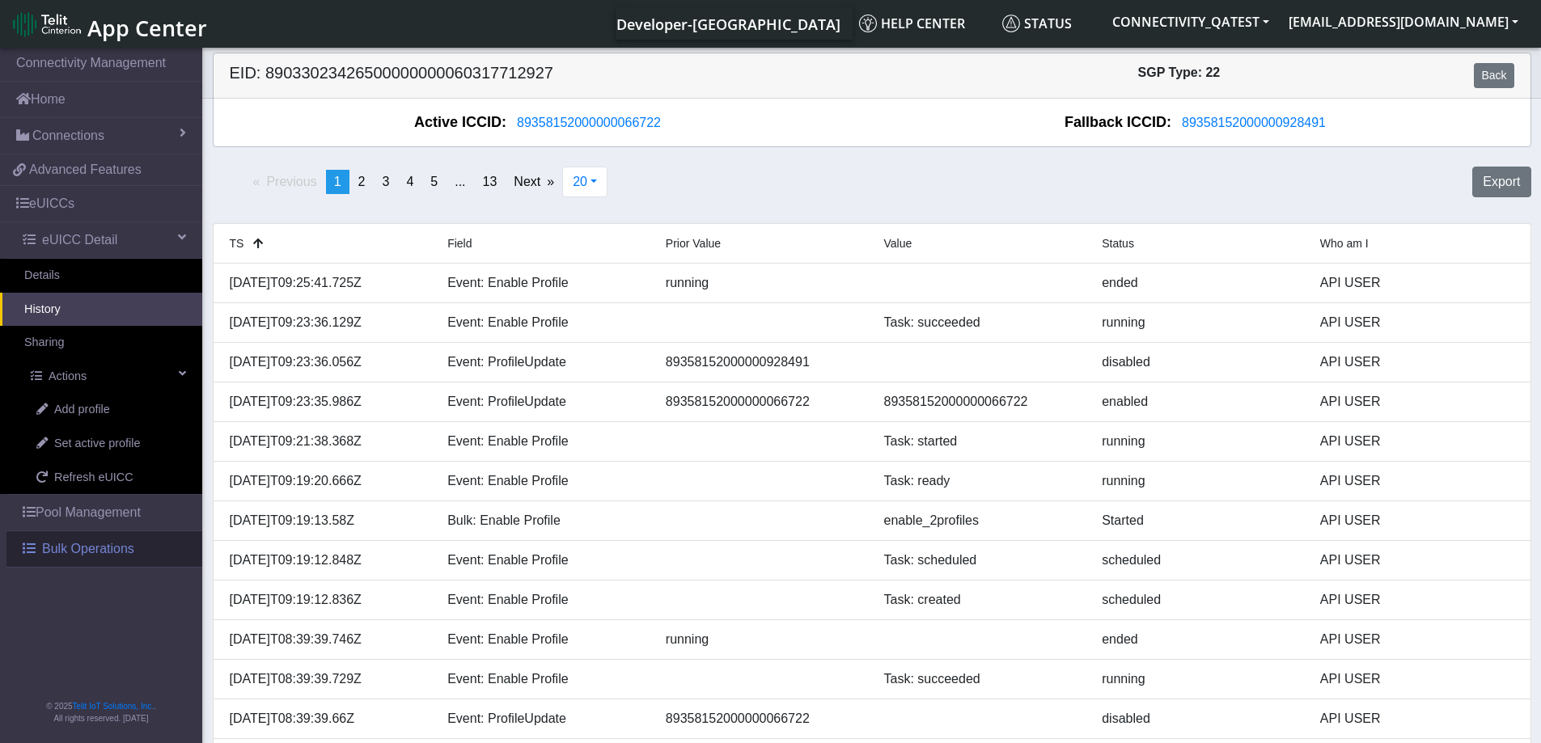
click at [99, 549] on span "Bulk Operations" at bounding box center [88, 548] width 92 height 19
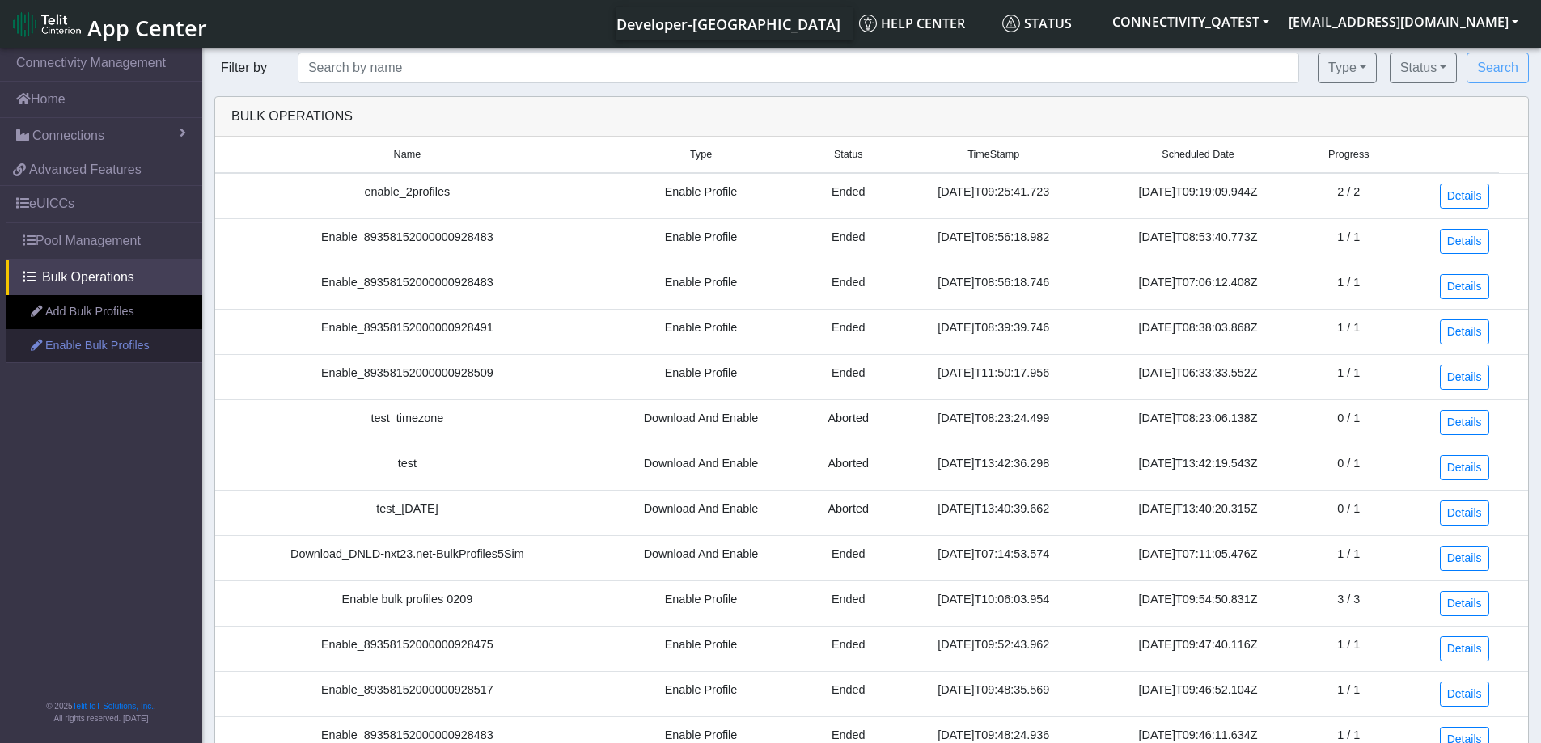
click at [121, 355] on link "Enable Bulk Profiles" at bounding box center [104, 346] width 196 height 34
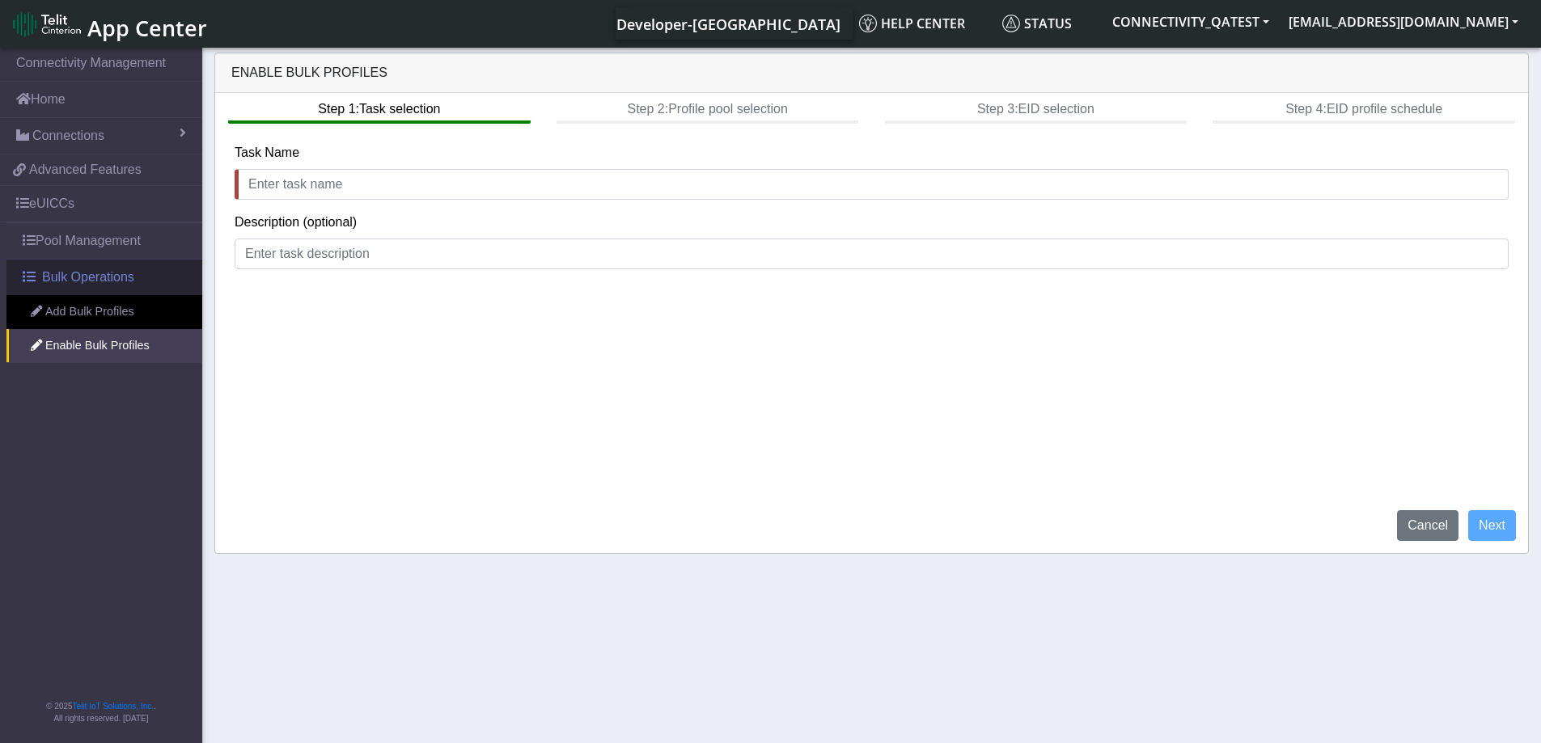
click at [86, 278] on span "Bulk Operations" at bounding box center [88, 277] width 92 height 19
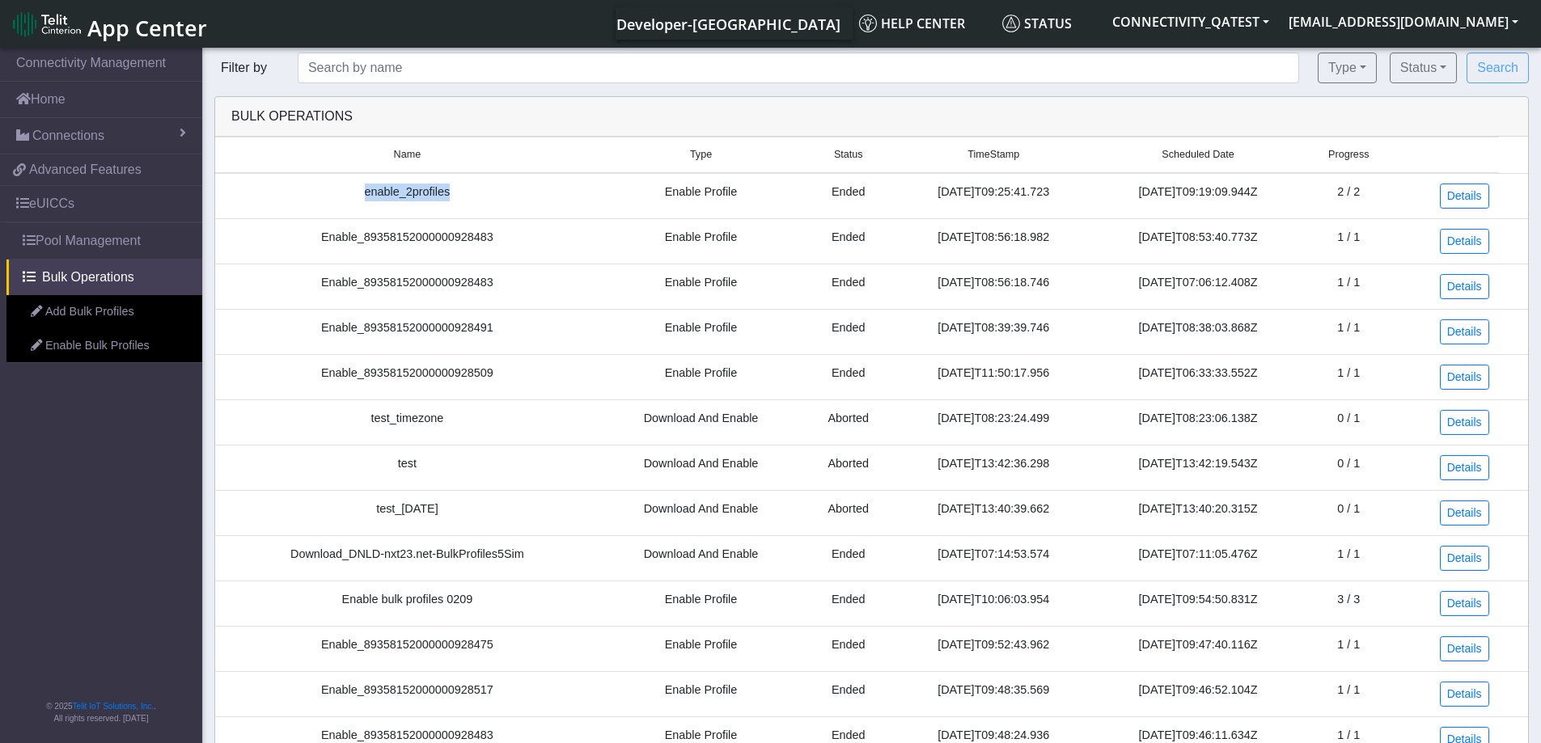
drag, startPoint x: 449, startPoint y: 198, endPoint x: 328, endPoint y: 192, distance: 121.5
click at [328, 192] on td "enable_2profiles" at bounding box center [407, 196] width 384 height 46
copy td "enable_2profiles"
drag, startPoint x: 1275, startPoint y: 194, endPoint x: 1131, endPoint y: 196, distance: 144.0
click at [1131, 196] on date "[DATE]T09:19:09.944Z" at bounding box center [1197, 196] width 209 height 46
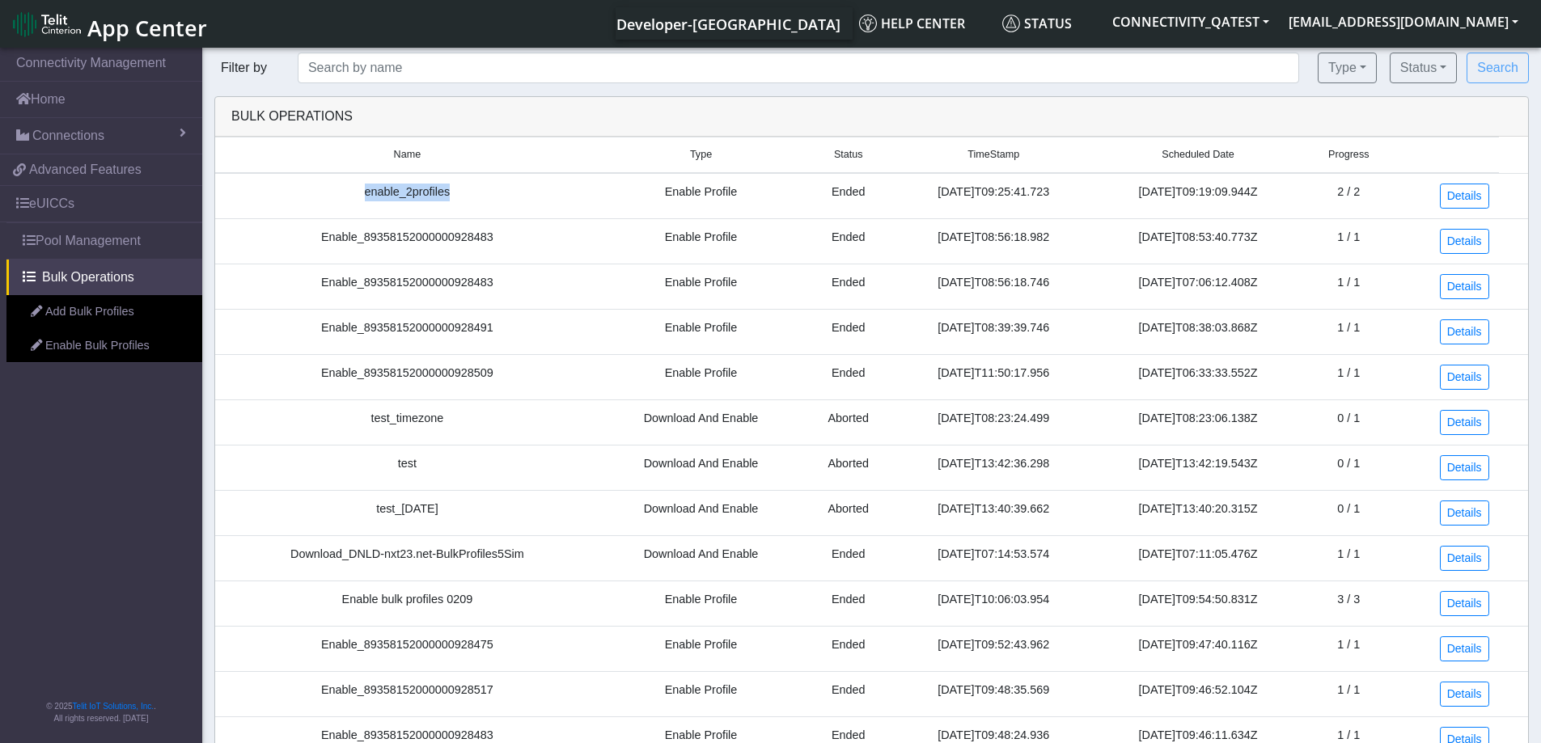
copy date "[DATE]T09:19:09.944Z"
click at [1466, 195] on link "Details" at bounding box center [1464, 196] width 49 height 25
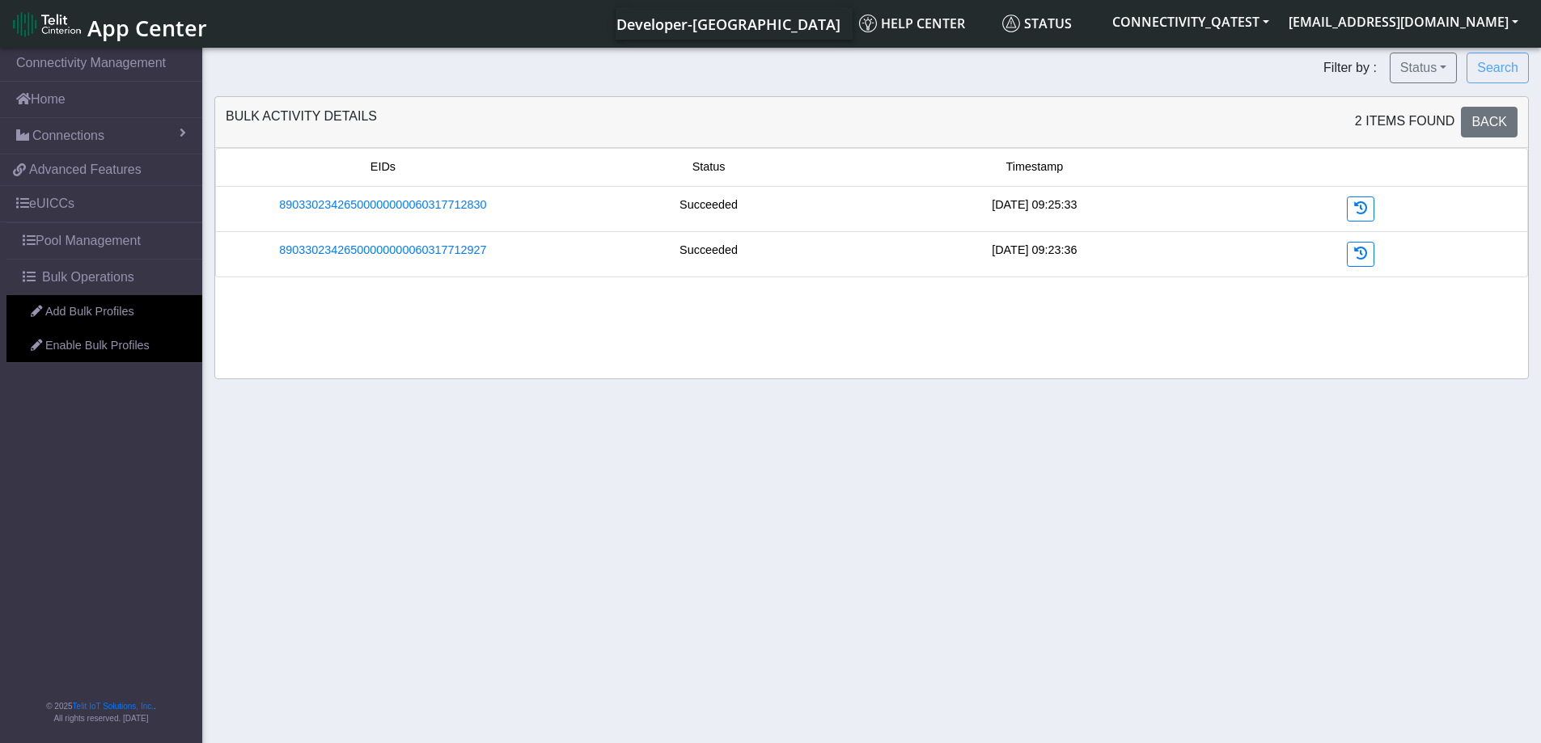
drag, startPoint x: 490, startPoint y: 209, endPoint x: 250, endPoint y: 197, distance: 240.5
click at [250, 197] on div "89033023426500000000060317712830" at bounding box center [383, 209] width 326 height 25
copy link "89033023426500000000060317712830"
drag, startPoint x: 500, startPoint y: 255, endPoint x: 261, endPoint y: 260, distance: 238.7
click at [261, 260] on div "89033023426500000000060317712927" at bounding box center [383, 254] width 326 height 25
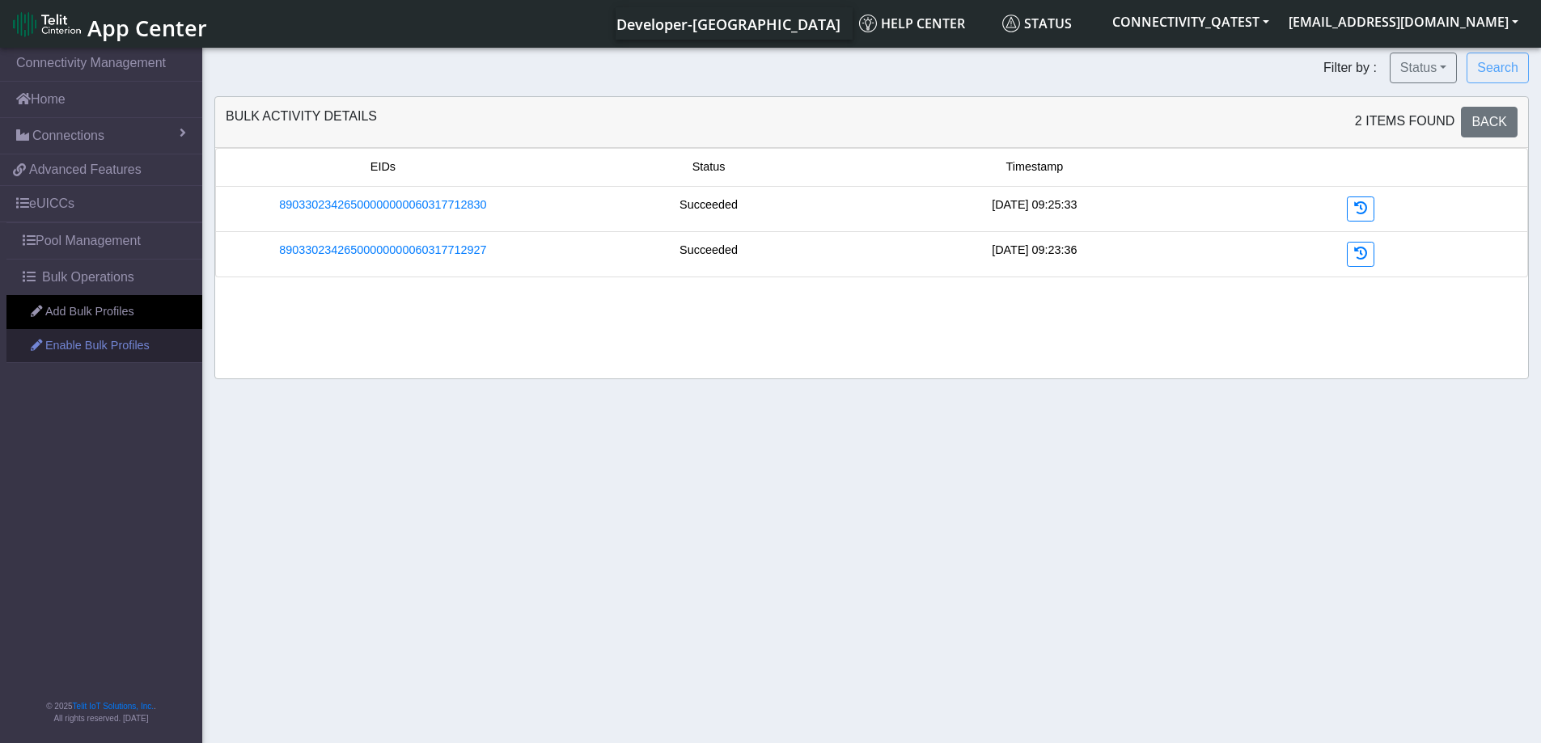
copy link "89033023426500000000060317712927"
click at [66, 281] on span "Bulk Operations" at bounding box center [88, 277] width 92 height 19
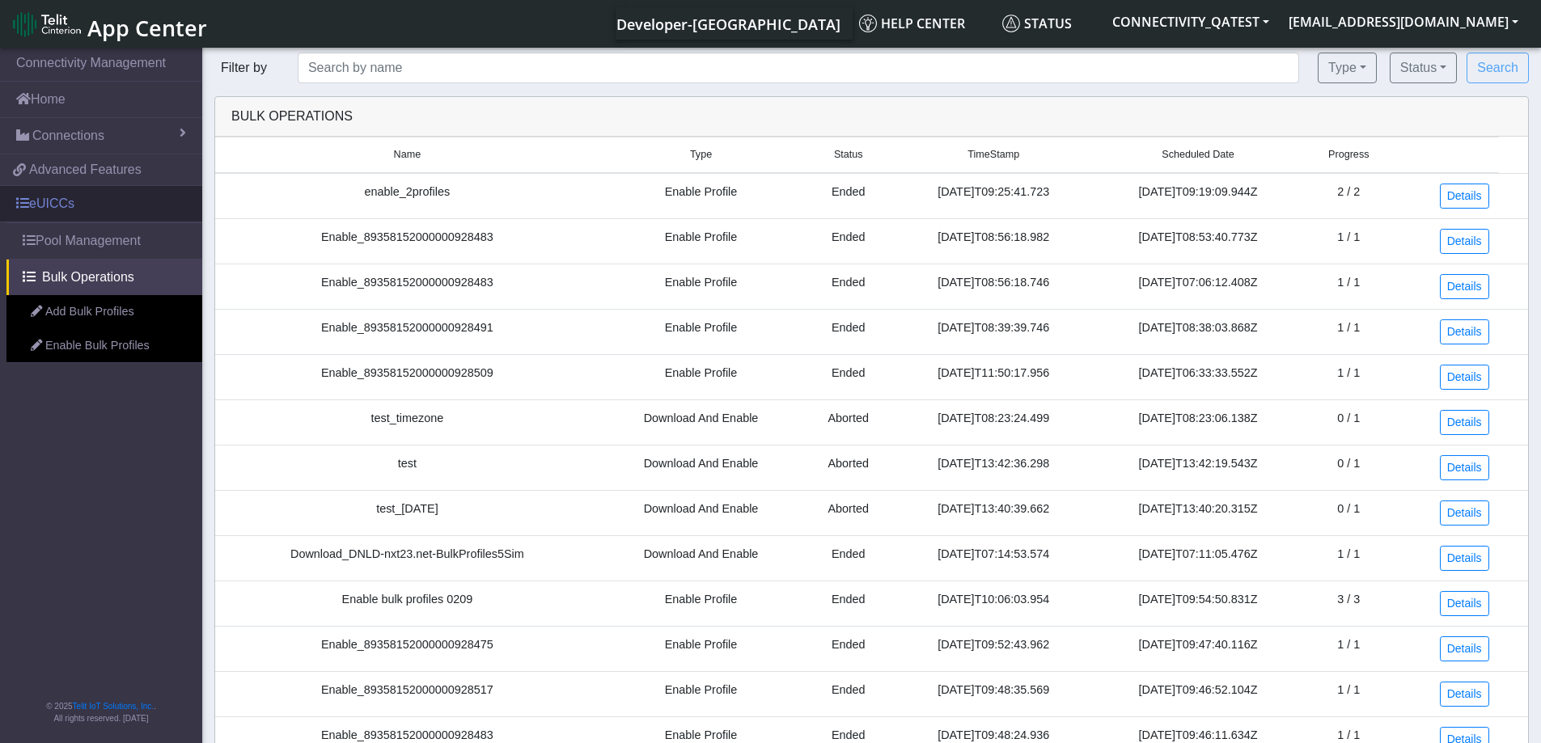
click at [70, 205] on link "eUICCs" at bounding box center [101, 204] width 202 height 36
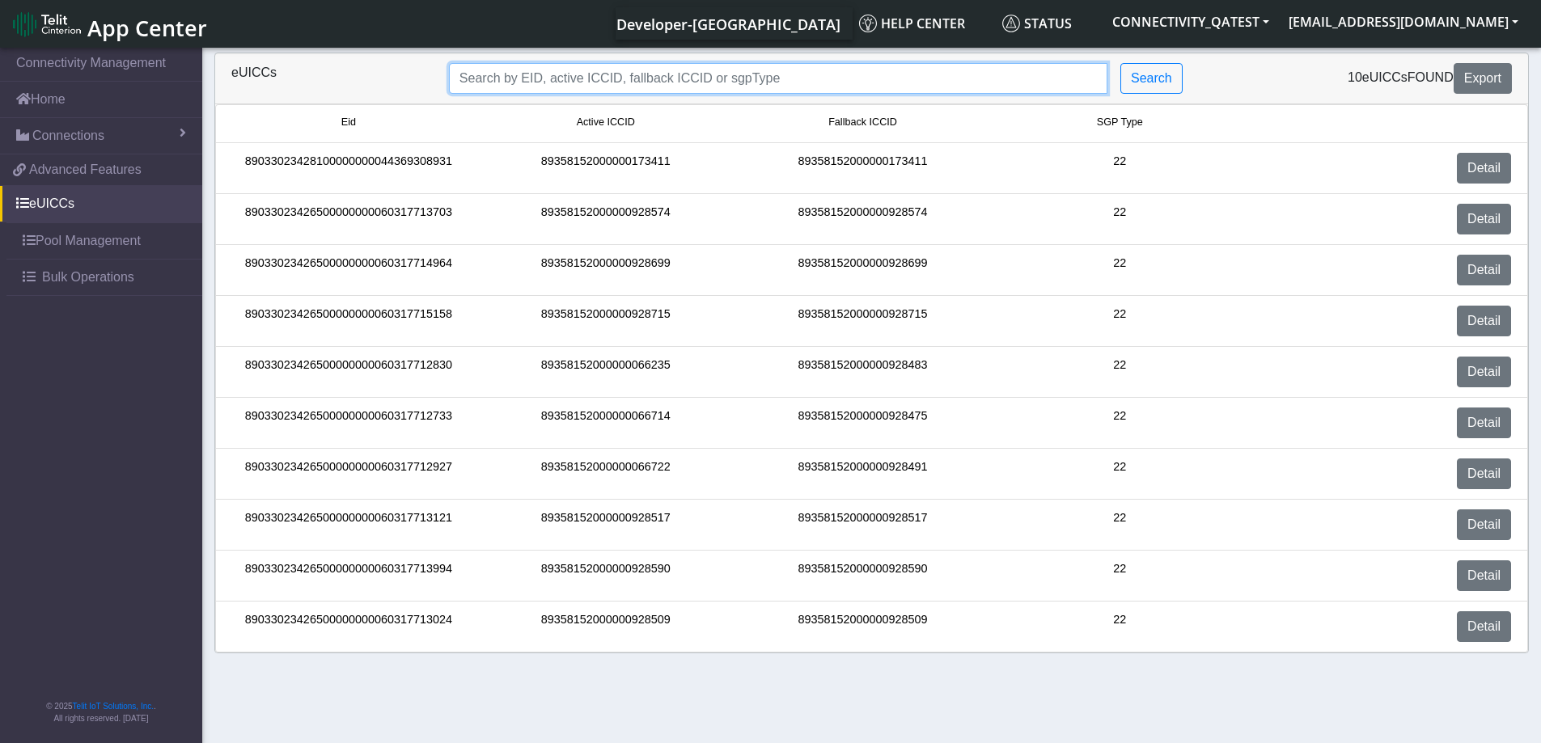
click at [690, 70] on input "Search..." at bounding box center [778, 78] width 658 height 31
paste input "89033023426500000000060317713121"
type input "89033023426500000000060317713121"
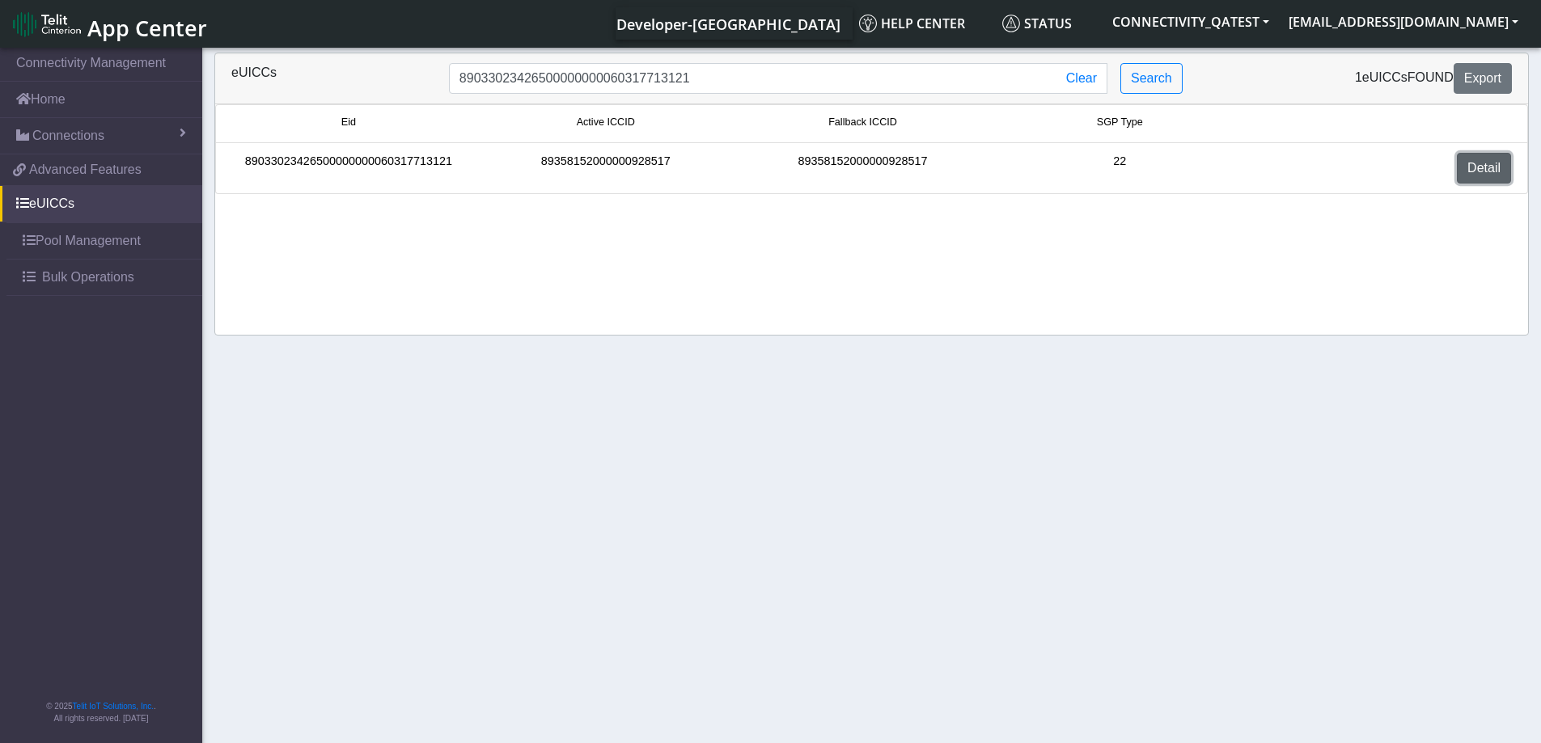
click at [1480, 165] on link "Detail" at bounding box center [1484, 168] width 54 height 31
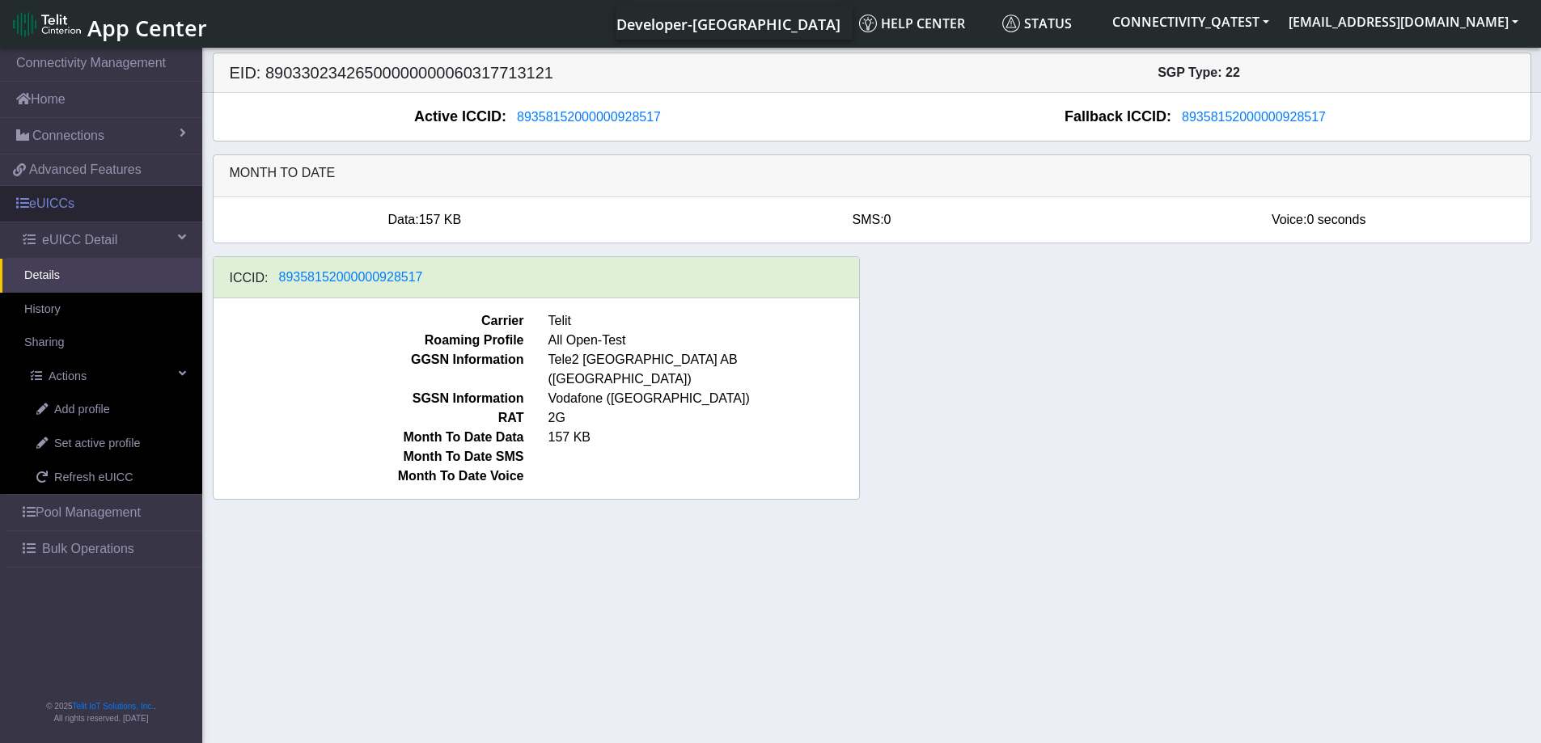
click at [59, 215] on link "eUICCs" at bounding box center [101, 204] width 202 height 36
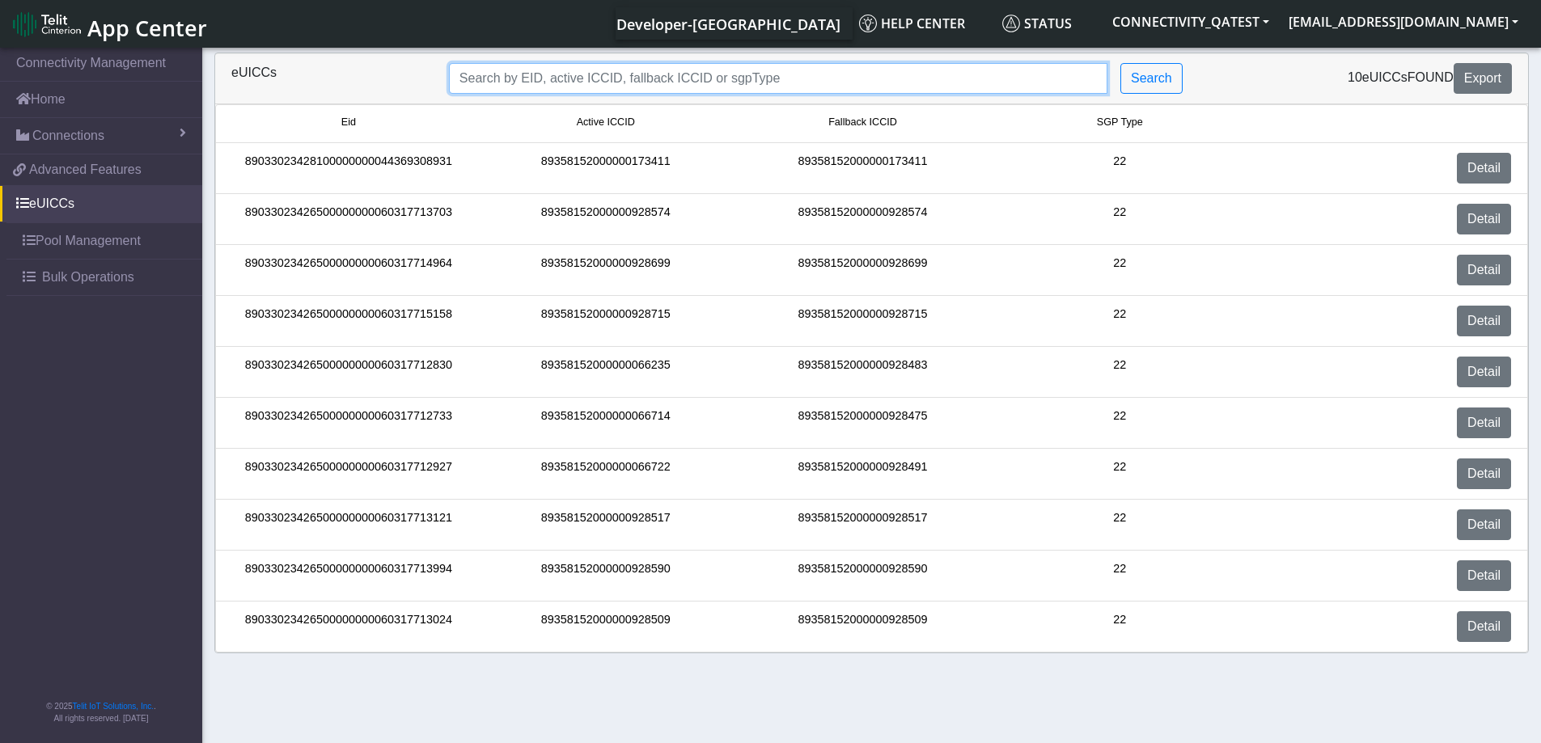
click at [569, 73] on input "Search..." at bounding box center [778, 78] width 658 height 31
paste input "89033023426500000000060317713994"
type input "89033023426500000000060317713994"
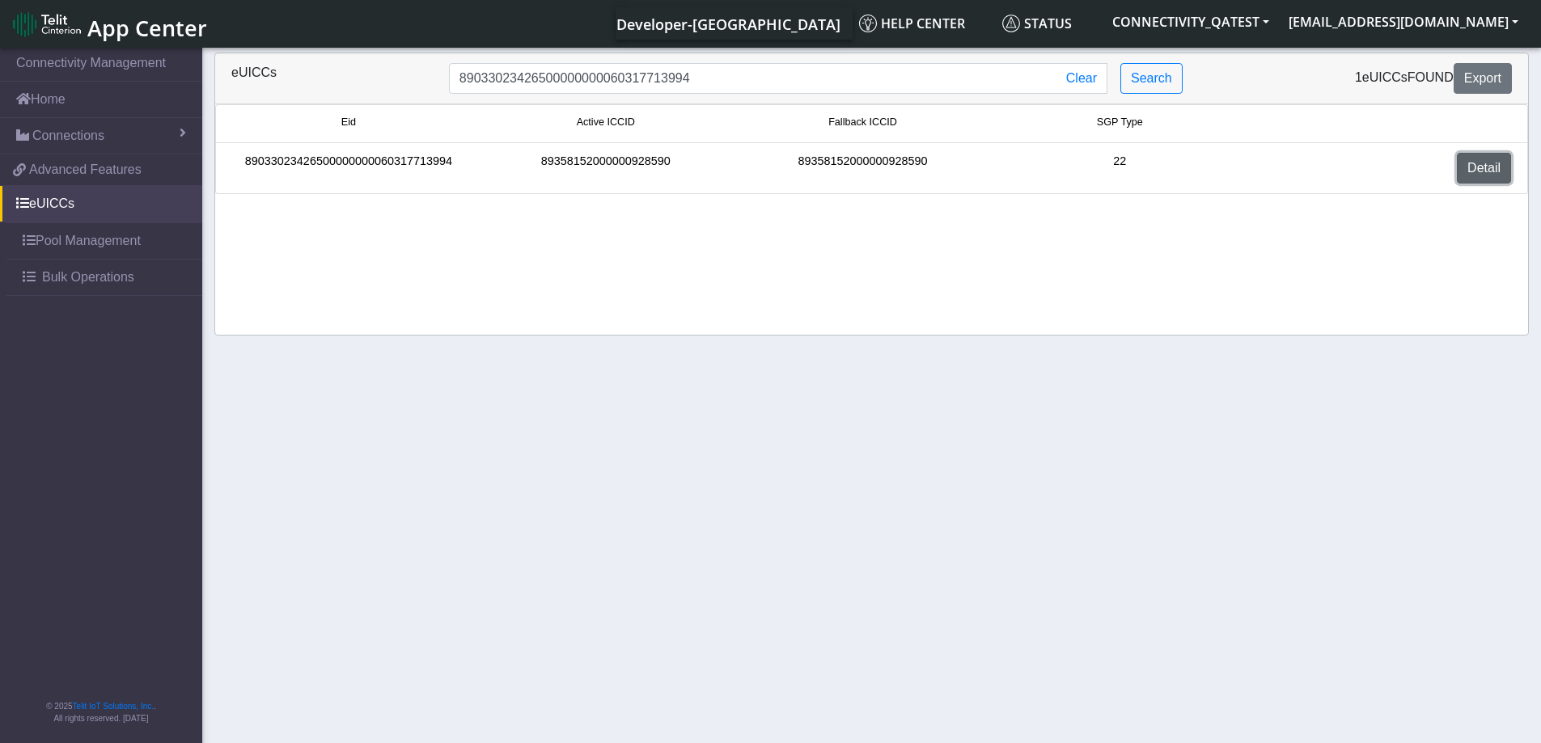
click at [1469, 173] on link "Detail" at bounding box center [1484, 168] width 54 height 31
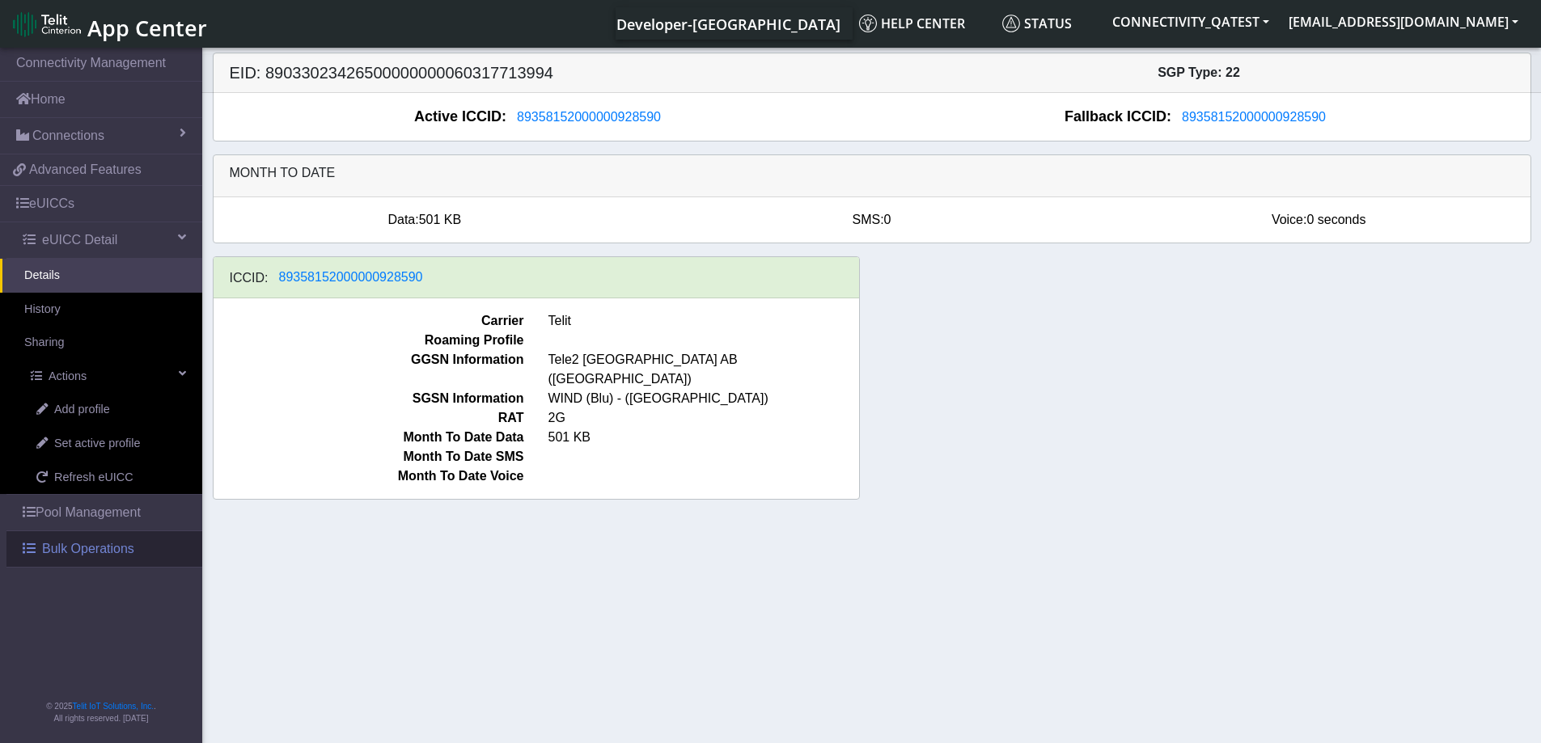
click at [105, 551] on span "Bulk Operations" at bounding box center [88, 548] width 92 height 19
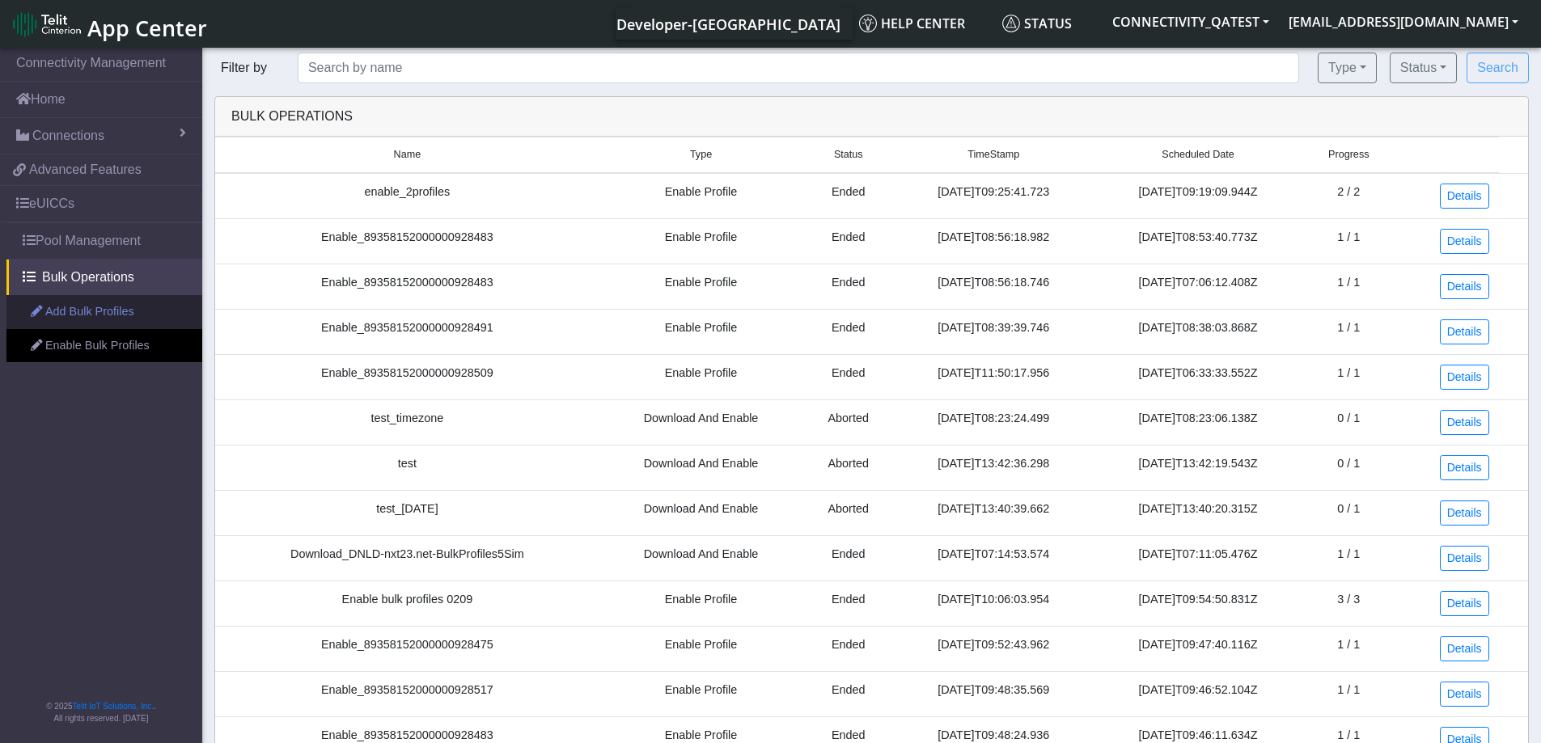
click at [88, 316] on link "Add Bulk Profiles" at bounding box center [104, 312] width 196 height 34
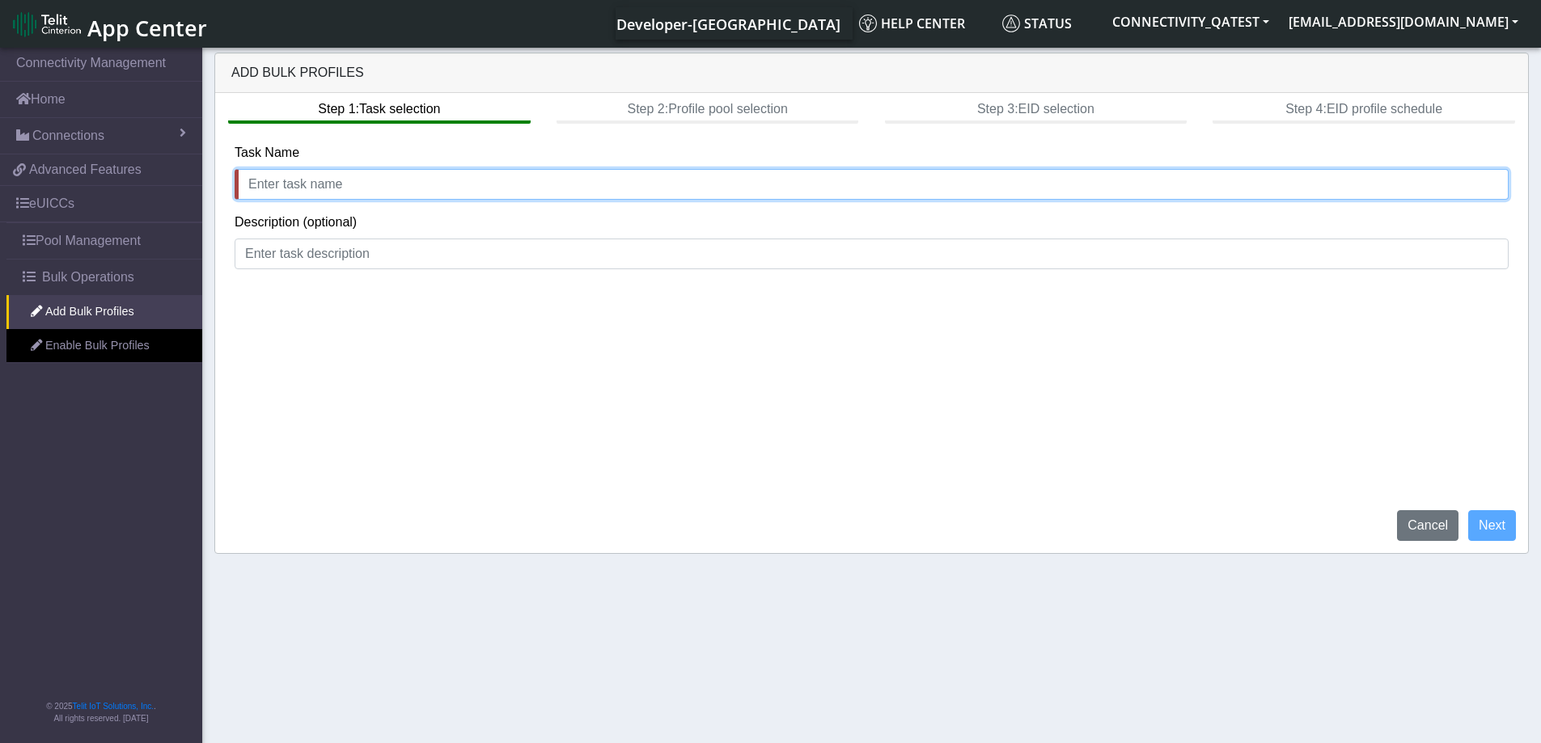
click at [295, 179] on input "text" at bounding box center [872, 184] width 1274 height 31
type input "e"
drag, startPoint x: 331, startPoint y: 184, endPoint x: 282, endPoint y: 192, distance: 49.2
click at [282, 192] on input "add_1PROFILE" at bounding box center [872, 184] width 1274 height 31
type input "add_1profile"
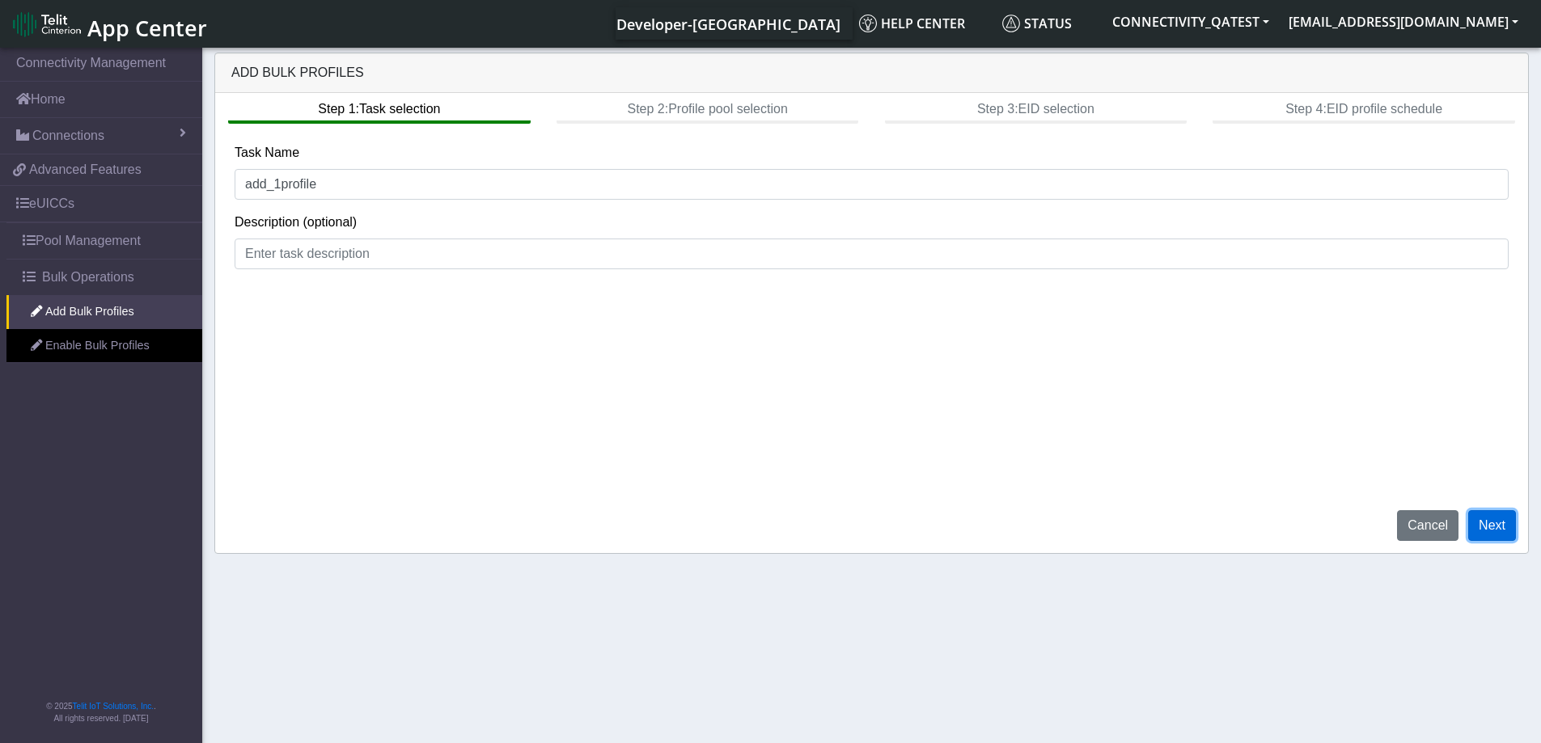
click at [1495, 523] on button "Next" at bounding box center [1492, 525] width 48 height 31
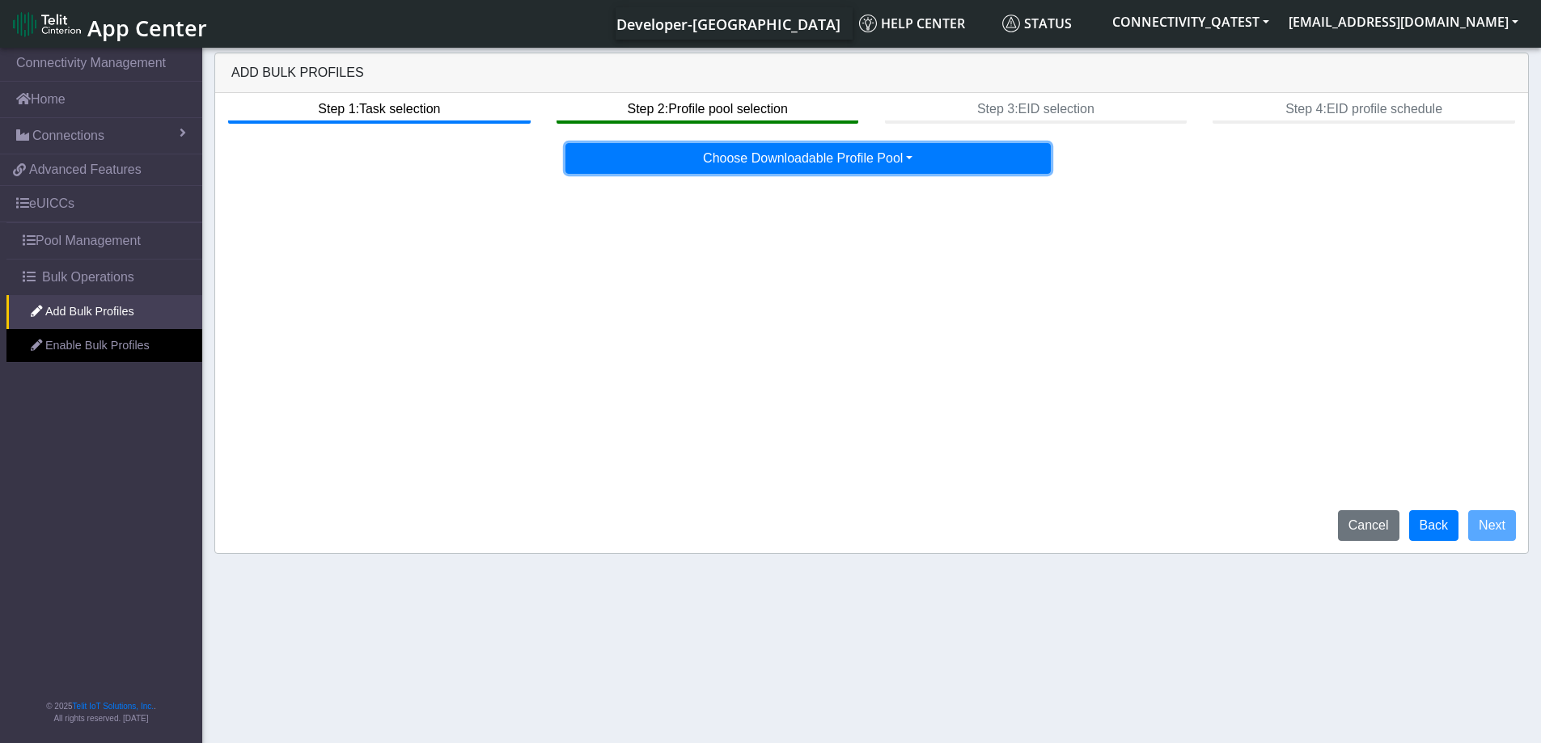
click at [877, 154] on button "Choose Downloadable Profile Pool" at bounding box center [807, 158] width 485 height 31
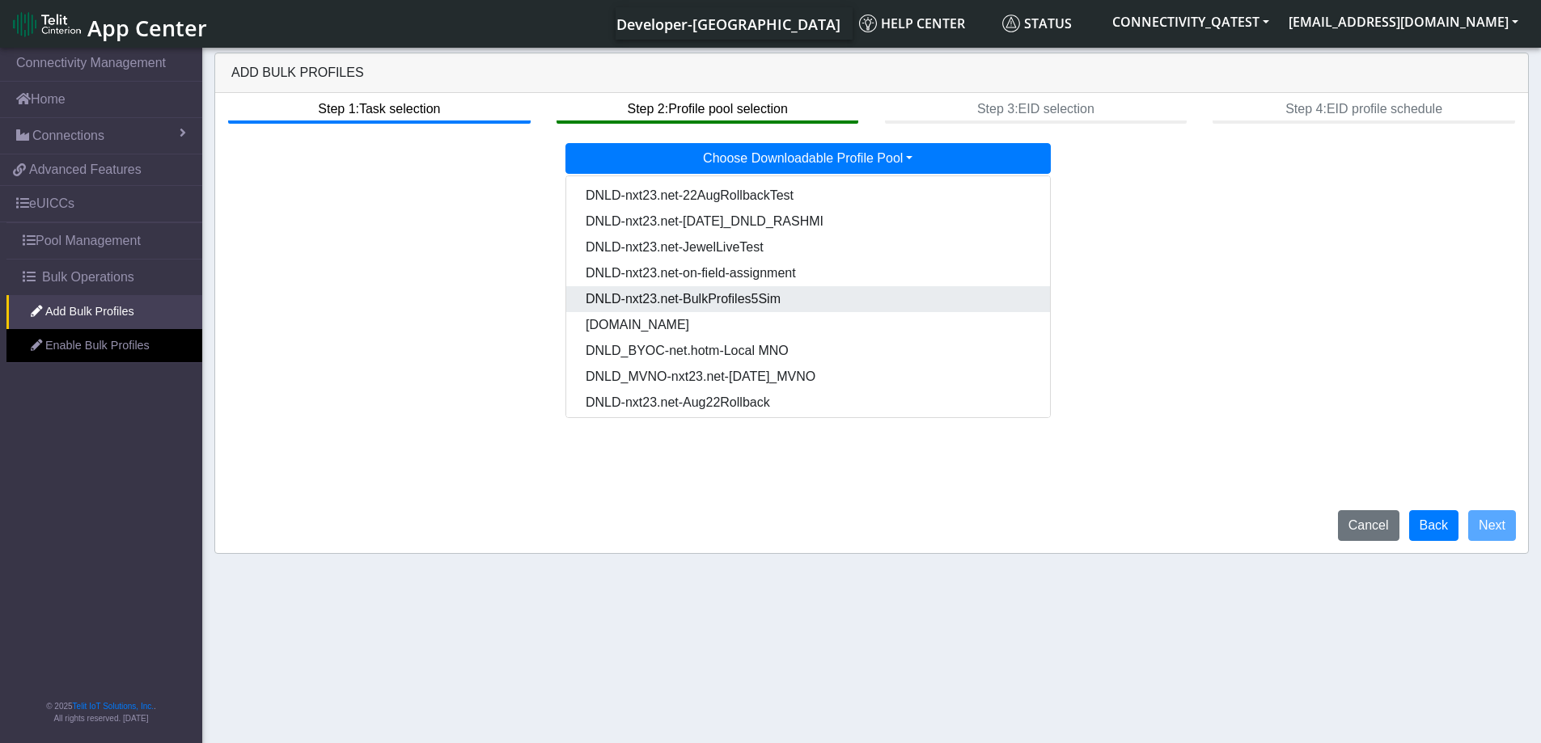
click at [725, 297] on Pool8c8c7d1b-f140-47d7-ba31-50d48655a96a-dropdown "DNLD-nxt23.net-BulkProfiles5Sim" at bounding box center [808, 299] width 484 height 26
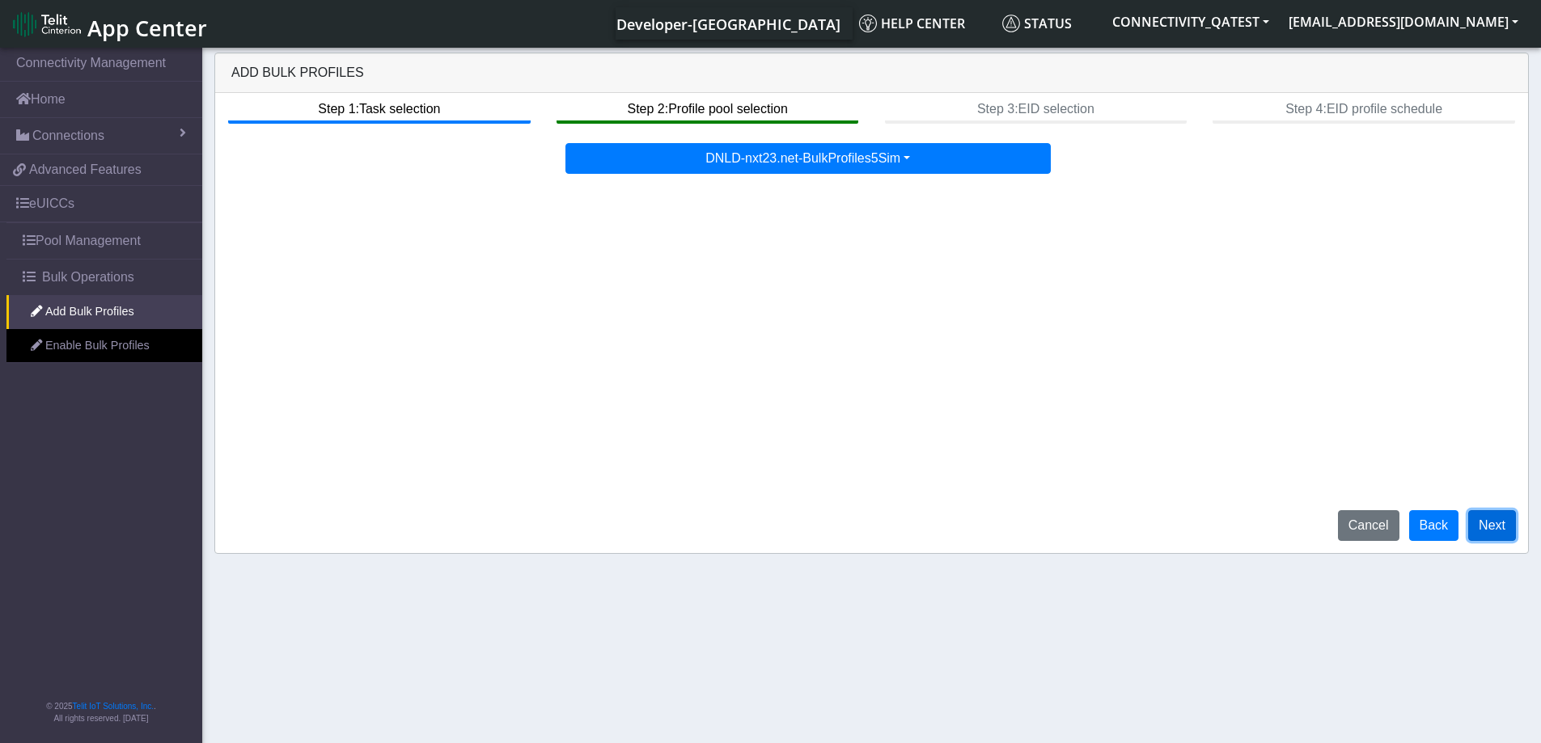
click at [1500, 522] on button "Next" at bounding box center [1492, 525] width 48 height 31
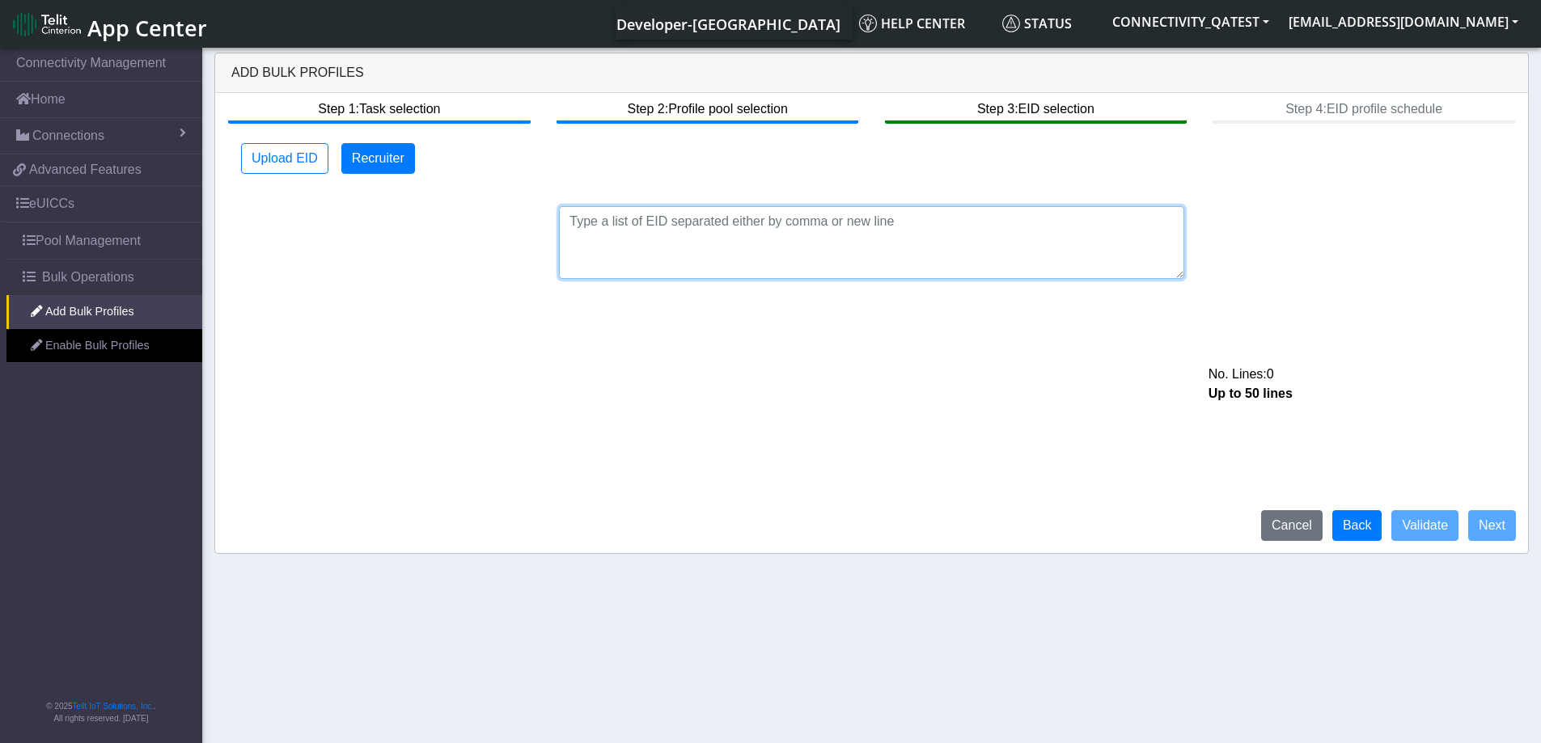
click at [595, 229] on textarea at bounding box center [871, 242] width 625 height 73
paste textarea "89033023426500000000060317713994"
type textarea "89033023426500000000060317713994"
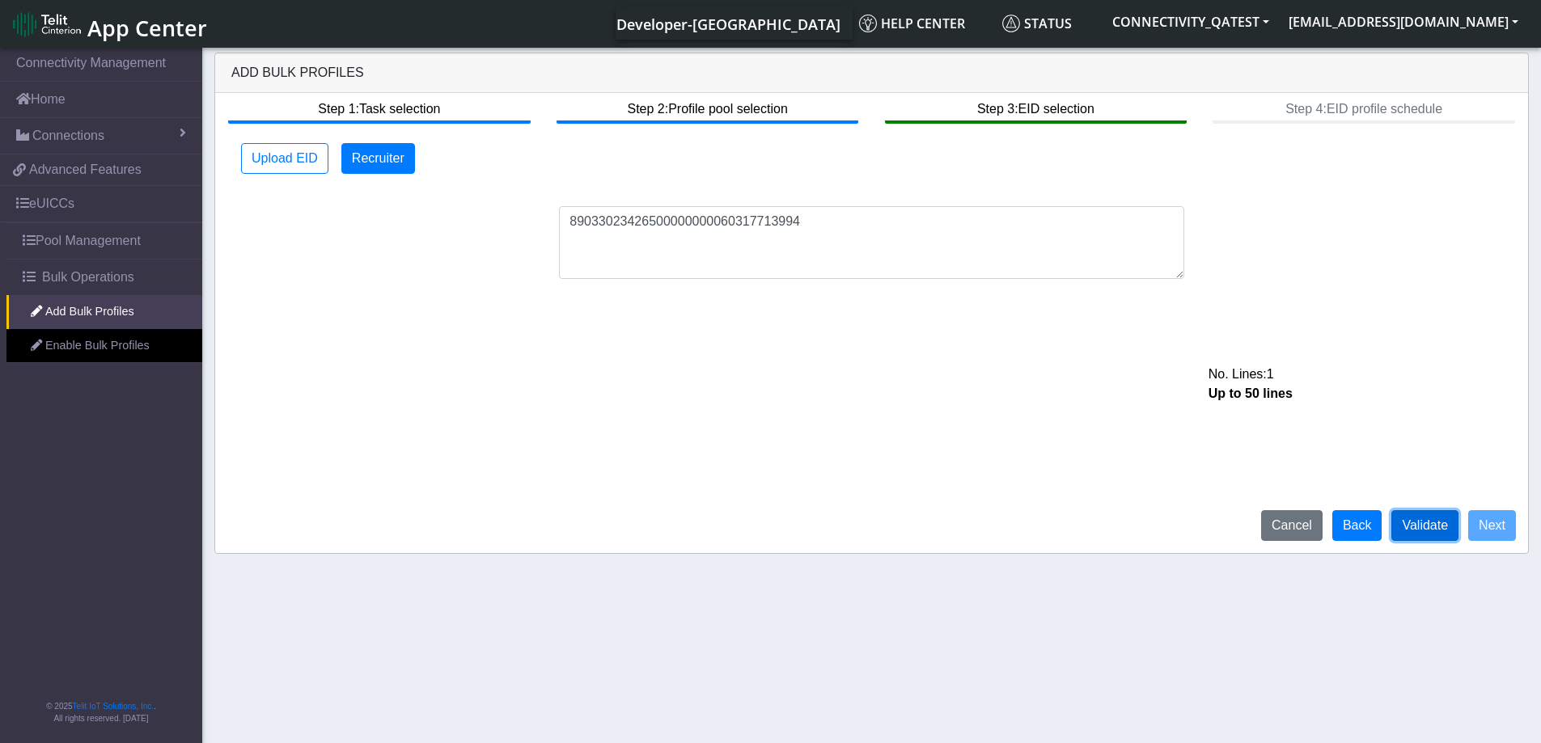
click at [1414, 527] on button "Validate" at bounding box center [1424, 525] width 67 height 31
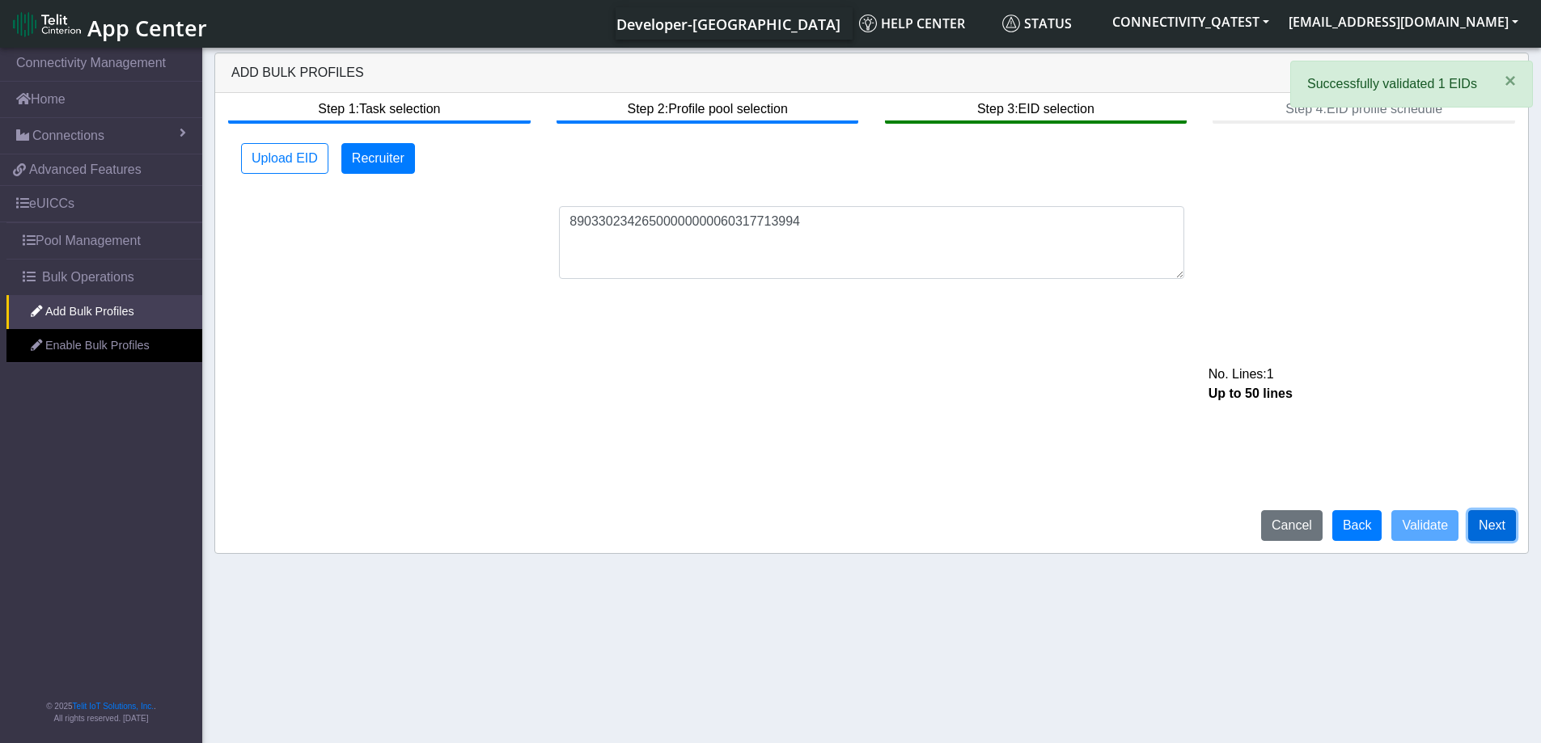
click at [1504, 531] on button "Next" at bounding box center [1492, 525] width 48 height 31
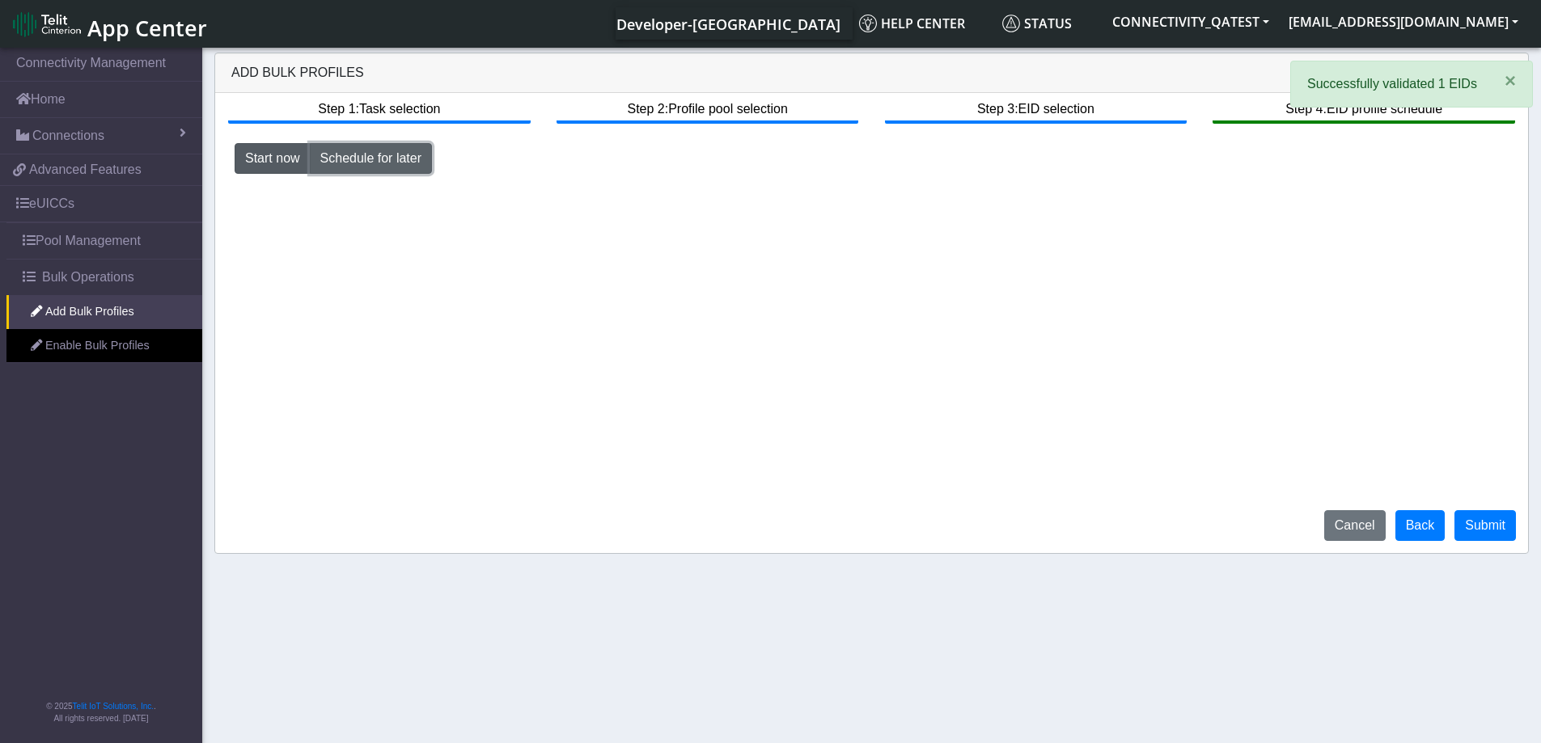
click at [369, 163] on button "Schedule for later" at bounding box center [371, 158] width 122 height 31
click at [1109, 191] on img "button" at bounding box center [1111, 193] width 15 height 13
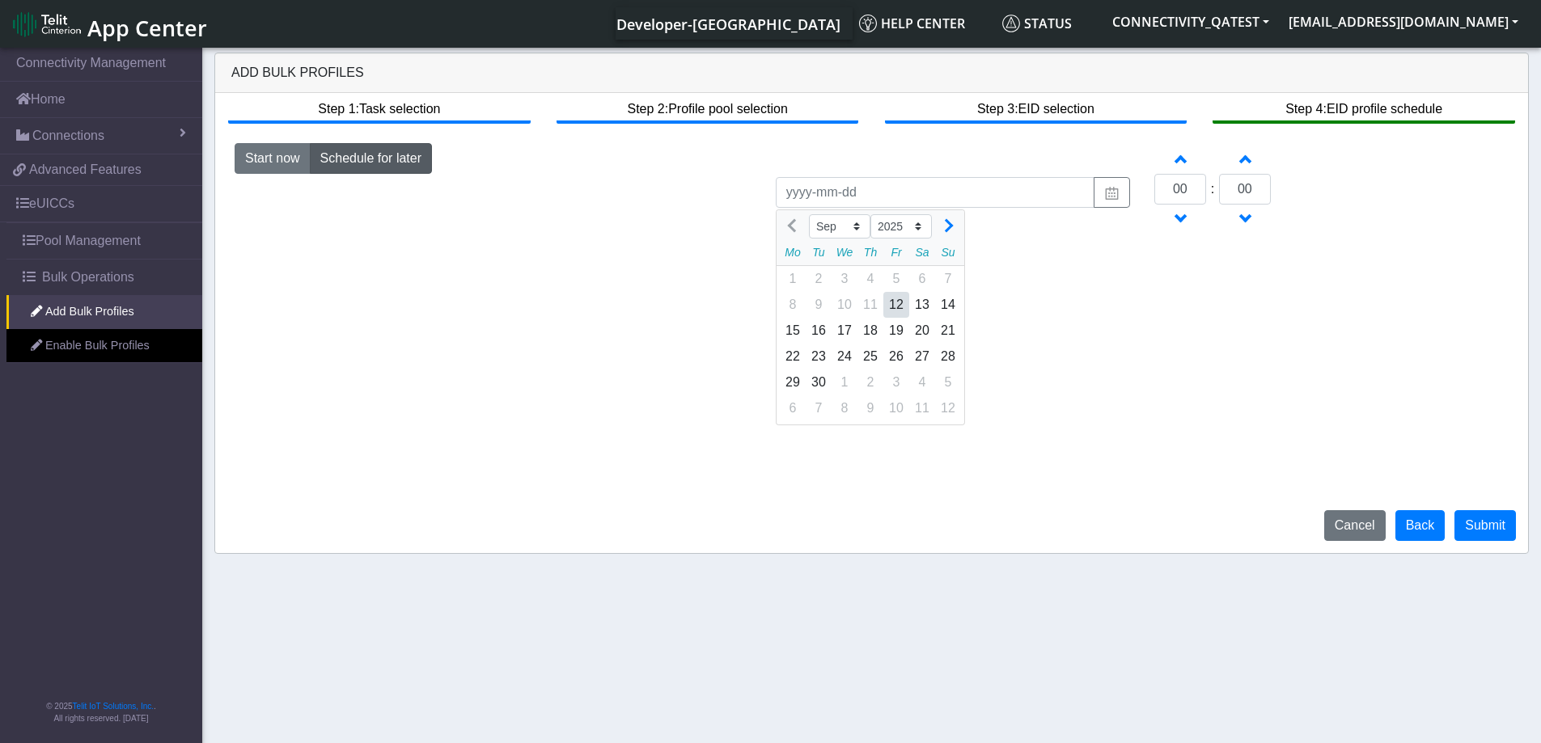
click at [890, 305] on div "12" at bounding box center [896, 305] width 26 height 26
type input "2025-09-12"
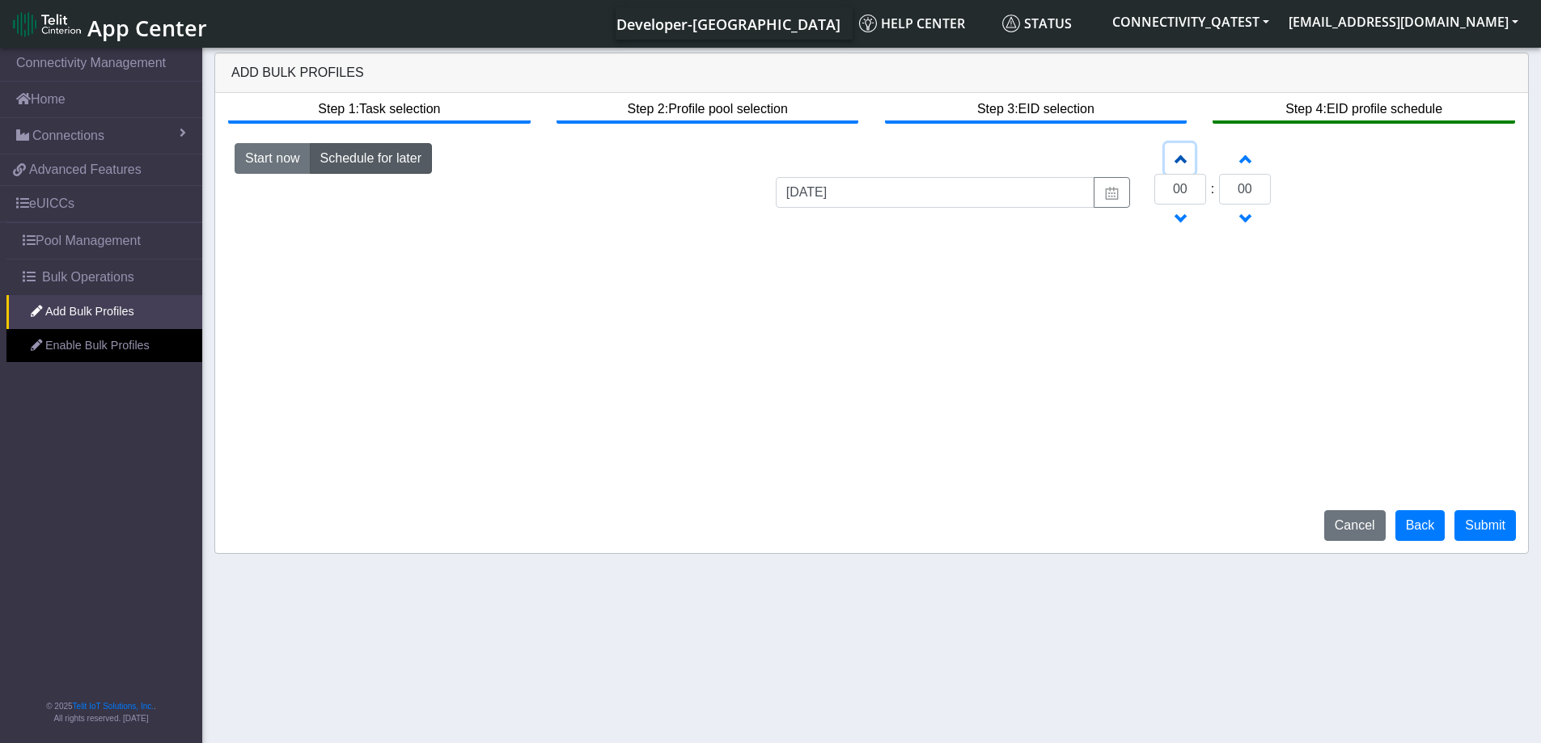
click at [1180, 165] on span "button" at bounding box center [1179, 158] width 9 height 14
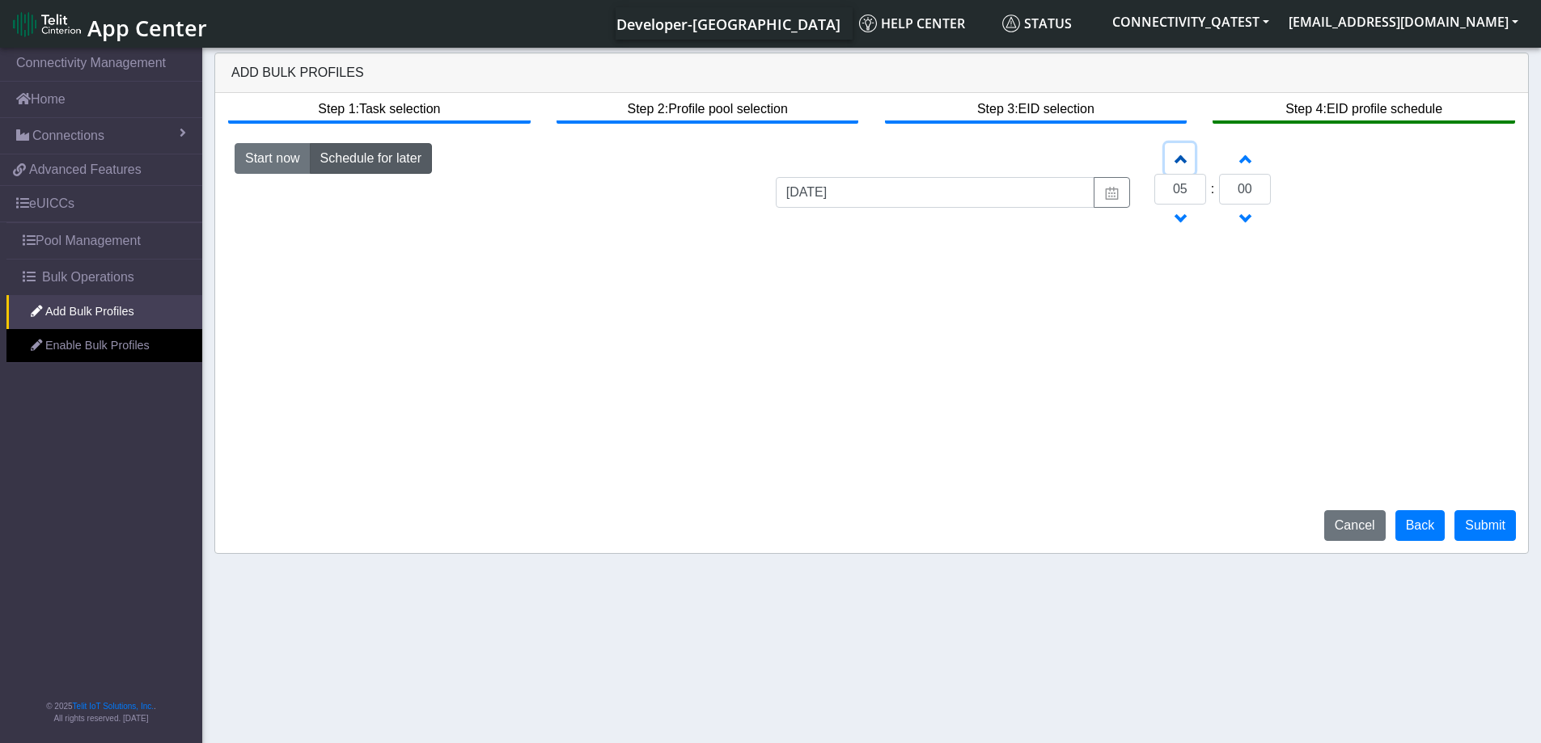
click at [1180, 165] on span "button" at bounding box center [1179, 158] width 9 height 14
click at [1181, 169] on button "Increment hours" at bounding box center [1180, 158] width 30 height 31
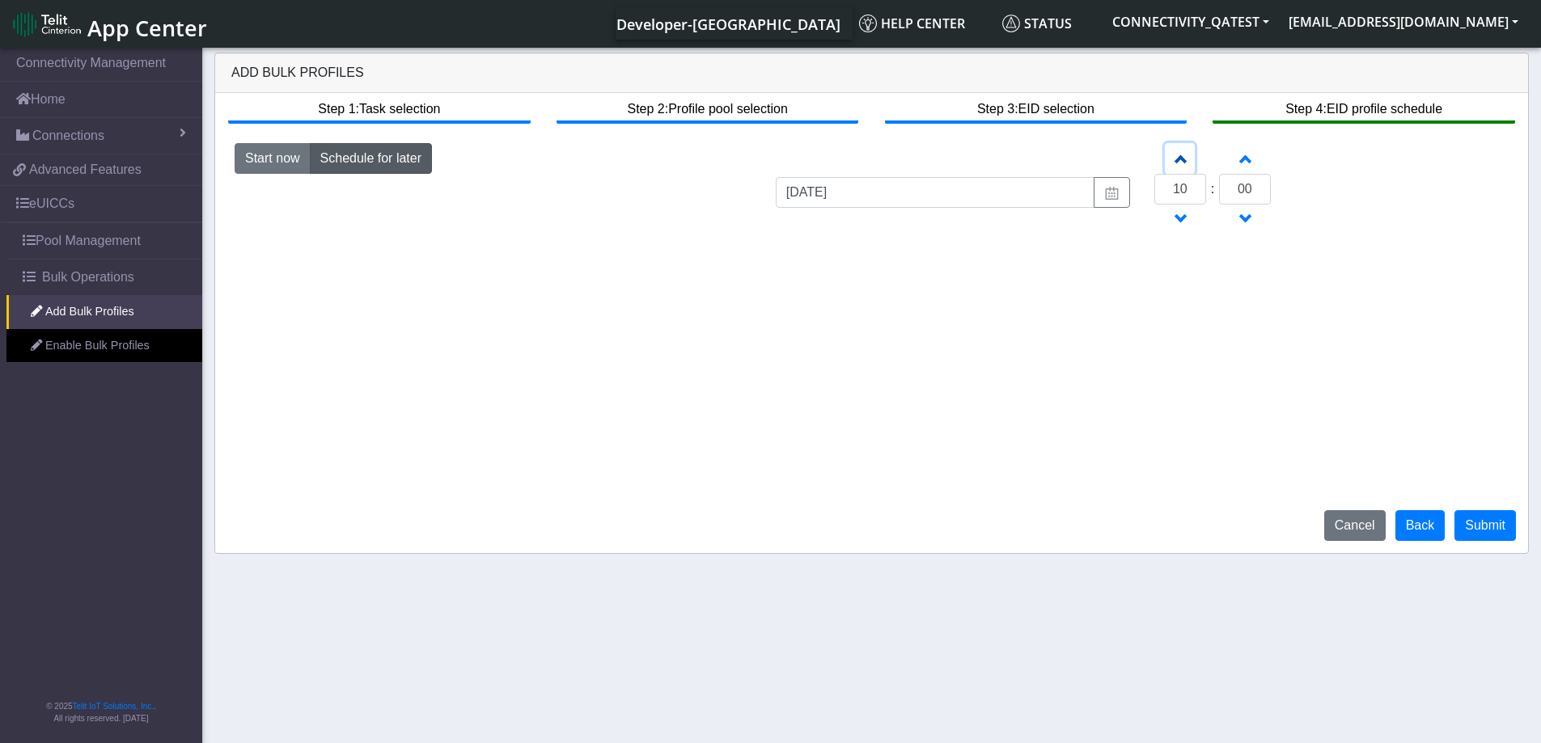
click at [1181, 169] on button "Increment hours" at bounding box center [1180, 158] width 30 height 31
click at [1182, 219] on span "button" at bounding box center [1179, 220] width 9 height 14
type input "10"
drag, startPoint x: 1253, startPoint y: 185, endPoint x: 1225, endPoint y: 192, distance: 28.4
click at [1225, 192] on input "00" at bounding box center [1245, 189] width 52 height 31
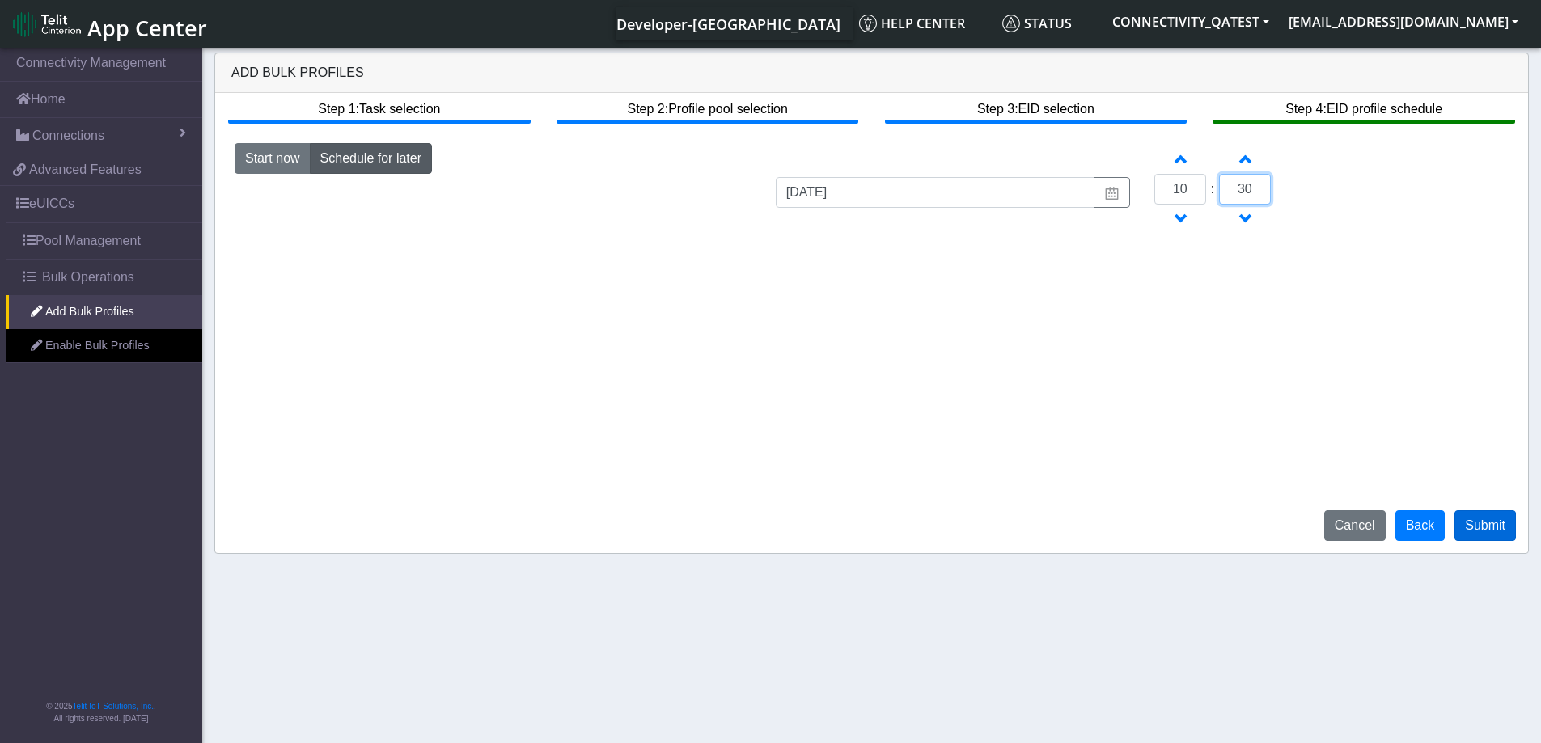
type input "30"
click at [1507, 529] on button "Submit" at bounding box center [1484, 525] width 61 height 31
click at [1181, 160] on span "button" at bounding box center [1179, 158] width 9 height 14
type input "12"
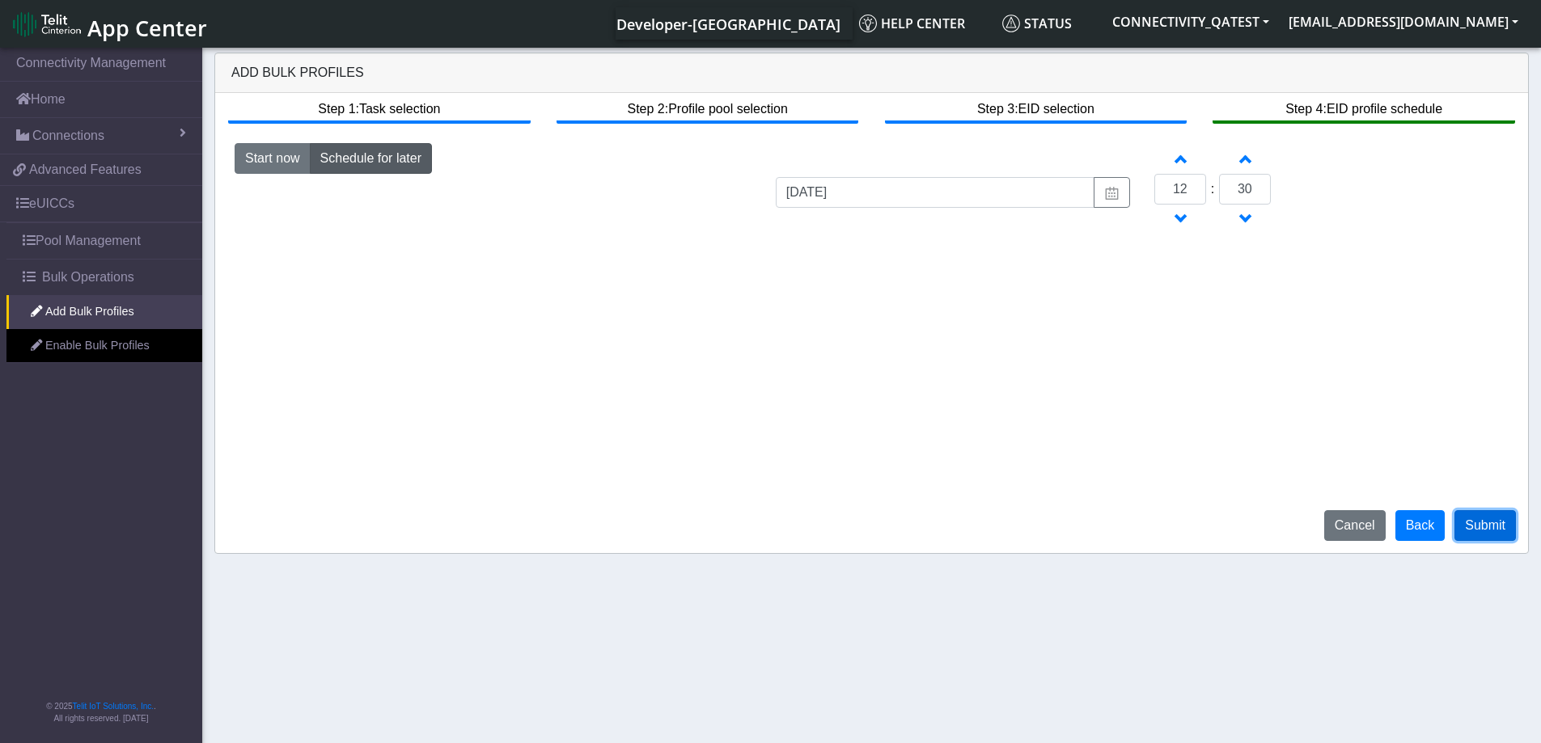
click at [1497, 519] on button "Submit" at bounding box center [1484, 525] width 61 height 31
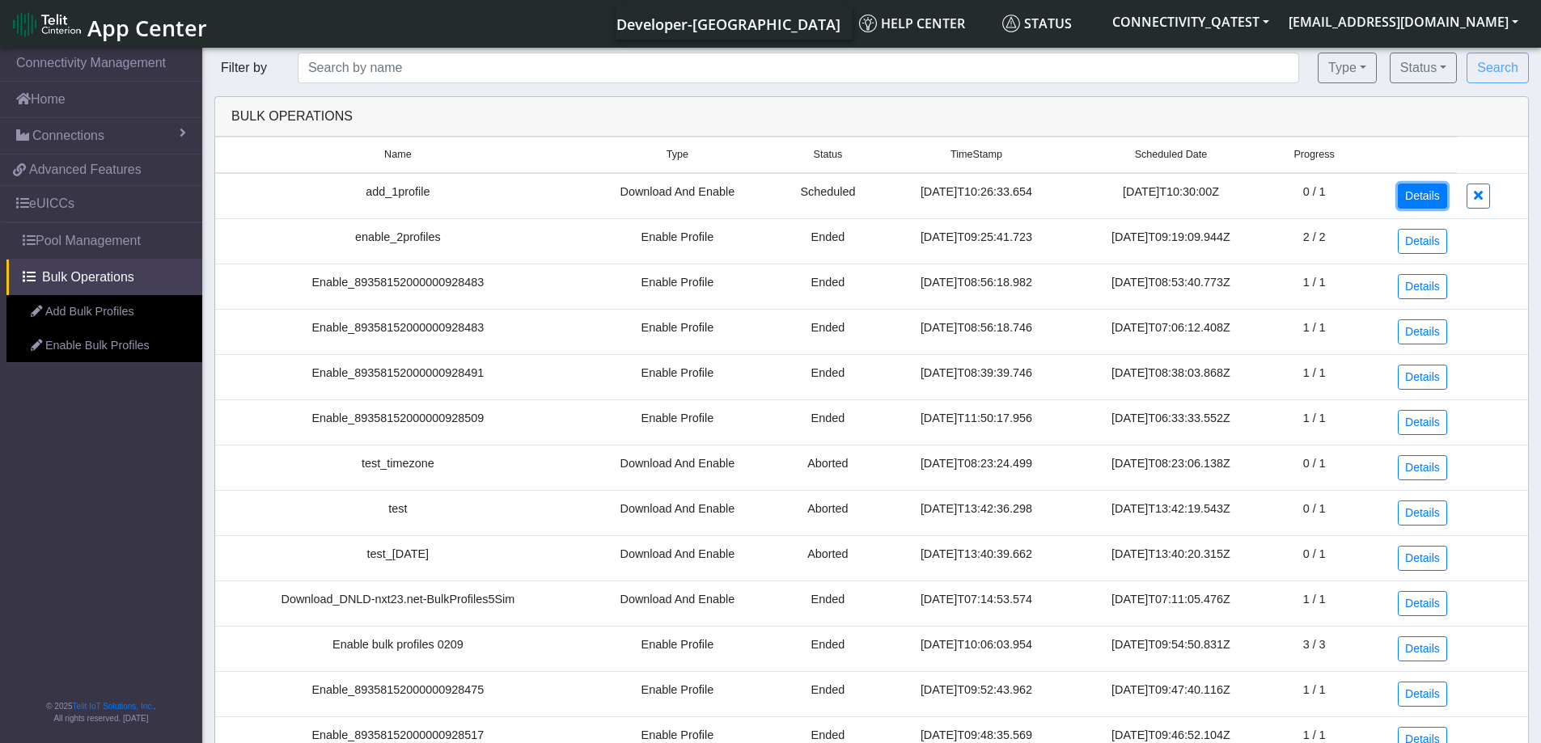
click at [1427, 193] on link "Details" at bounding box center [1422, 196] width 49 height 25
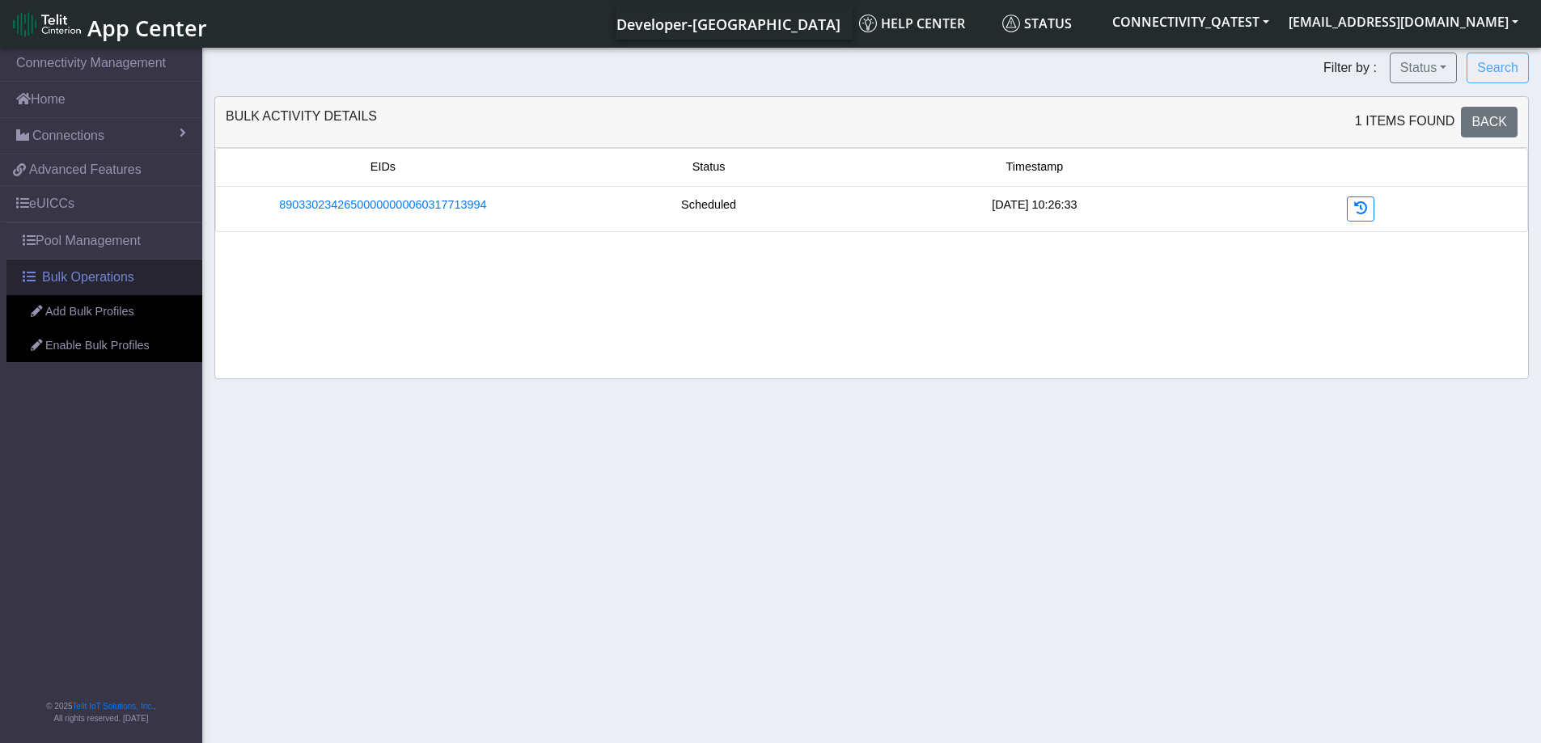
click at [72, 277] on span "Bulk Operations" at bounding box center [88, 277] width 92 height 19
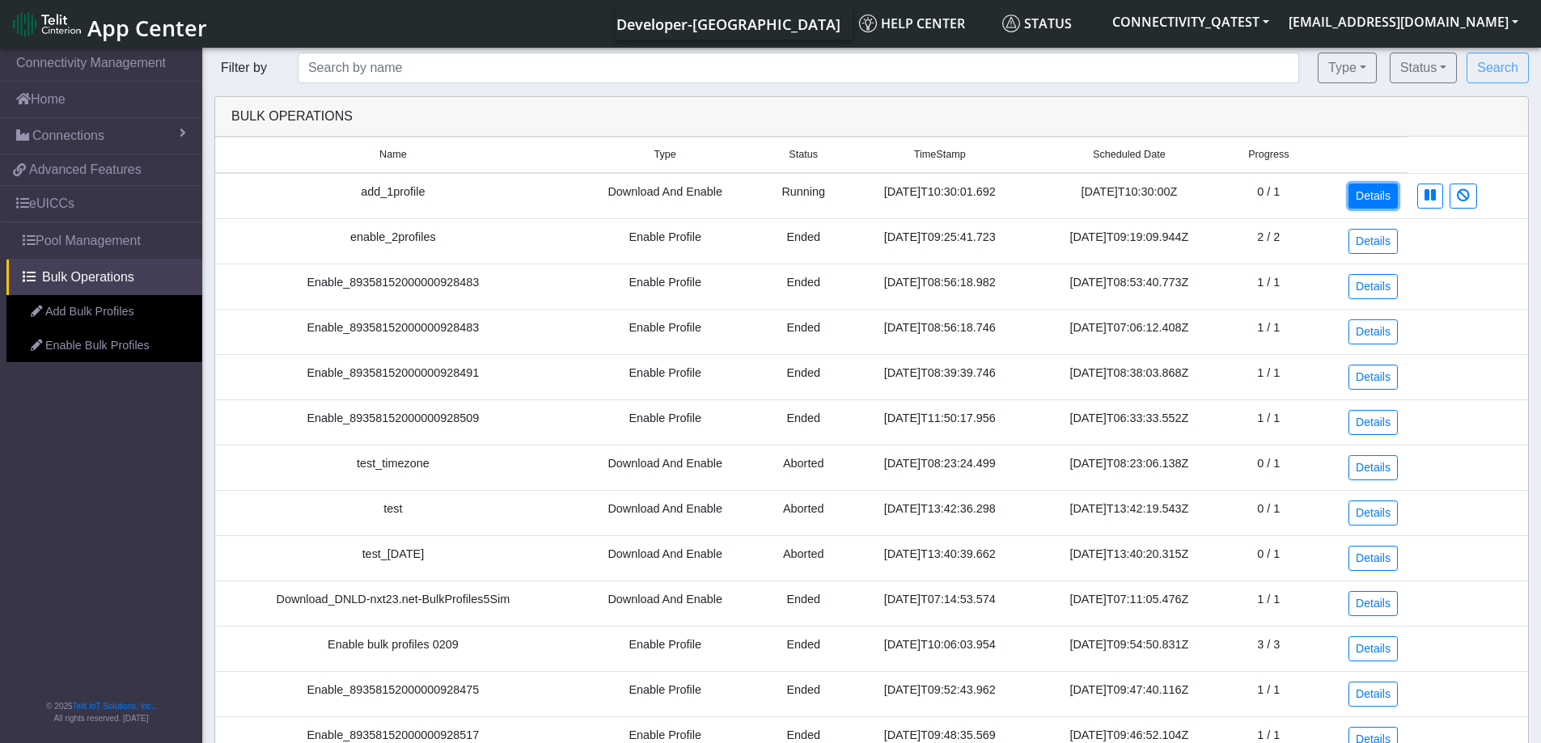
click at [1368, 201] on link "Details" at bounding box center [1372, 196] width 49 height 25
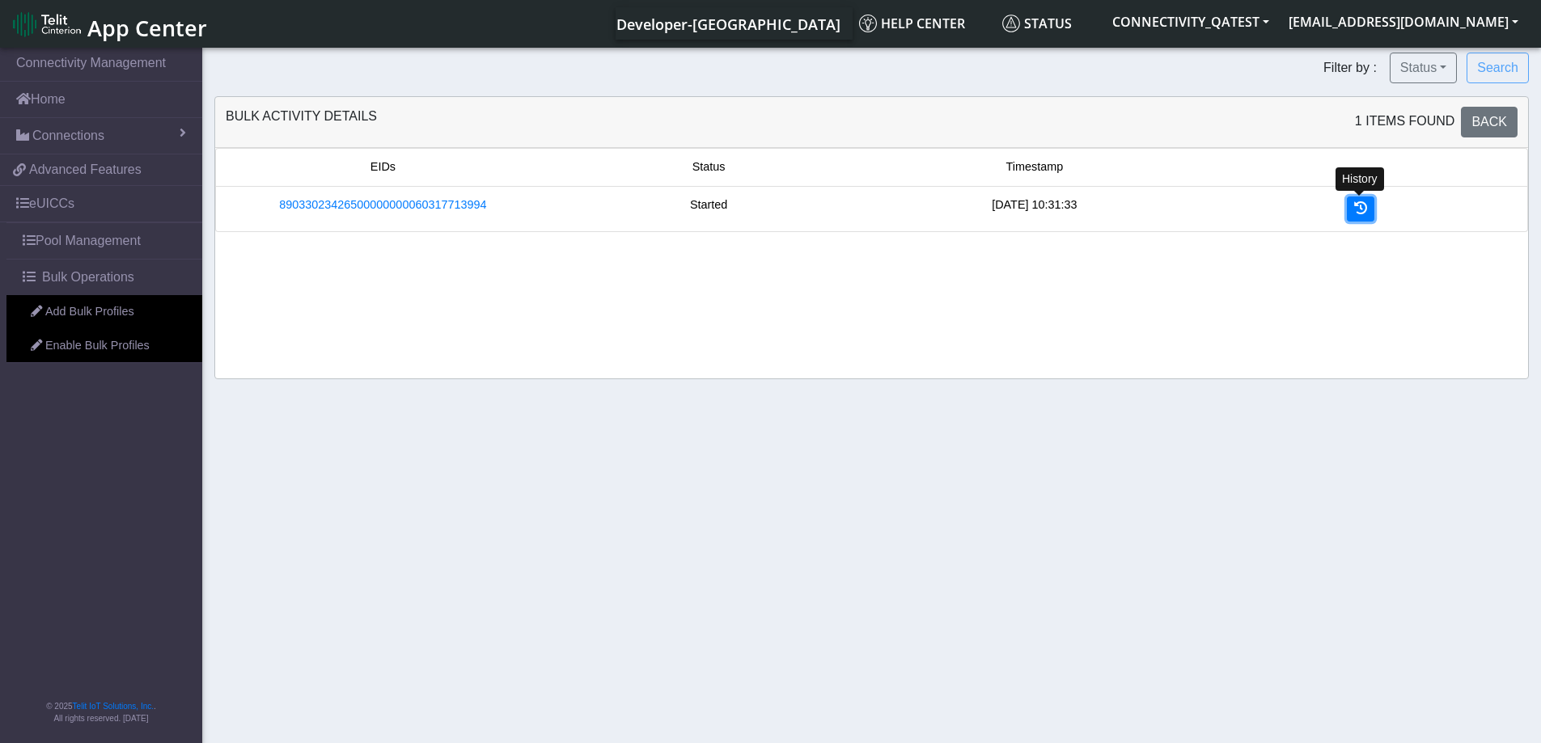
click at [1364, 211] on icon at bounding box center [1360, 207] width 13 height 13
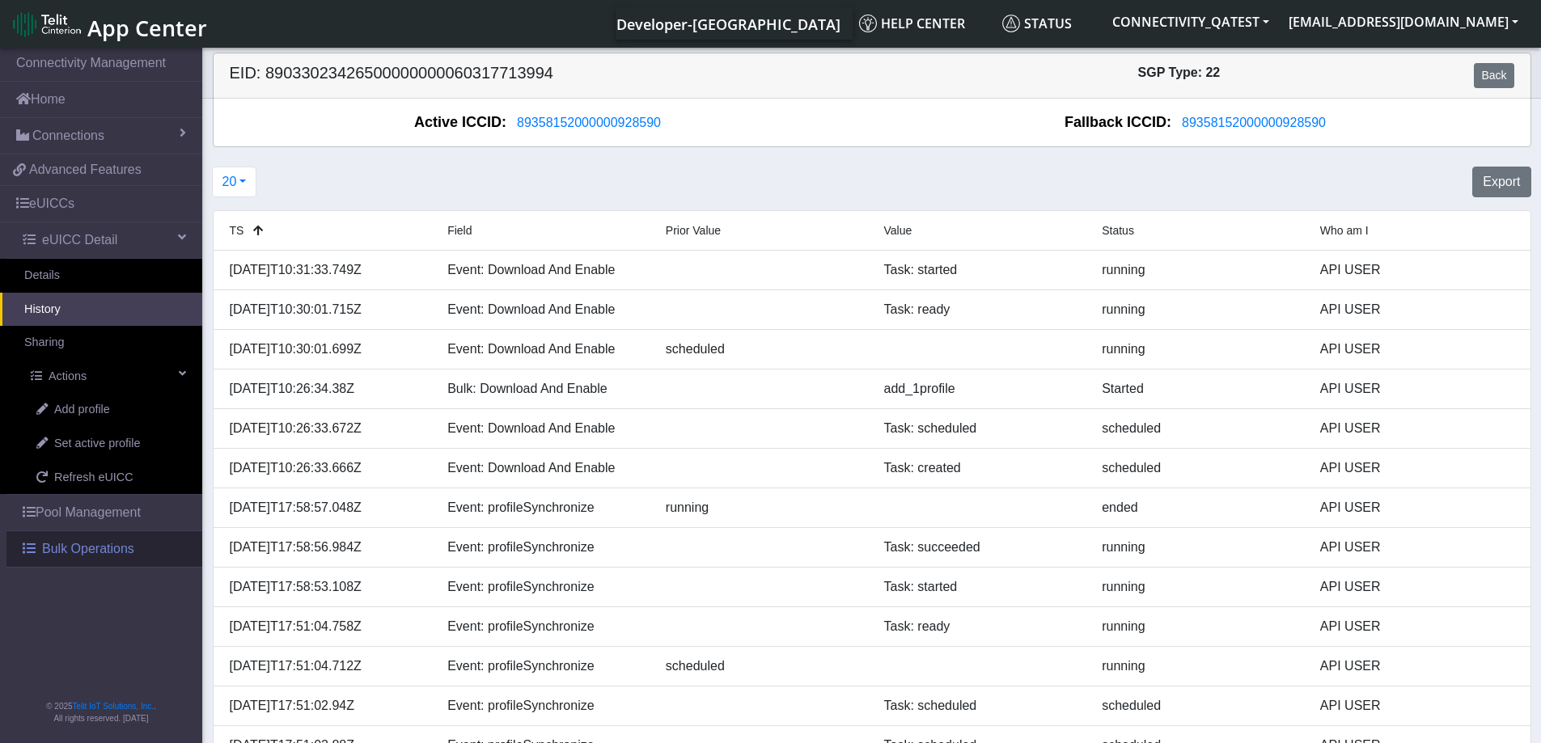
click at [110, 550] on span "Bulk Operations" at bounding box center [88, 548] width 92 height 19
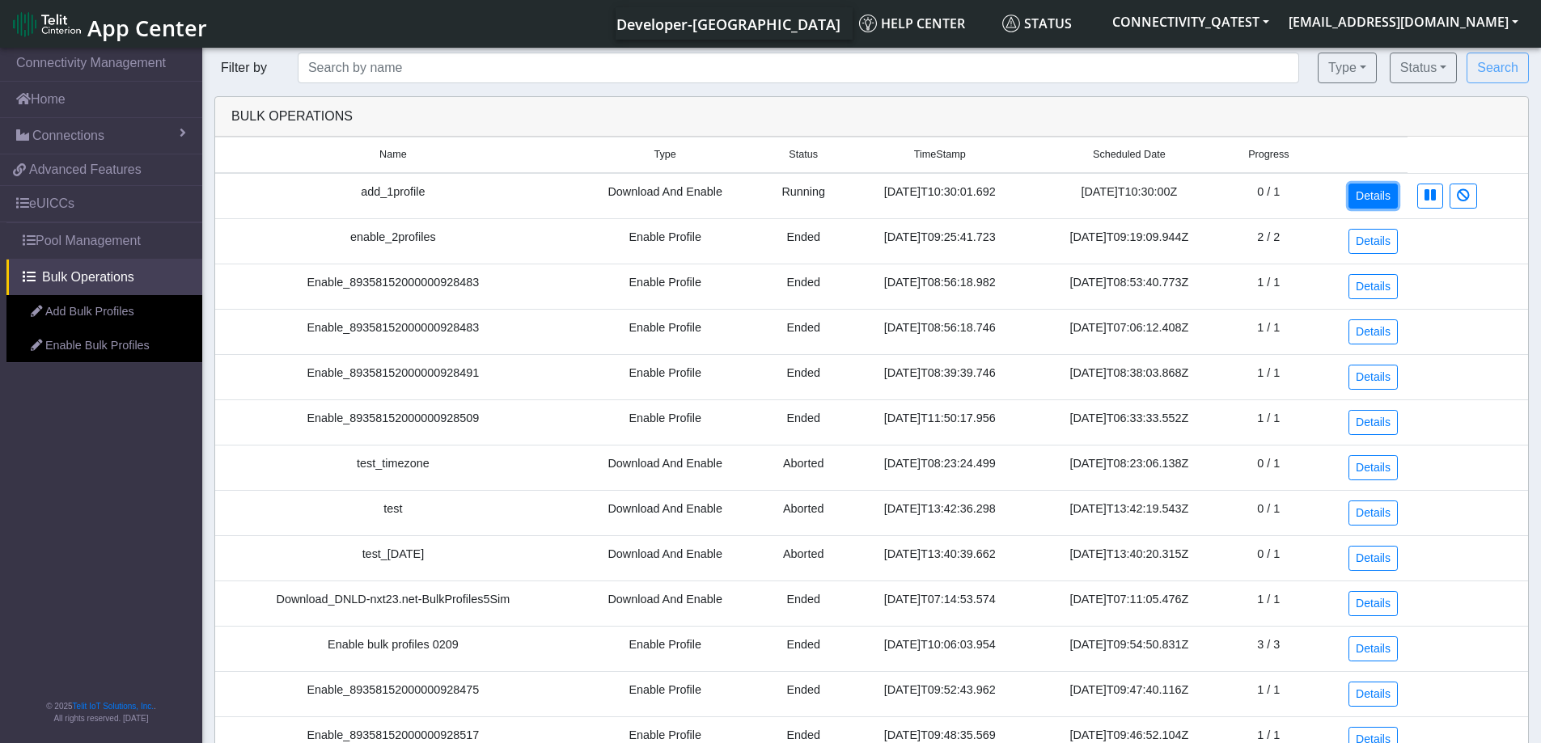
click at [1382, 190] on link "Details" at bounding box center [1372, 196] width 49 height 25
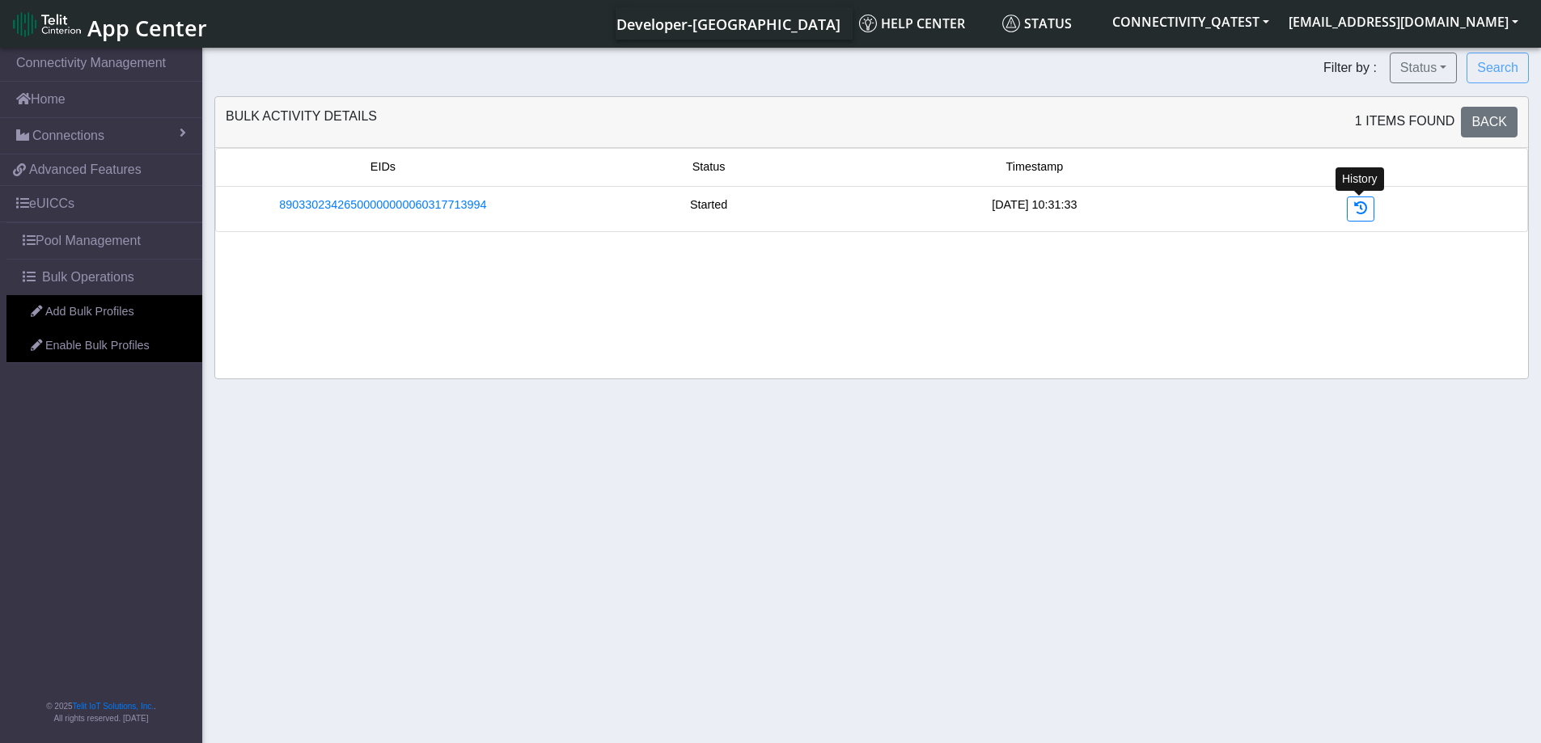
click at [1374, 208] on div "History" at bounding box center [1360, 209] width 326 height 25
click at [1371, 209] on link at bounding box center [1360, 209] width 27 height 25
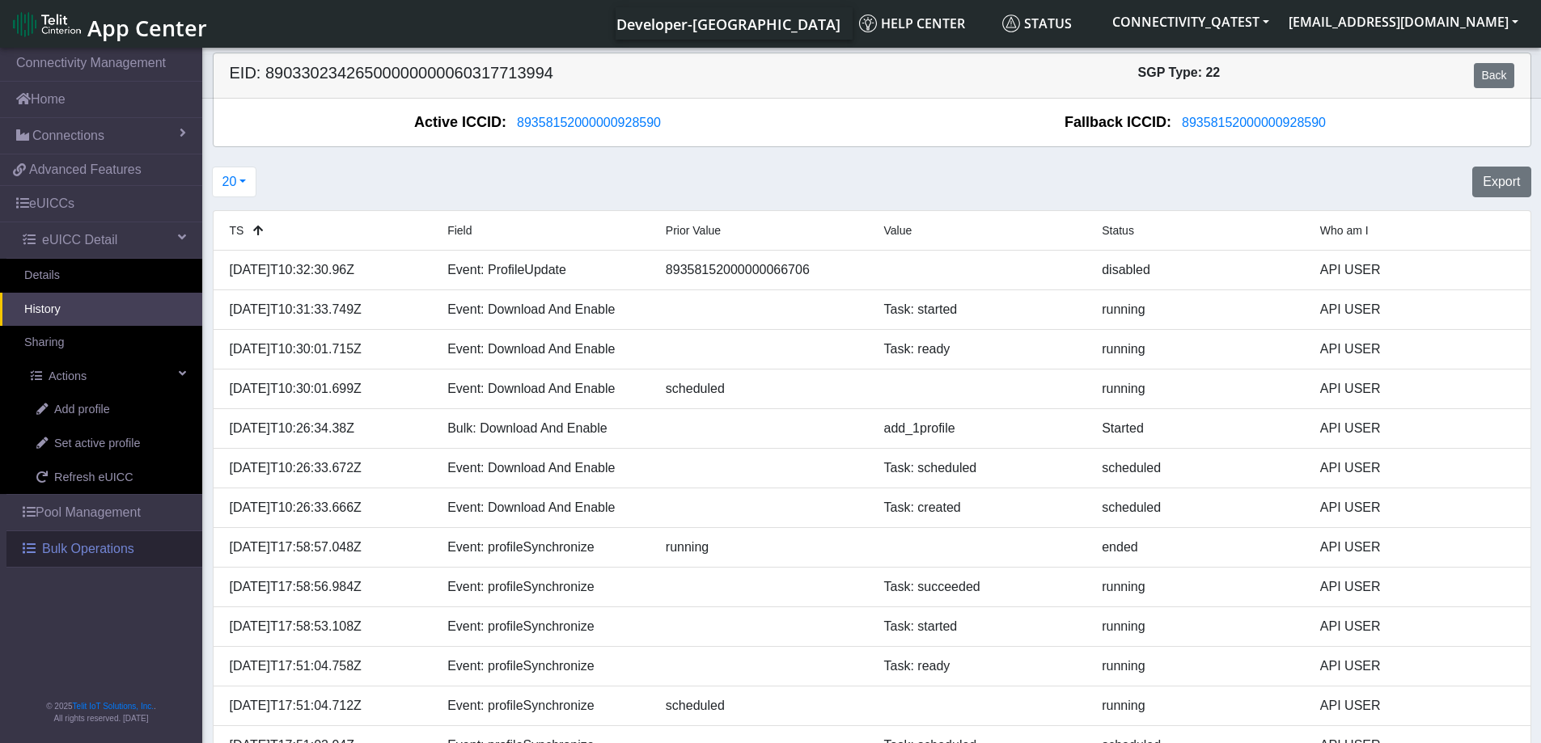
click at [105, 550] on span "Bulk Operations" at bounding box center [88, 548] width 92 height 19
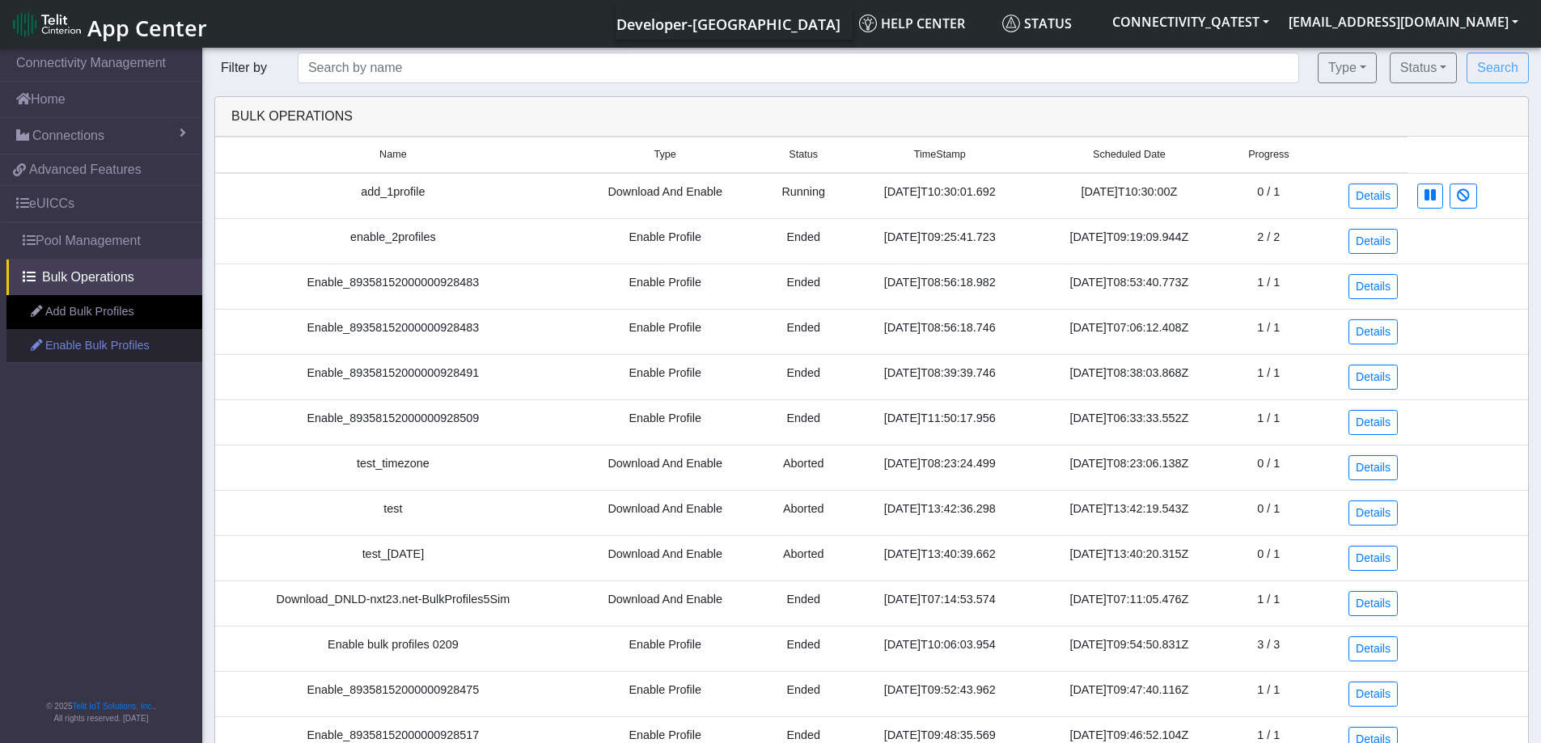
click at [82, 351] on link "Enable Bulk Profiles" at bounding box center [104, 346] width 196 height 34
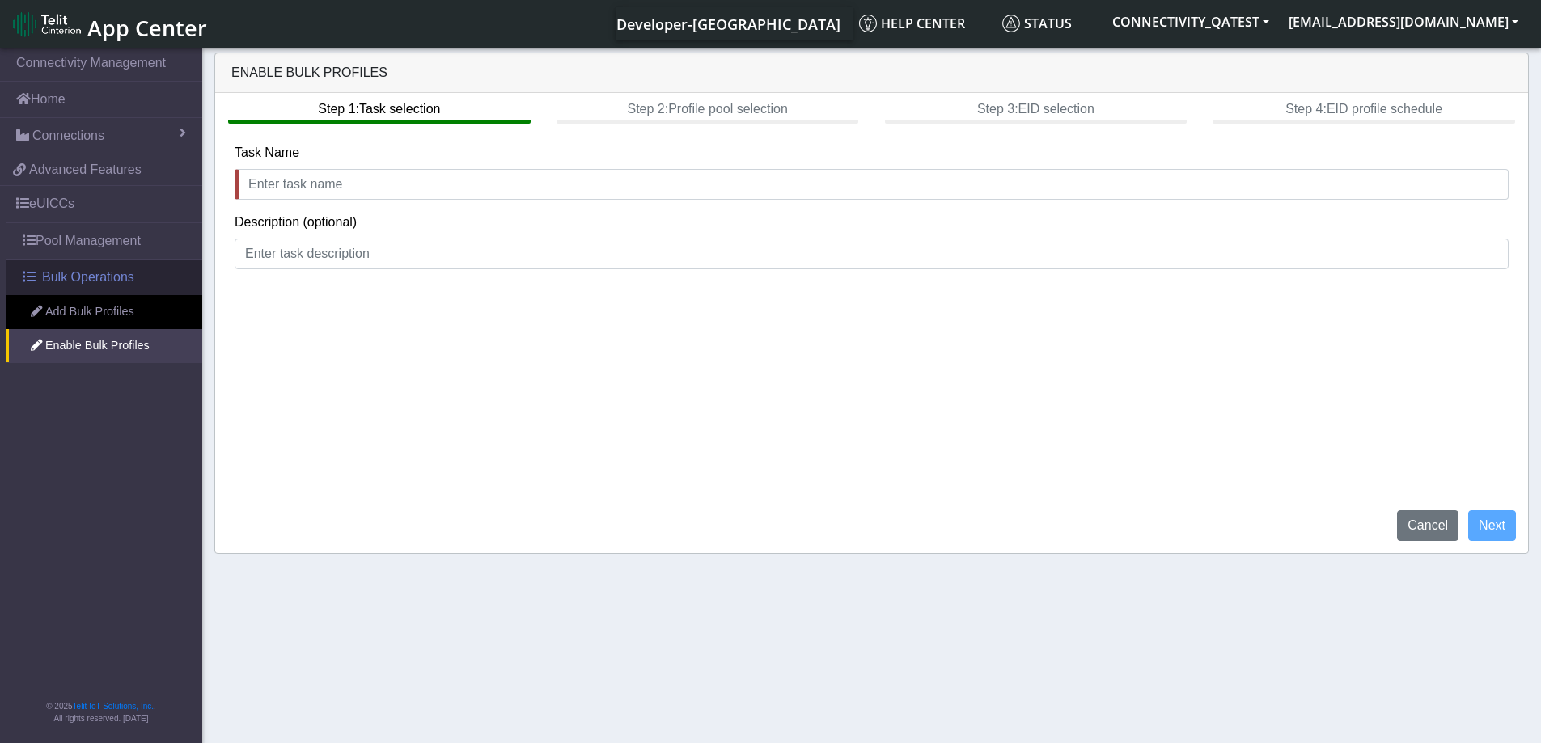
click at [76, 274] on span "Bulk Operations" at bounding box center [88, 277] width 92 height 19
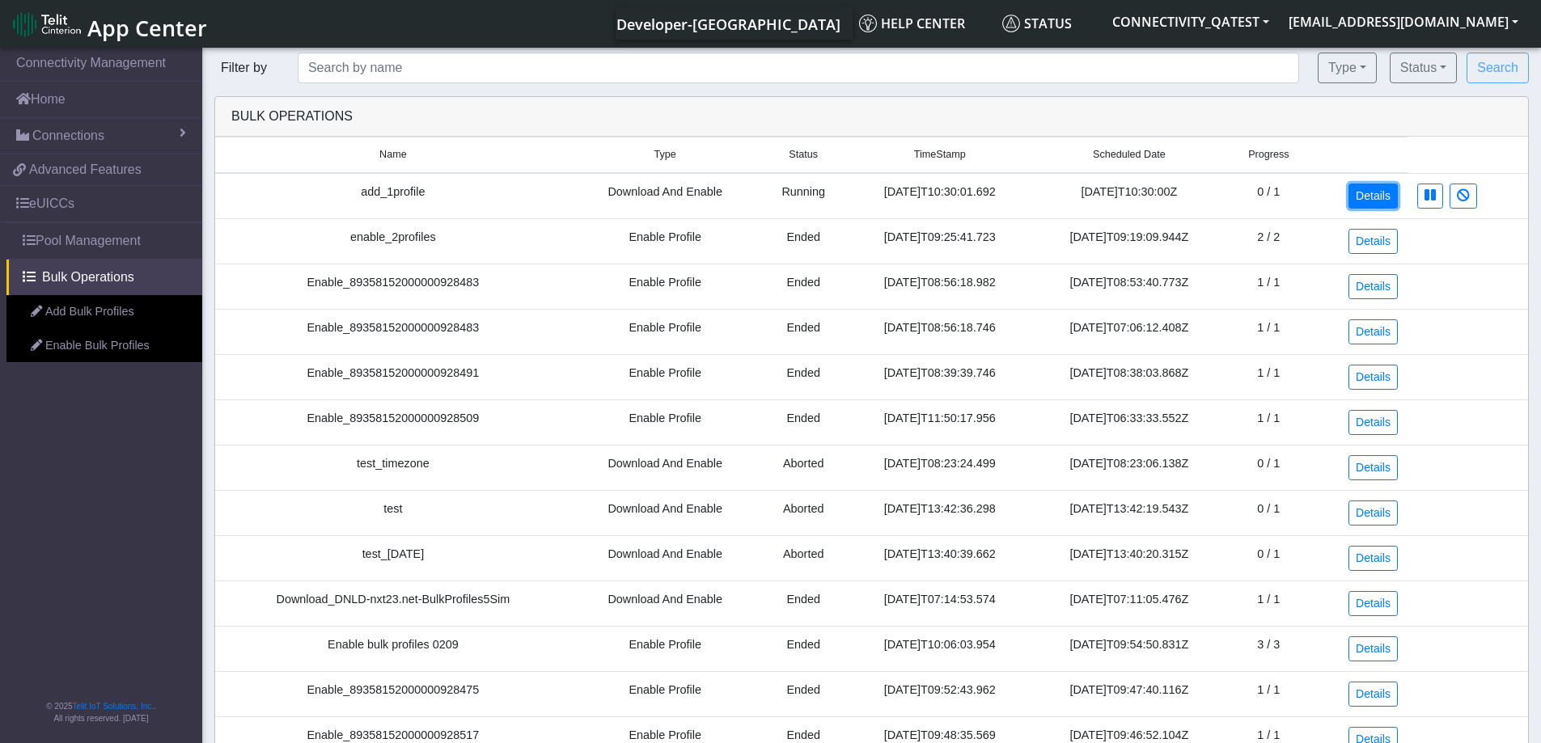
click at [1383, 197] on link "Details" at bounding box center [1372, 196] width 49 height 25
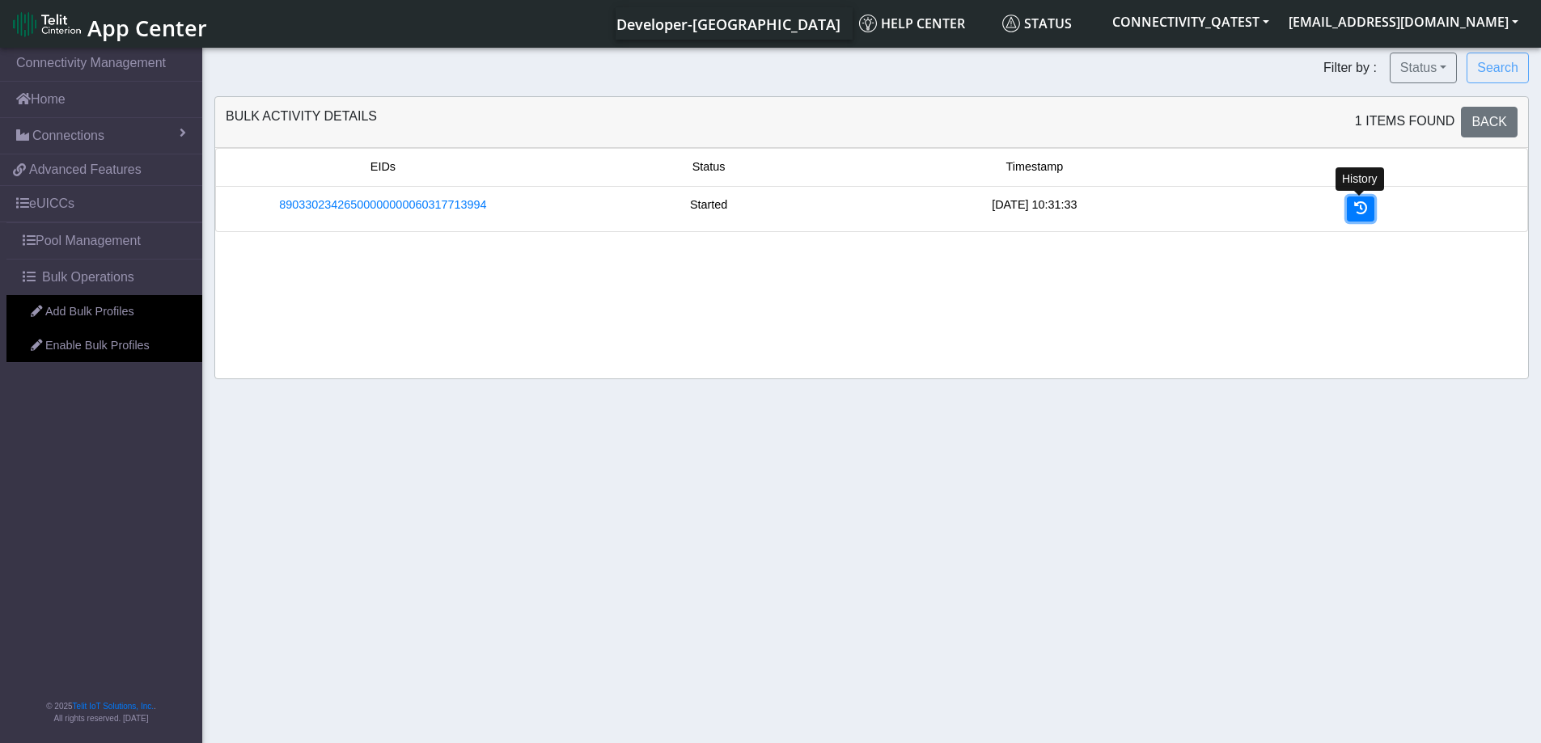
click at [1367, 211] on link at bounding box center [1360, 209] width 27 height 25
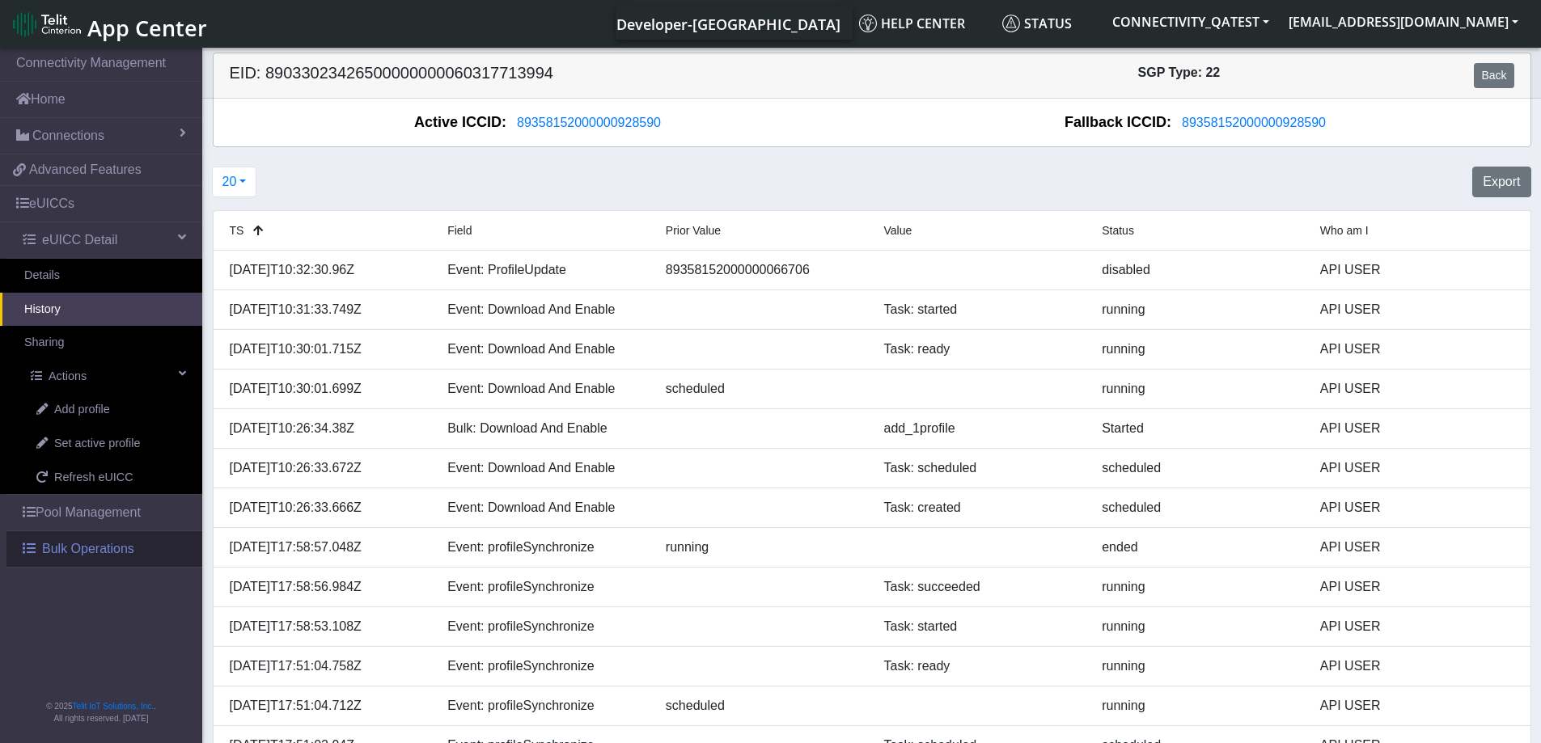
click at [49, 555] on span "Bulk Operations" at bounding box center [88, 548] width 92 height 19
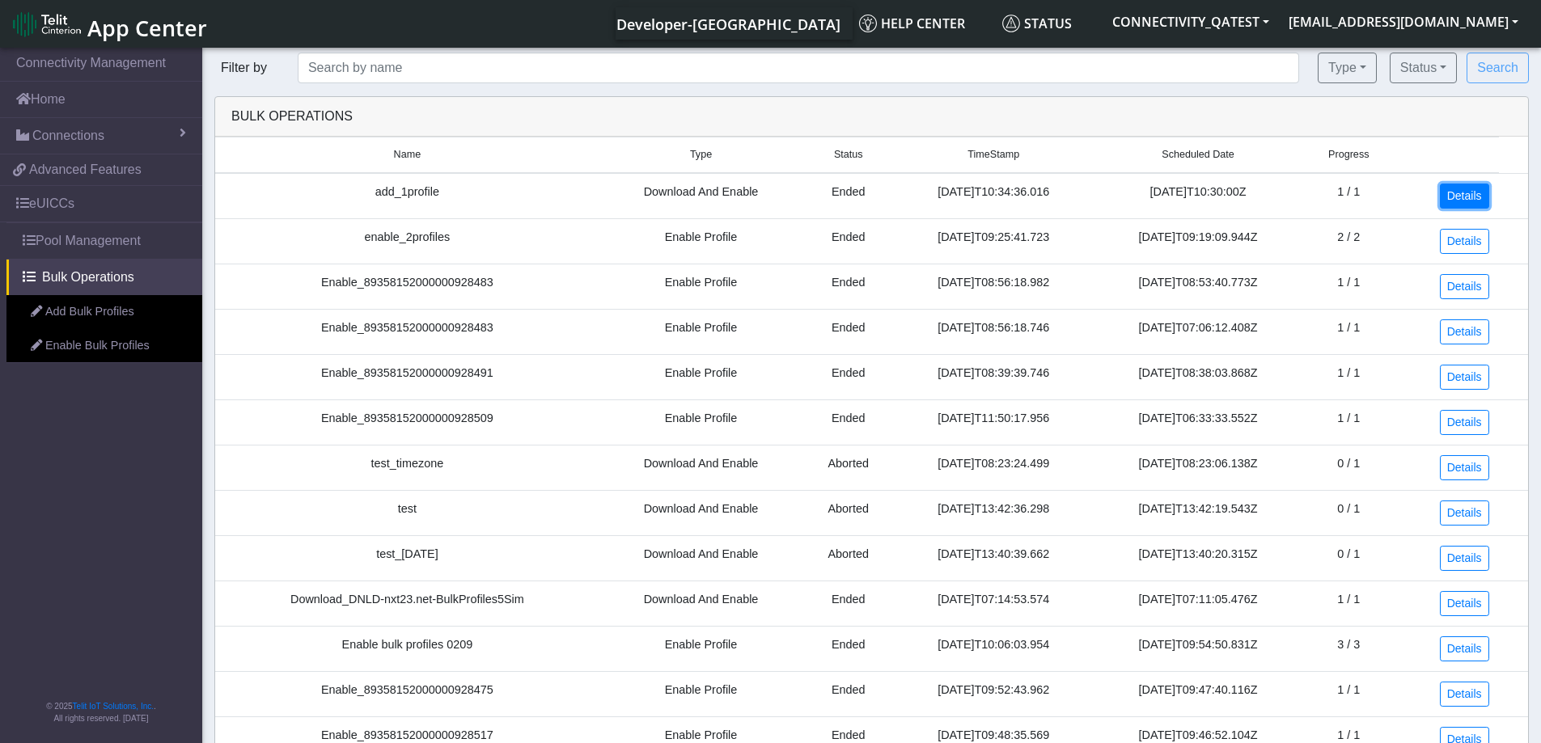
click at [1473, 195] on link "Details" at bounding box center [1464, 196] width 49 height 25
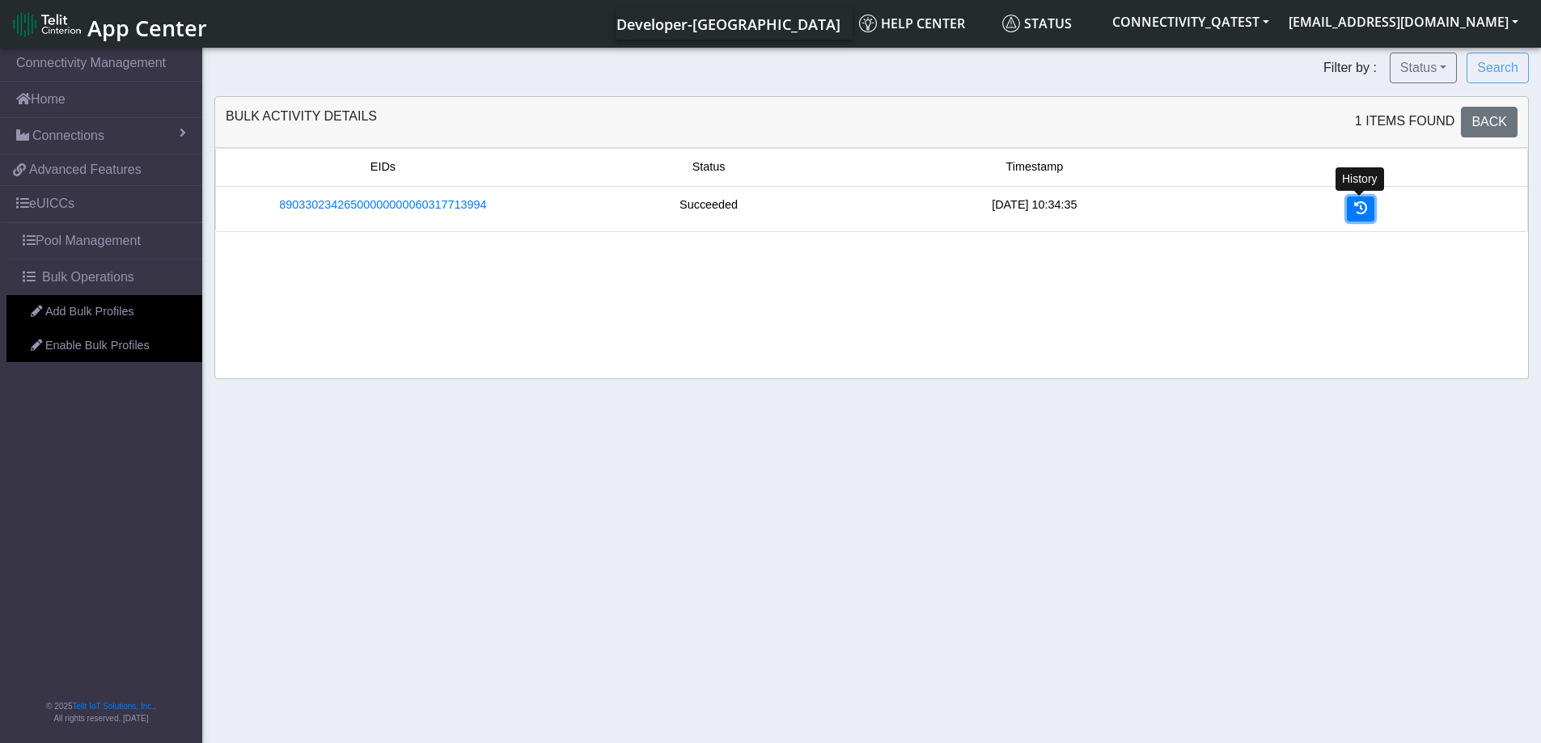
click at [1355, 214] on icon at bounding box center [1360, 207] width 13 height 13
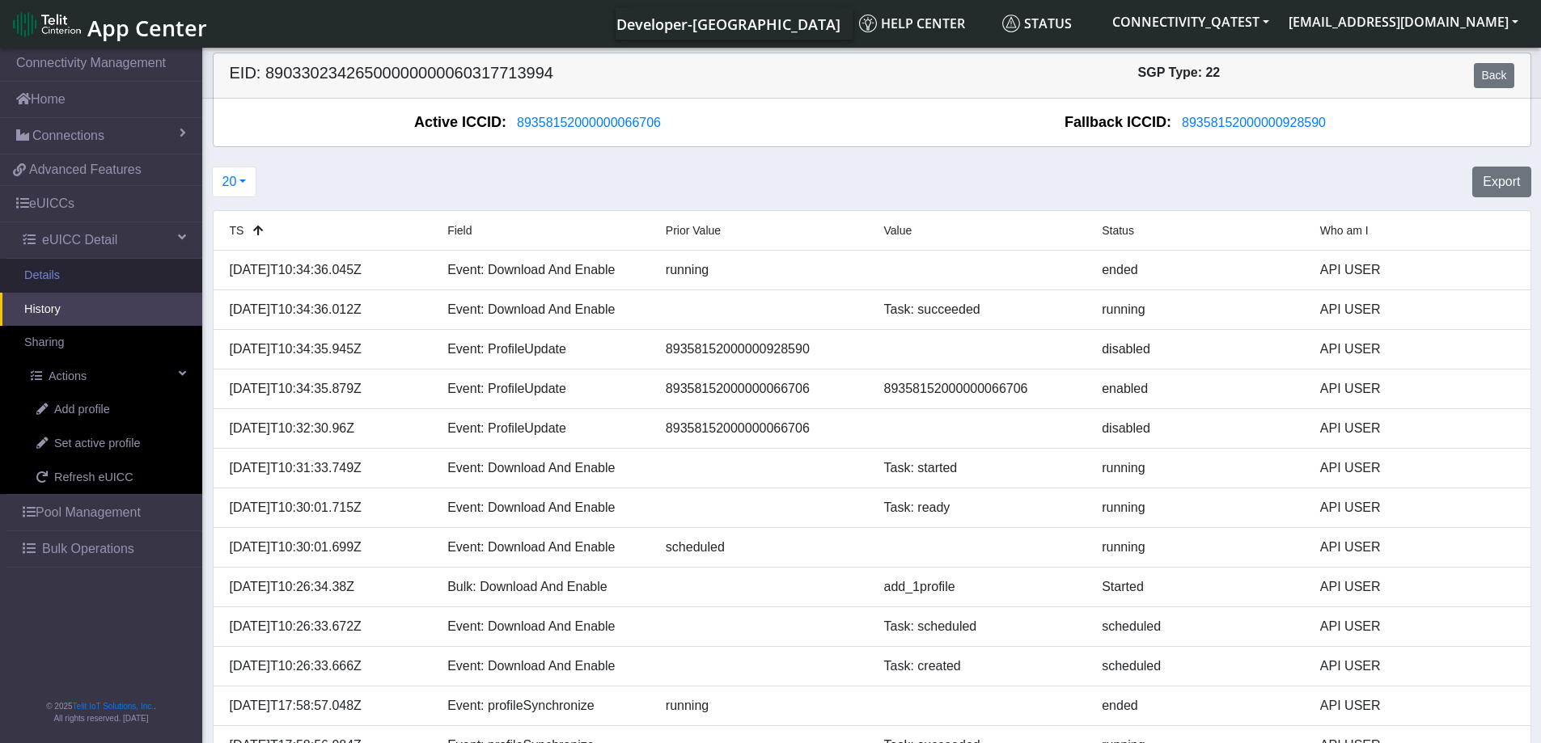
click at [61, 283] on link "Details" at bounding box center [101, 276] width 202 height 34
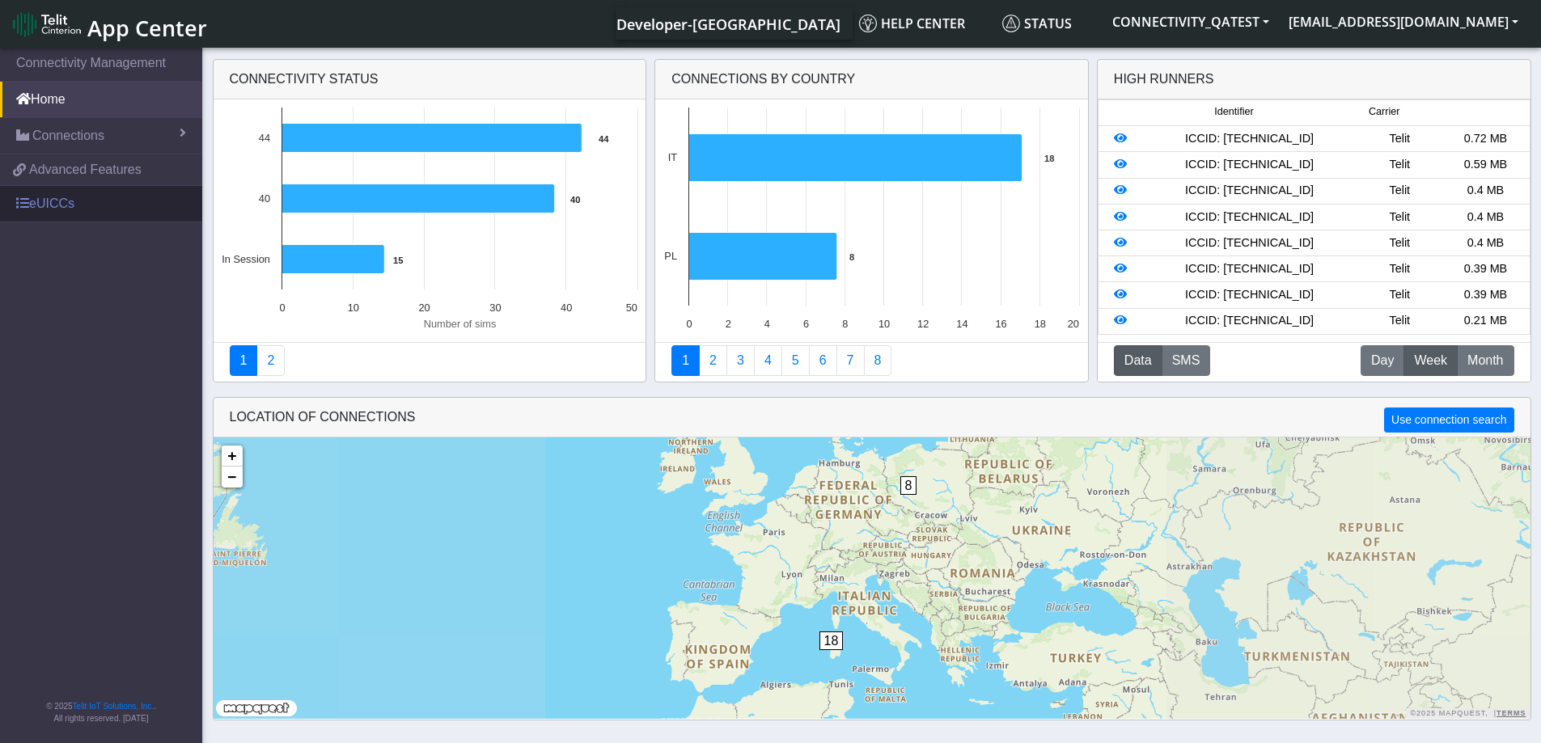
click at [48, 209] on link "eUICCs" at bounding box center [101, 204] width 202 height 36
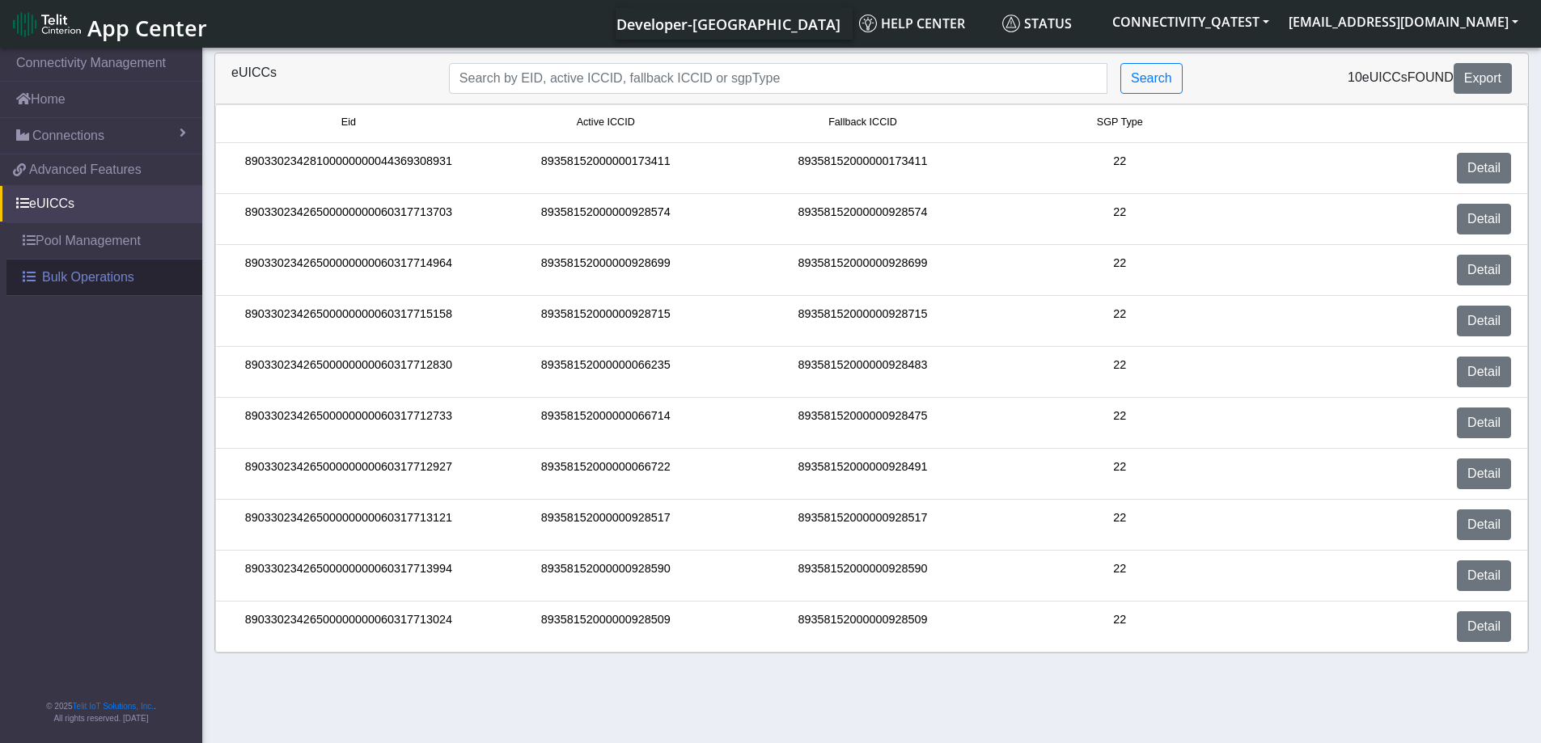
click at [58, 281] on span "Bulk Operations" at bounding box center [88, 277] width 92 height 19
